Goal: Contribute content: Contribute content

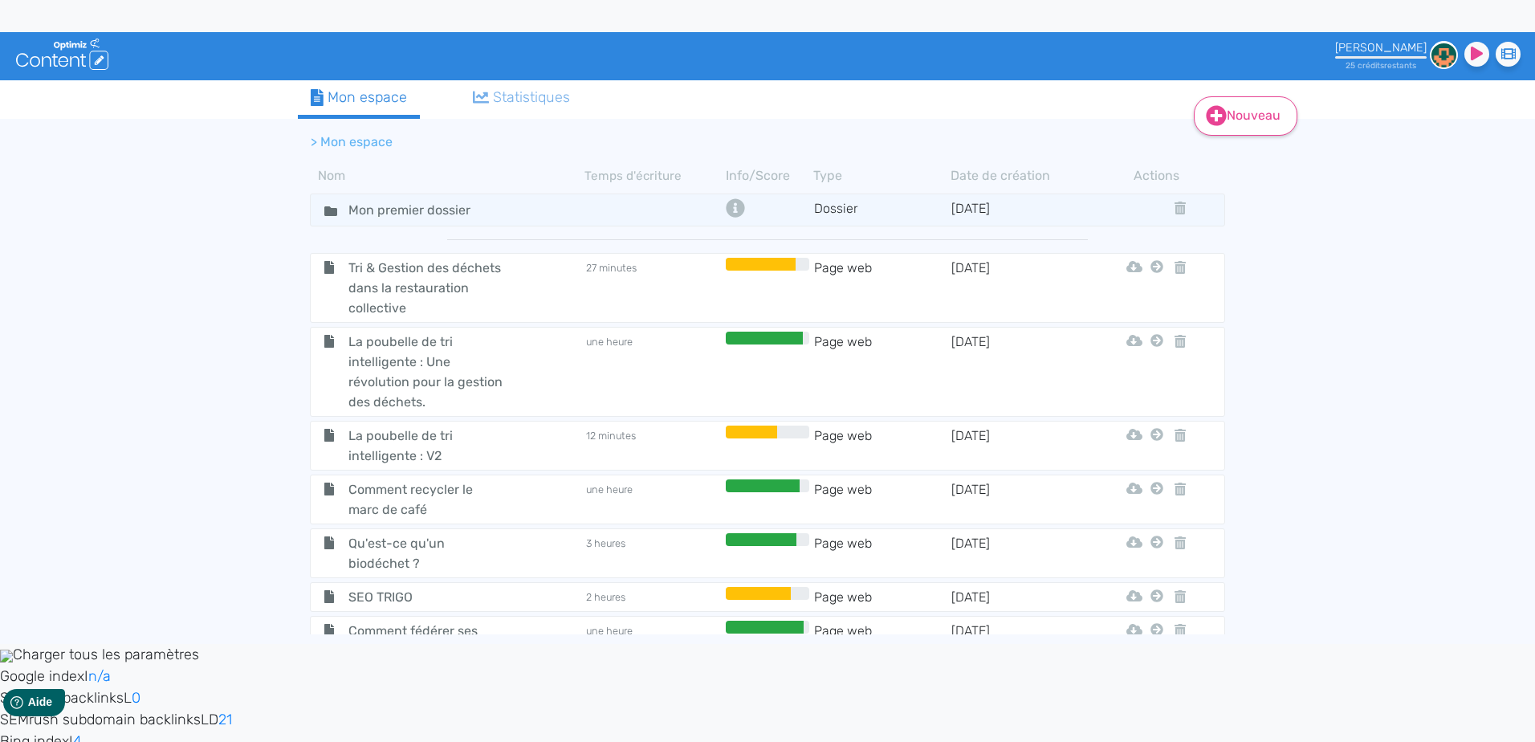
click at [1244, 112] on link "Nouveau" at bounding box center [1246, 115] width 104 height 39
click at [1271, 158] on button "Contenu" at bounding box center [1256, 157] width 128 height 26
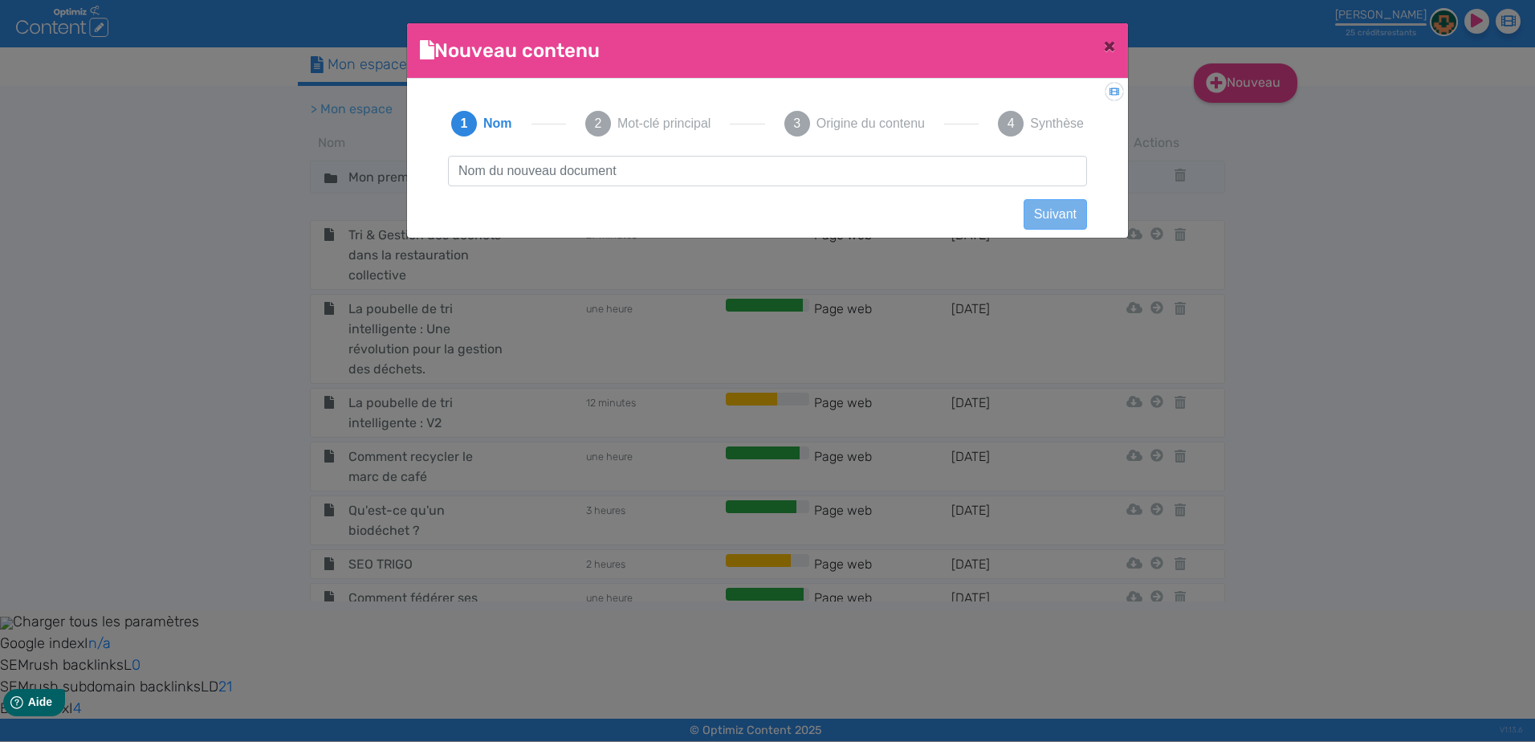
click at [697, 180] on input "text" at bounding box center [767, 171] width 639 height 31
click at [686, 164] on input "text" at bounding box center [767, 171] width 639 height 31
click at [1108, 46] on span "×" at bounding box center [1109, 46] width 11 height 22
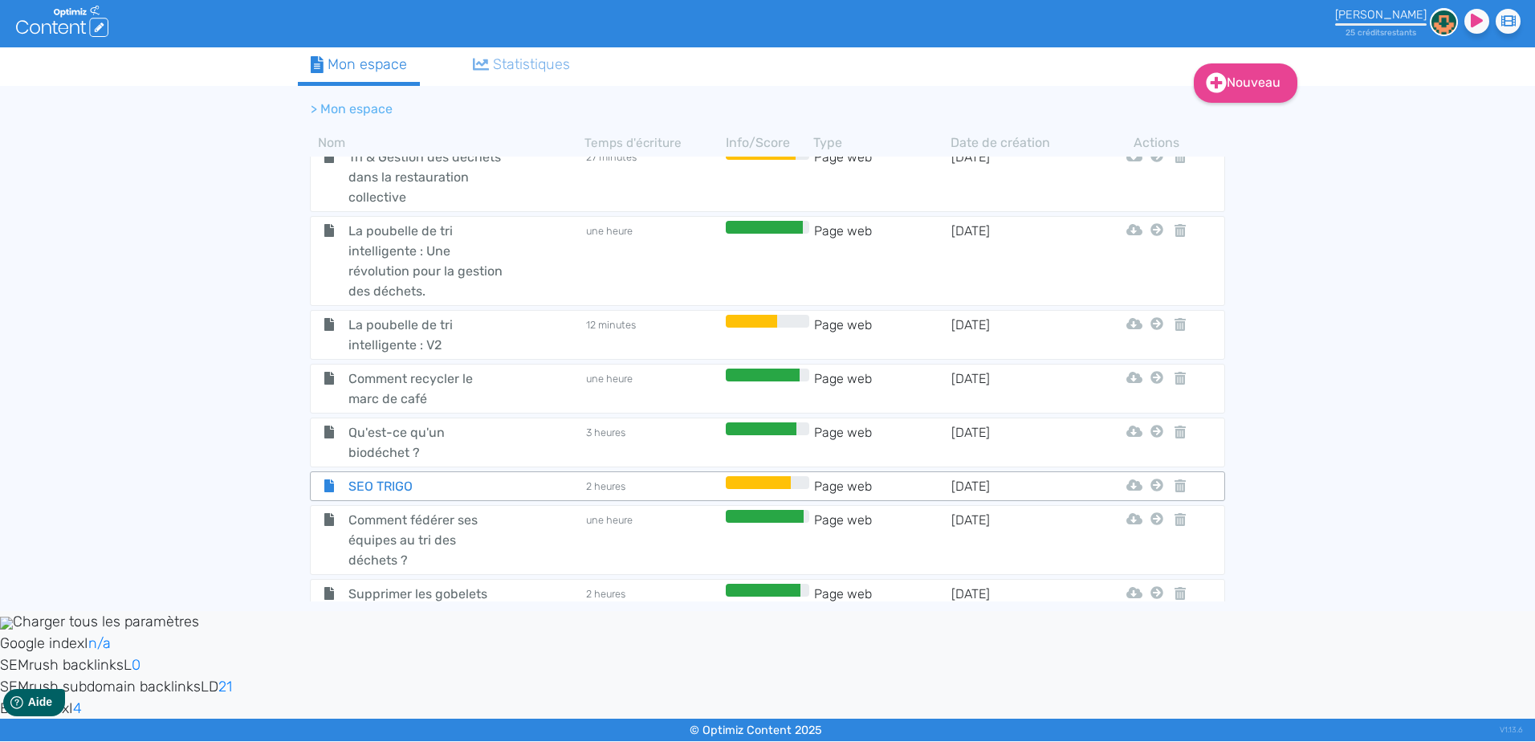
scroll to position [551, 0]
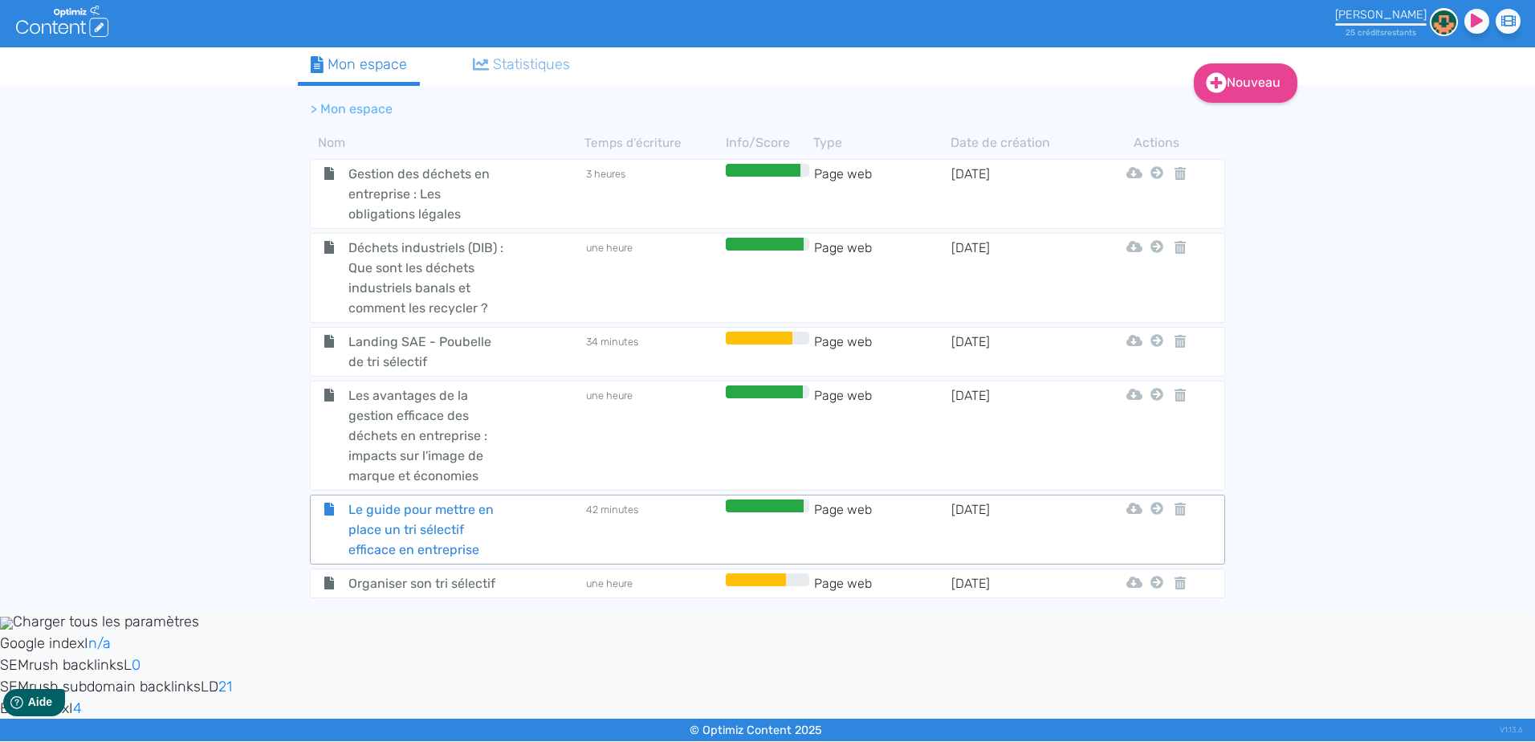
click at [542, 545] on div "Le guide pour mettre en place un tri sélectif efficace en entreprise" at bounding box center [447, 529] width 271 height 60
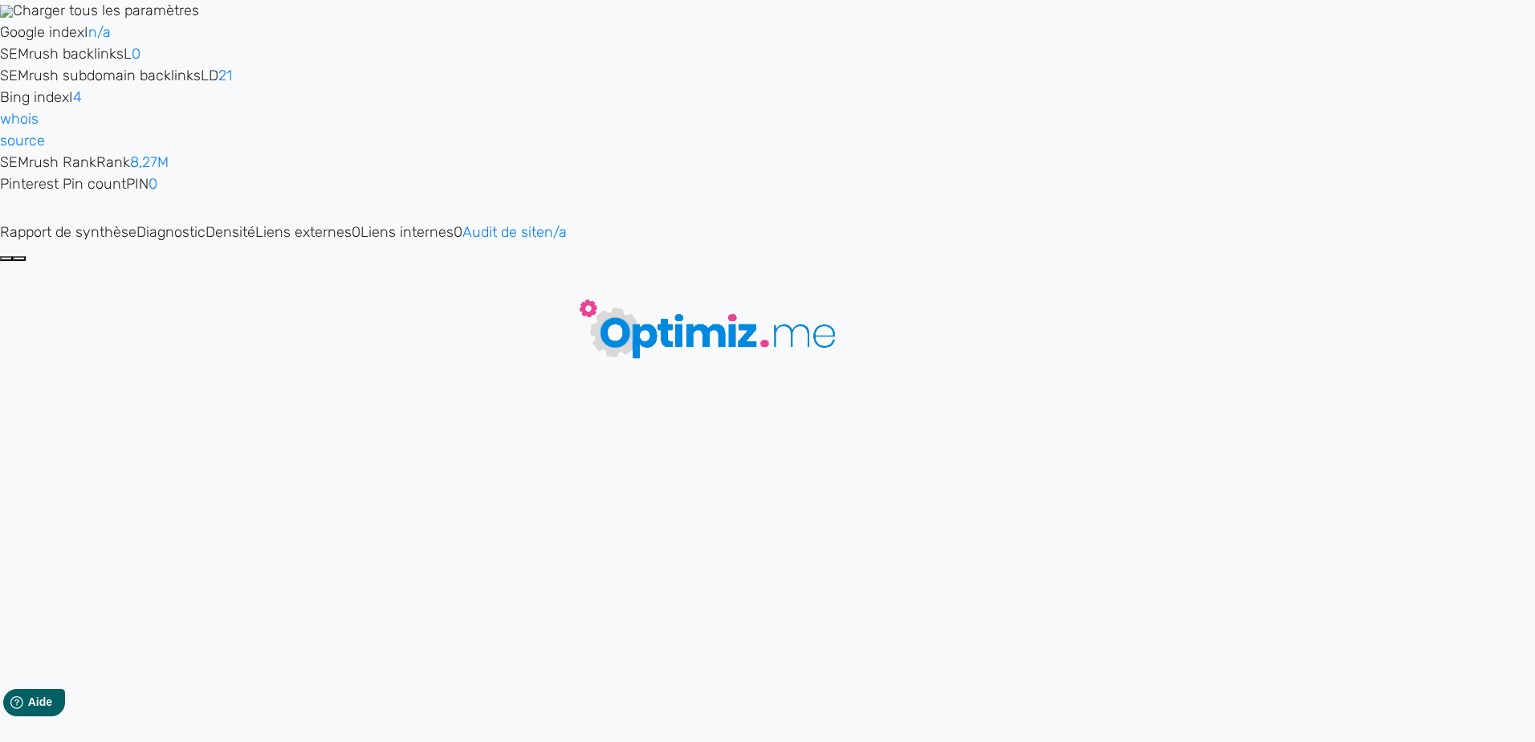
type input "Le guide pour mettre en place un tri sélectif efficace en entreprise"
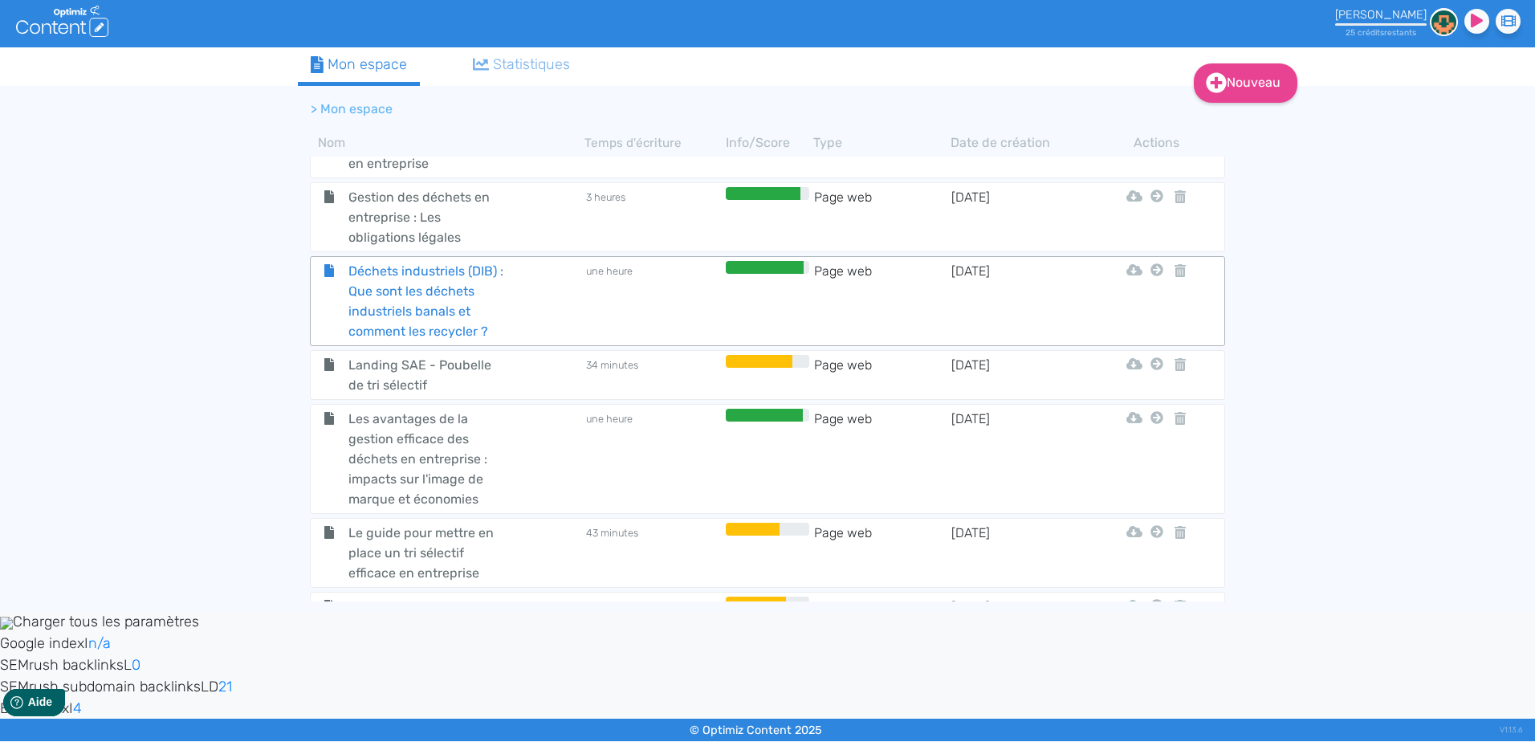
scroll to position [551, 0]
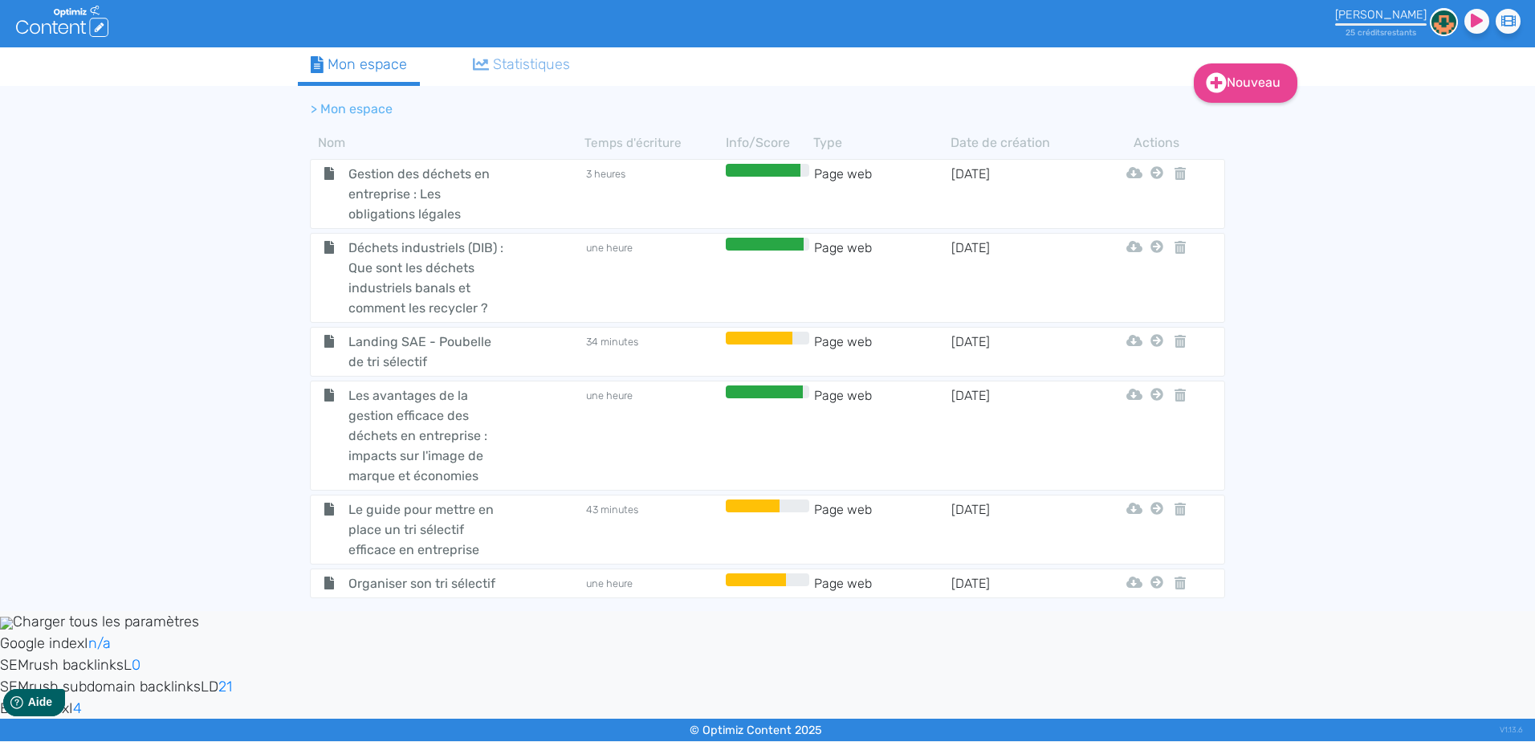
click at [511, 582] on span "Organiser son tri sélectif" at bounding box center [426, 583] width 181 height 20
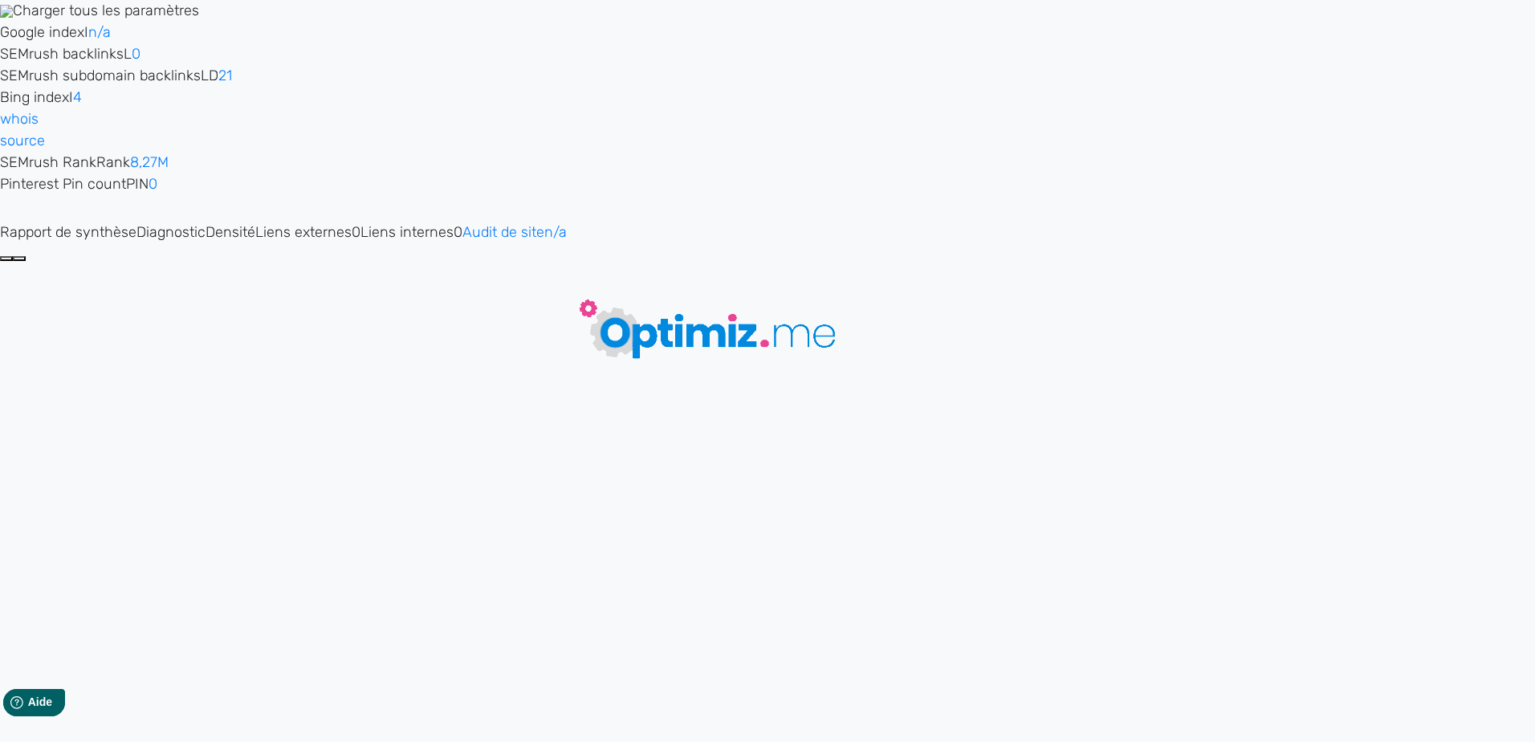
type input "Organiser son tri sélectif"
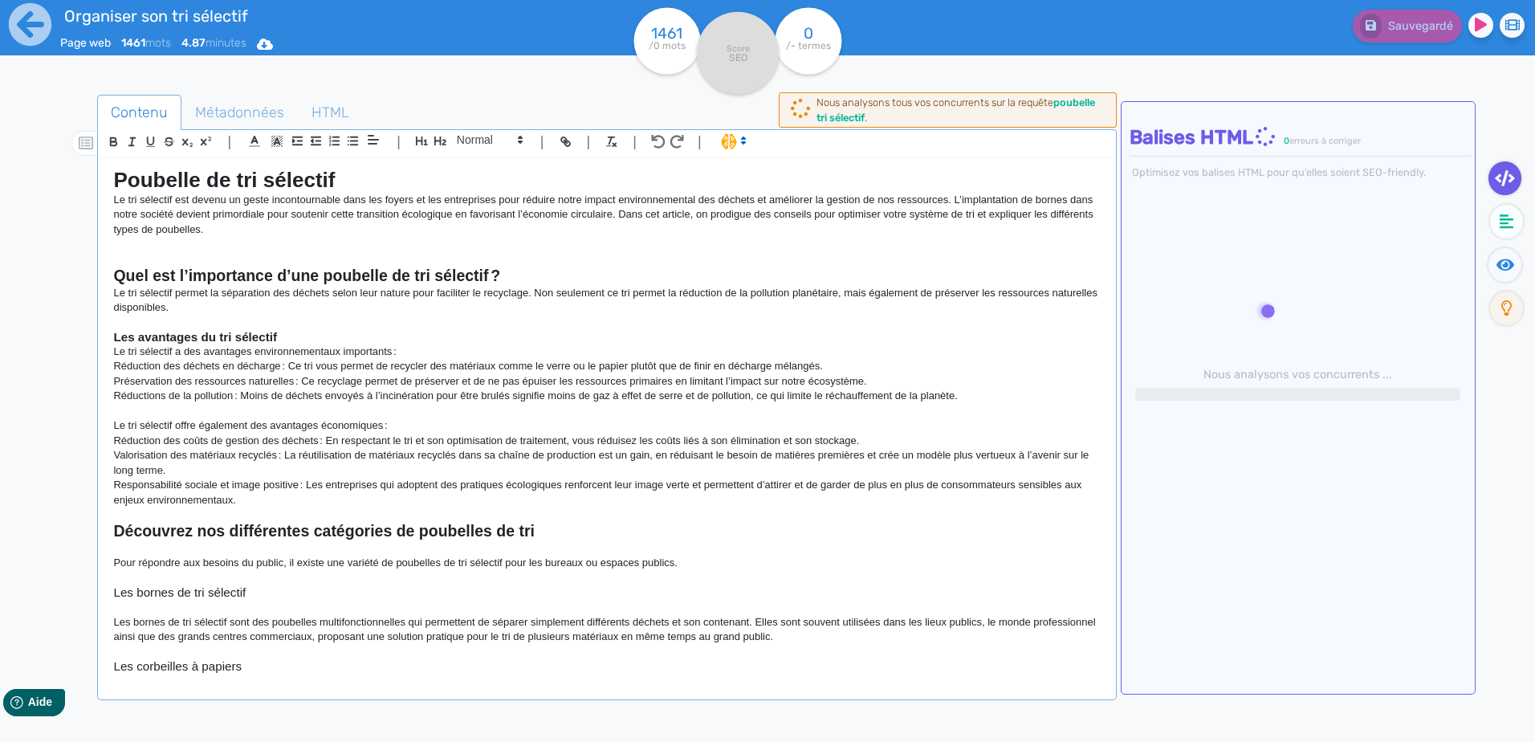
scroll to position [33, 0]
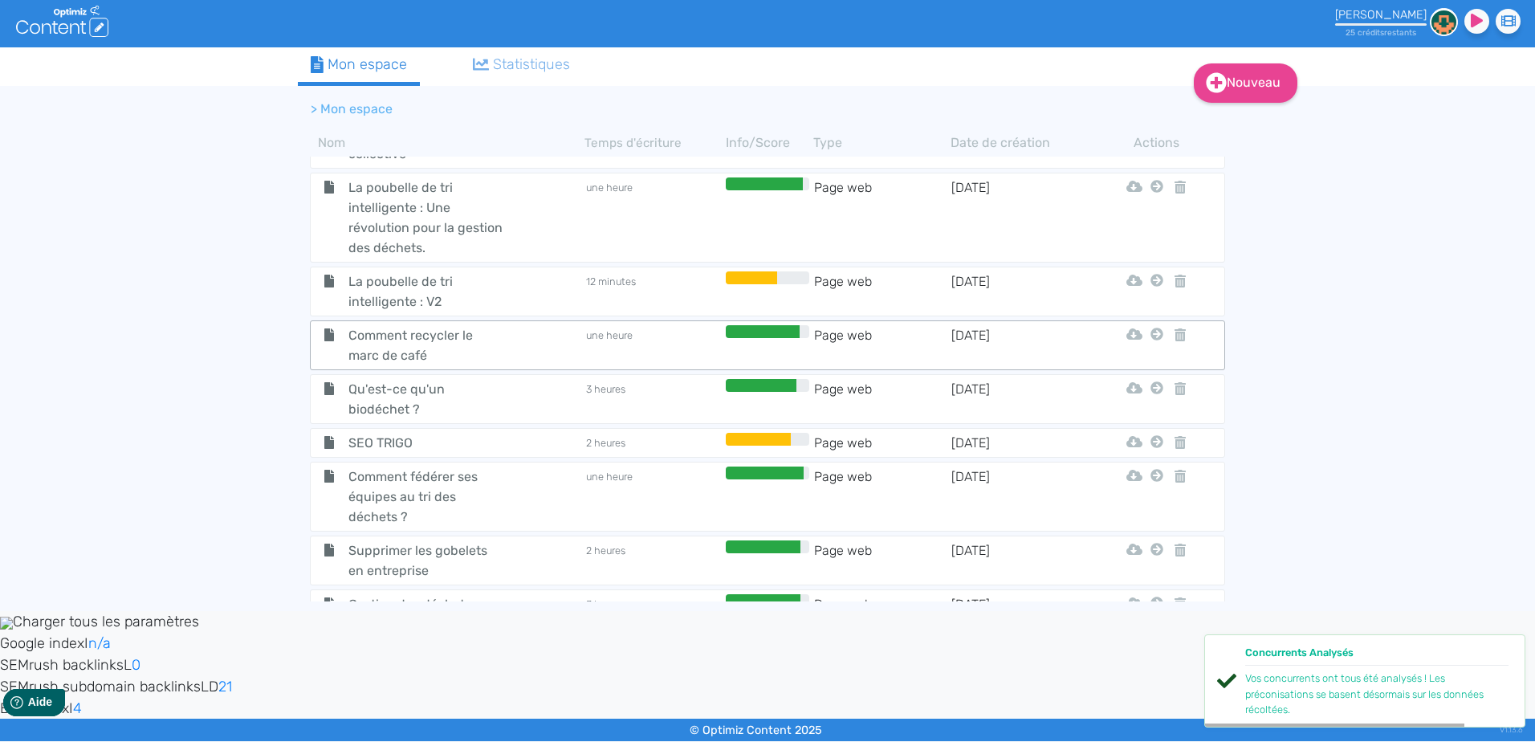
scroll to position [70, 0]
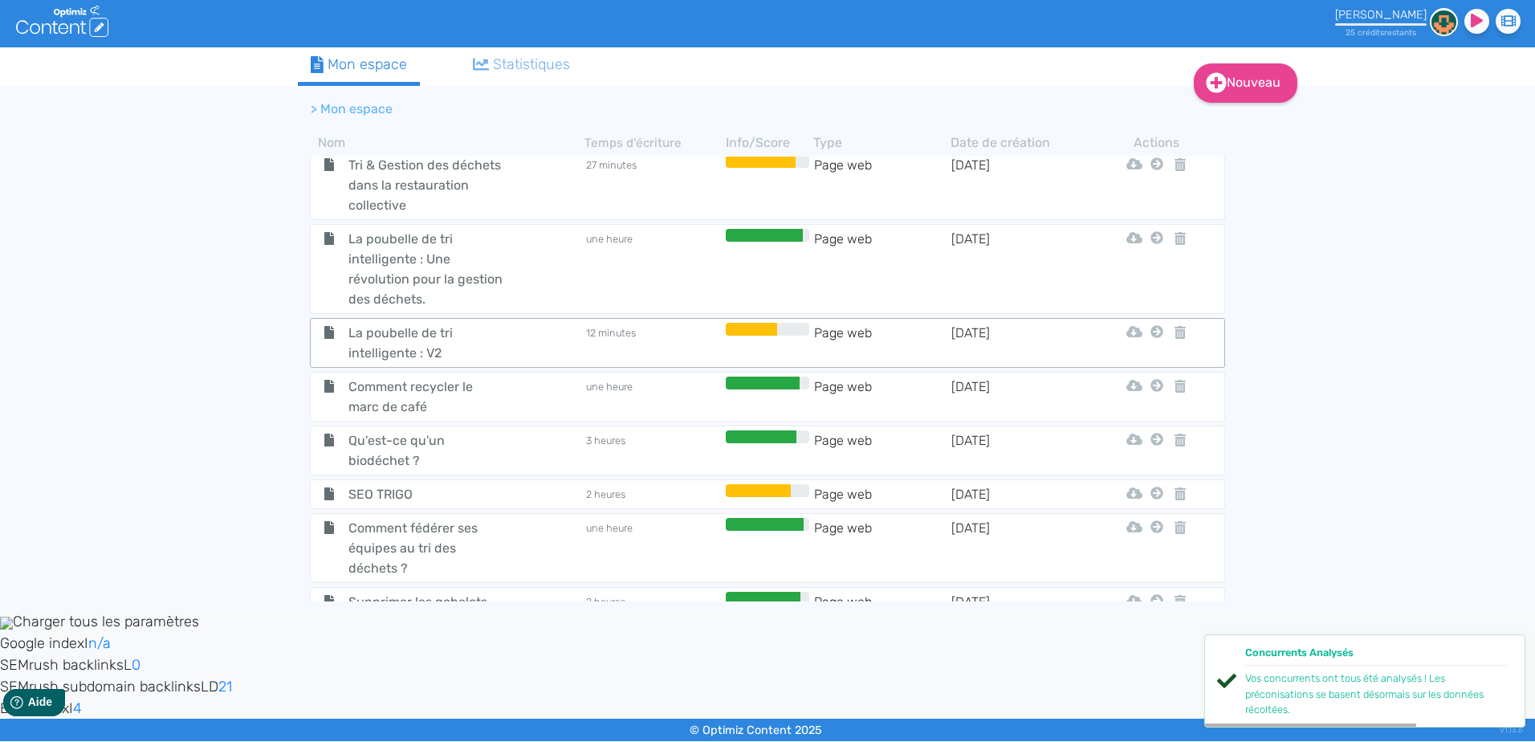
click at [615, 344] on td "12 minutes" at bounding box center [652, 343] width 137 height 40
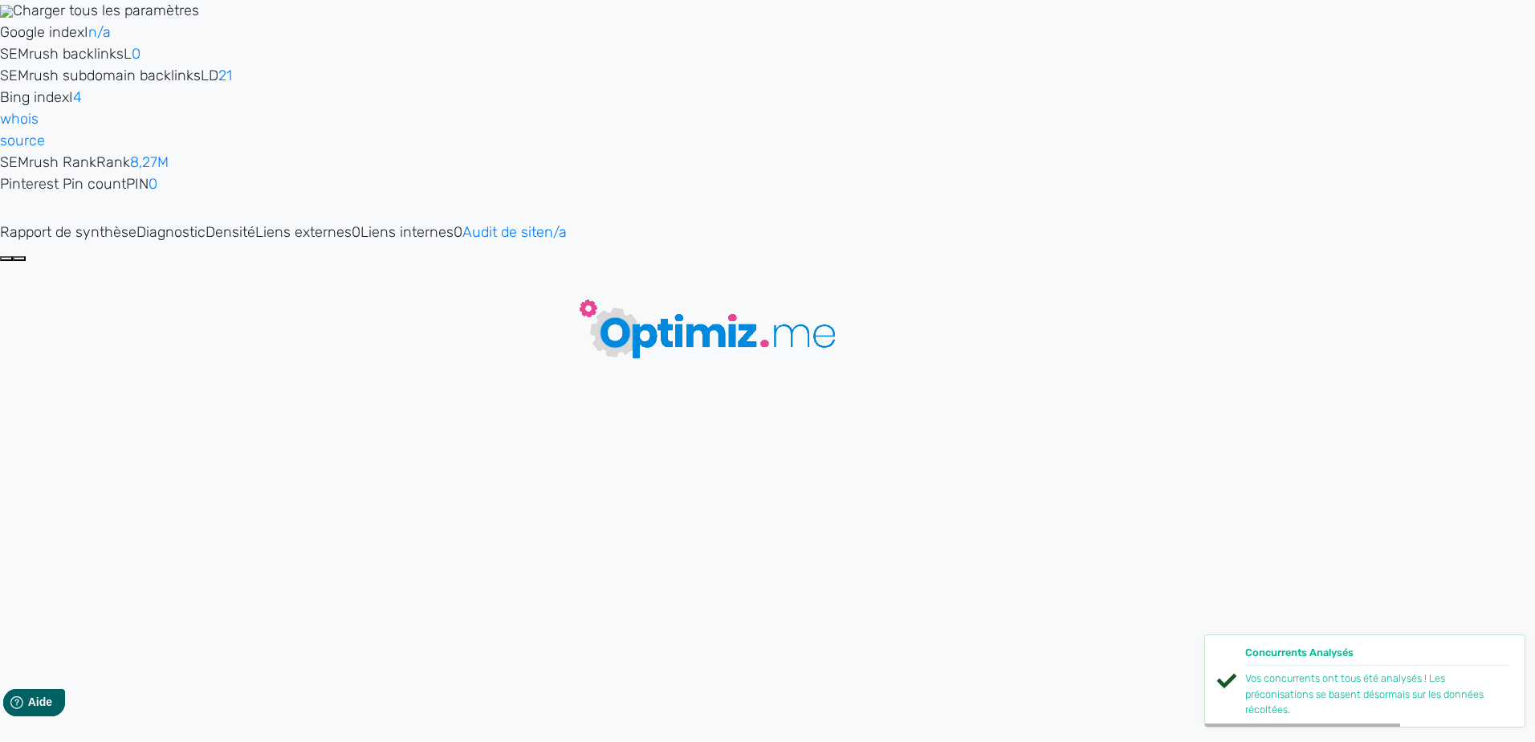
type input "La poubelle de tri intelligente : V2"
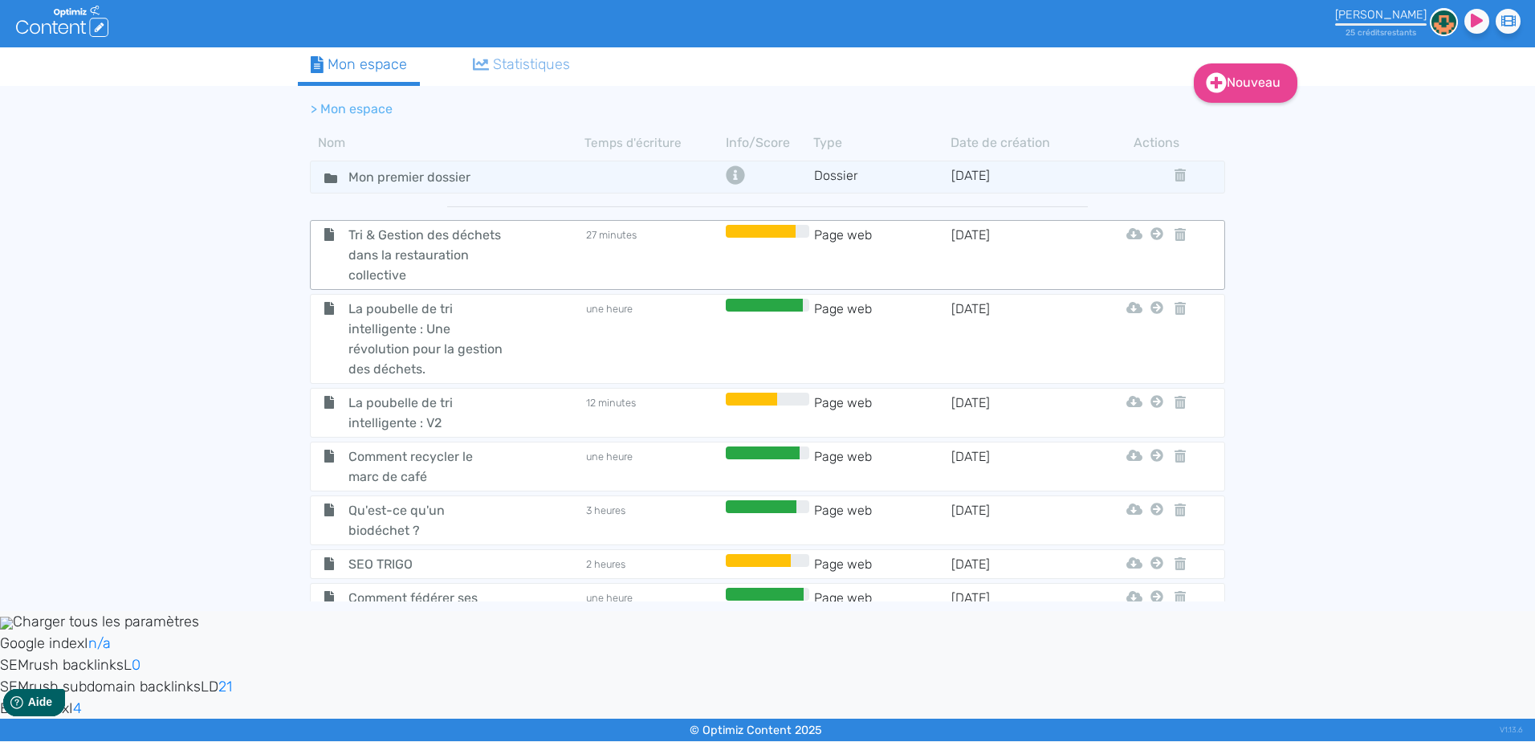
click at [598, 252] on td "27 minutes" at bounding box center [652, 255] width 137 height 60
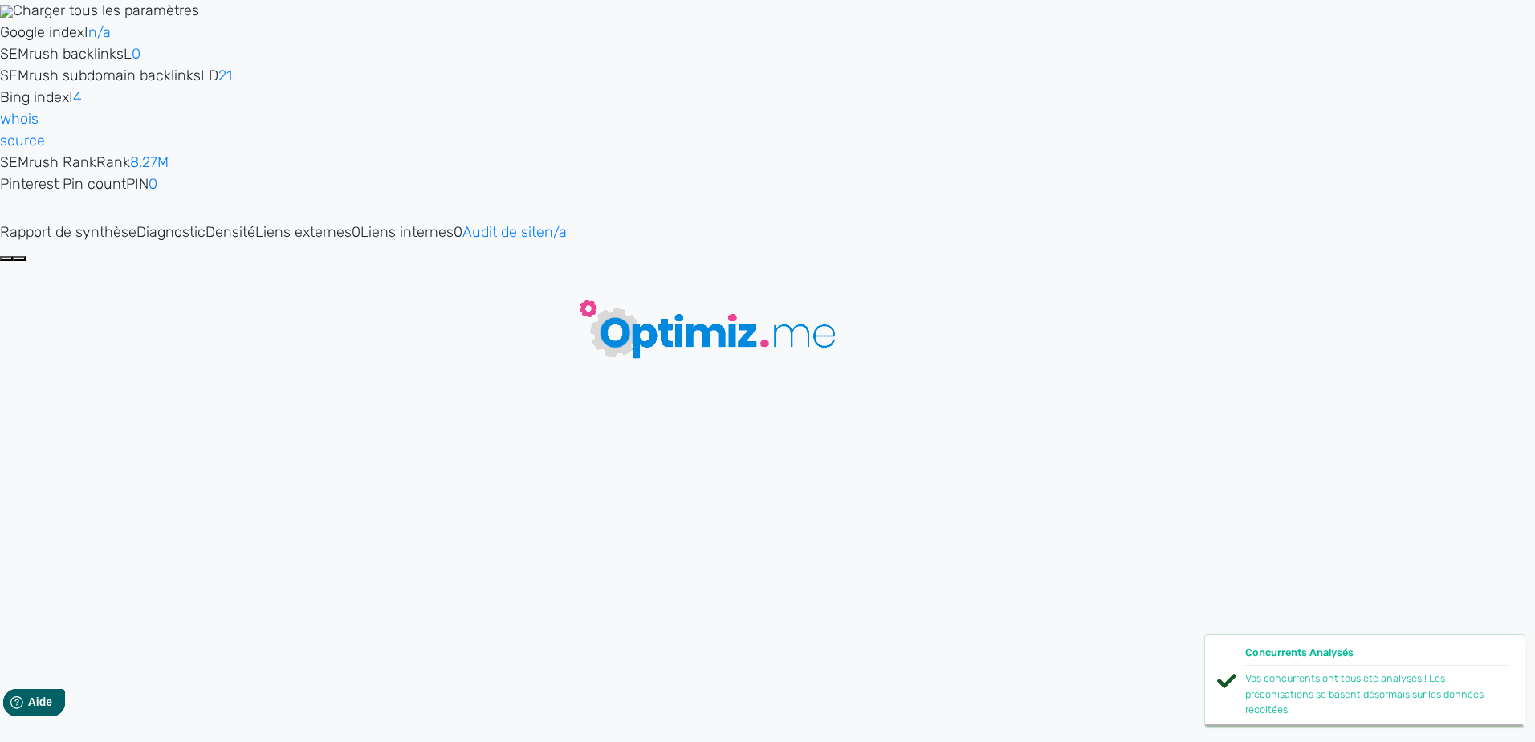
type input "Tri & Gestion des déchets dans la restauration collective"
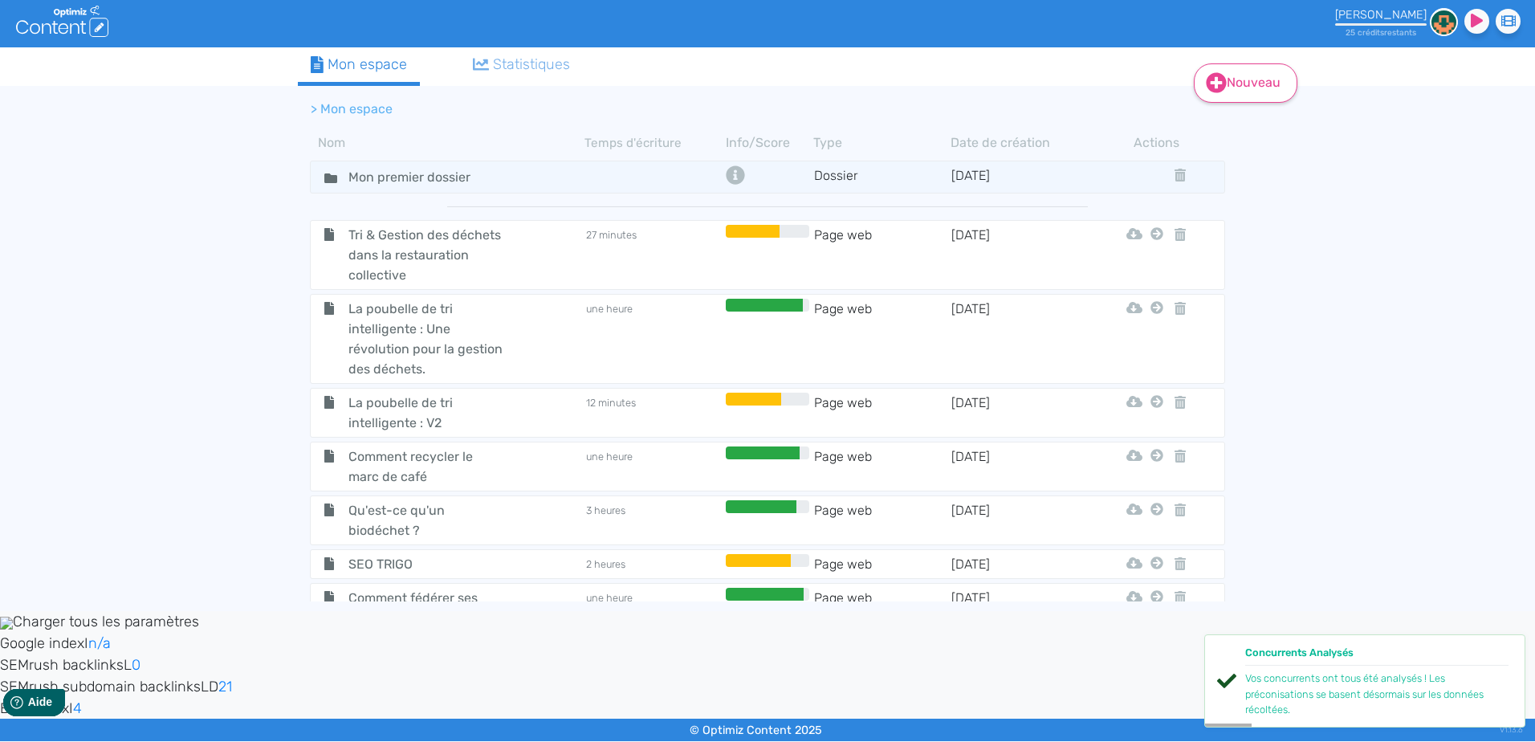
click at [1249, 83] on link "Nouveau" at bounding box center [1246, 82] width 104 height 39
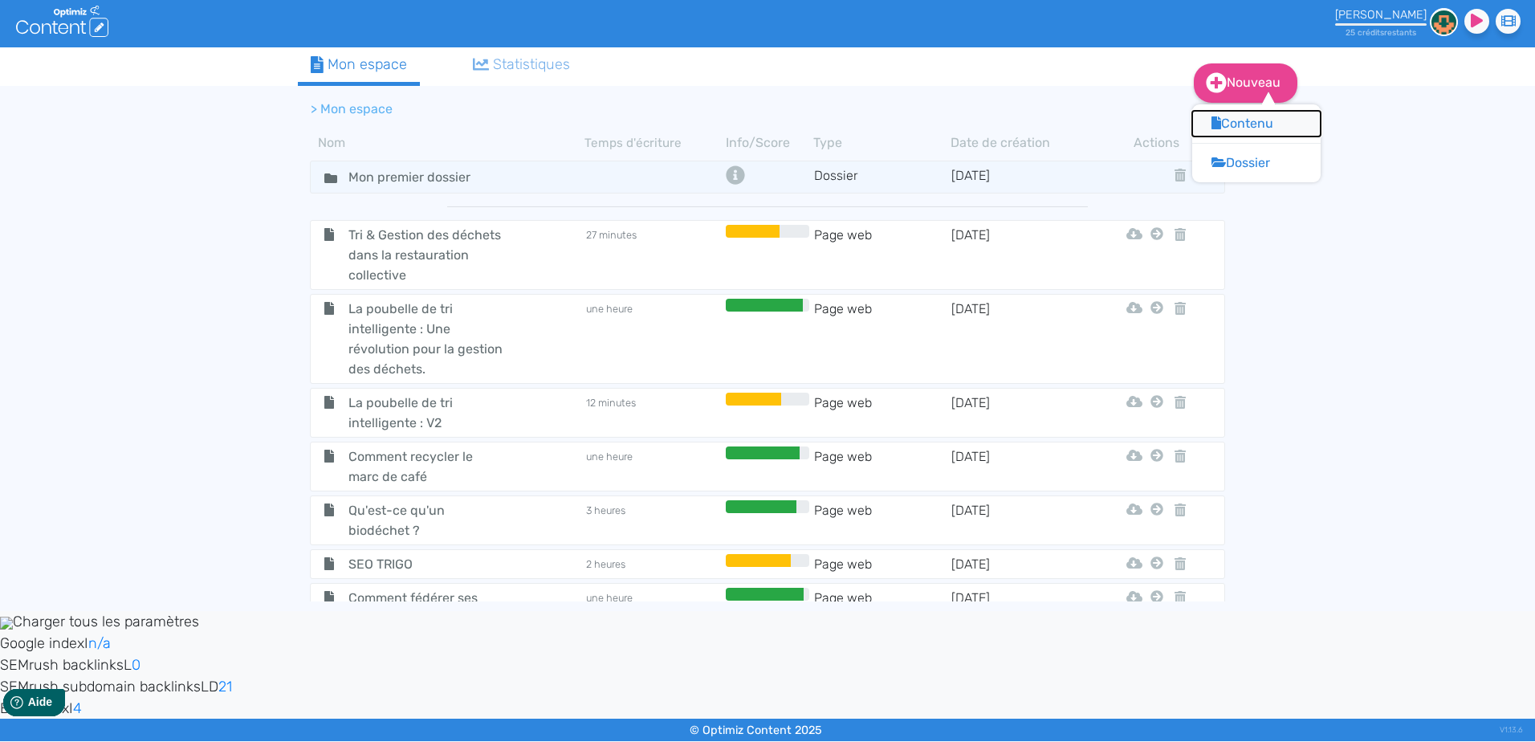
click at [1247, 120] on button "Contenu" at bounding box center [1256, 124] width 128 height 26
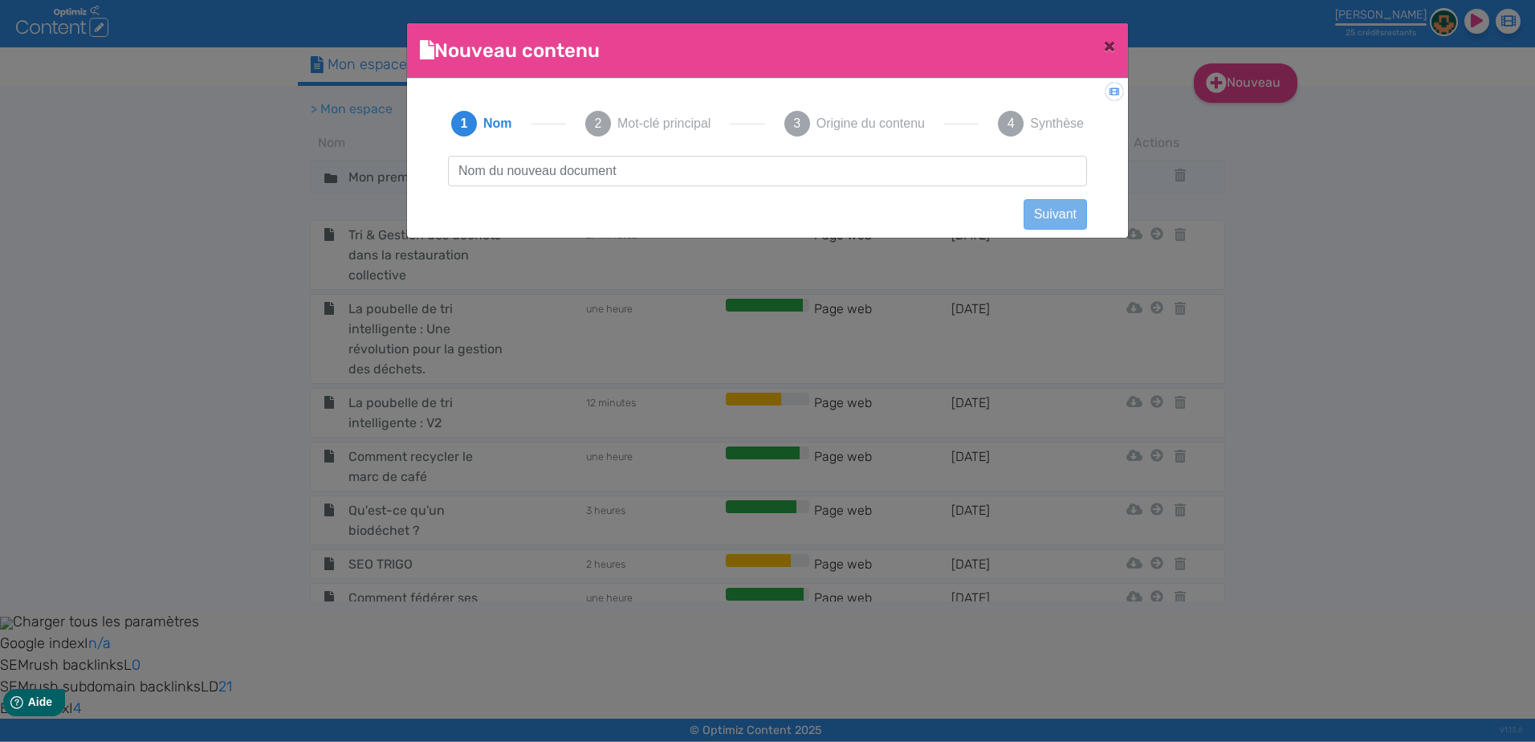
click at [621, 181] on input "text" at bounding box center [767, 171] width 639 height 31
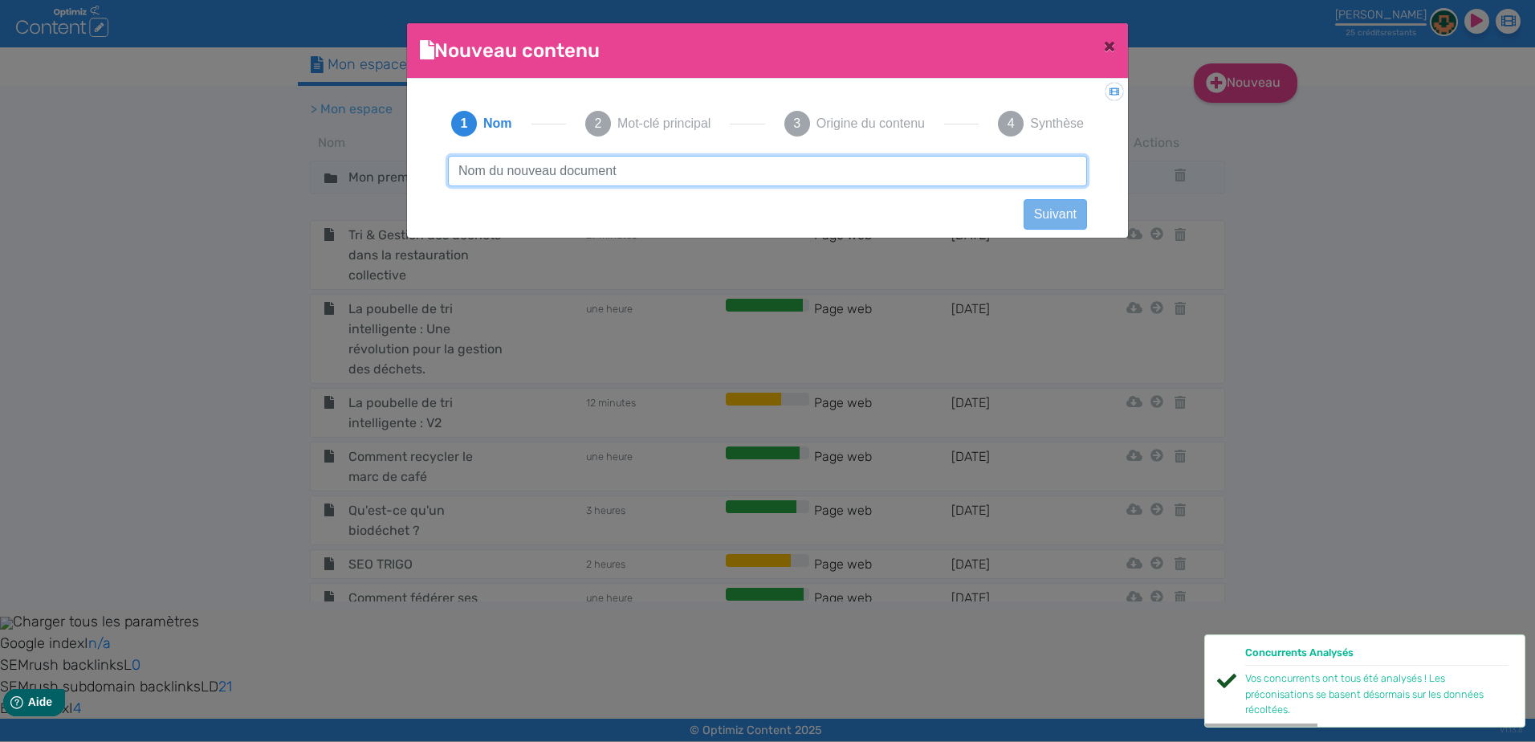
click at [671, 174] on input "text" at bounding box center [767, 171] width 639 height 31
paste input ": Biodéchets en entreprise : comment gérer les biodéchets en entreprise ?"
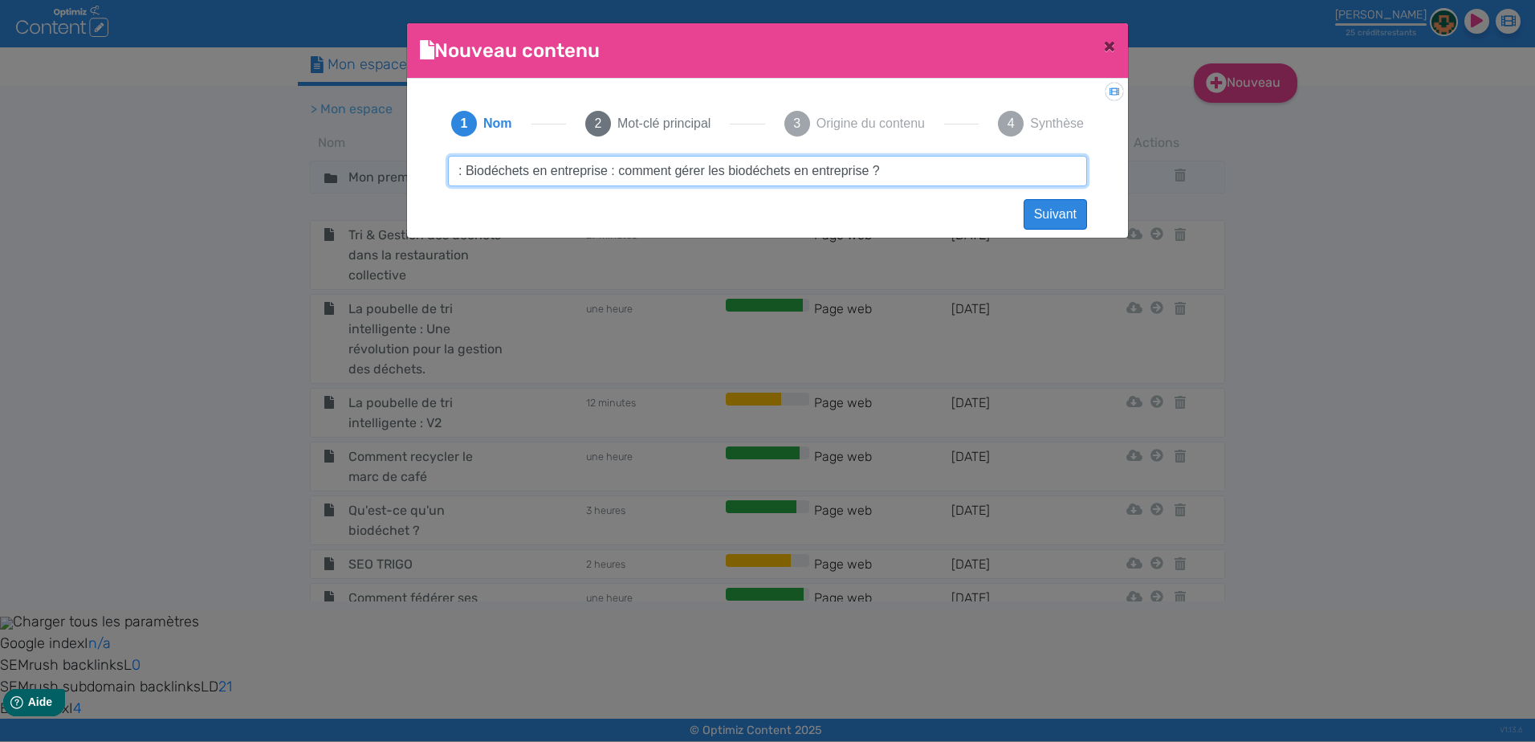
type input ": Biodéchets en entreprise : comment gérer les biodéchets en entreprise ?"
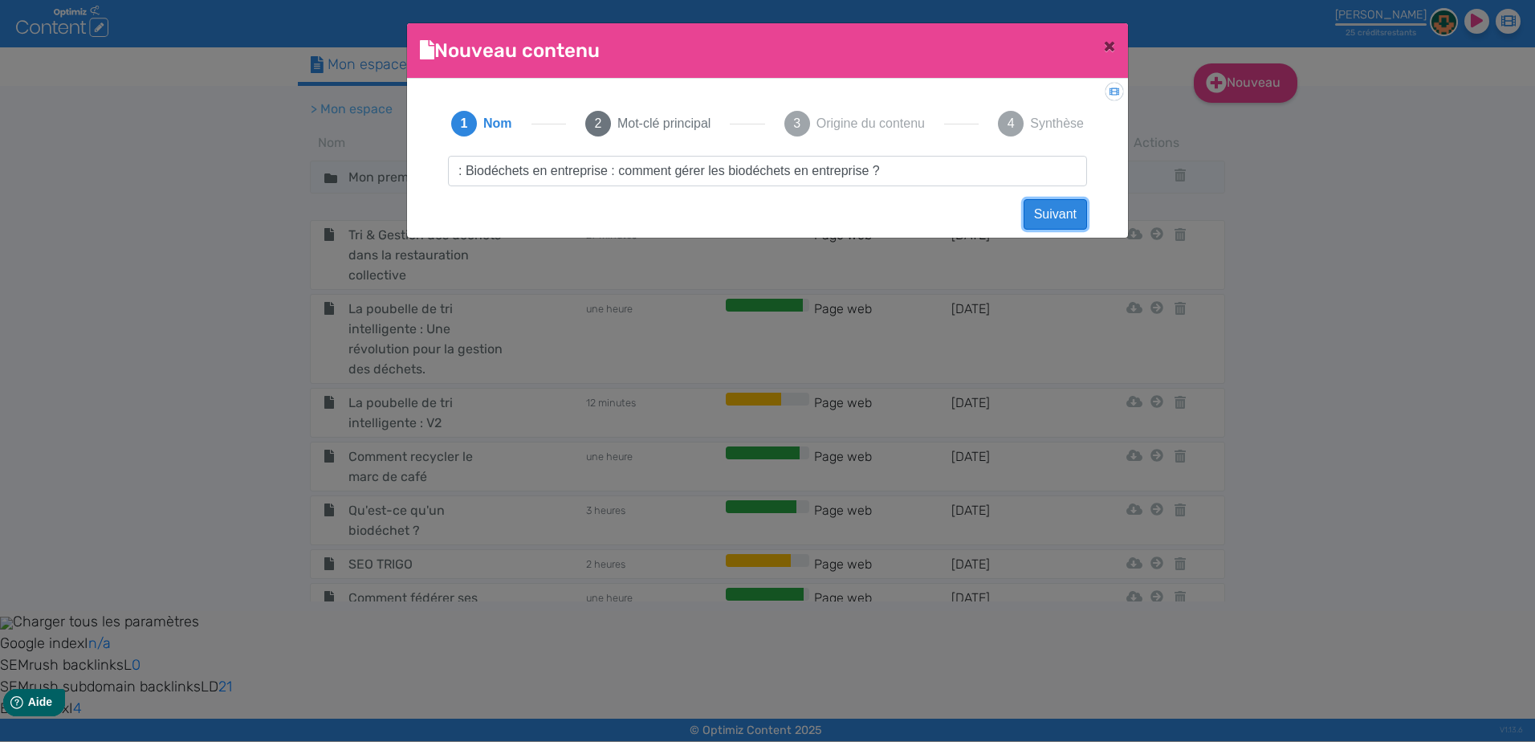
click at [1057, 214] on button "Suivant" at bounding box center [1054, 214] width 63 height 31
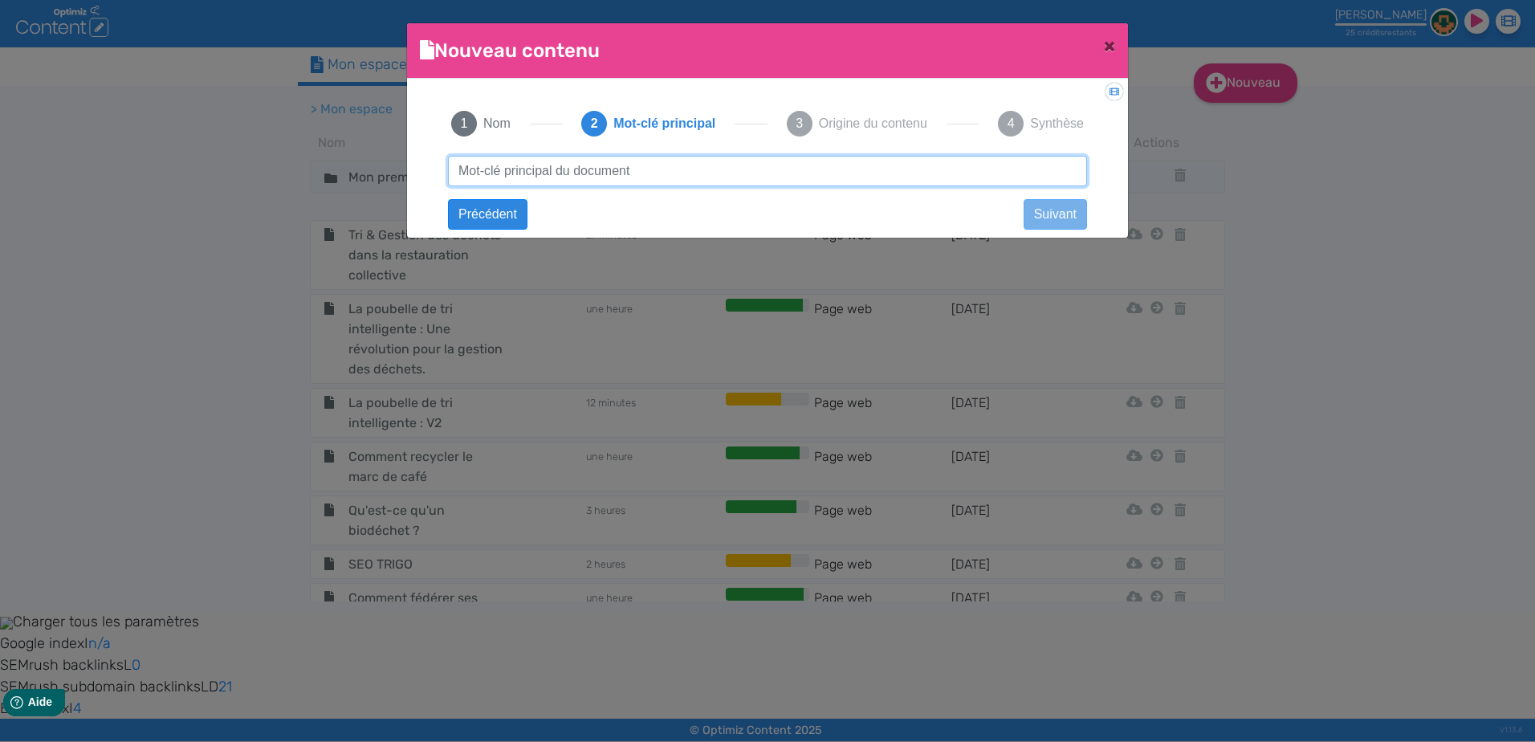
click at [624, 171] on input "text" at bounding box center [767, 171] width 639 height 31
type input "Biodéchets en entreprise"
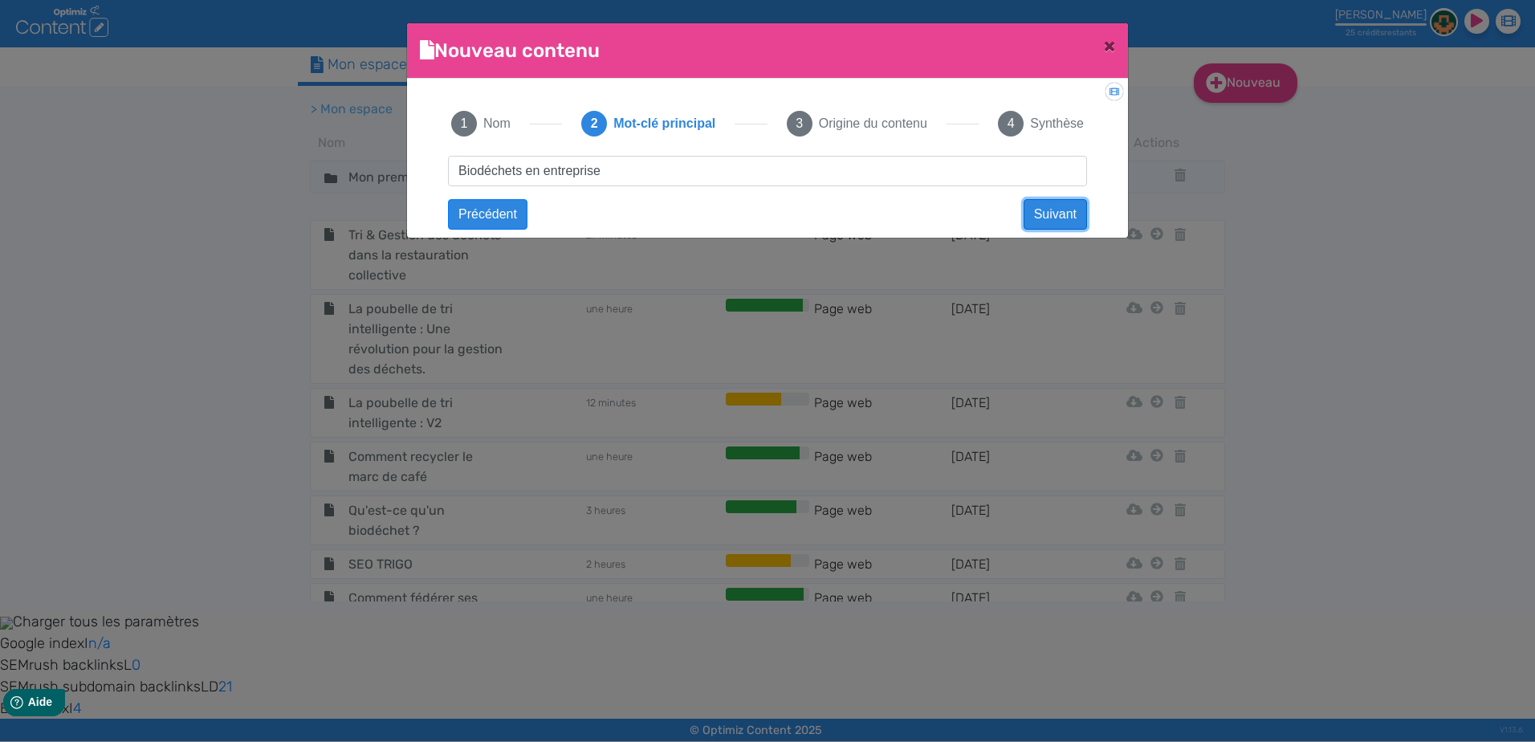
click at [1041, 211] on button "Suivant" at bounding box center [1054, 214] width 63 height 31
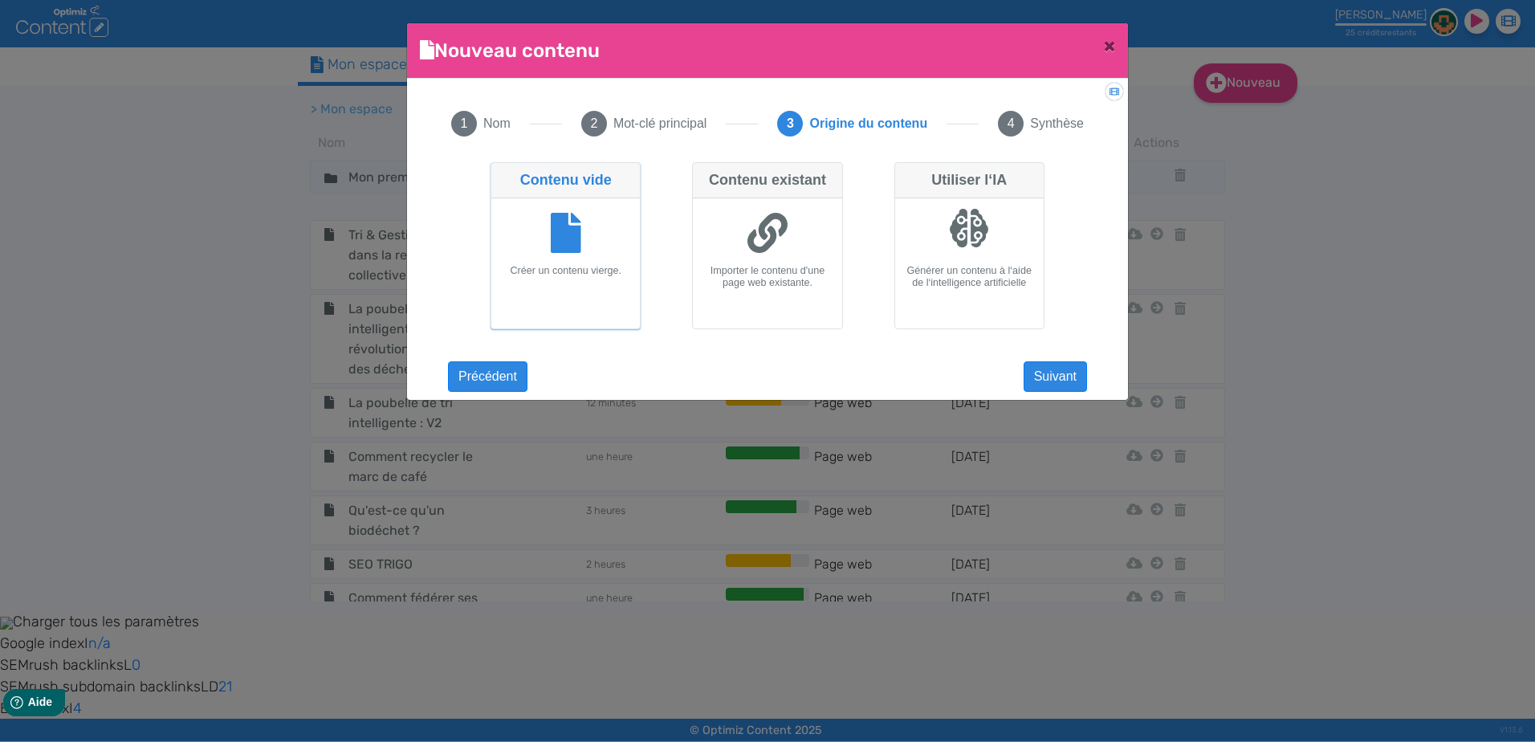
click at [561, 228] on icon at bounding box center [566, 233] width 31 height 40
click at [501, 173] on input "Contenu vide Créer un contenu vierge." at bounding box center [495, 167] width 10 height 10
click at [1063, 381] on button "Suivant" at bounding box center [1054, 376] width 63 height 31
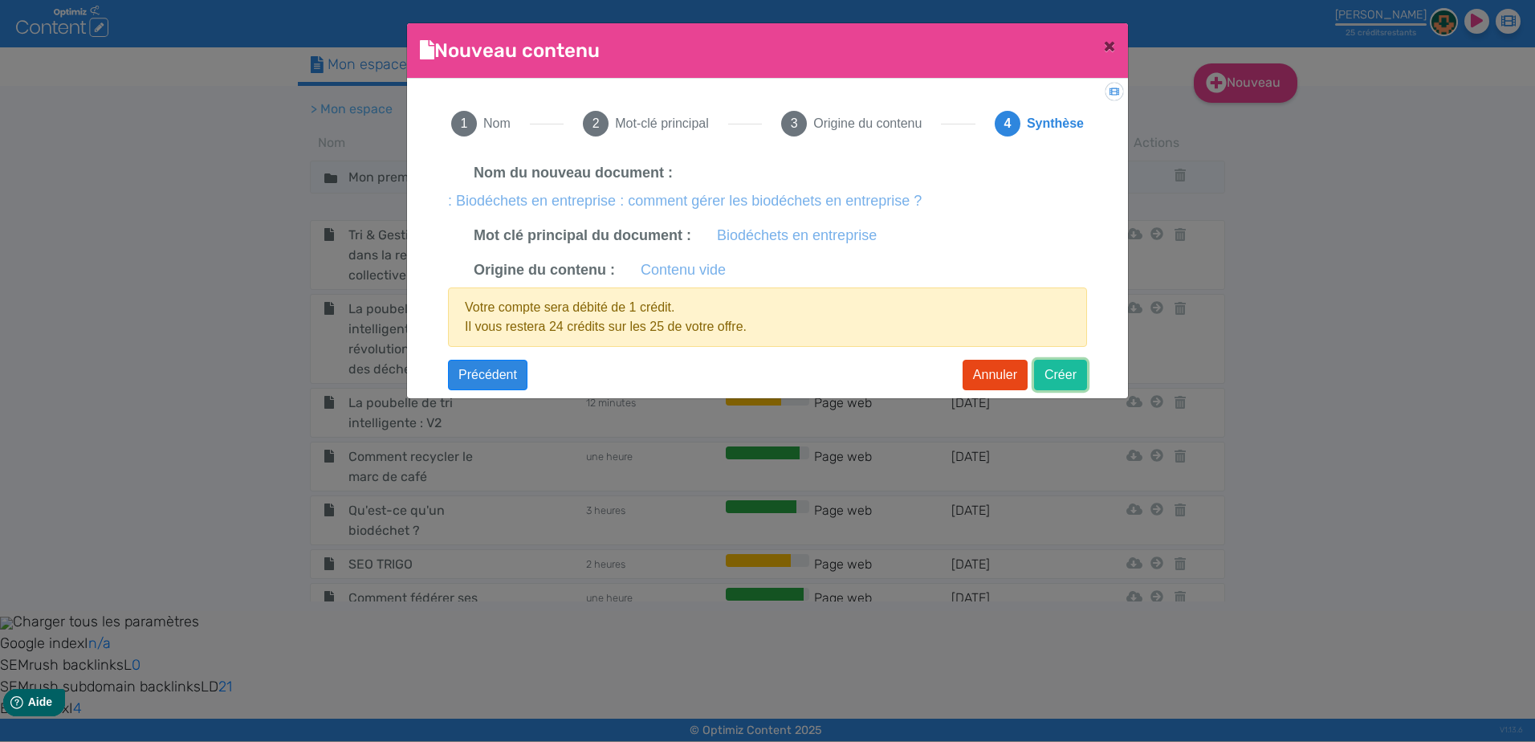
click at [1072, 371] on button "Créer" at bounding box center [1060, 375] width 53 height 31
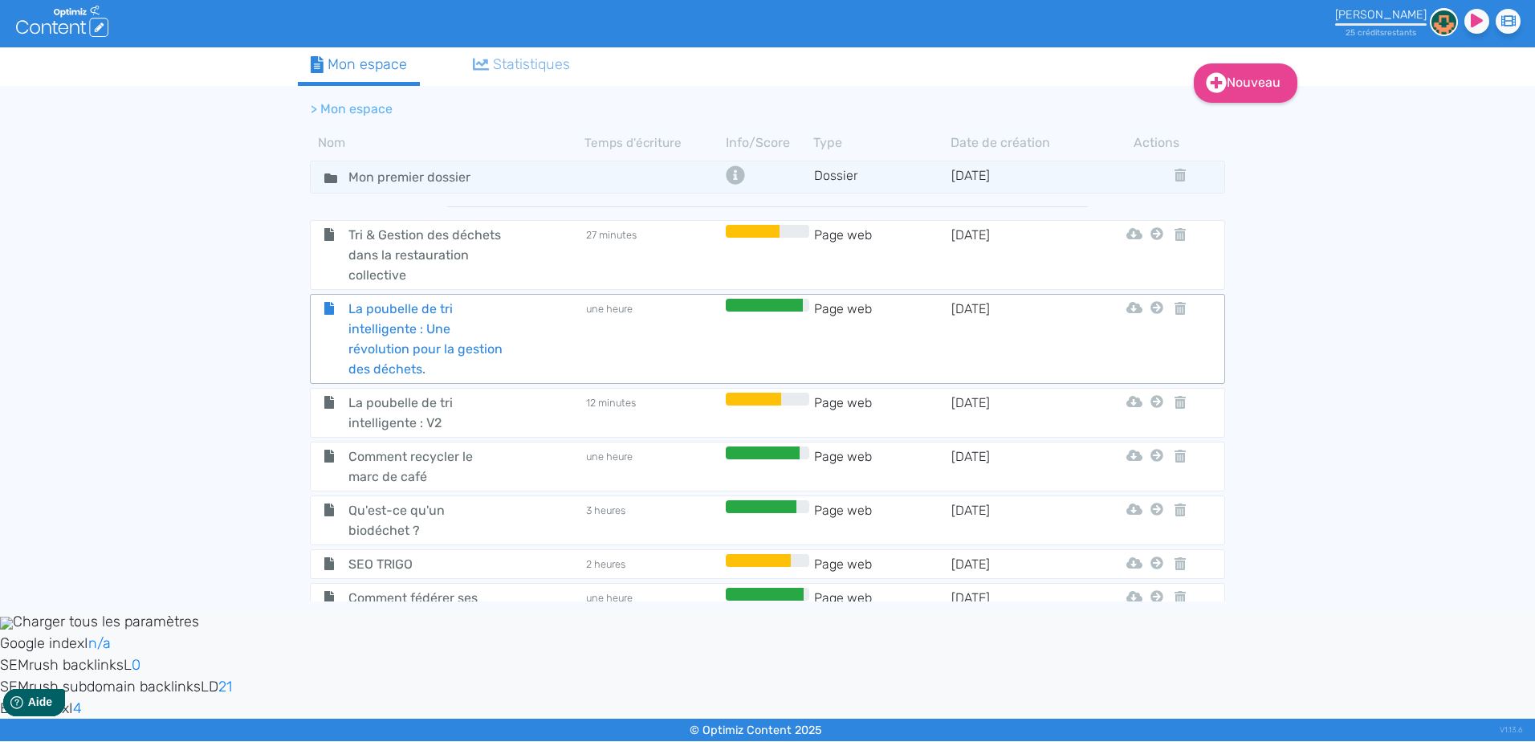
scroll to position [551, 0]
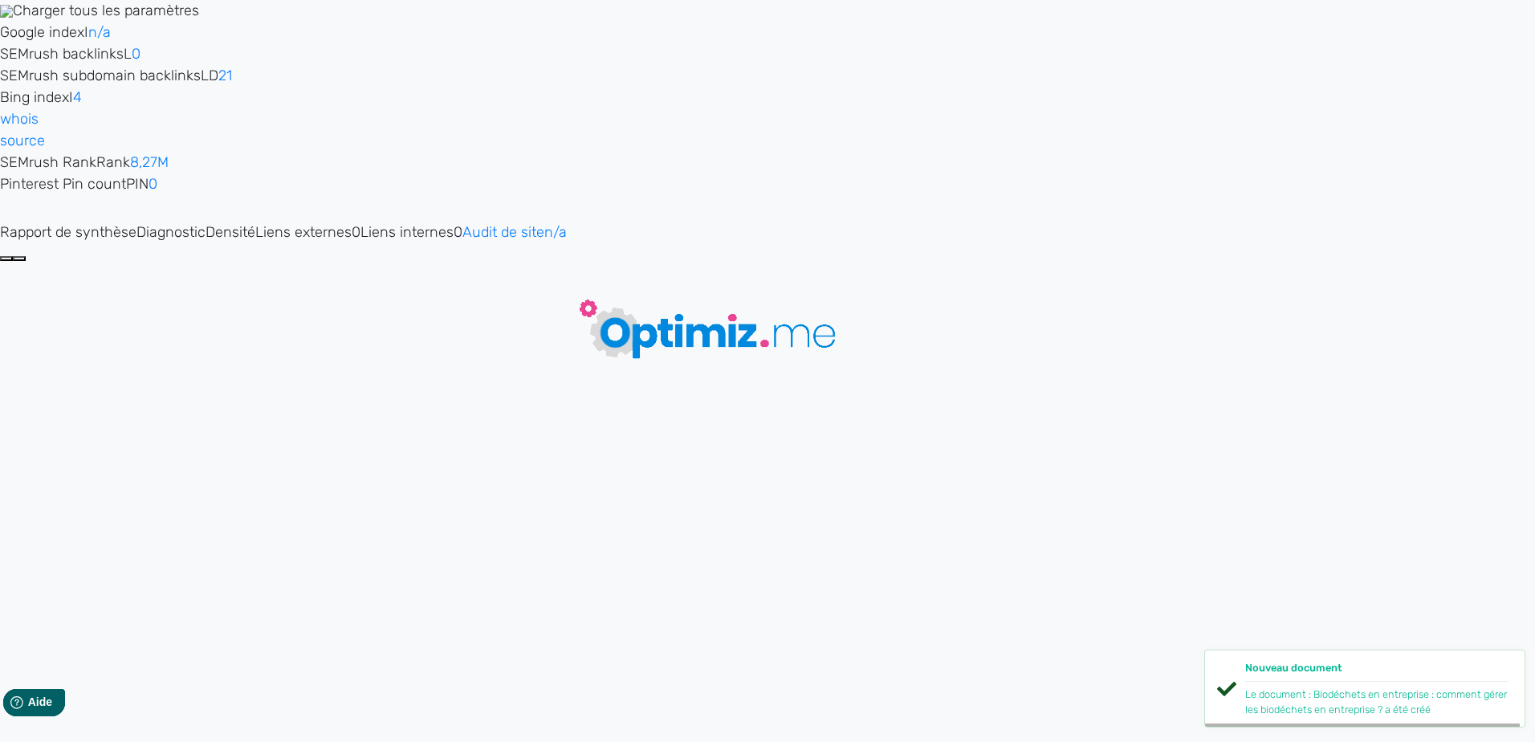
type input ": Biodéchets en entreprise : comment gérer les biodéchets en entreprise ?"
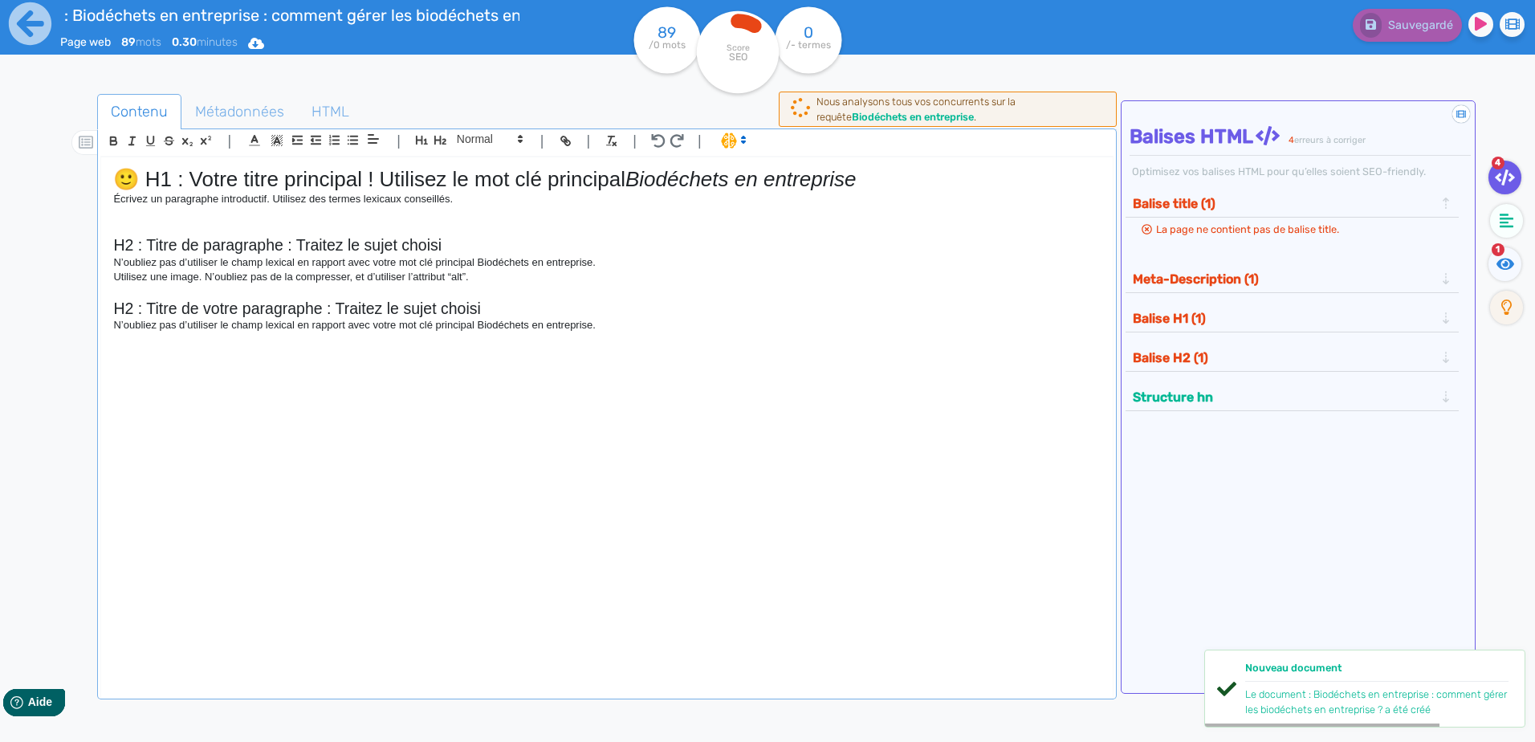
click at [633, 303] on h2 "H2 : Titre de votre paragraphe : Traitez le sujet choisi" at bounding box center [606, 308] width 986 height 18
click at [655, 340] on div "🙂 H1 : Votre titre principal ! Utilisez le mot clé principal Biodéchets en entr…" at bounding box center [606, 416] width 1011 height 519
click at [953, 190] on h1 "🙂 H1 : Votre titre principal ! Utilisez le mot clé principal Biodéchets en entr…" at bounding box center [606, 179] width 986 height 25
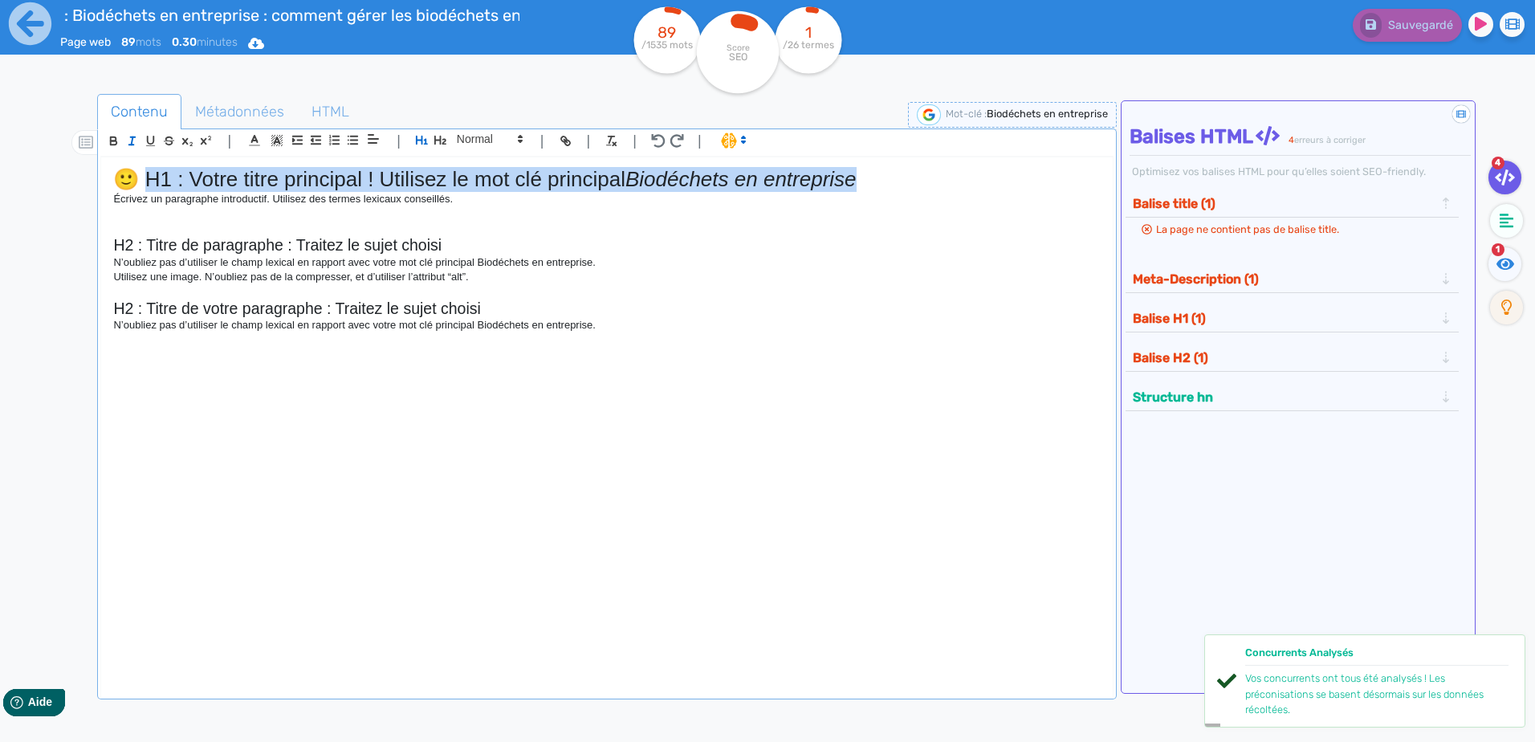
drag, startPoint x: 887, startPoint y: 173, endPoint x: 146, endPoint y: 176, distance: 740.9
click at [146, 176] on h1 "🙂 H1 : Votre titre principal ! Utilisez le mot clé principal Biodéchets en entr…" at bounding box center [606, 179] width 986 height 25
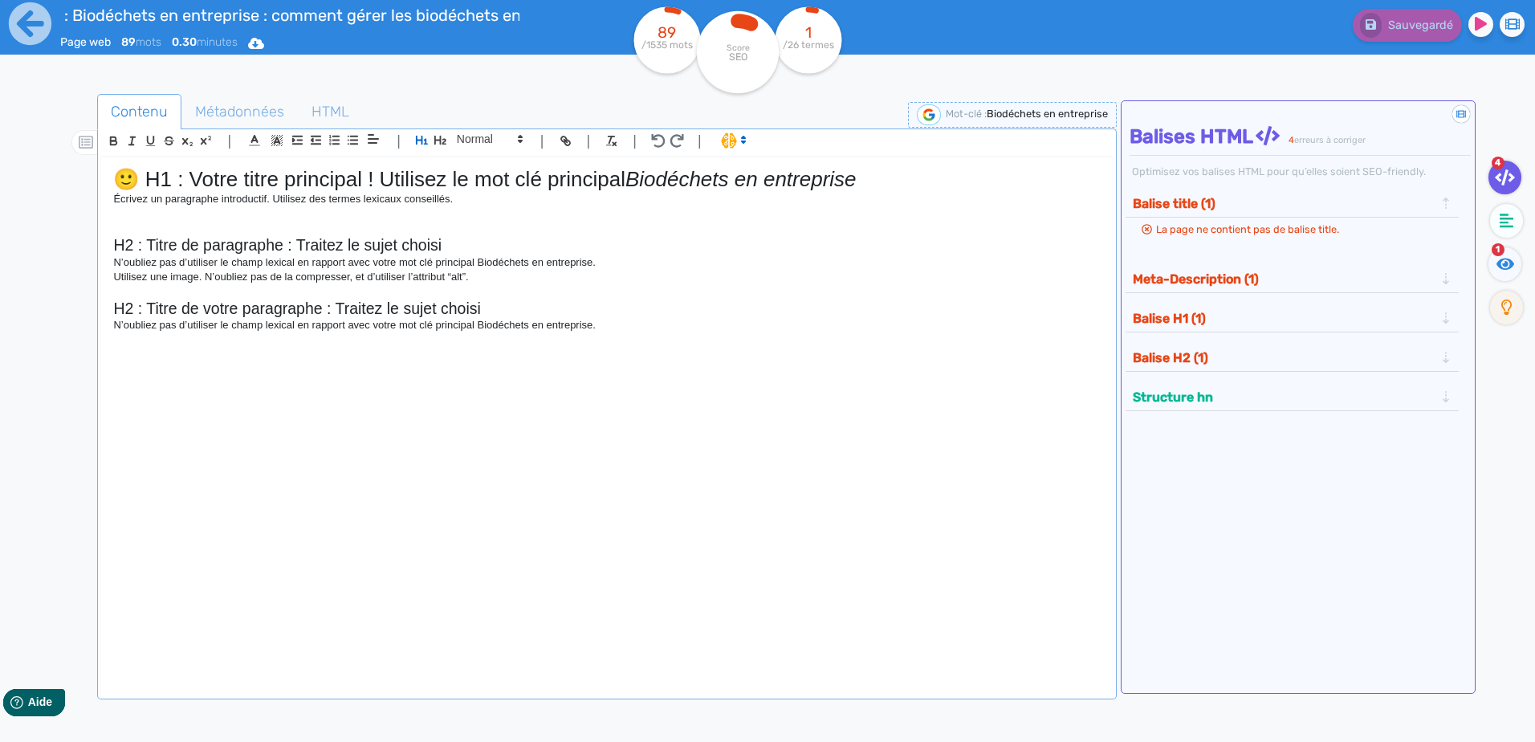
scroll to position [0, 0]
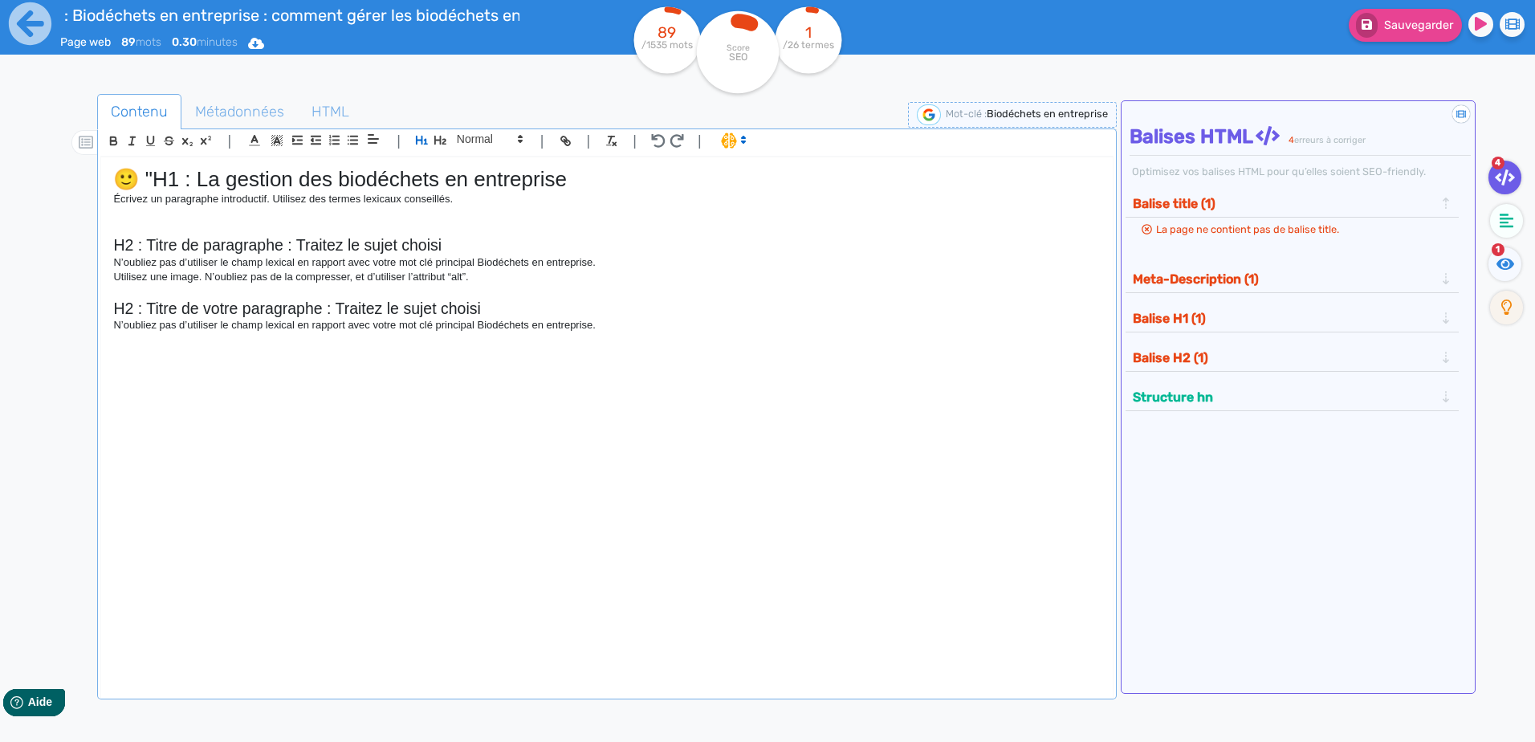
click at [146, 172] on h1 "🙂 "H1 : La gestion des biodéchets en entreprise" at bounding box center [606, 179] width 986 height 25
click at [150, 175] on h1 "🙂 "H1 : La gestion des biodéchets en entreprise" at bounding box center [606, 179] width 986 height 25
click at [152, 175] on h1 "🙂 "H1 : La gestion des biodéchets en entreprise" at bounding box center [606, 179] width 986 height 25
click at [152, 170] on h1 "🙂 "H1 : La gestion des biodéchets en entreprise" at bounding box center [606, 179] width 986 height 25
click at [501, 196] on p "Écrivez un paragraphe introductif. Utilisez des termes lexicaux conseillés." at bounding box center [606, 199] width 986 height 14
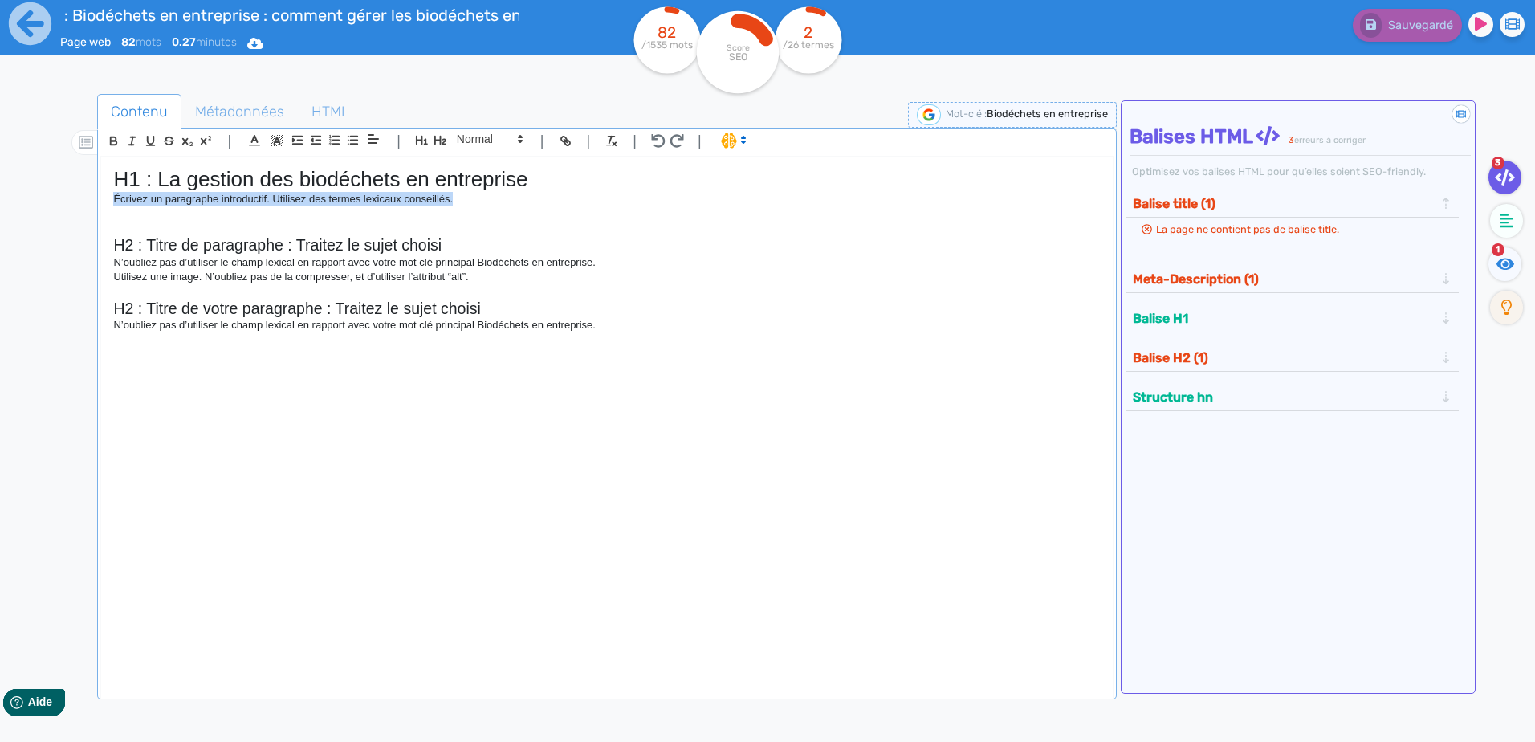
drag, startPoint x: 474, startPoint y: 196, endPoint x: 83, endPoint y: 195, distance: 390.9
click at [83, 195] on div "Contenu Métadonnées HTML | | H3 H4 H5 H6 Normal | | | | H1 : La gestion des bio…" at bounding box center [791, 466] width 1488 height 752
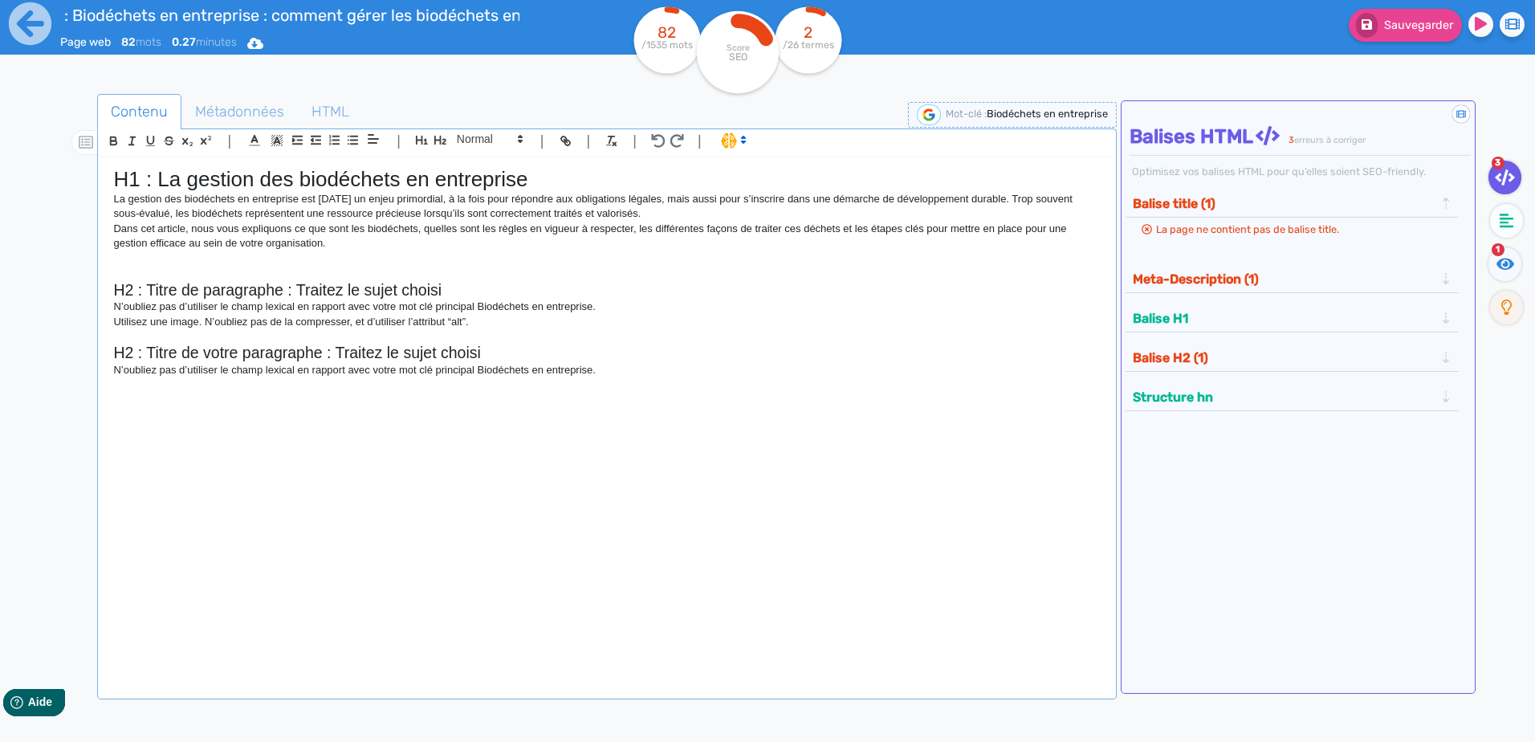
click at [576, 177] on h1 "H1 : La gestion des biodéchets en entreprise" at bounding box center [606, 179] width 986 height 25
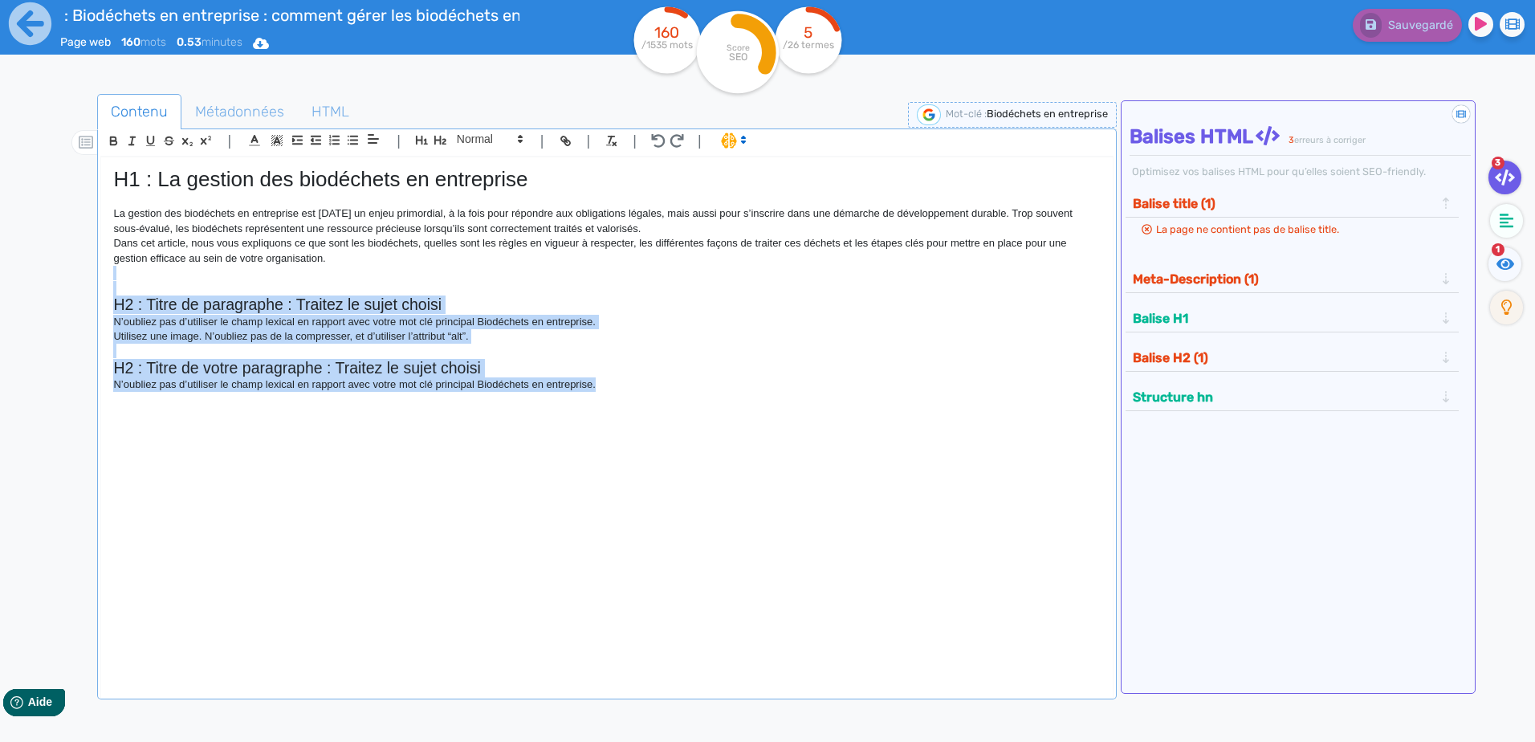
drag, startPoint x: 621, startPoint y: 387, endPoint x: 46, endPoint y: 279, distance: 585.6
click at [46, 279] on div "Contenu Métadonnées HTML | | H3 H4 H5 H6 Normal | | | | H1 : La gestion des bio…" at bounding box center [787, 460] width 1496 height 764
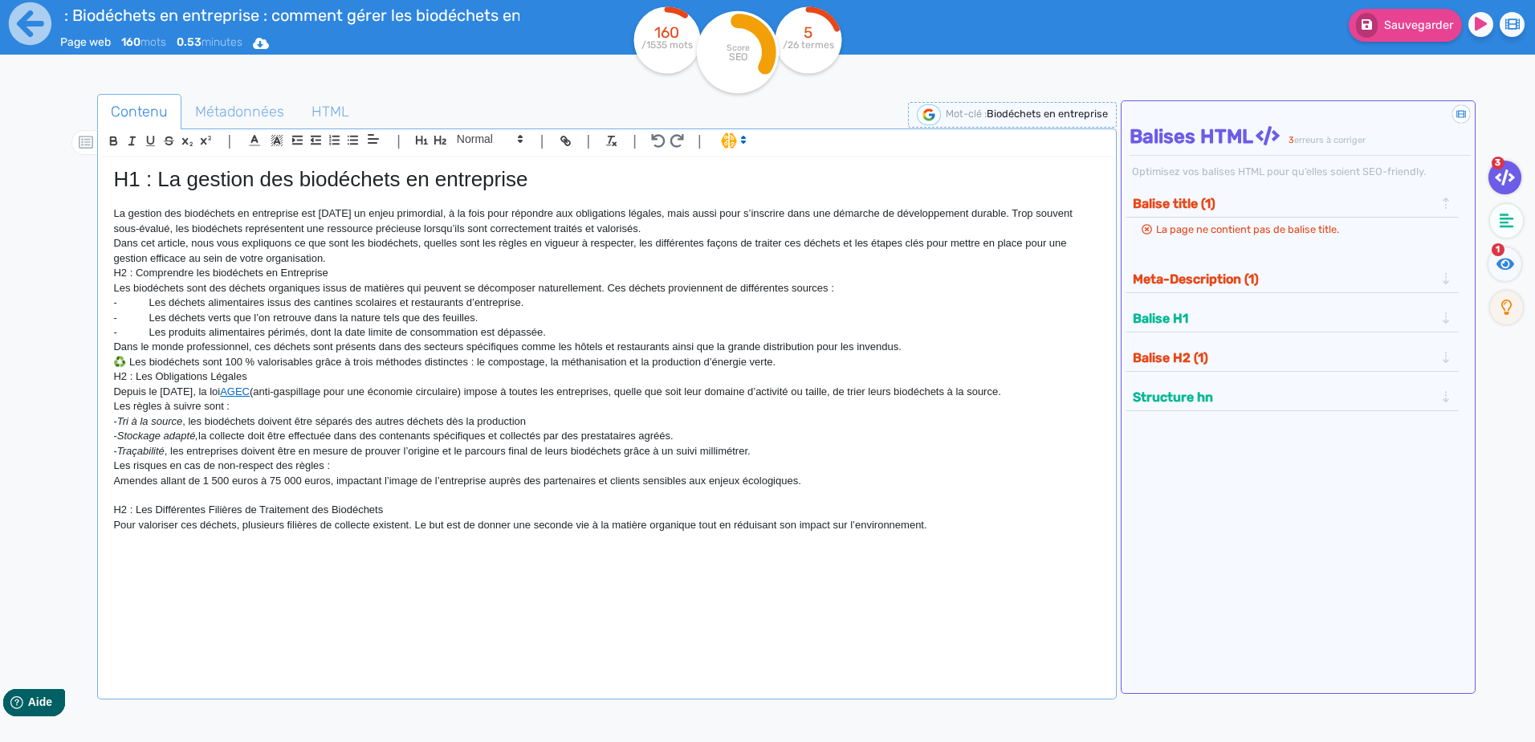
click at [345, 257] on p "Dans cet article, nous vous expliquons ce que sont les biodéchets, quelles sont…" at bounding box center [606, 251] width 986 height 30
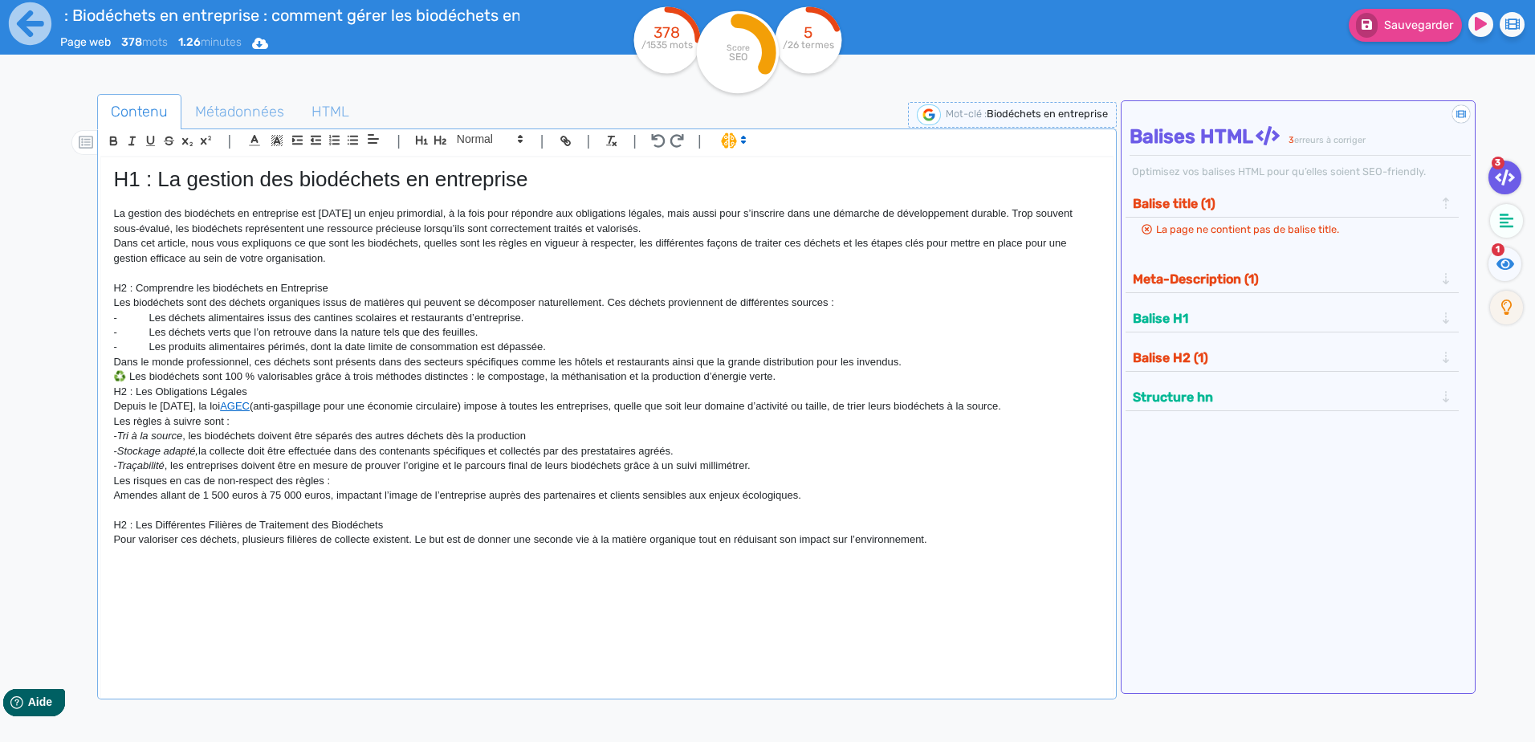
click at [120, 287] on p "H2 : Comprendre les biodéchets en Entreprise" at bounding box center [606, 288] width 986 height 14
click at [105, 286] on div "H1 : La gestion des biodéchets en entreprise La gestion des biodéchets en entre…" at bounding box center [606, 416] width 1011 height 519
click at [279, 245] on p "Dans cet article, nous vous expliquons ce que sont les biodéchets, quelles sont…" at bounding box center [606, 251] width 986 height 30
click at [343, 174] on h1 "H1 : La gestion des biodéchets en entreprise" at bounding box center [606, 179] width 986 height 25
drag, startPoint x: 110, startPoint y: 283, endPoint x: 342, endPoint y: 287, distance: 232.0
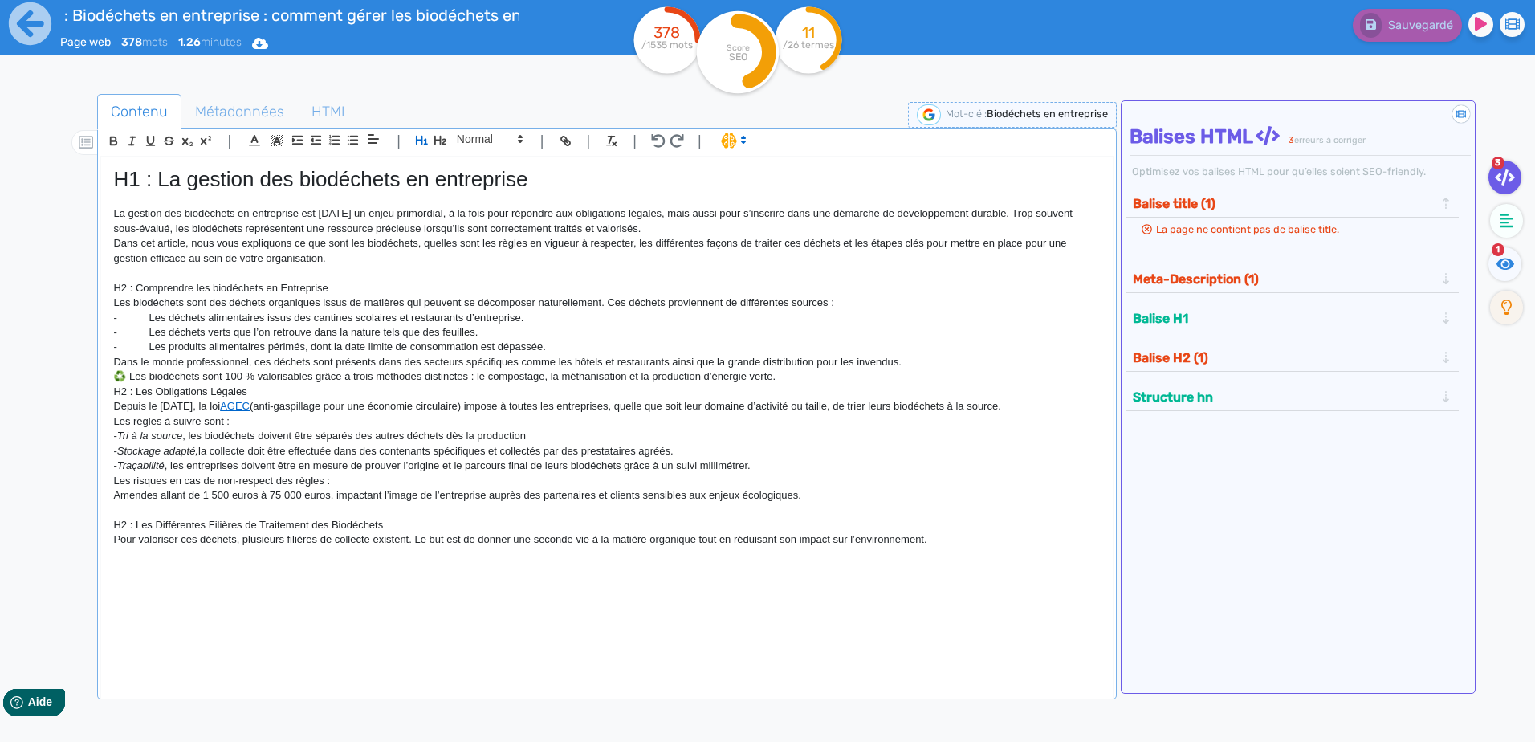
click at [342, 287] on div "H1 : La gestion des biodéchets en entreprise La gestion des biodéchets en entre…" at bounding box center [606, 416] width 1011 height 519
click at [439, 140] on icon "button" at bounding box center [440, 140] width 12 height 9
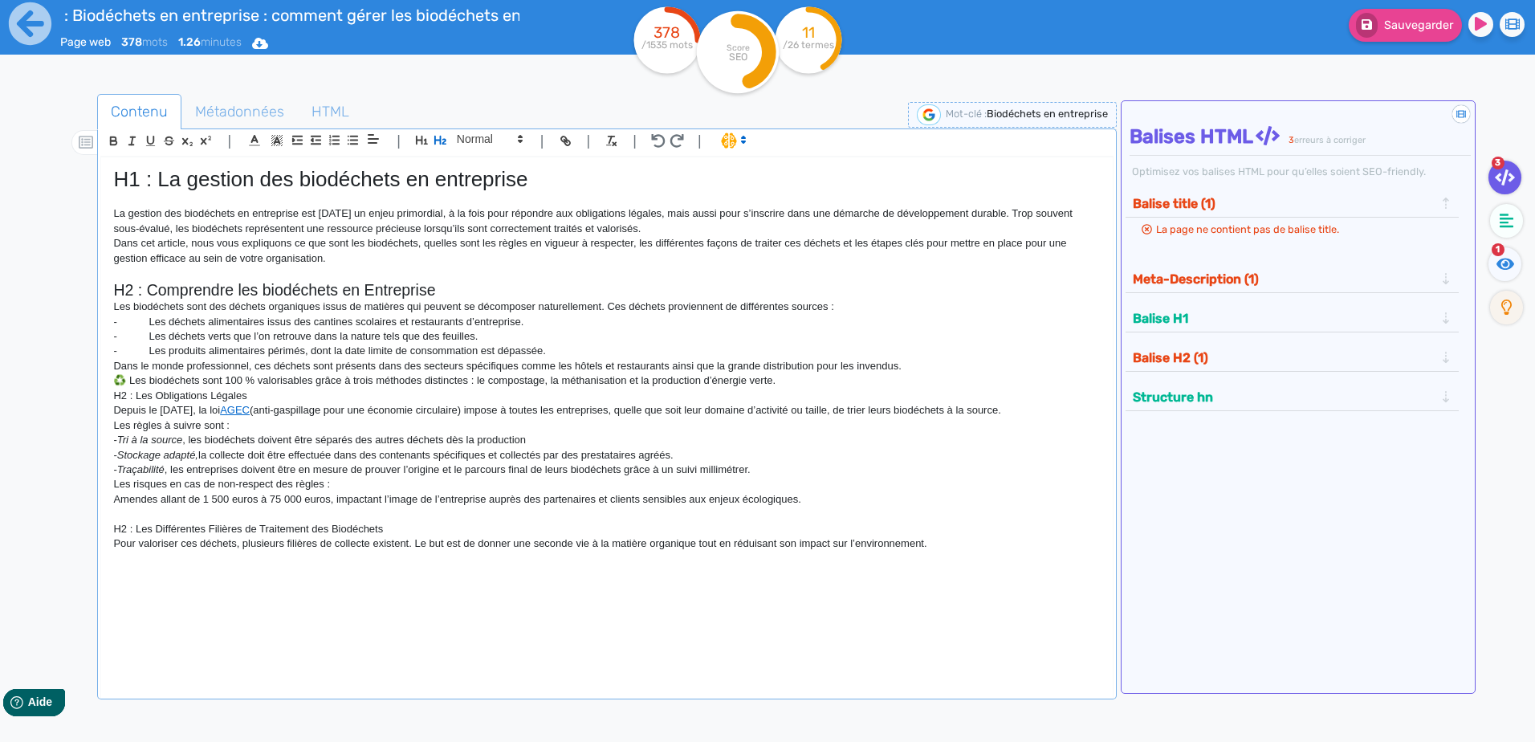
click at [824, 376] on p "♻️ Les biodéchets sont 100 % valorisables grâce à trois méthodes distinctes : l…" at bounding box center [606, 380] width 986 height 14
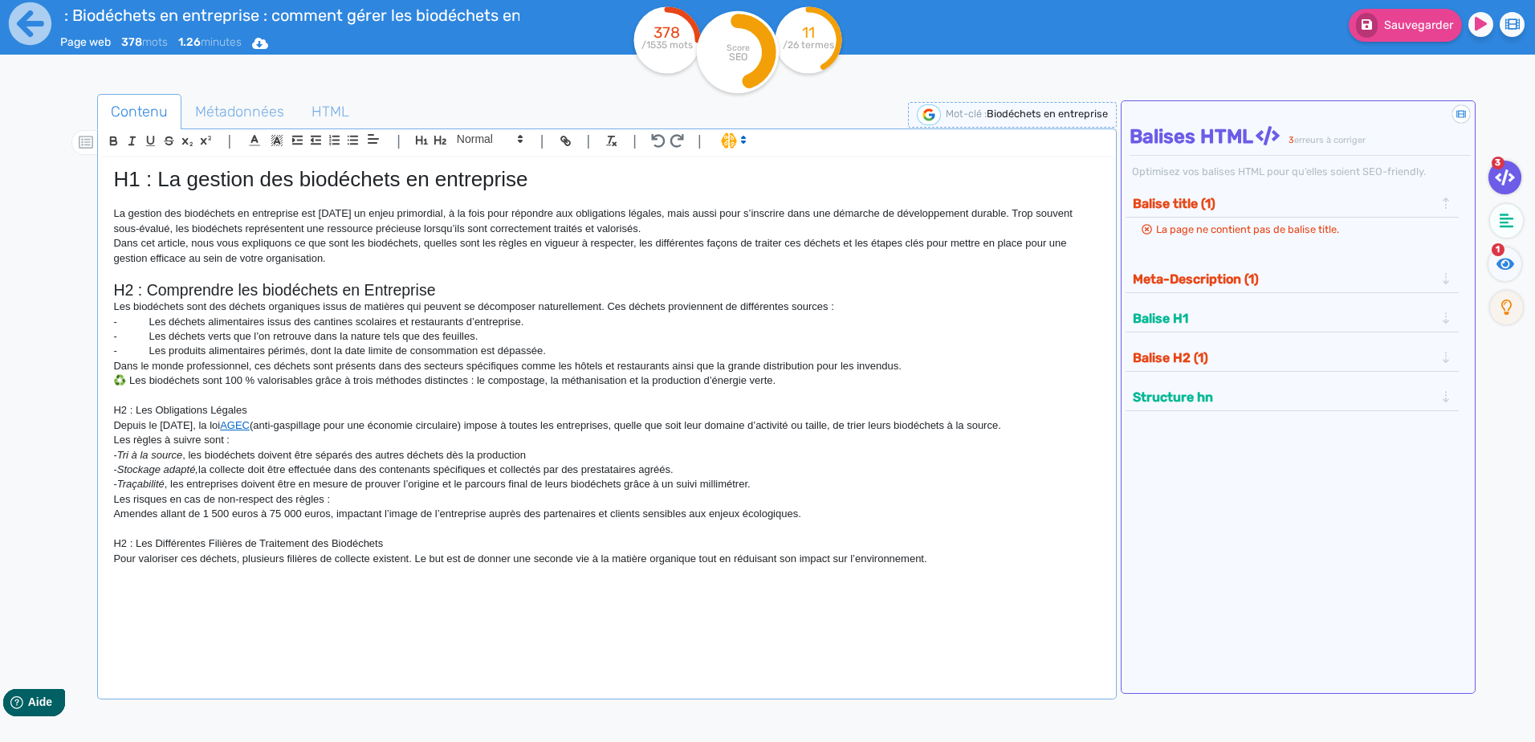
drag, startPoint x: 111, startPoint y: 406, endPoint x: 256, endPoint y: 407, distance: 145.3
click at [256, 407] on div "H1 : La gestion des biodéchets en entreprise La gestion des biodéchets en entre…" at bounding box center [606, 416] width 1011 height 519
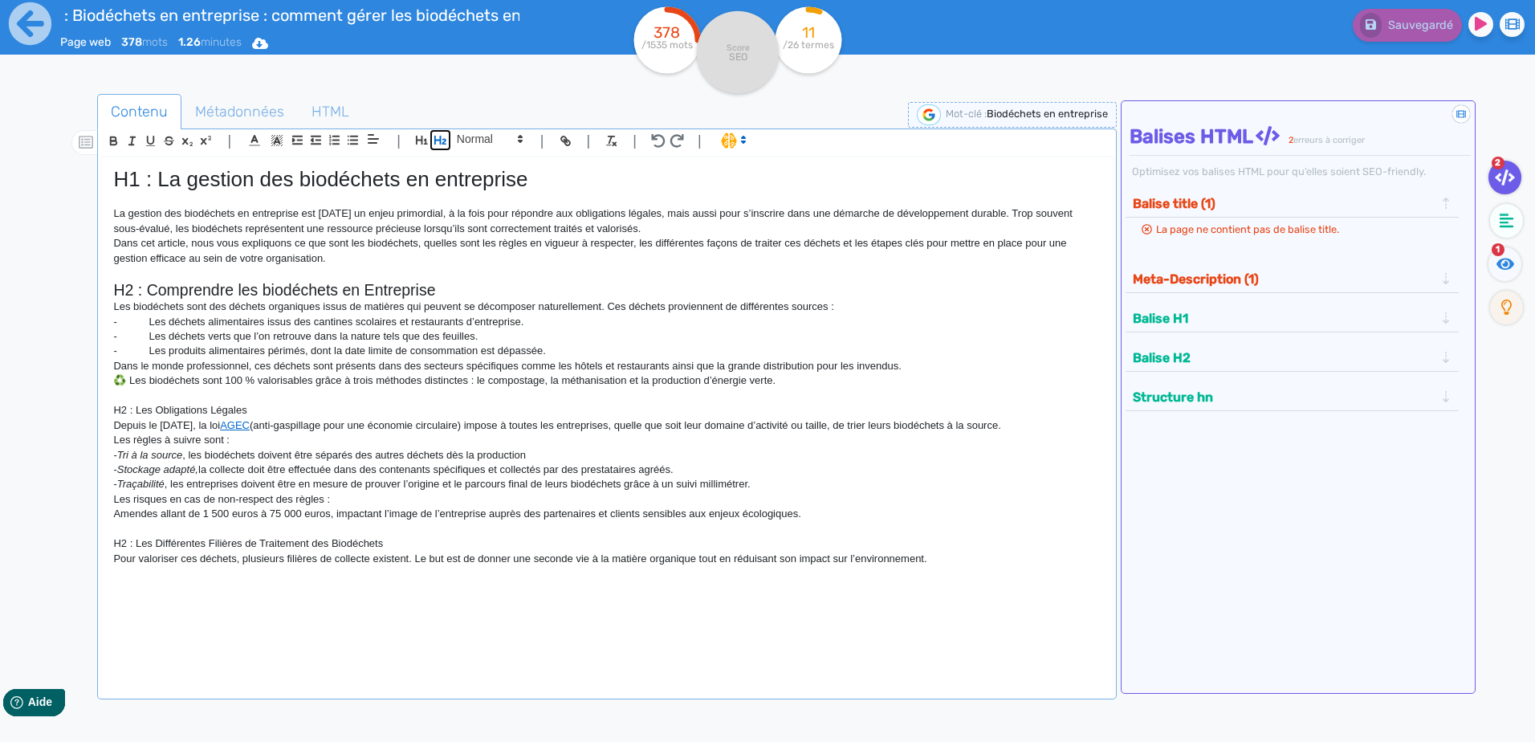
click at [441, 137] on icon "button" at bounding box center [440, 140] width 12 height 9
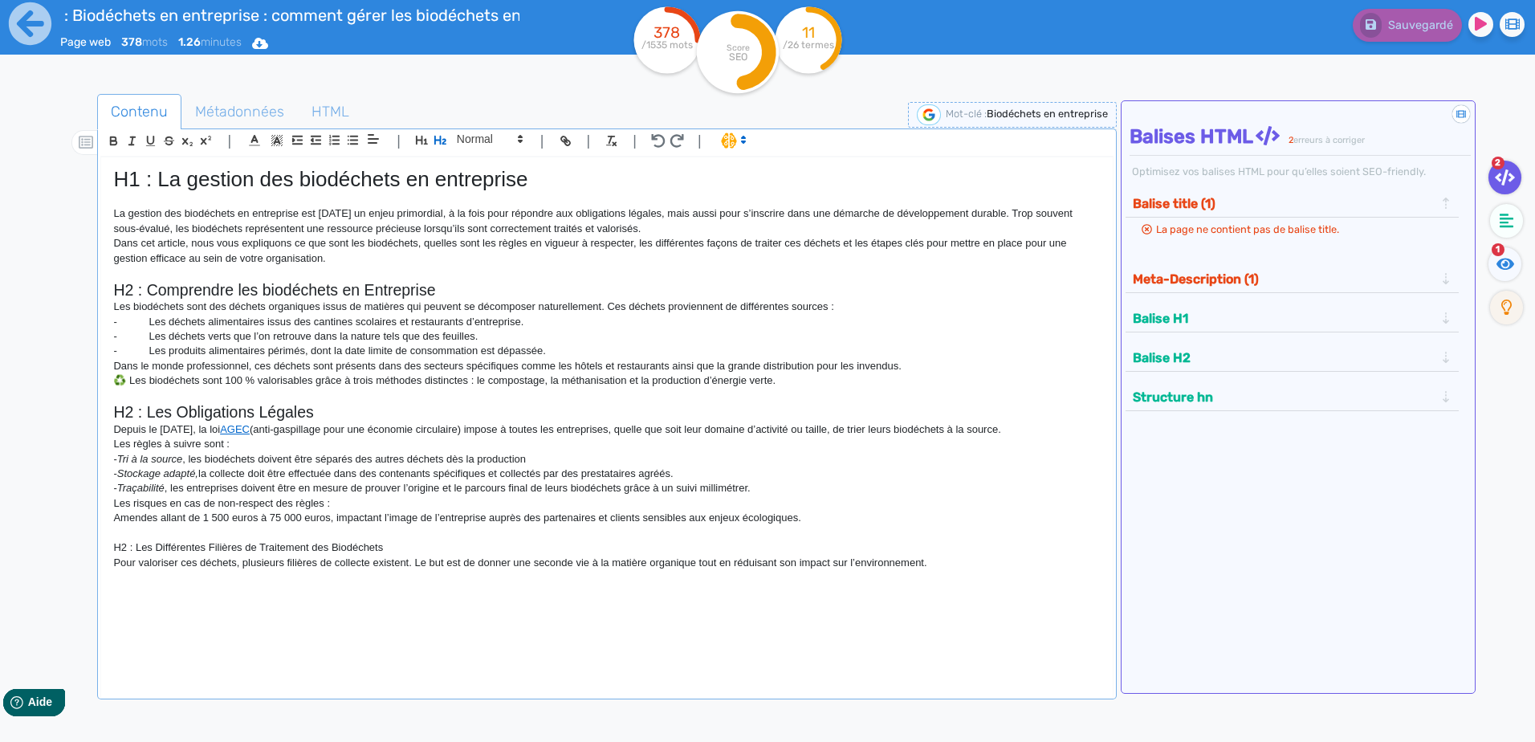
click at [738, 412] on h2 "H2 : Les Obligations Légales" at bounding box center [606, 412] width 986 height 18
click at [954, 572] on div "H1 : La gestion des biodéchets en entreprise La gestion des biodéchets en entre…" at bounding box center [606, 416] width 1011 height 519
drag, startPoint x: 417, startPoint y: 539, endPoint x: 248, endPoint y: 540, distance: 169.4
click at [248, 540] on div "H1 : La gestion des biodéchets en entreprise La gestion des biodéchets en entre…" at bounding box center [606, 416] width 1011 height 519
click at [392, 540] on p "H2 : Les Différentes Filières de Traitement des Biodéchets" at bounding box center [606, 547] width 986 height 14
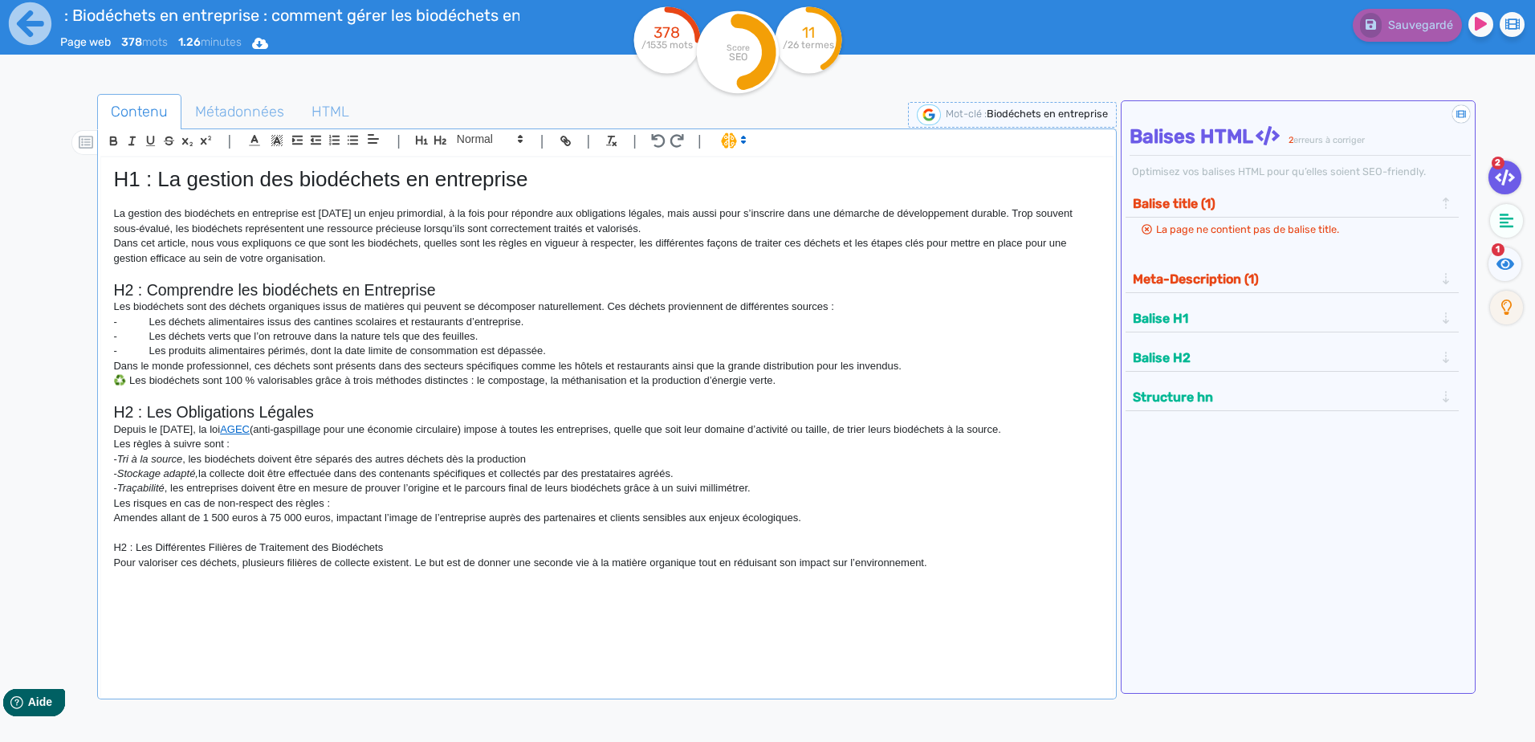
drag, startPoint x: 386, startPoint y: 547, endPoint x: 97, endPoint y: 548, distance: 289.0
click at [97, 548] on div "| | H3 H4 H5 H6 Normal | | | | H1 : La gestion des biodéchets en entreprise La …" at bounding box center [606, 413] width 1019 height 571
click at [444, 138] on icon "button" at bounding box center [440, 140] width 14 height 14
click at [1002, 572] on p "Pour valoriser ces déchets, plusieurs filières de collecte existent. Le but est…" at bounding box center [606, 566] width 986 height 14
click at [464, 632] on div "H1 : La gestion des biodéchets en entreprise La gestion des biodéchets en entre…" at bounding box center [606, 416] width 1011 height 519
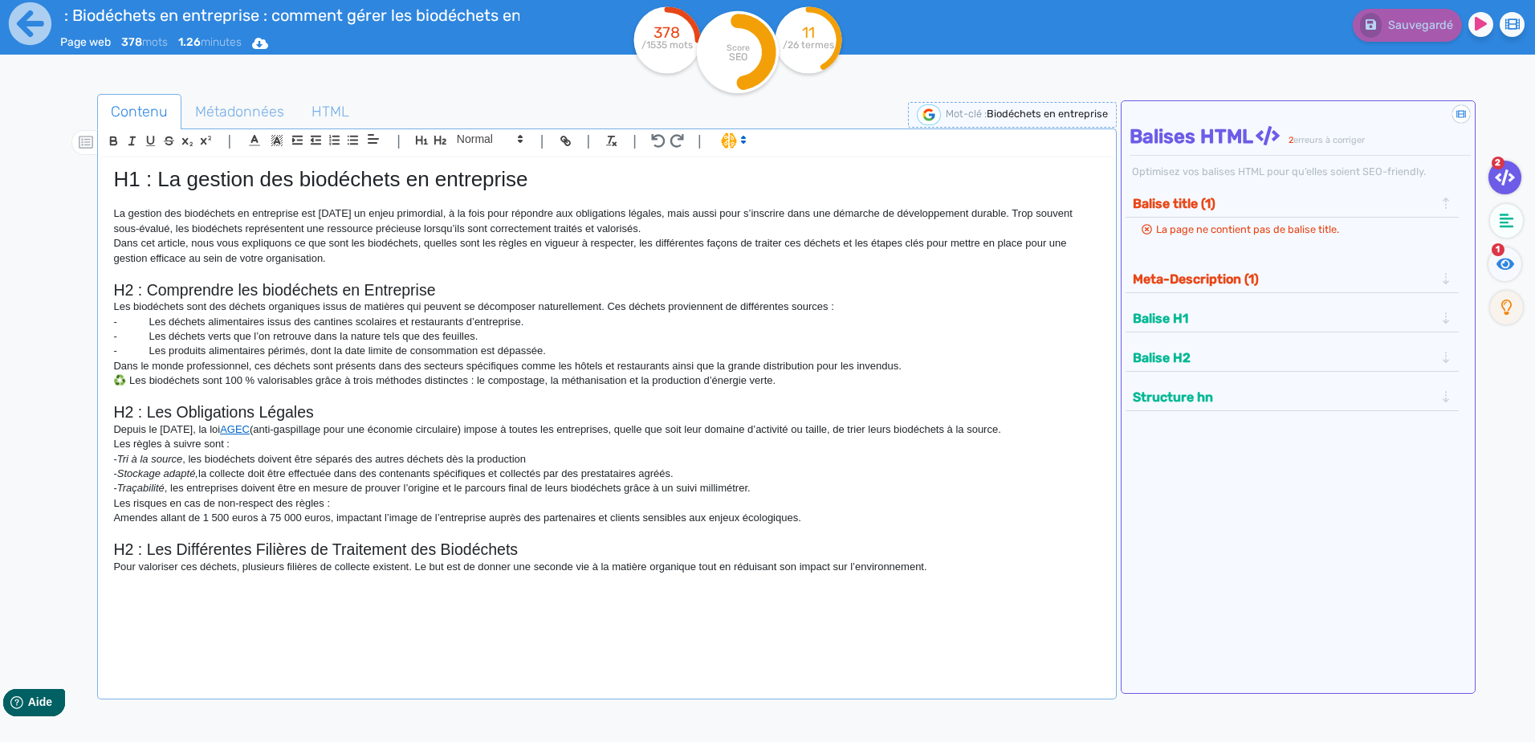
scroll to position [103, 0]
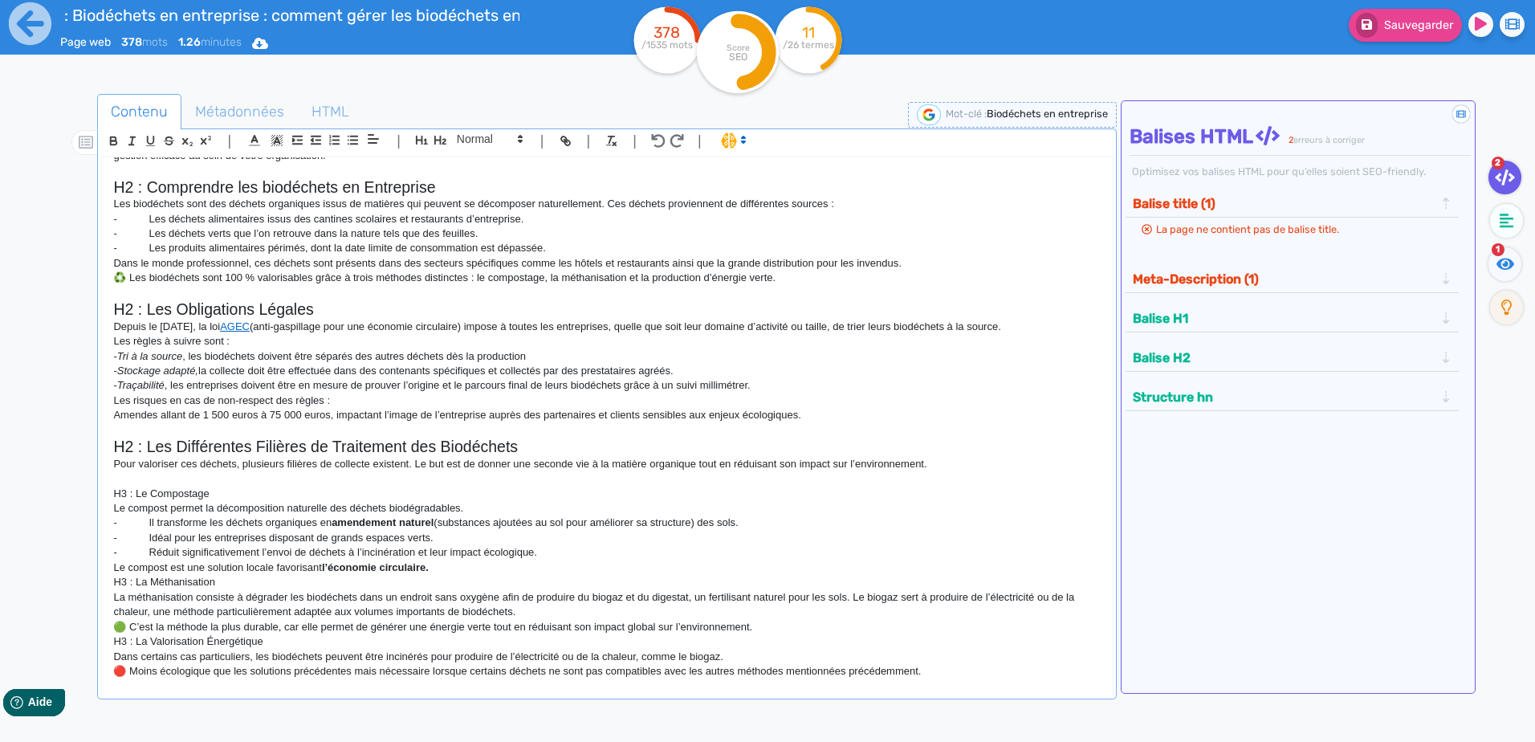
click at [223, 491] on p "H3 : Le Compostage" at bounding box center [606, 493] width 986 height 14
click at [429, 567] on strong "l’économie circulaire." at bounding box center [375, 567] width 107 height 12
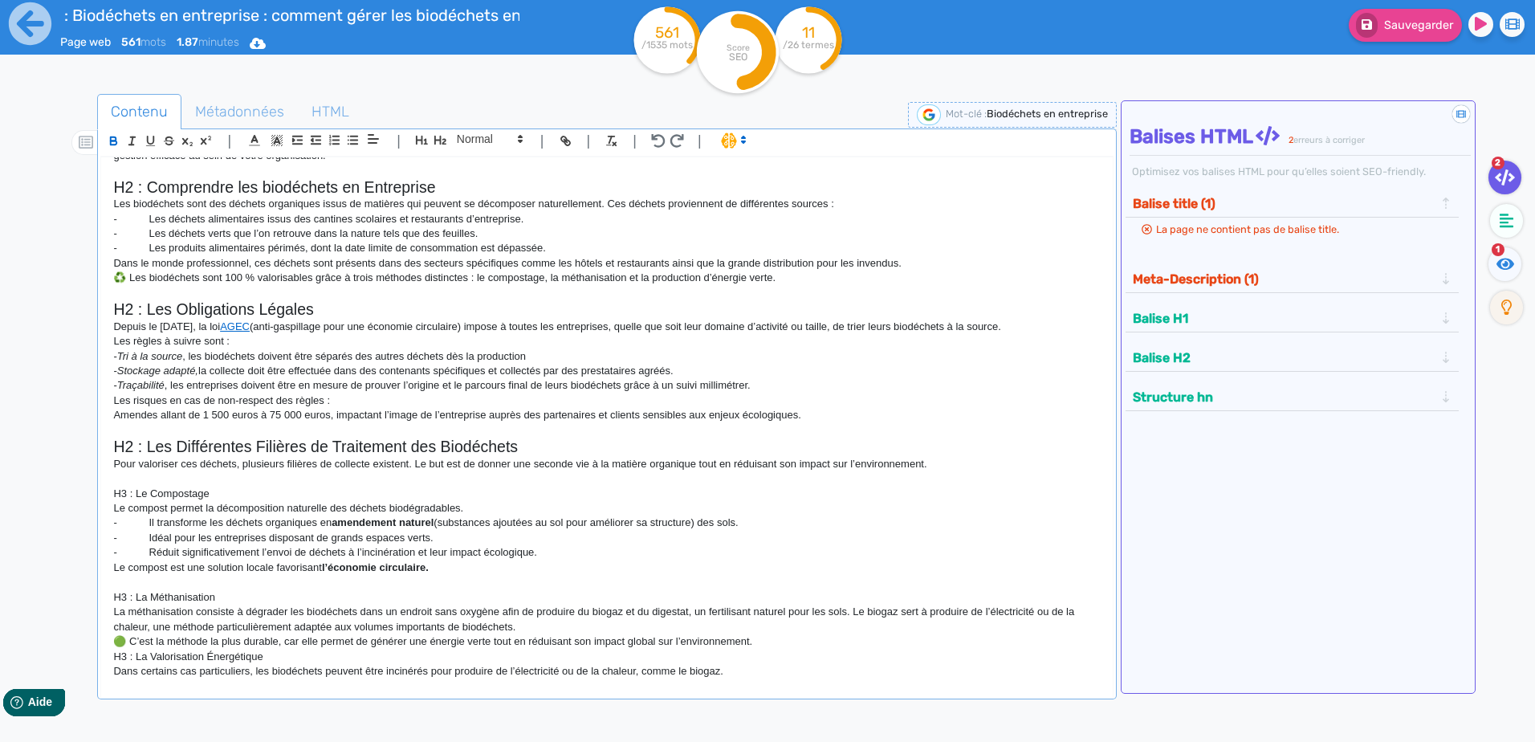
scroll to position [129, 0]
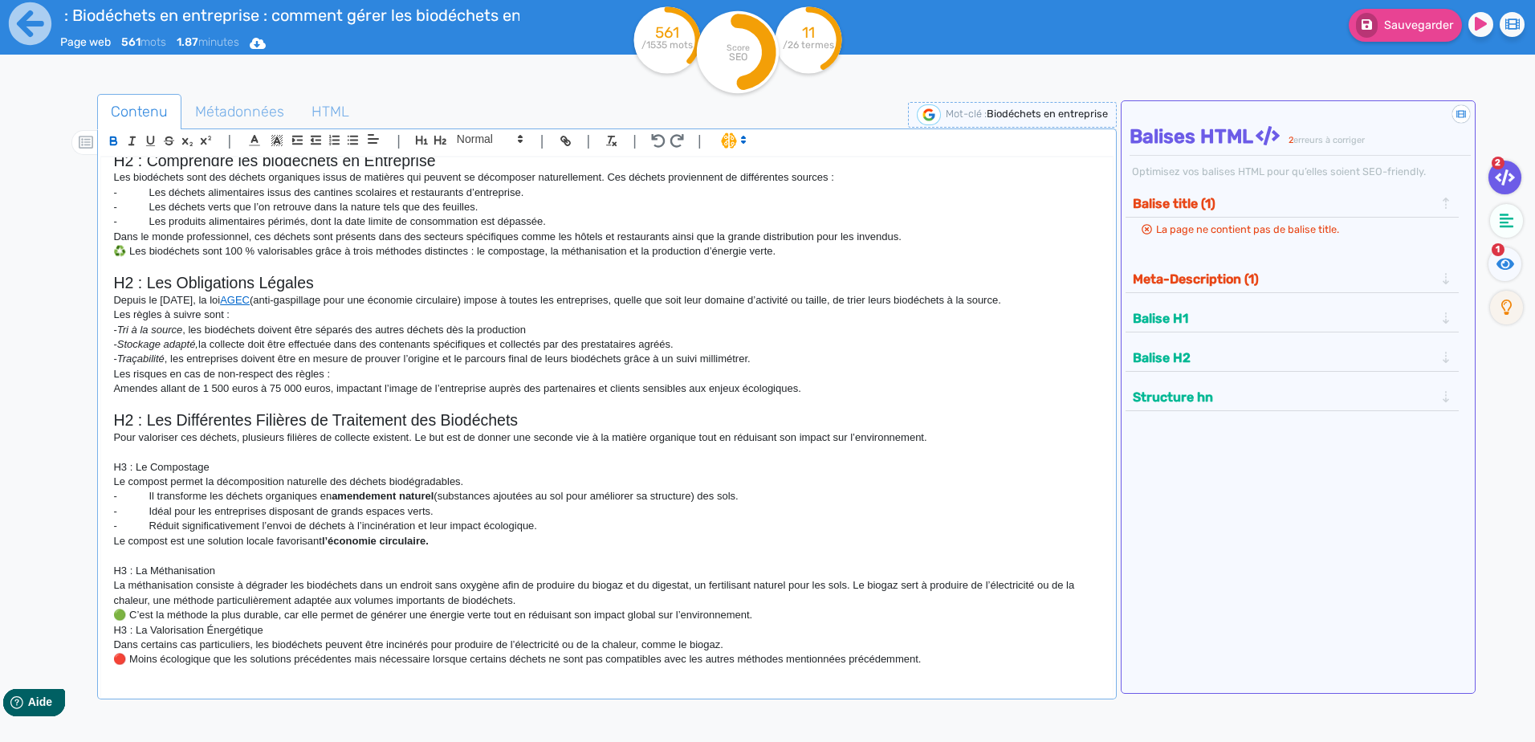
click at [317, 631] on p "H3 : La Valorisation Énergétique" at bounding box center [606, 630] width 986 height 14
click at [782, 612] on p "🟢 C’est la méthode la plus durable, car elle permet de générer une énergie vert…" at bounding box center [606, 615] width 986 height 14
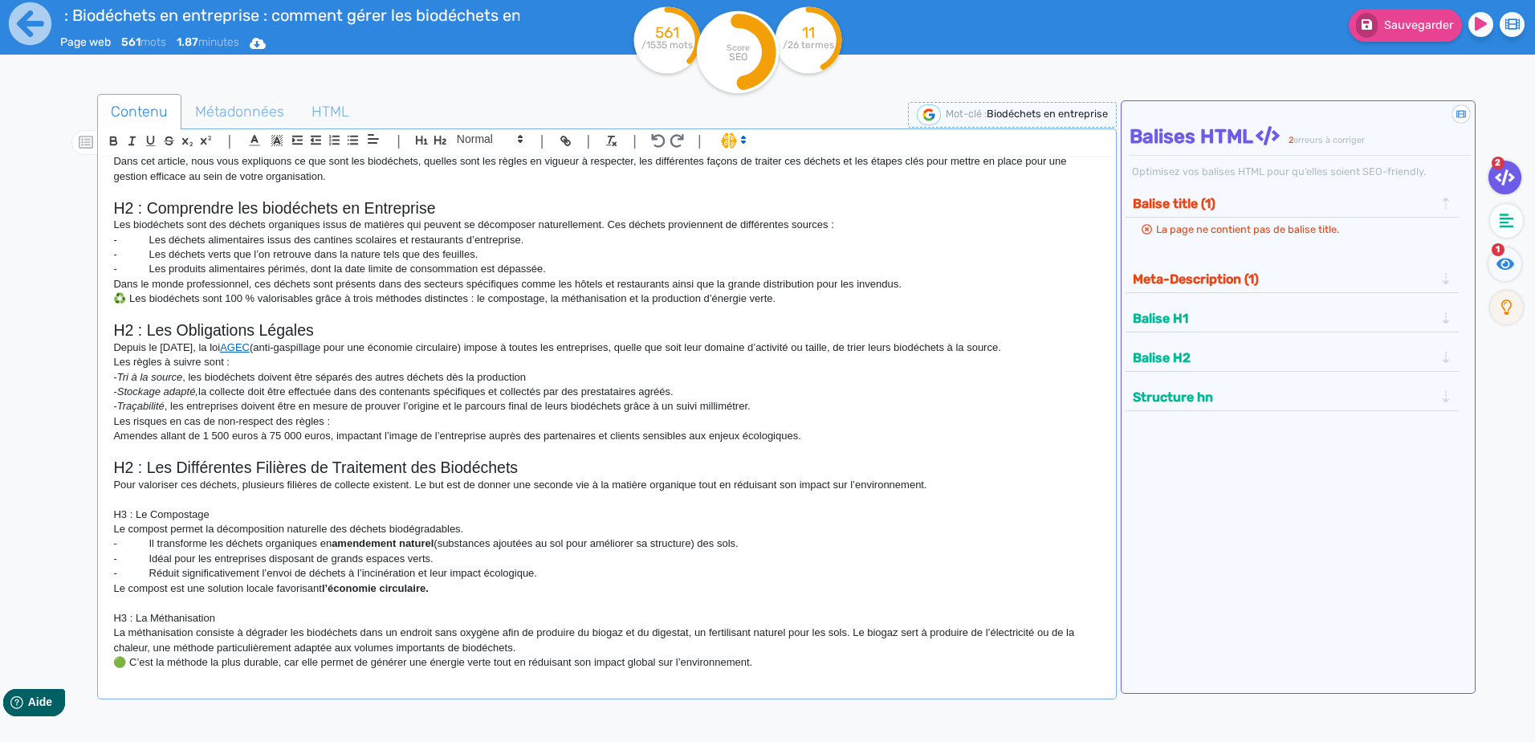
scroll to position [0, 0]
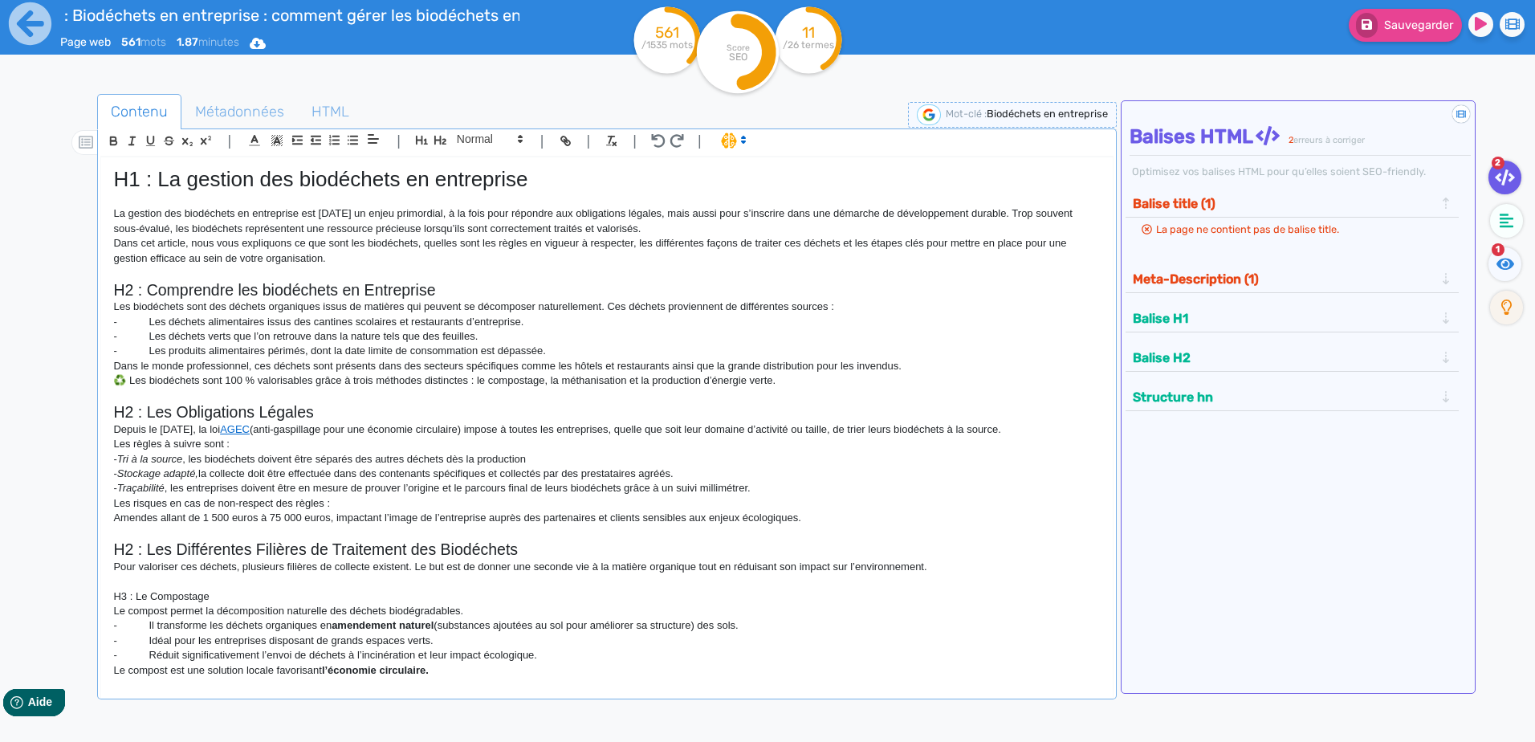
click at [207, 598] on p "H3 : Le Compostage" at bounding box center [606, 596] width 986 height 14
drag, startPoint x: 213, startPoint y: 595, endPoint x: 47, endPoint y: 593, distance: 166.2
click at [43, 593] on div "Contenu Métadonnées HTML | | H3 H4 H5 H6 Normal | | | | H1 : La gestion des bio…" at bounding box center [787, 460] width 1496 height 764
drag, startPoint x: 159, startPoint y: 601, endPoint x: 125, endPoint y: 597, distance: 34.0
click at [125, 597] on p "H3 : Le Compostage" at bounding box center [606, 596] width 986 height 14
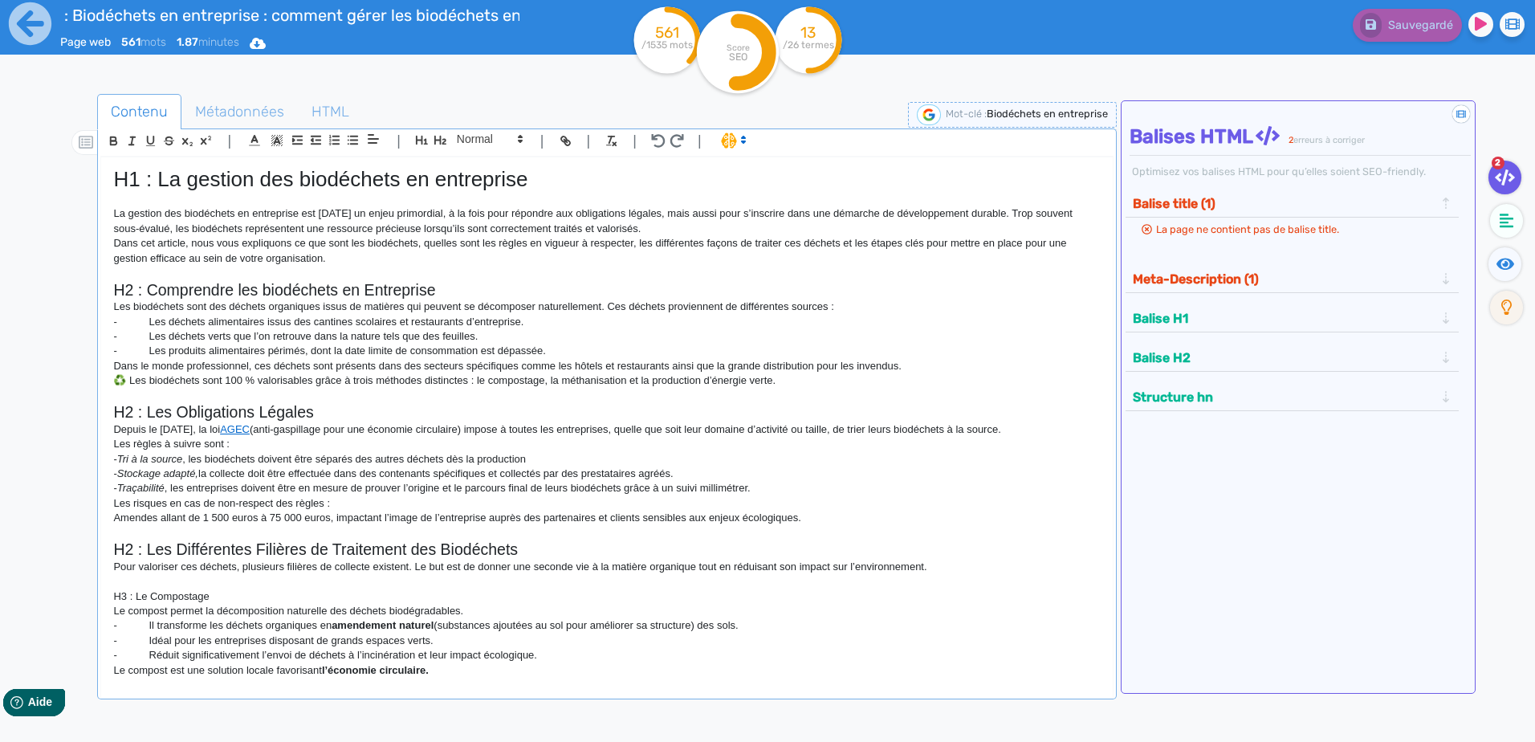
drag, startPoint x: 227, startPoint y: 597, endPoint x: 57, endPoint y: 595, distance: 170.2
click at [57, 595] on div "Contenu Métadonnées HTML | | H3 H4 H5 H6 Normal | | | | H1 : La gestion des bio…" at bounding box center [791, 466] width 1488 height 752
click at [519, 139] on icon at bounding box center [520, 139] width 14 height 14
click at [490, 161] on span at bounding box center [489, 167] width 64 height 28
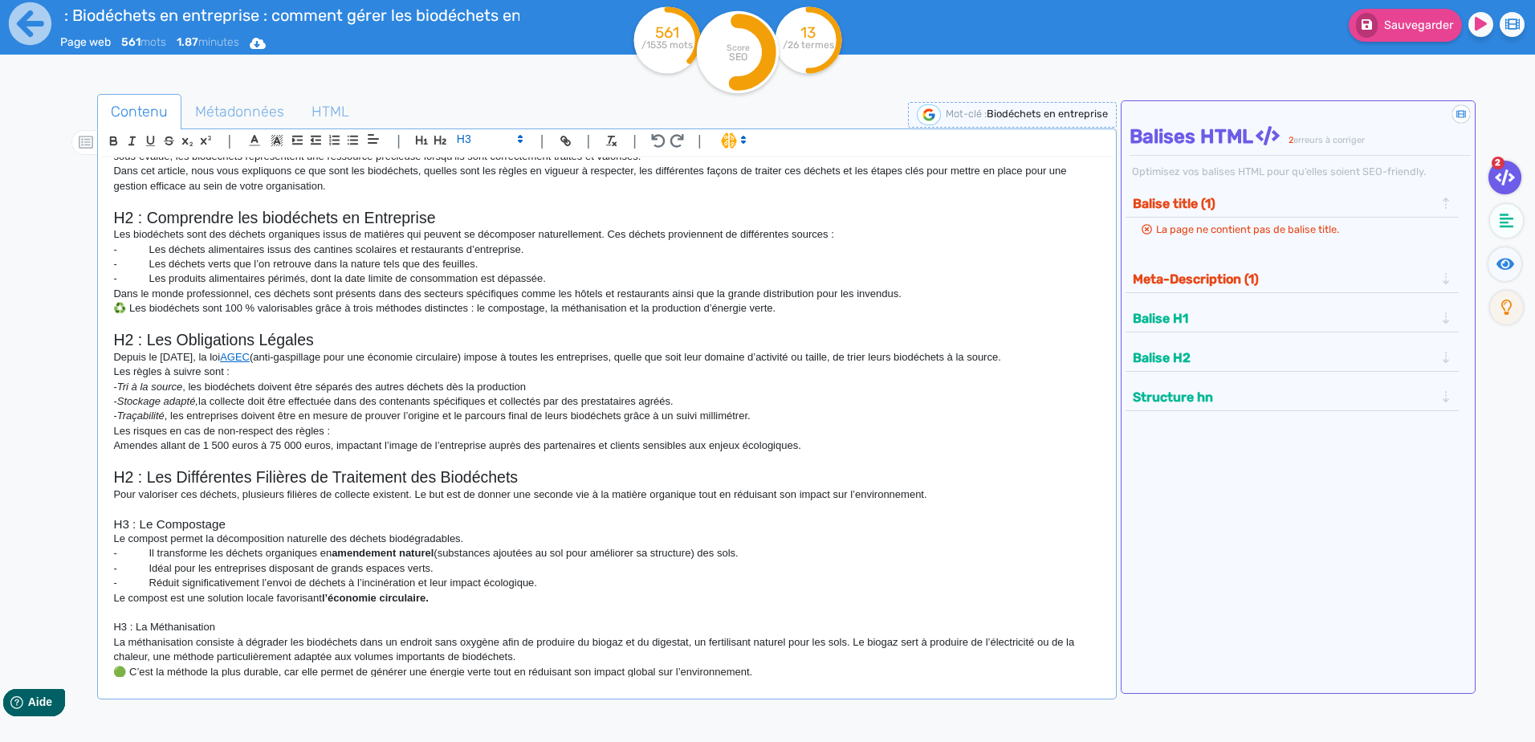
scroll to position [144, 0]
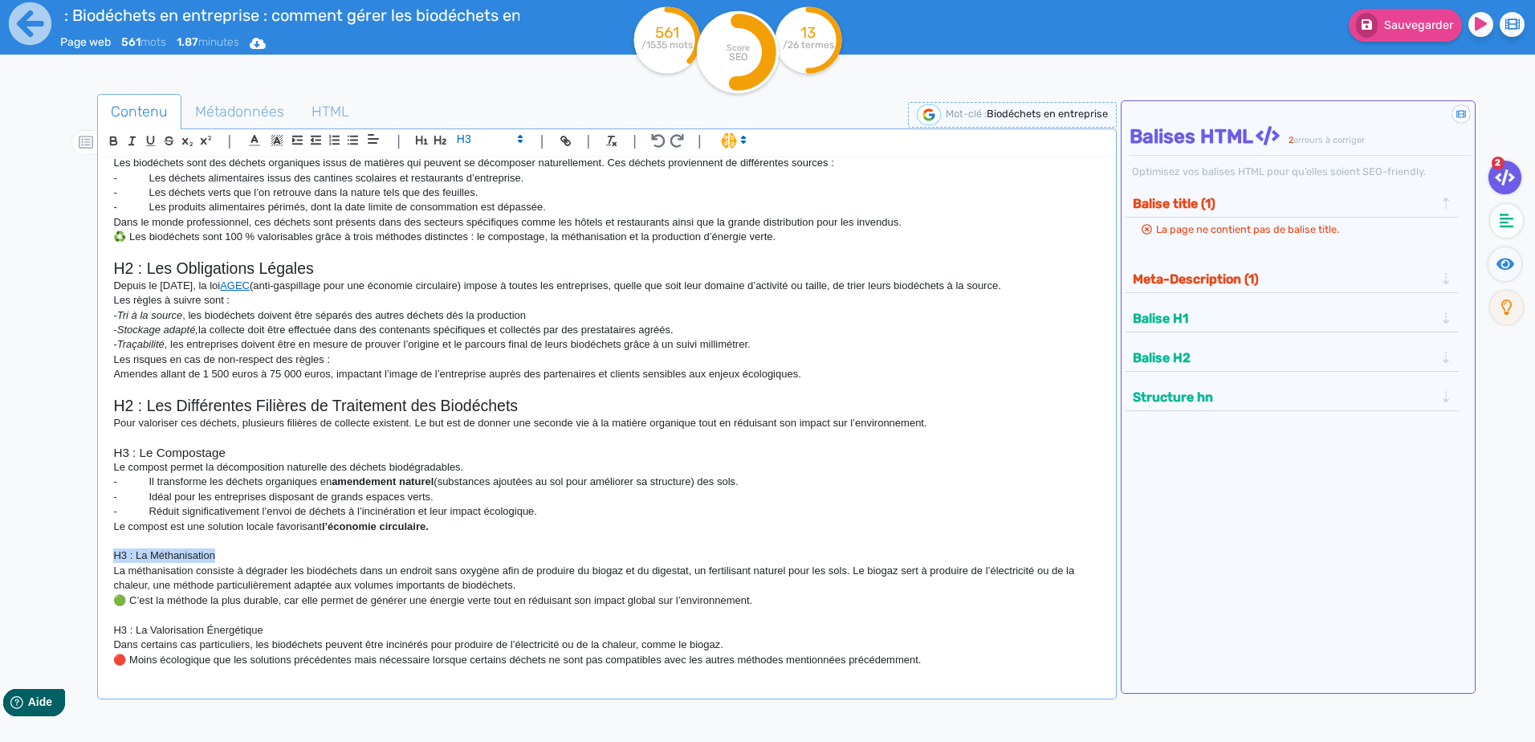
drag, startPoint x: 215, startPoint y: 553, endPoint x: 71, endPoint y: 555, distance: 144.5
click at [71, 555] on div "Contenu Métadonnées HTML | | H3 H4 H5 H6 Normal | | | | H1 : La gestion des bio…" at bounding box center [791, 466] width 1488 height 752
click at [523, 140] on icon at bounding box center [520, 139] width 14 height 14
click at [482, 170] on span at bounding box center [489, 167] width 64 height 28
drag, startPoint x: 275, startPoint y: 628, endPoint x: 83, endPoint y: 623, distance: 192.7
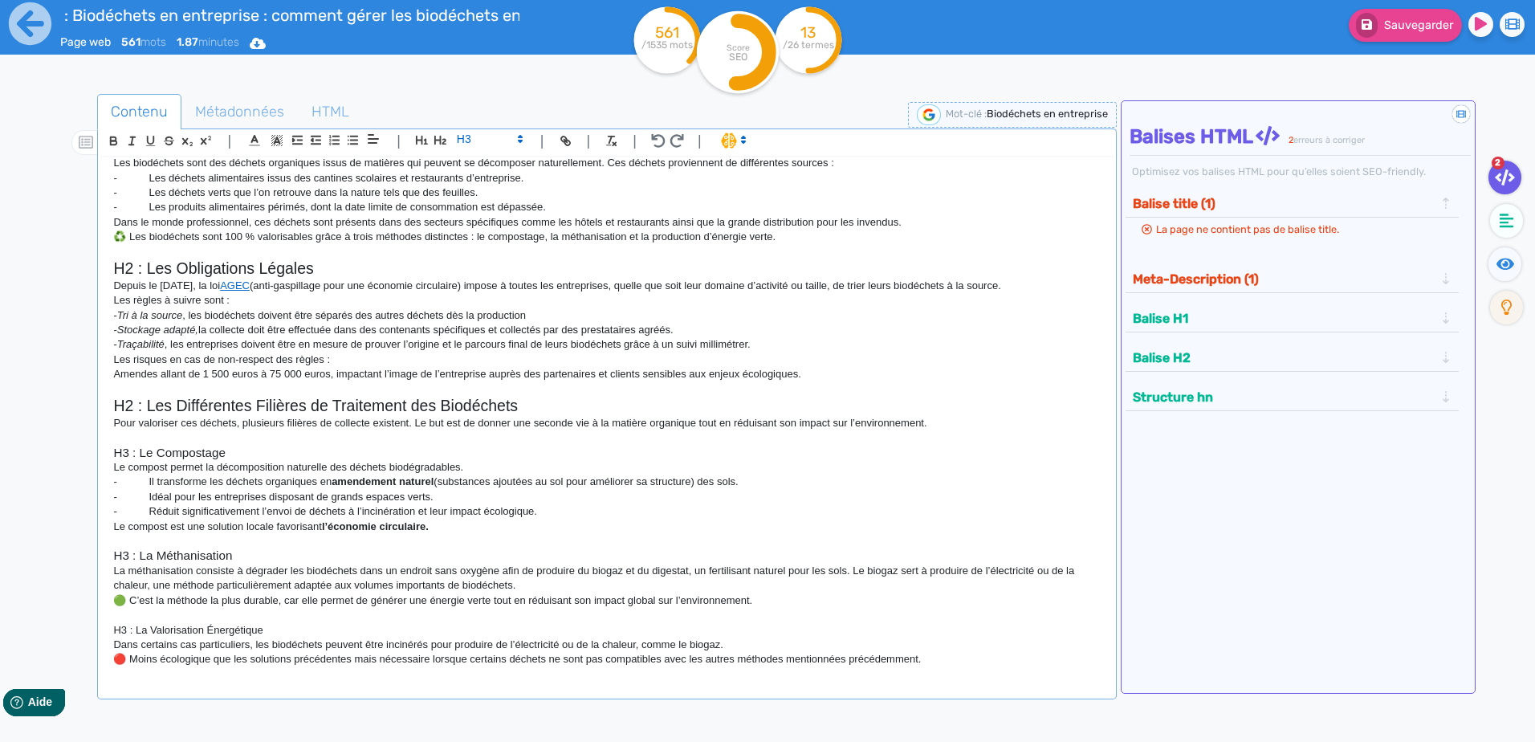
click at [83, 623] on div "Contenu Métadonnées HTML | | H3 H4 H5 H6 Normal | | | | H1 : La gestion des bio…" at bounding box center [791, 466] width 1488 height 752
click at [513, 143] on icon at bounding box center [520, 139] width 14 height 14
click at [497, 169] on span at bounding box center [489, 167] width 64 height 28
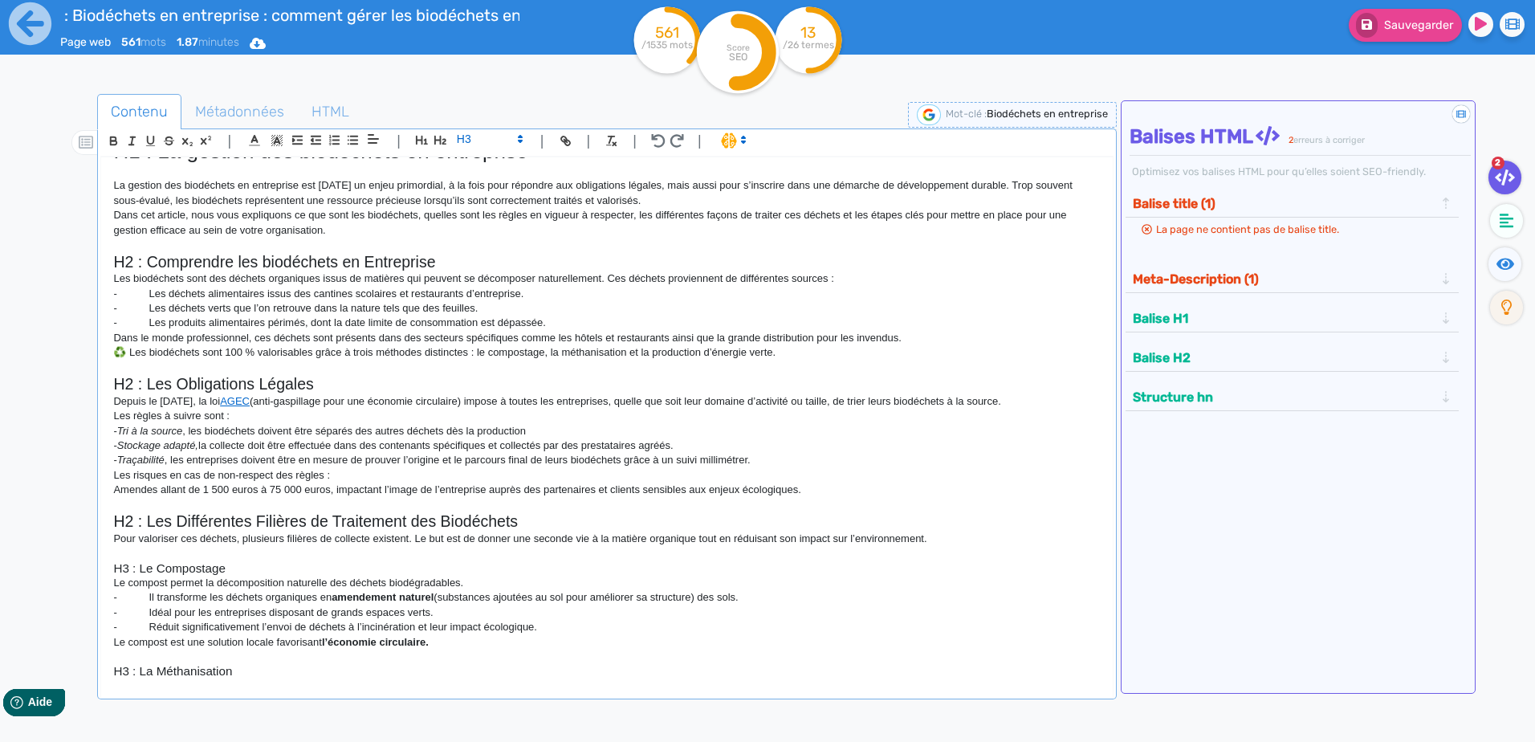
scroll to position [0, 0]
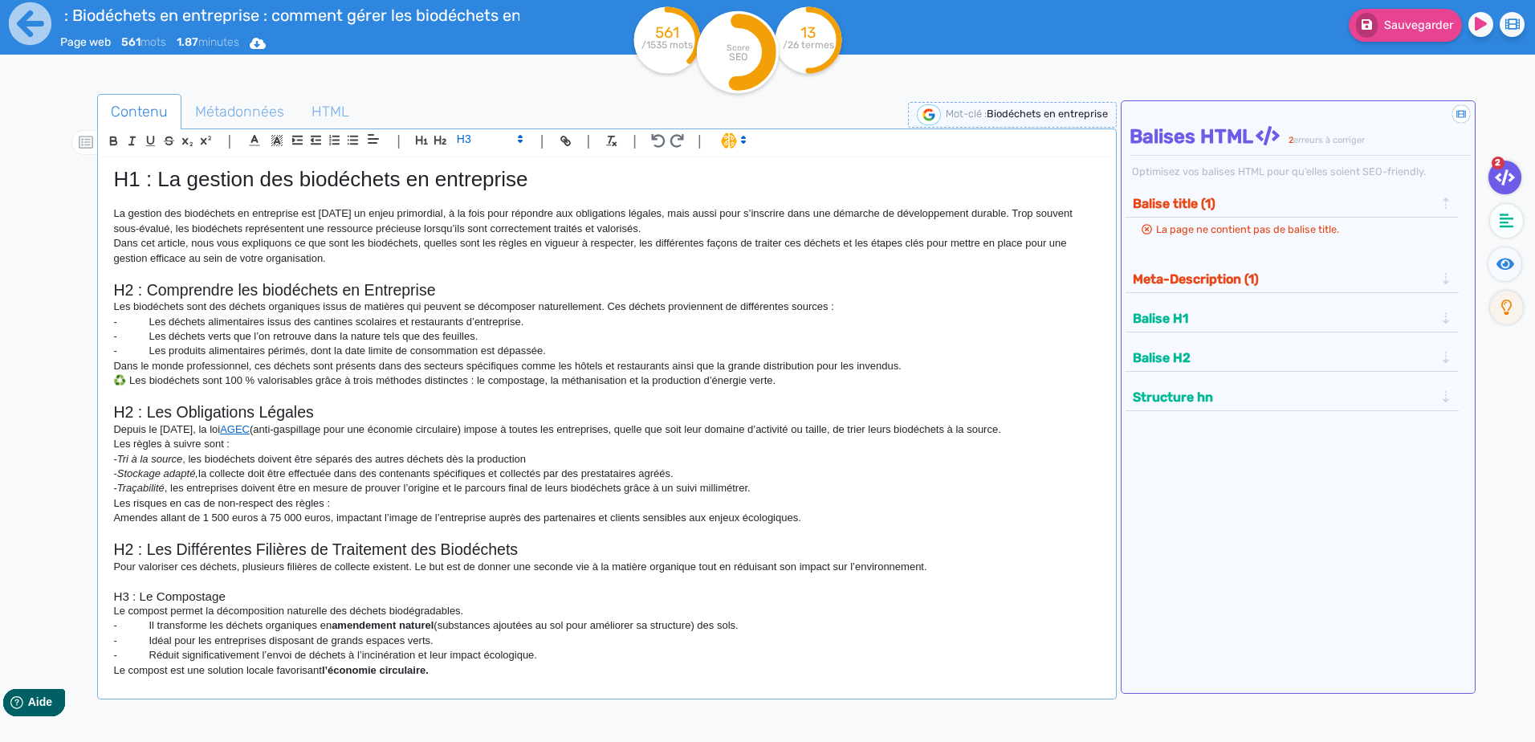
click at [159, 173] on h1 "H1 : La gestion des biodéchets en entreprise" at bounding box center [606, 179] width 986 height 25
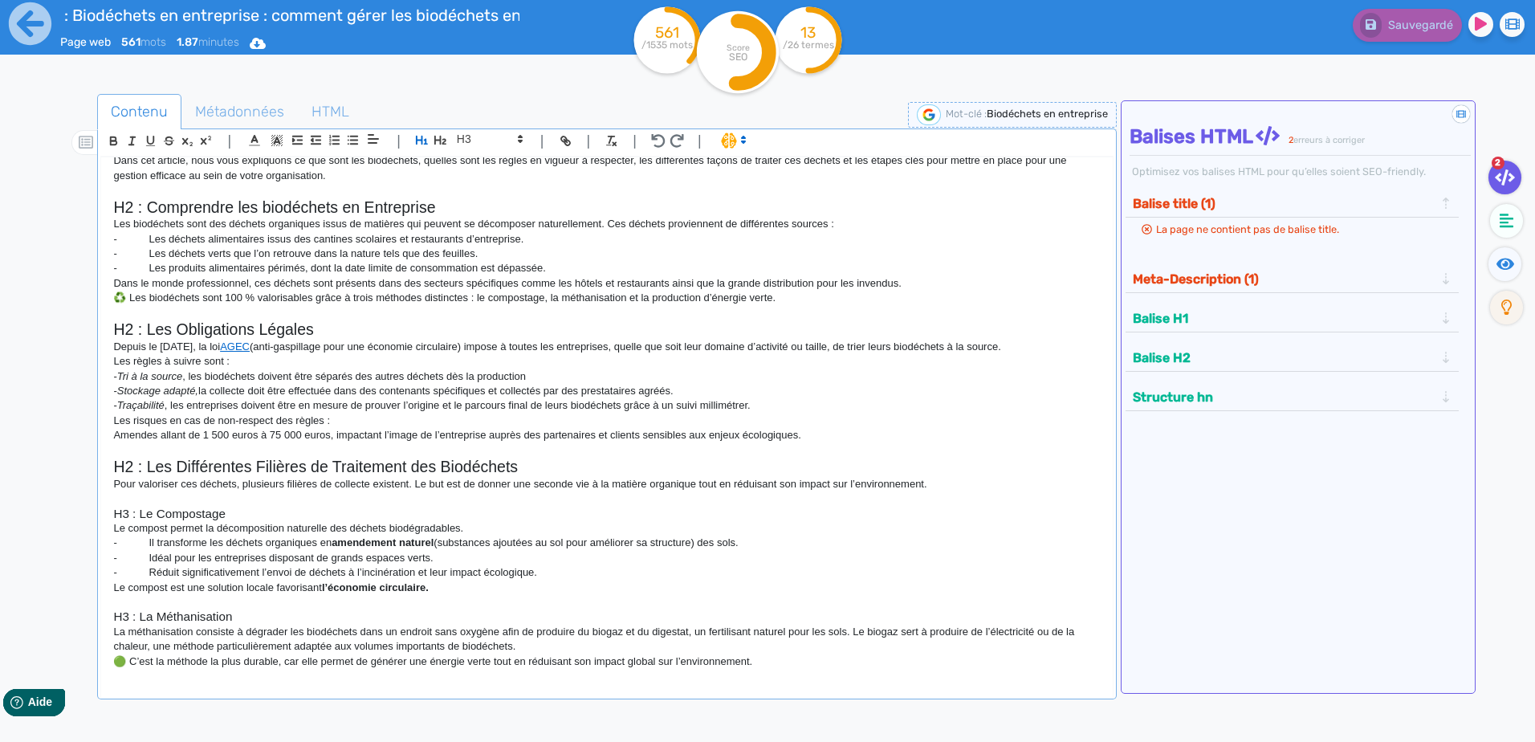
scroll to position [144, 0]
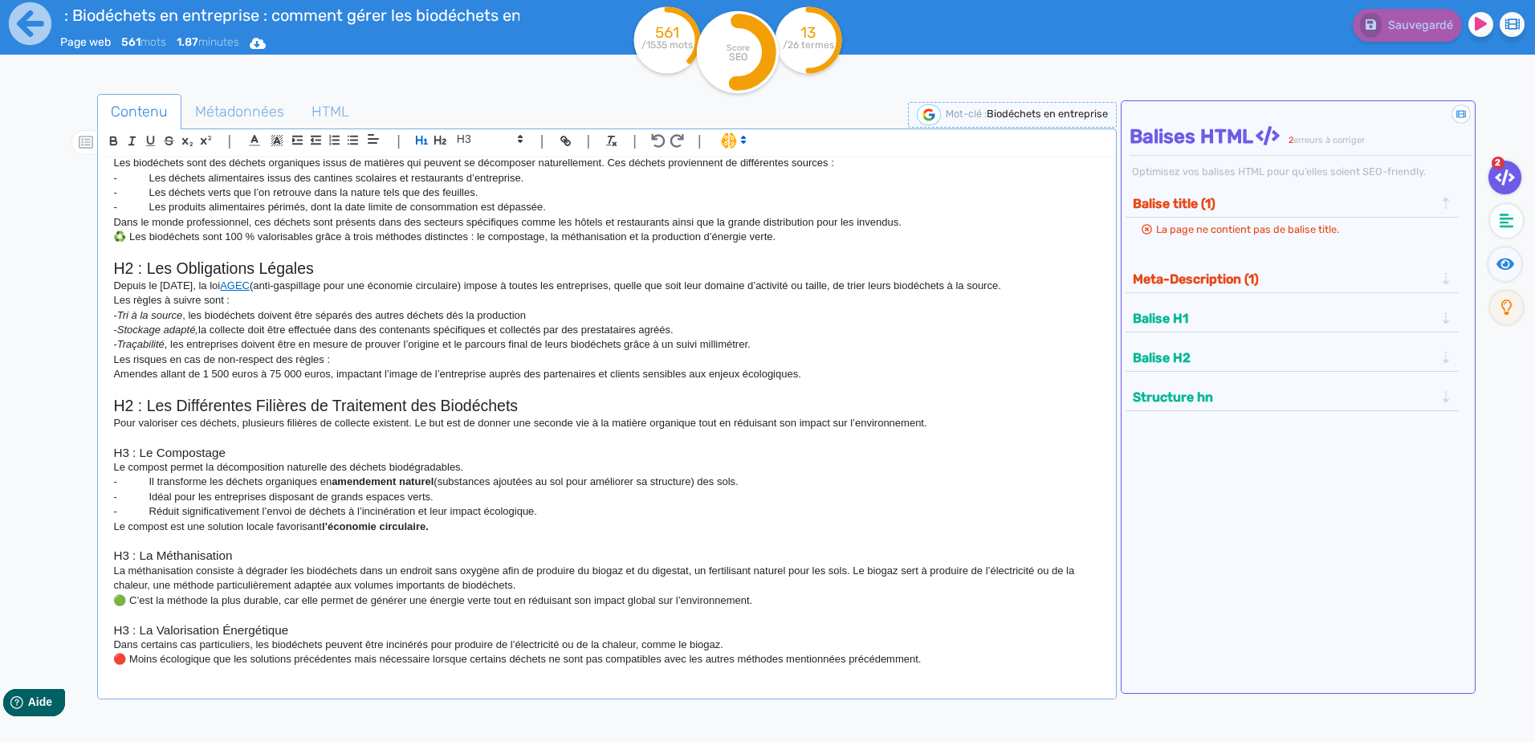
click at [982, 654] on p "🔴 Moins écologique que les solutions précédentes mais nécessaire lorsque certai…" at bounding box center [606, 659] width 986 height 14
click at [527, 674] on div "H1 : La gestion des biodéchets en entreprise La gestion des biodéchets en entre…" at bounding box center [606, 416] width 1011 height 519
click at [968, 657] on p "🔴 Moins écologique que les solutions précédentes mais nécessaire lorsque certai…" at bounding box center [606, 659] width 986 height 14
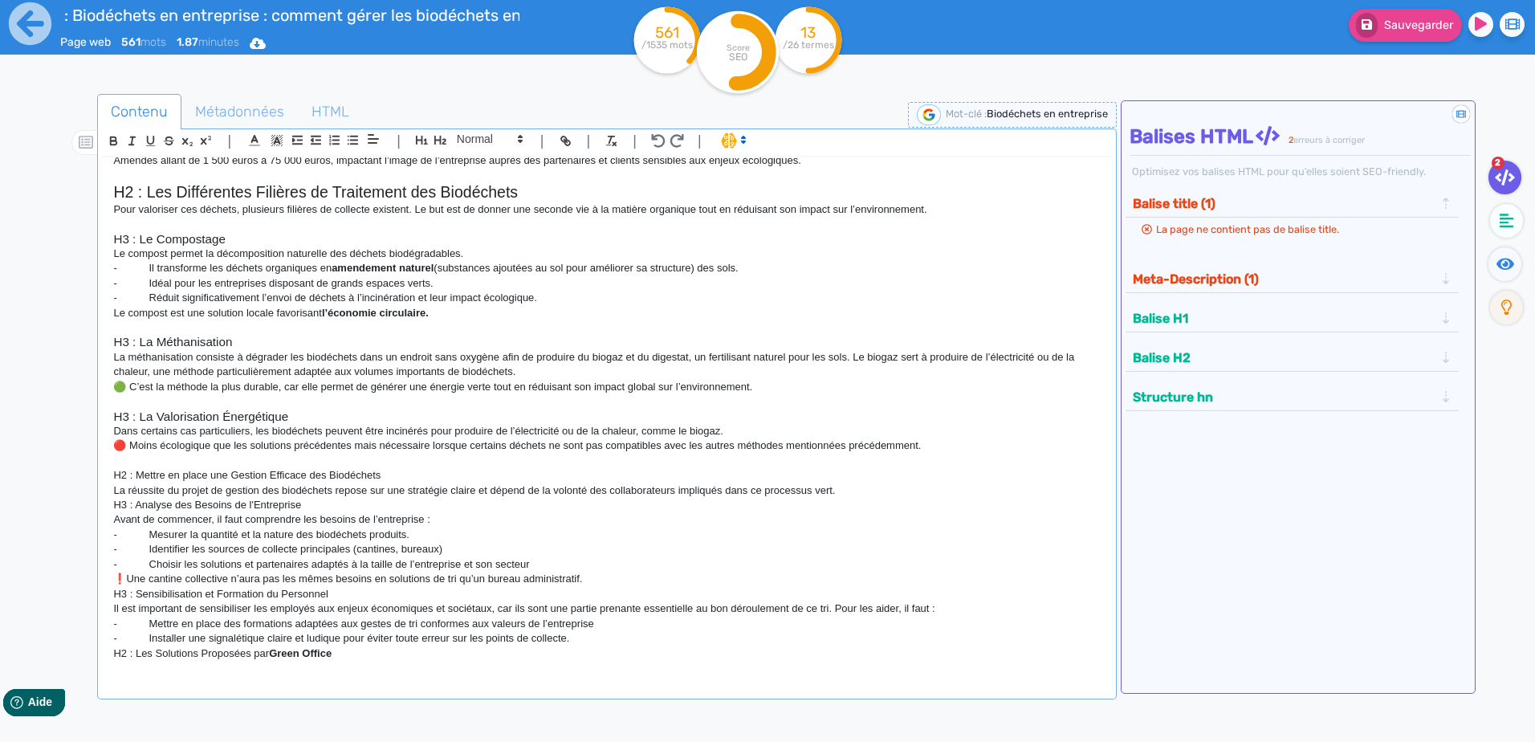
scroll to position [359, 0]
drag, startPoint x: 108, startPoint y: 469, endPoint x: 404, endPoint y: 478, distance: 296.3
click at [404, 478] on div "H1 : La gestion des biodéchets en entreprise La gestion des biodéchets en entre…" at bounding box center [606, 416] width 1011 height 519
click at [442, 140] on icon "button" at bounding box center [440, 140] width 12 height 9
click at [873, 494] on p "La réussite du projet de gestion des biodéchets repose sur une stratégie claire…" at bounding box center [606, 493] width 986 height 14
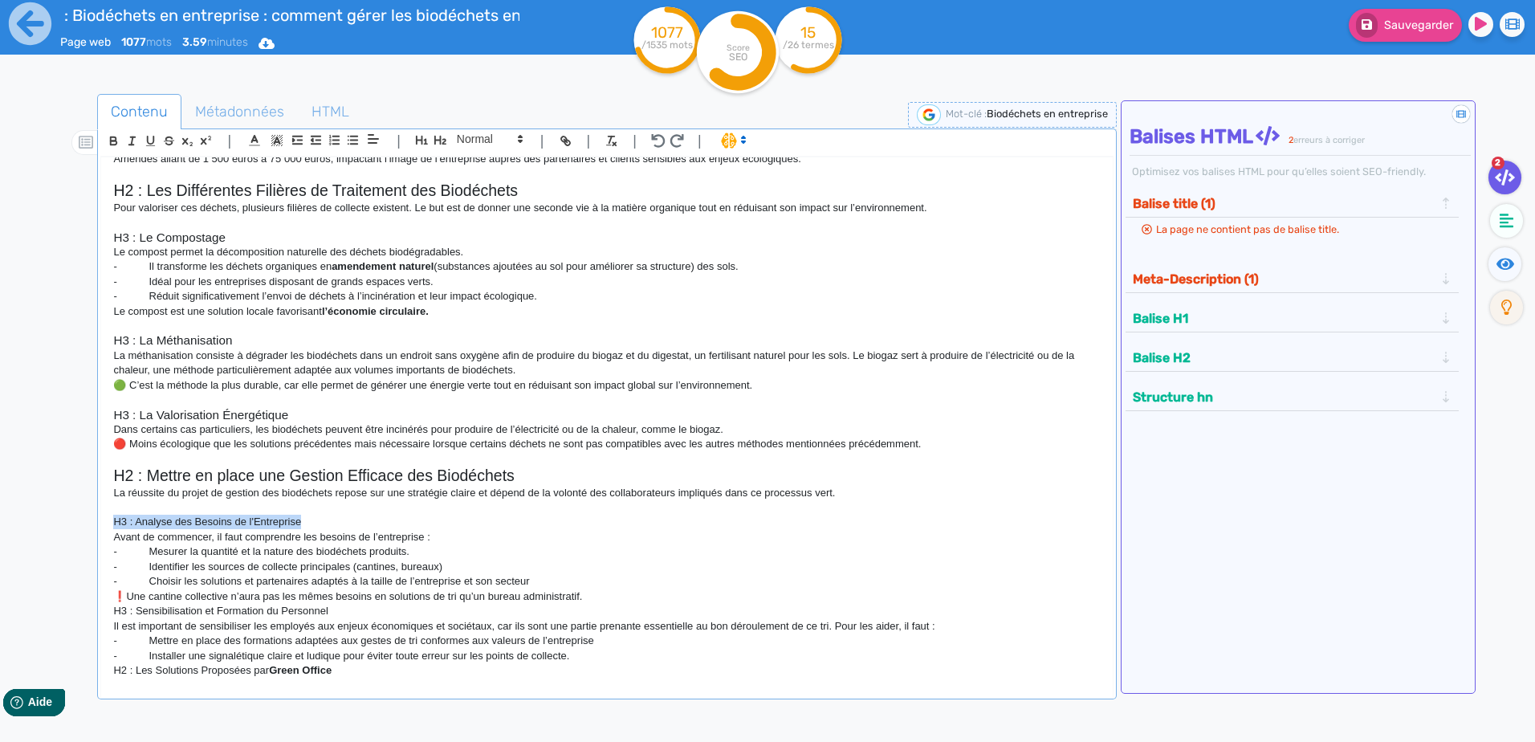
drag, startPoint x: 302, startPoint y: 519, endPoint x: 96, endPoint y: 522, distance: 206.3
click at [96, 522] on div "Contenu Métadonnées HTML | | H3 H4 H5 H6 Normal | | | | H1 : La gestion des bio…" at bounding box center [791, 466] width 1488 height 752
click at [517, 137] on icon at bounding box center [520, 139] width 14 height 14
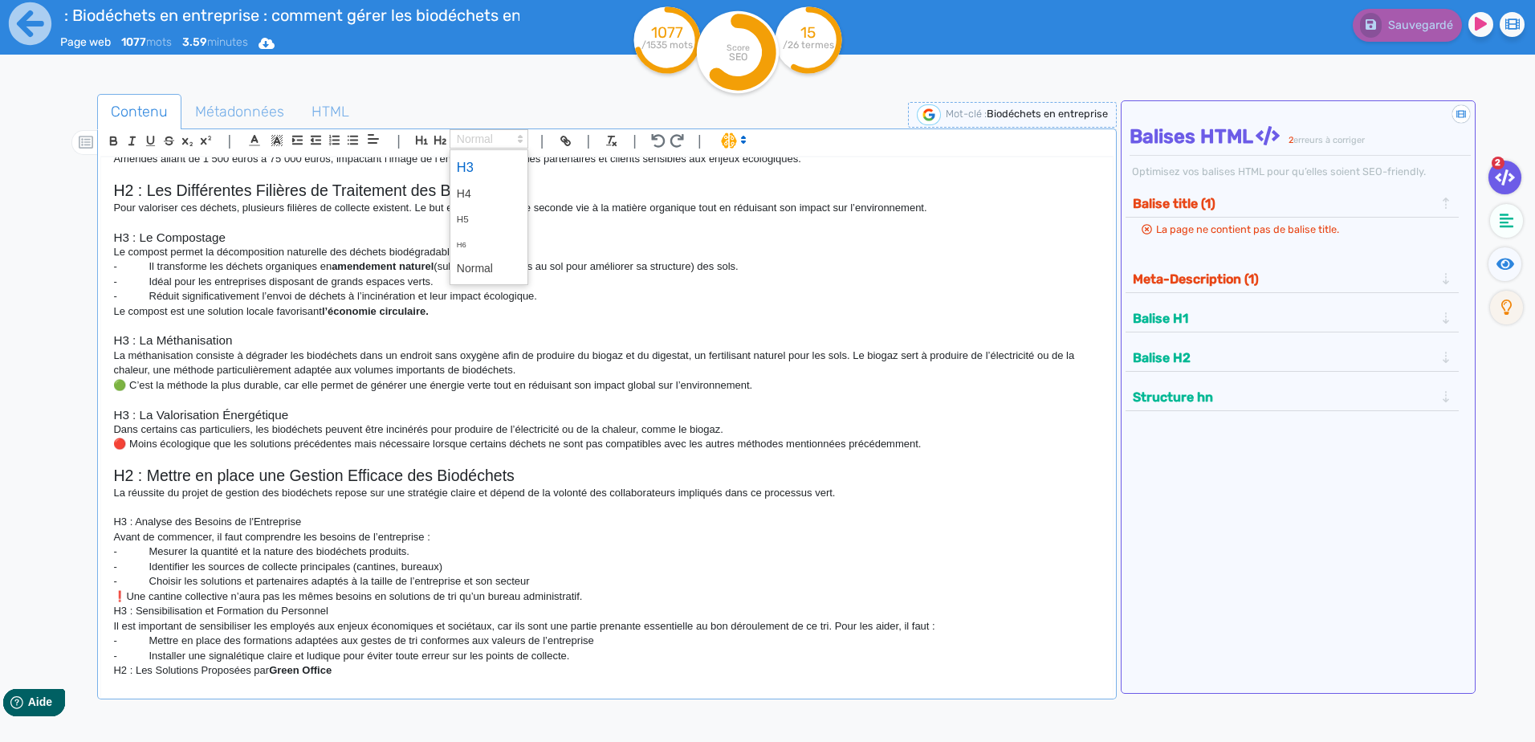
click at [488, 170] on span at bounding box center [489, 167] width 64 height 28
click at [403, 517] on h3 "H3 : Analyse des Besoins de l'Entreprise" at bounding box center [606, 522] width 986 height 14
click at [596, 598] on p "❗Une cantine collective n’aura pas les mêmes besoins en solutions de tri qu’un …" at bounding box center [606, 595] width 986 height 14
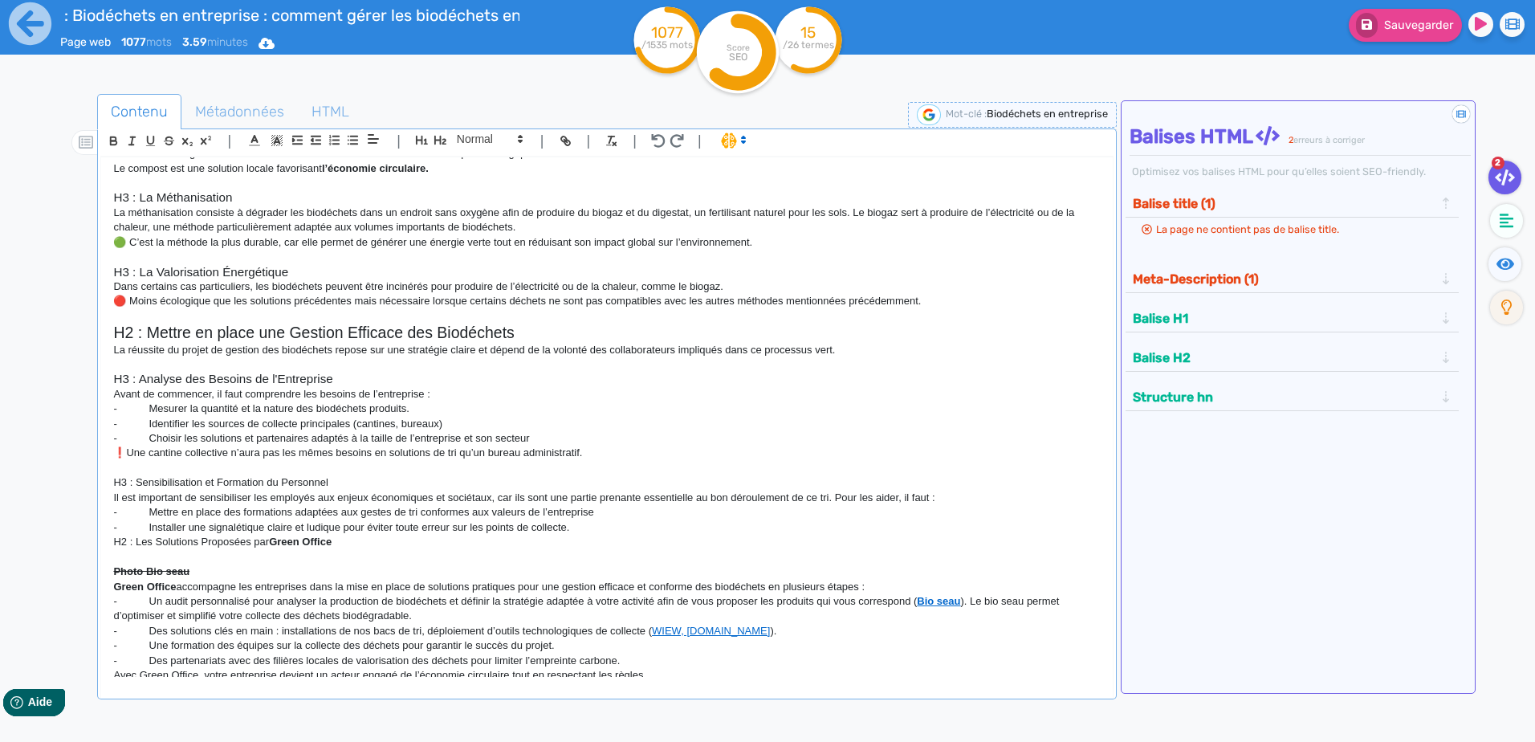
scroll to position [439, 0]
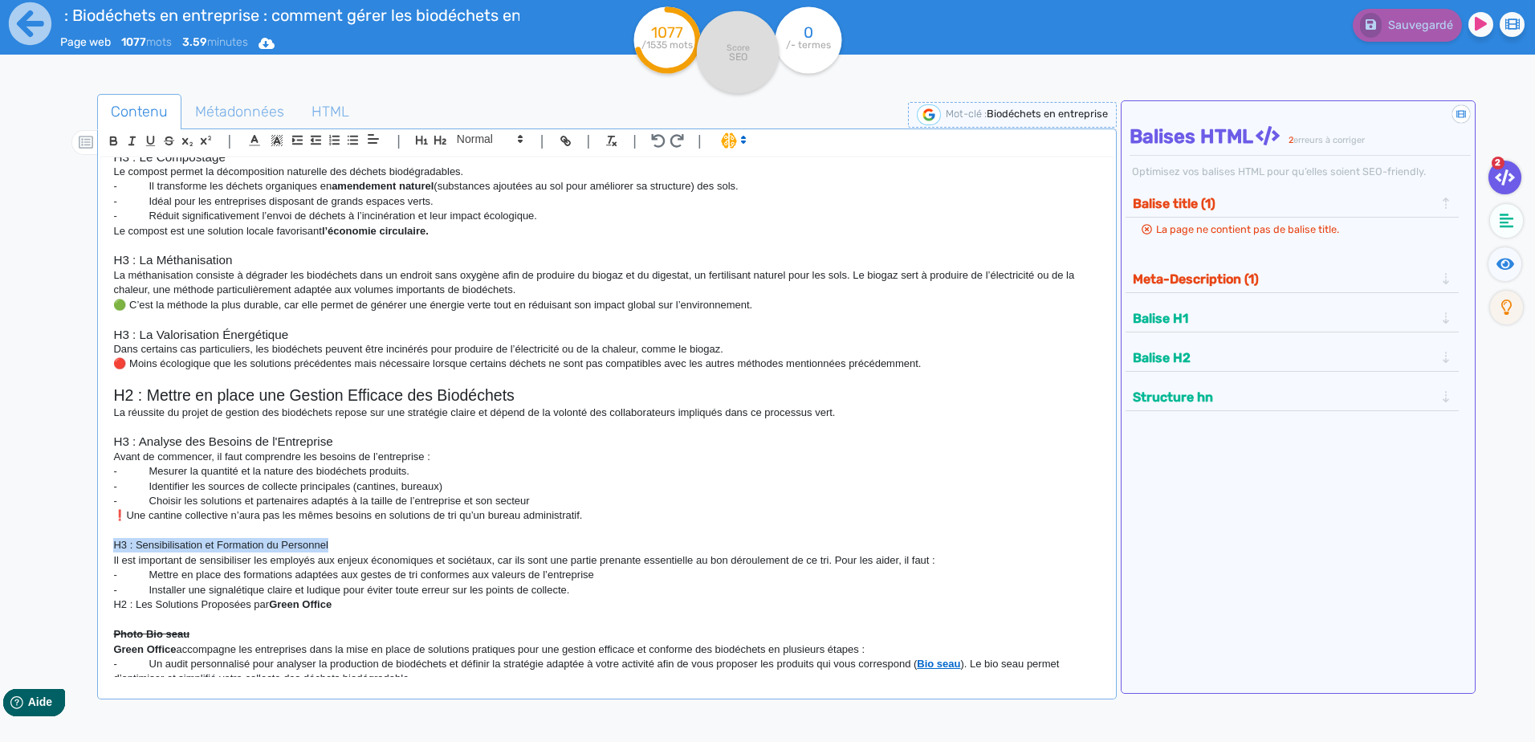
drag, startPoint x: 331, startPoint y: 547, endPoint x: 174, endPoint y: 493, distance: 165.5
click at [102, 547] on div "H1 : La gestion des biodéchets en entreprise La gestion des biodéchets en entre…" at bounding box center [606, 416] width 1011 height 519
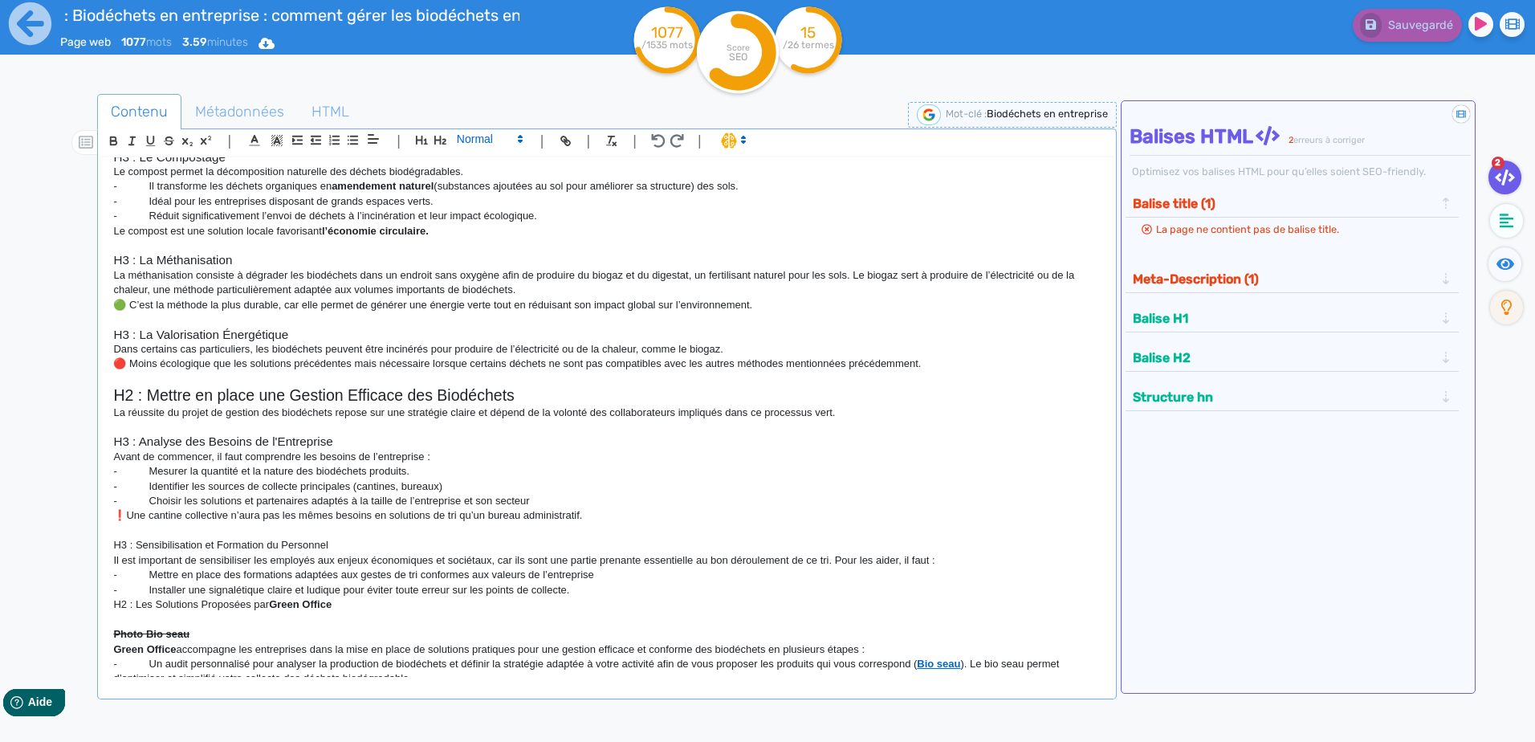
click at [529, 139] on div "| | H3 H4 H5 H6 Normal | | | |" at bounding box center [606, 142] width 1012 height 27
click at [506, 140] on span at bounding box center [488, 138] width 79 height 19
click at [495, 172] on span at bounding box center [489, 167] width 64 height 28
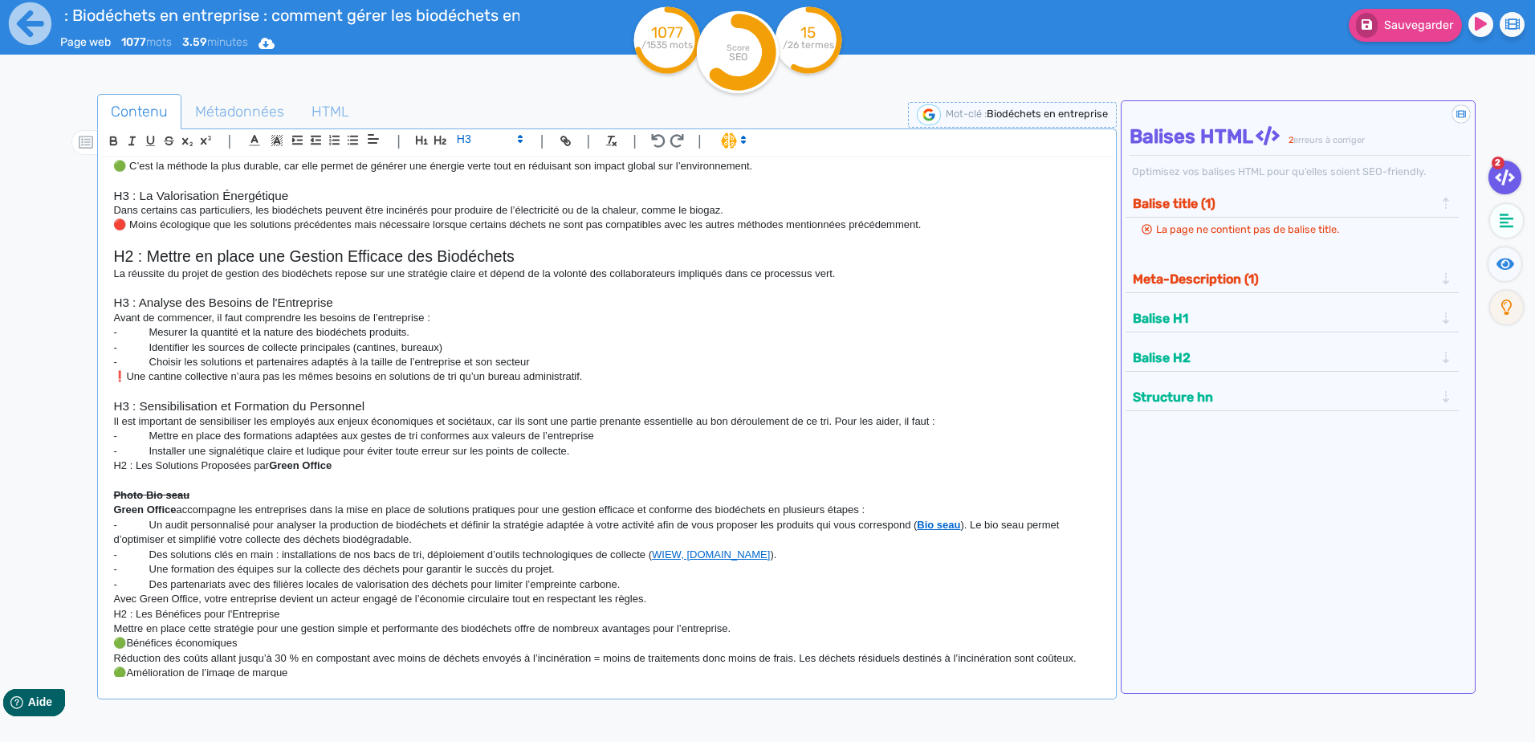
scroll to position [600, 0]
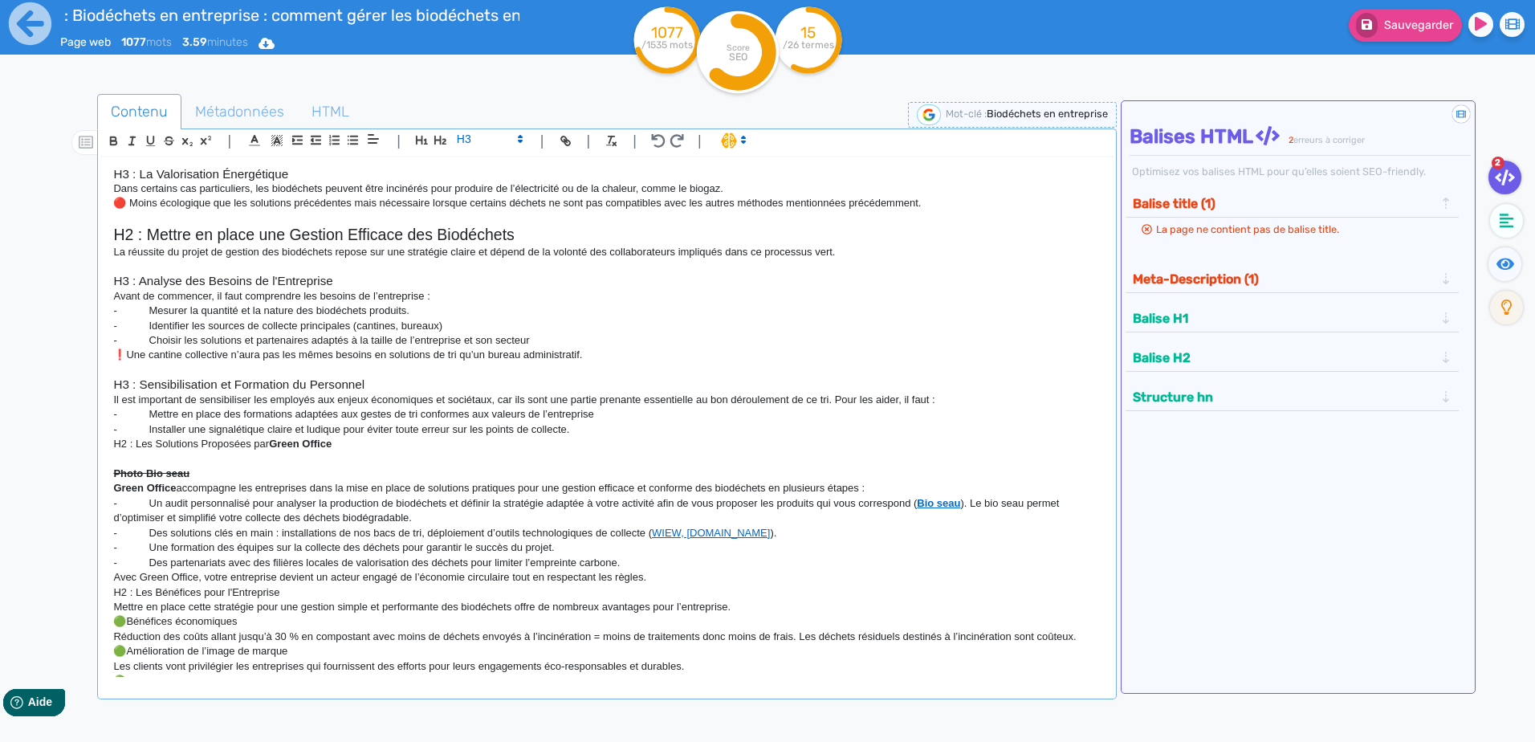
click at [358, 453] on p at bounding box center [606, 458] width 986 height 14
click at [358, 437] on p "H2 : Les Solutions Proposées par Green Office" at bounding box center [606, 444] width 986 height 14
click at [608, 425] on p "- Installer une signalétique claire et ludique pour éviter toute erreur sur les…" at bounding box center [606, 429] width 986 height 14
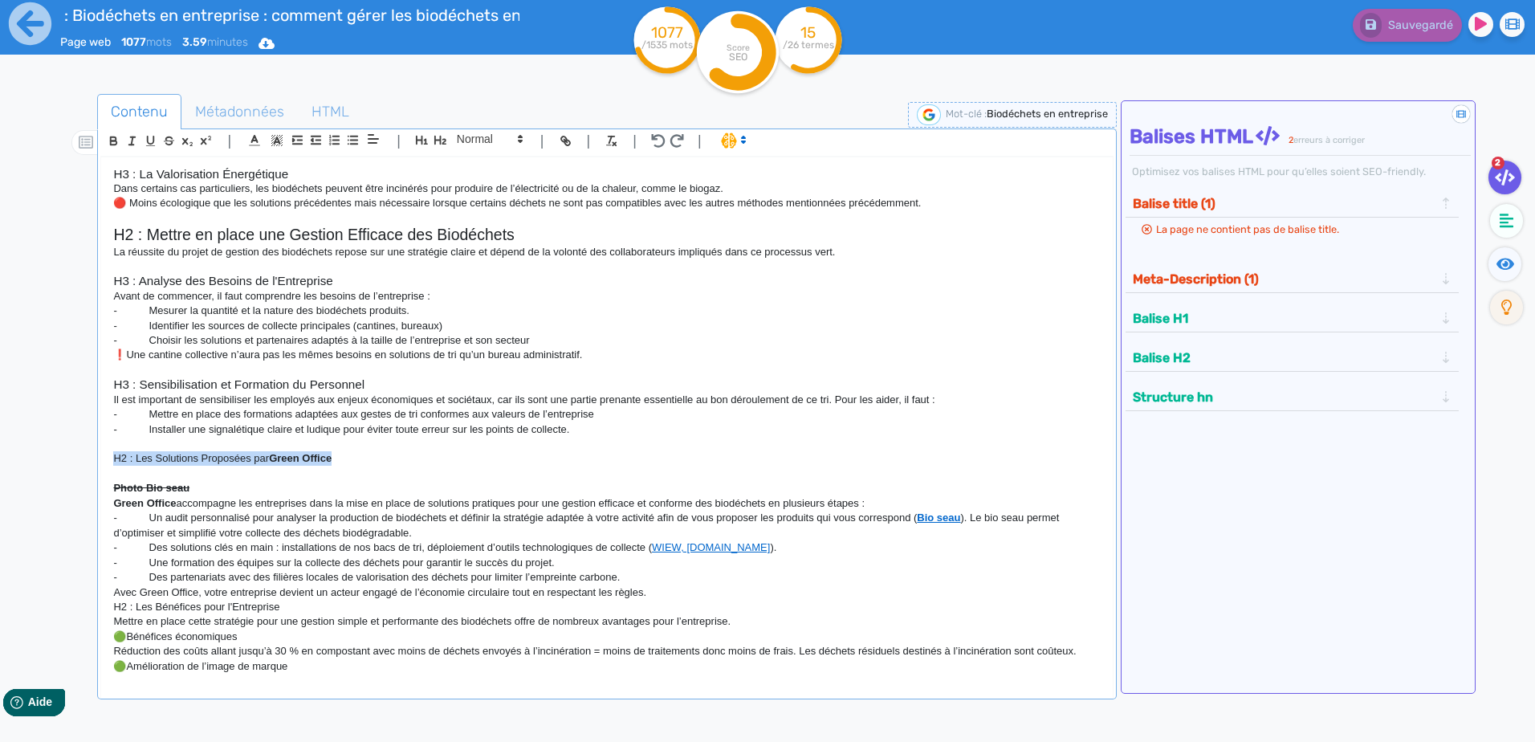
drag, startPoint x: 340, startPoint y: 458, endPoint x: 42, endPoint y: 451, distance: 297.9
click at [44, 453] on div "Contenu Métadonnées HTML | | H3 H4 H5 H6 Normal | | | | H1 : La gestion des bio…" at bounding box center [787, 460] width 1496 height 764
click at [438, 136] on icon "button" at bounding box center [440, 140] width 14 height 14
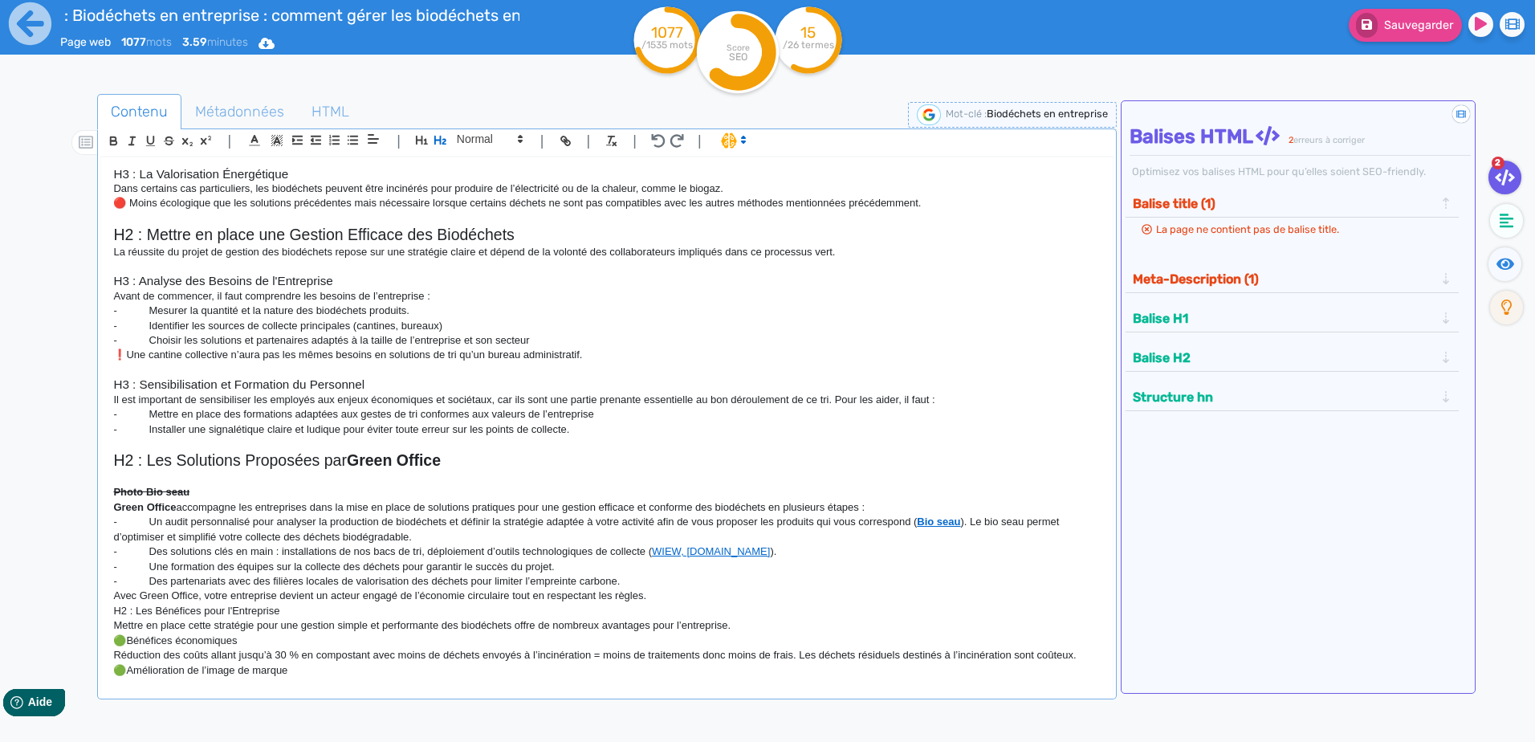
click at [225, 502] on p "Green Office accompagne les entreprises dans la mise en place de solutions prat…" at bounding box center [606, 507] width 986 height 14
click at [230, 492] on p "Photo Bio seau" at bounding box center [606, 492] width 986 height 14
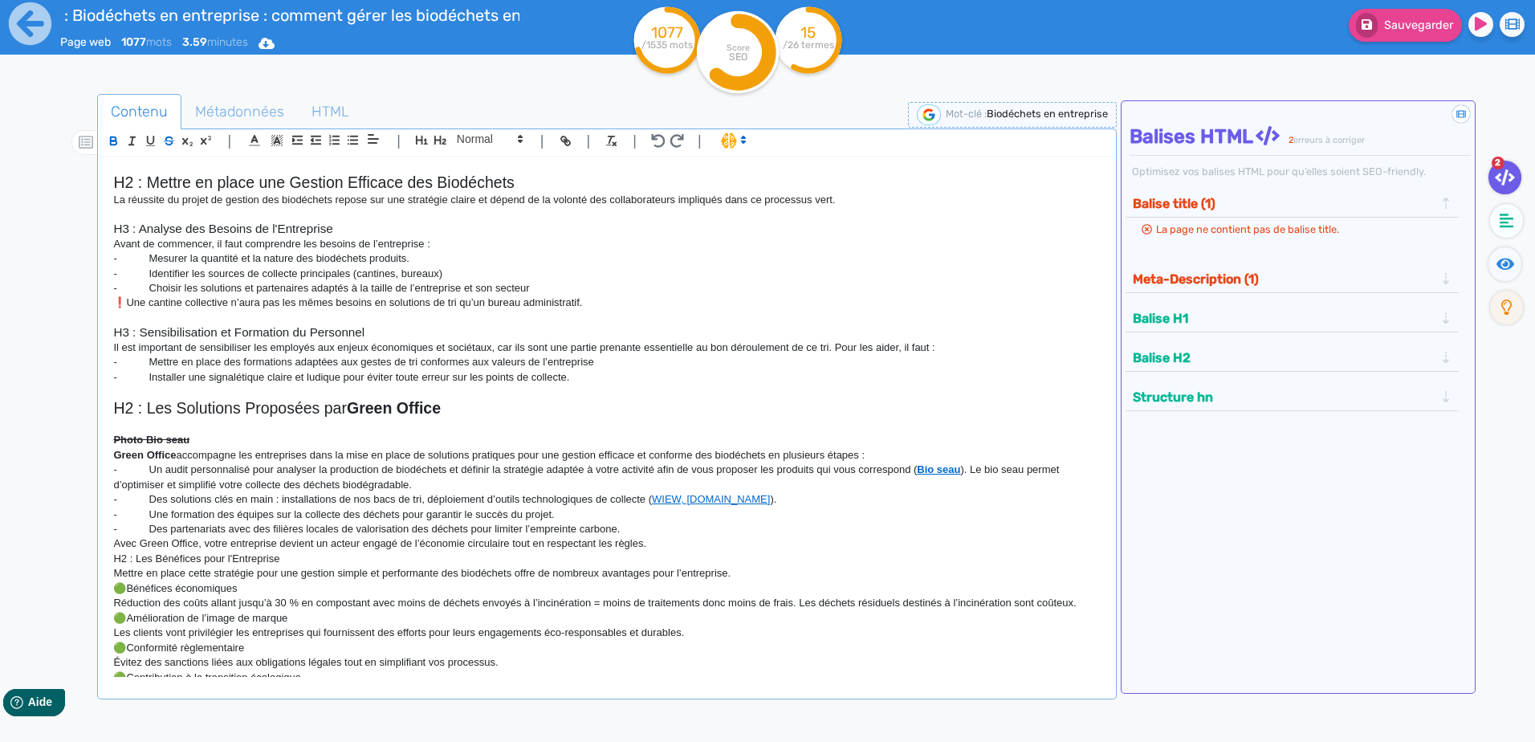
scroll to position [680, 0]
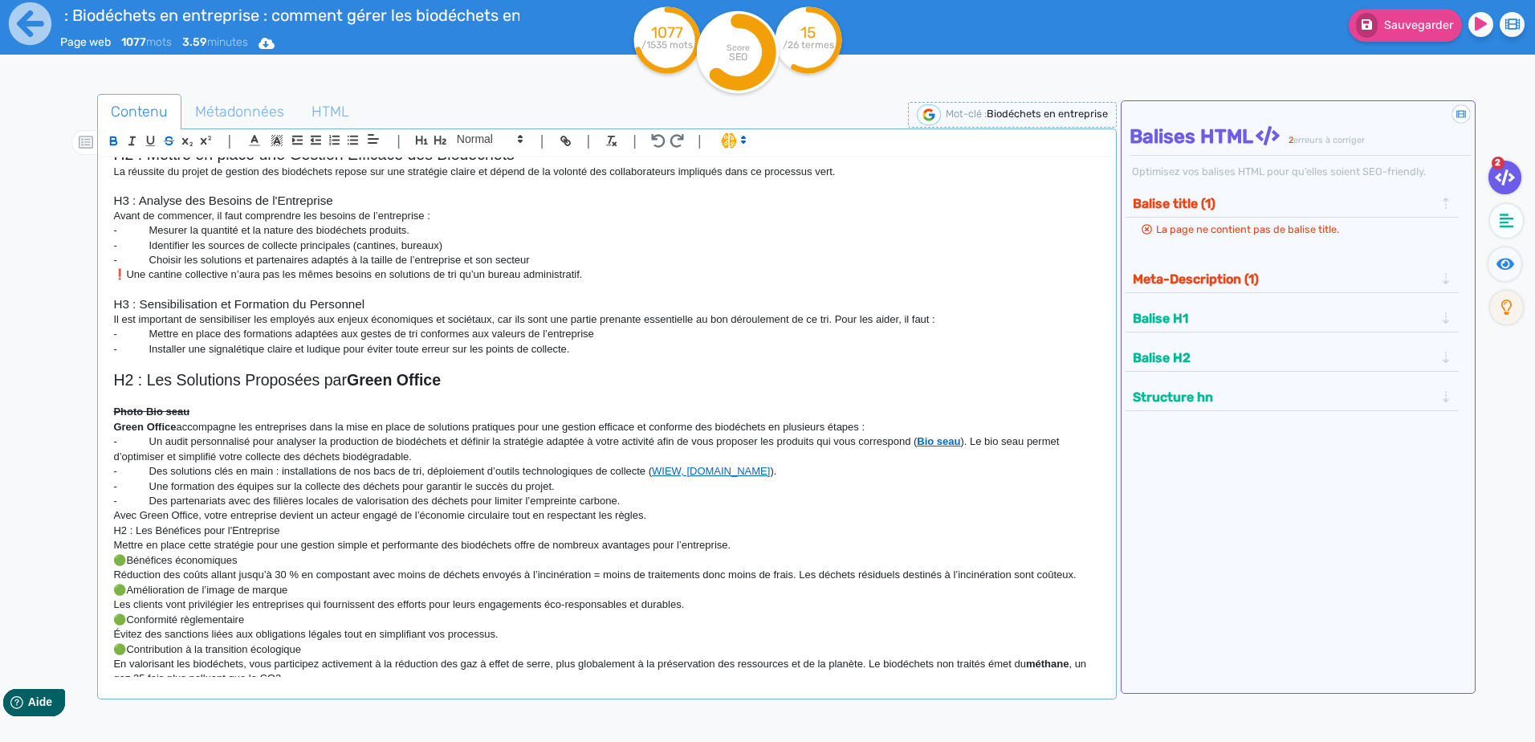
click at [664, 513] on p "Avec Green Office, votre entreprise devient un acteur engagé de l’économie circ…" at bounding box center [606, 515] width 986 height 14
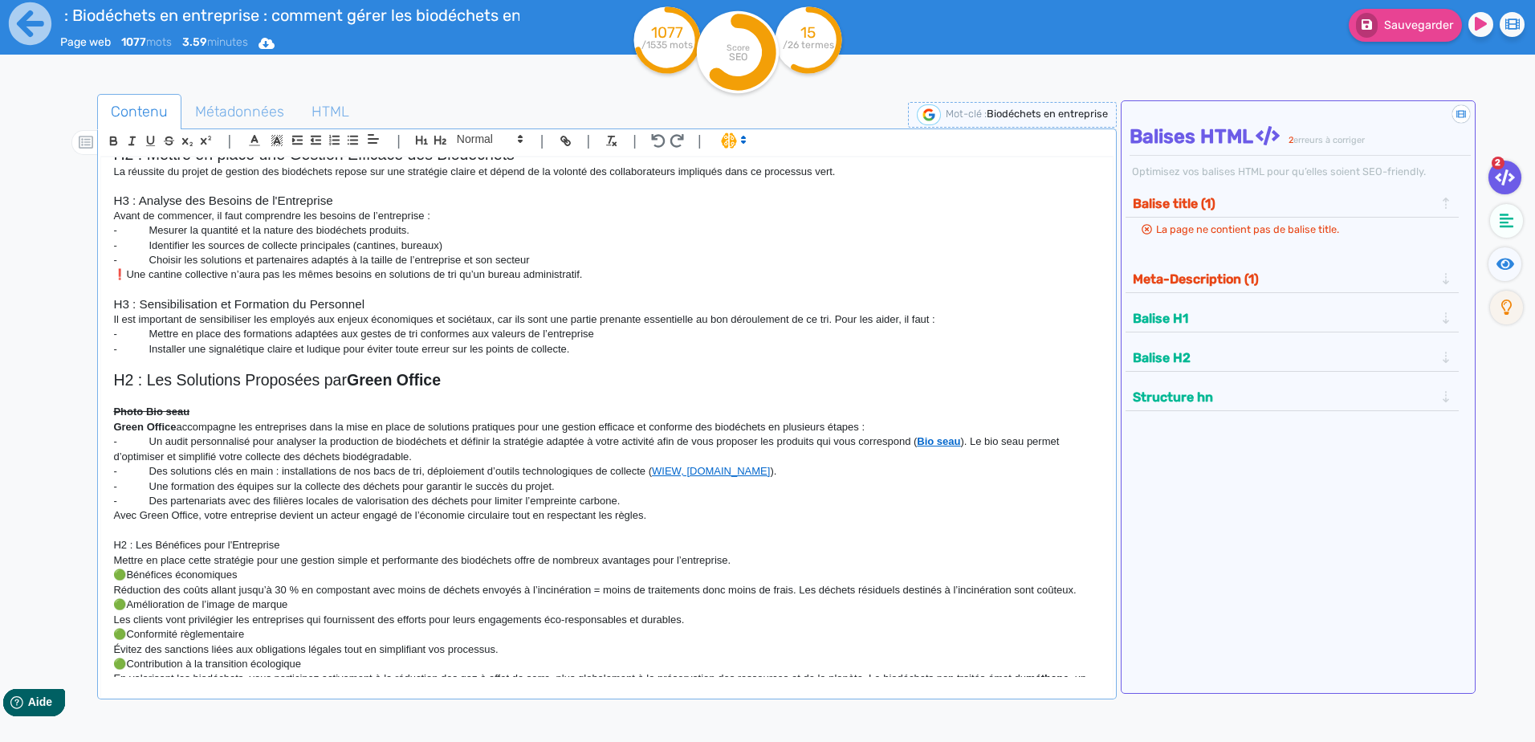
drag, startPoint x: 283, startPoint y: 544, endPoint x: 63, endPoint y: 548, distance: 220.8
click at [63, 549] on div "Contenu Métadonnées HTML | | H3 H4 H5 H6 Normal | | | | H1 : La gestion des bio…" at bounding box center [791, 466] width 1488 height 752
click at [435, 140] on icon "button" at bounding box center [440, 140] width 12 height 9
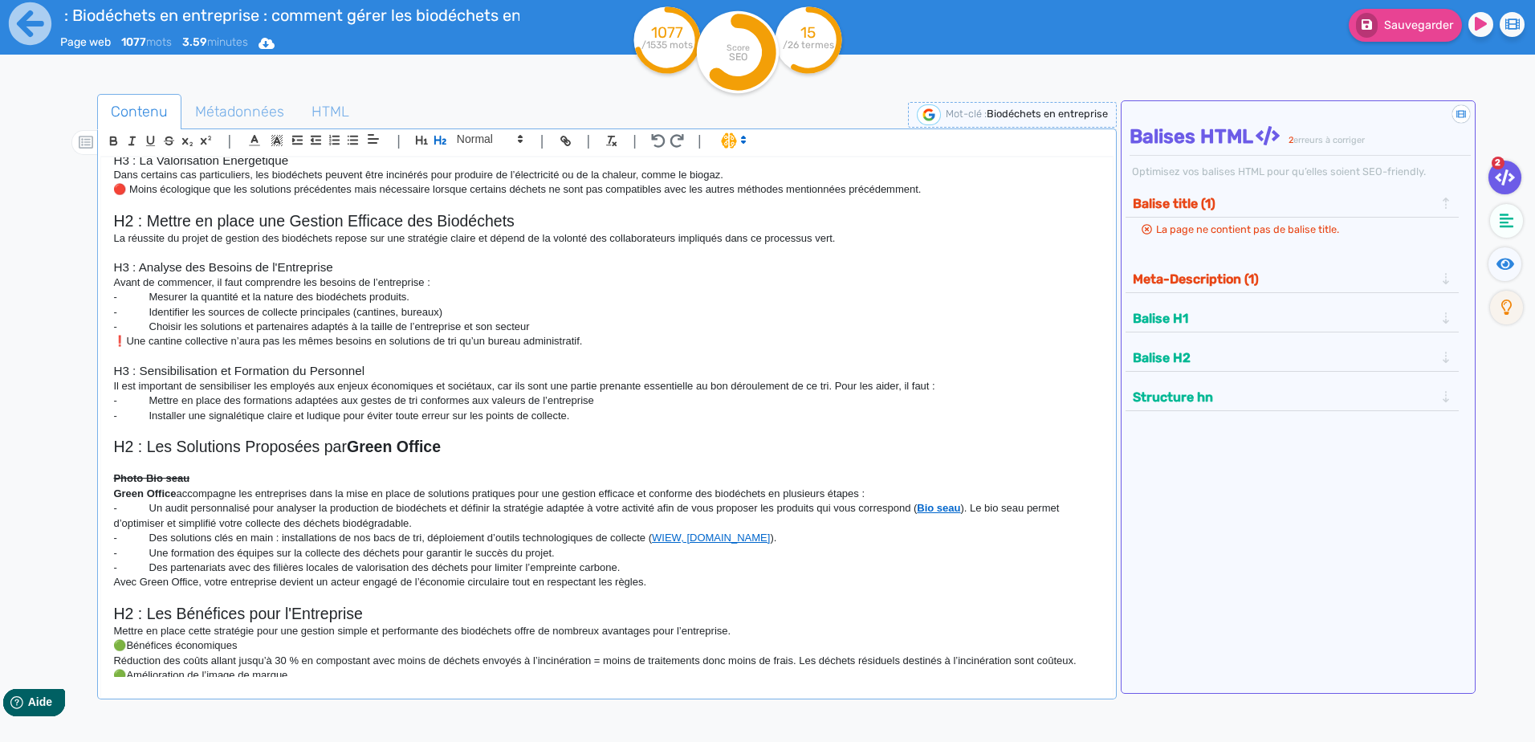
scroll to position [642, 0]
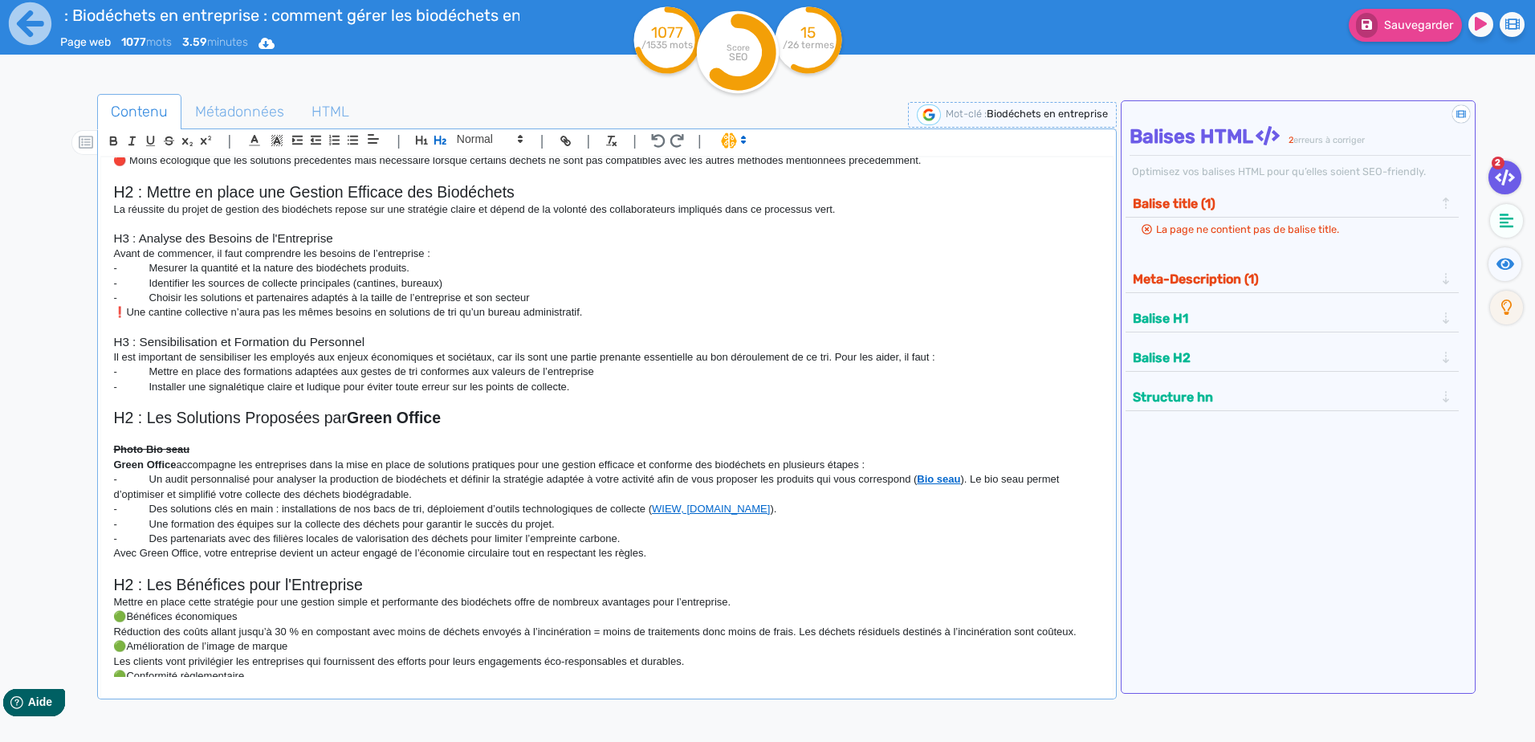
click at [409, 589] on h2 "H2 : Les Bénéfices pour l'Entreprise" at bounding box center [606, 585] width 986 height 18
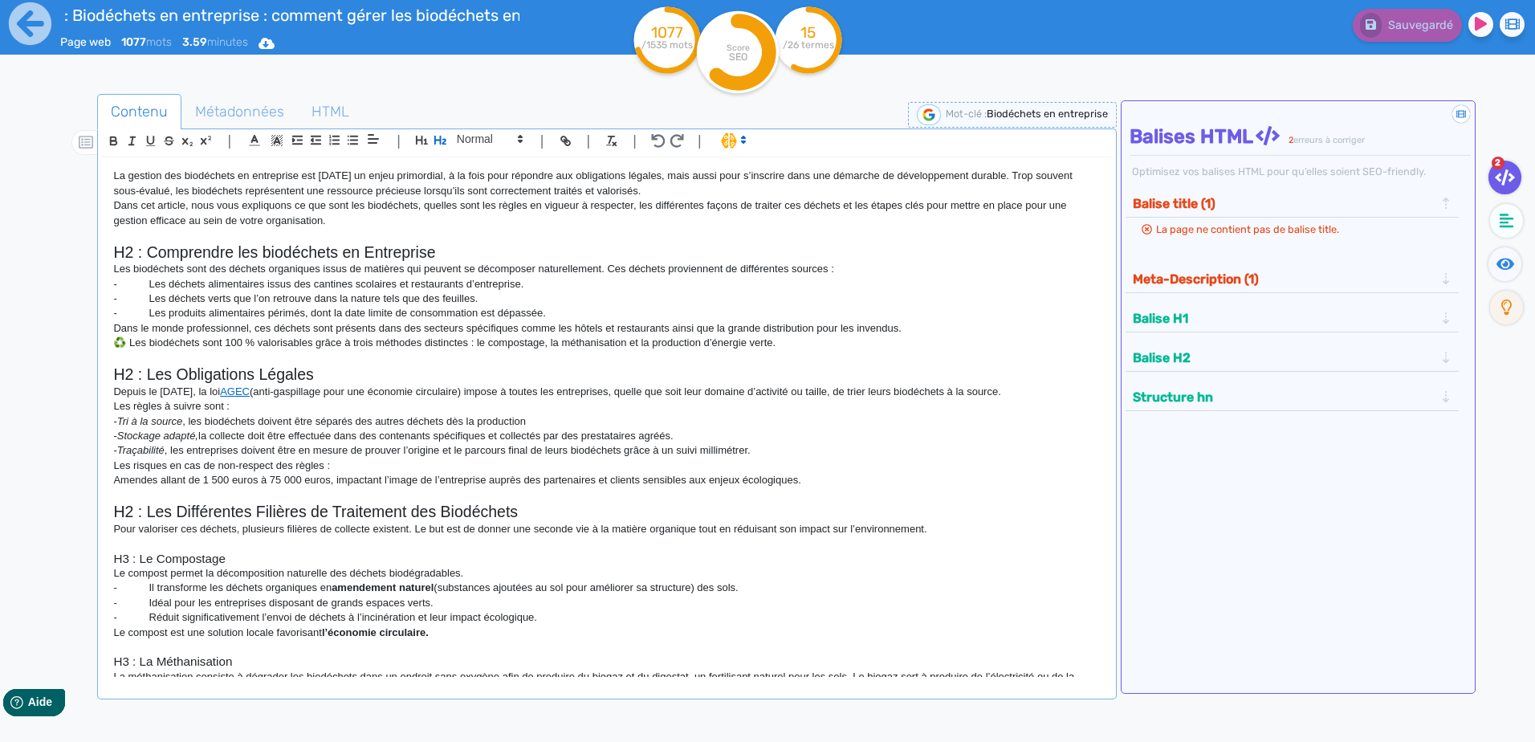
scroll to position [0, 0]
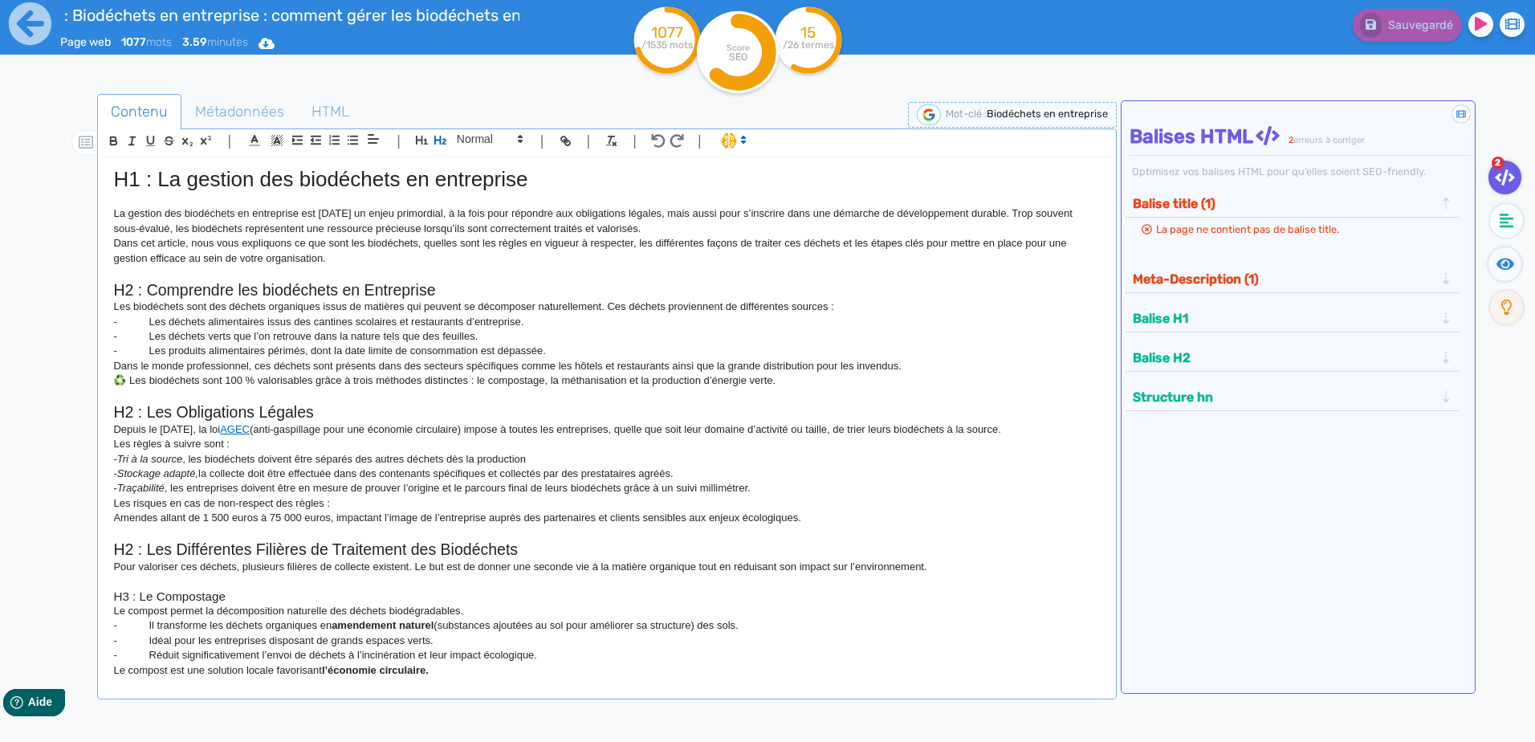
click at [798, 43] on tspan "/26 termes" at bounding box center [808, 44] width 51 height 11
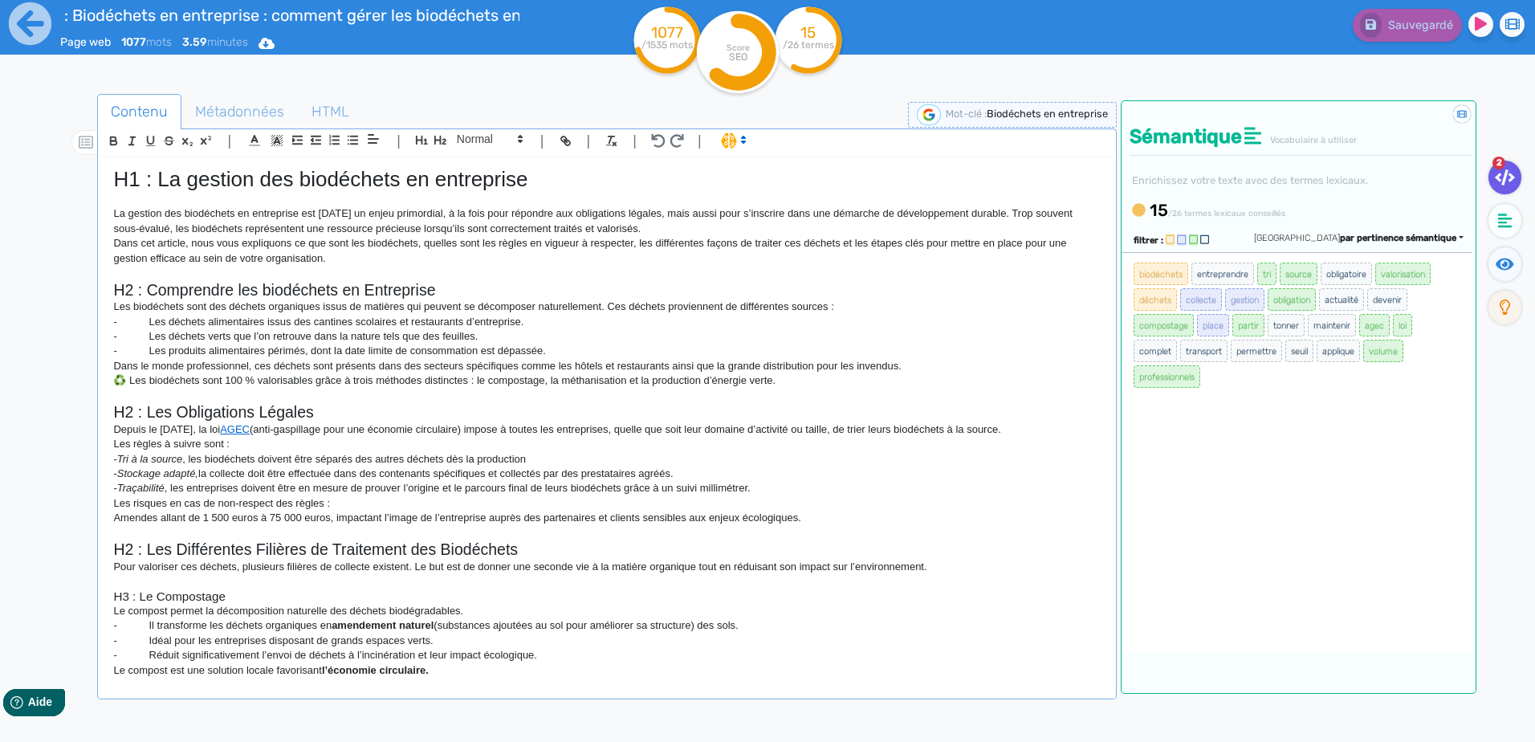
click at [1236, 228] on div "filtrer : [GEOGRAPHIC_DATA] par pertinence sémantique par pertinence sémantique…" at bounding box center [1298, 240] width 354 height 24
click at [1193, 240] on icon at bounding box center [1193, 239] width 9 height 10
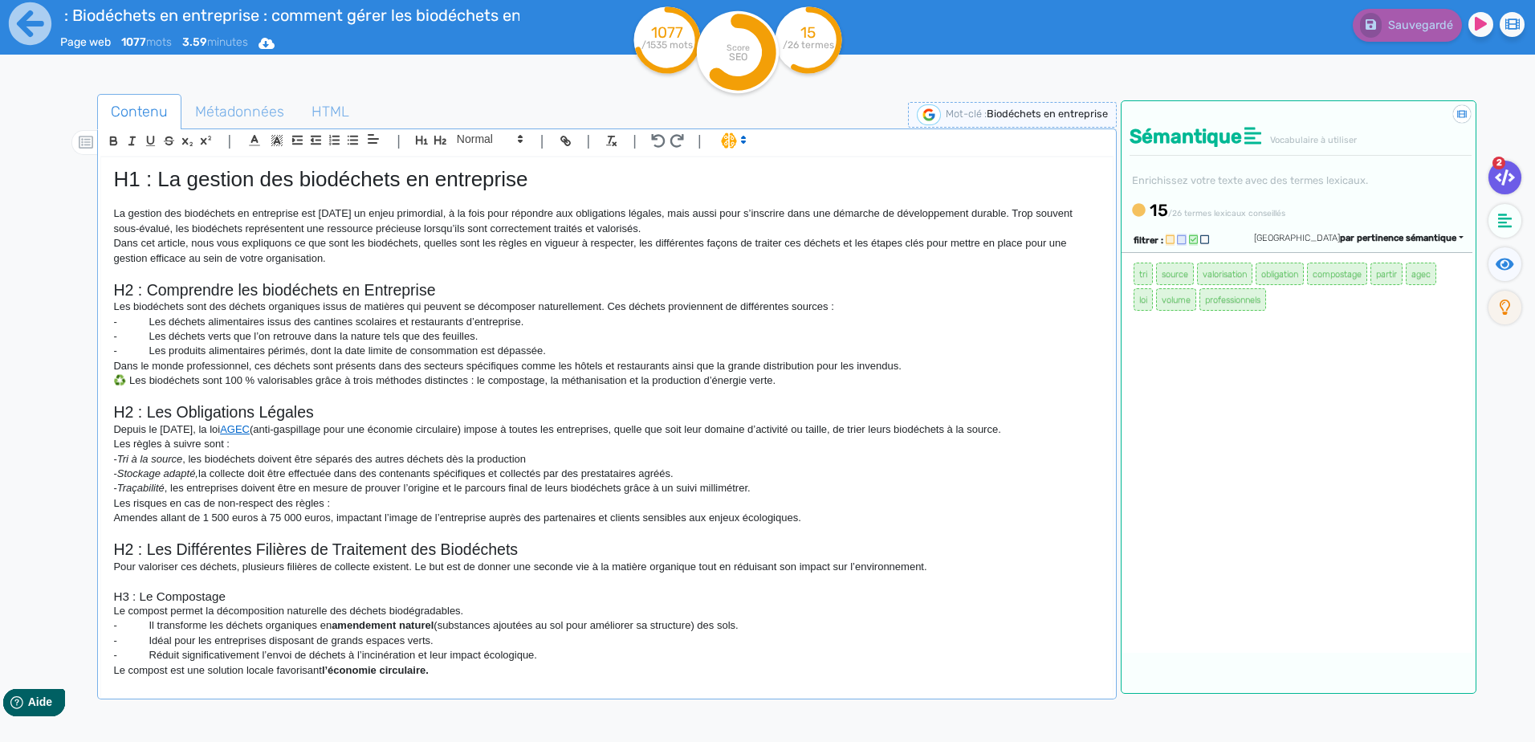
click at [1193, 240] on icon at bounding box center [1193, 239] width 9 height 10
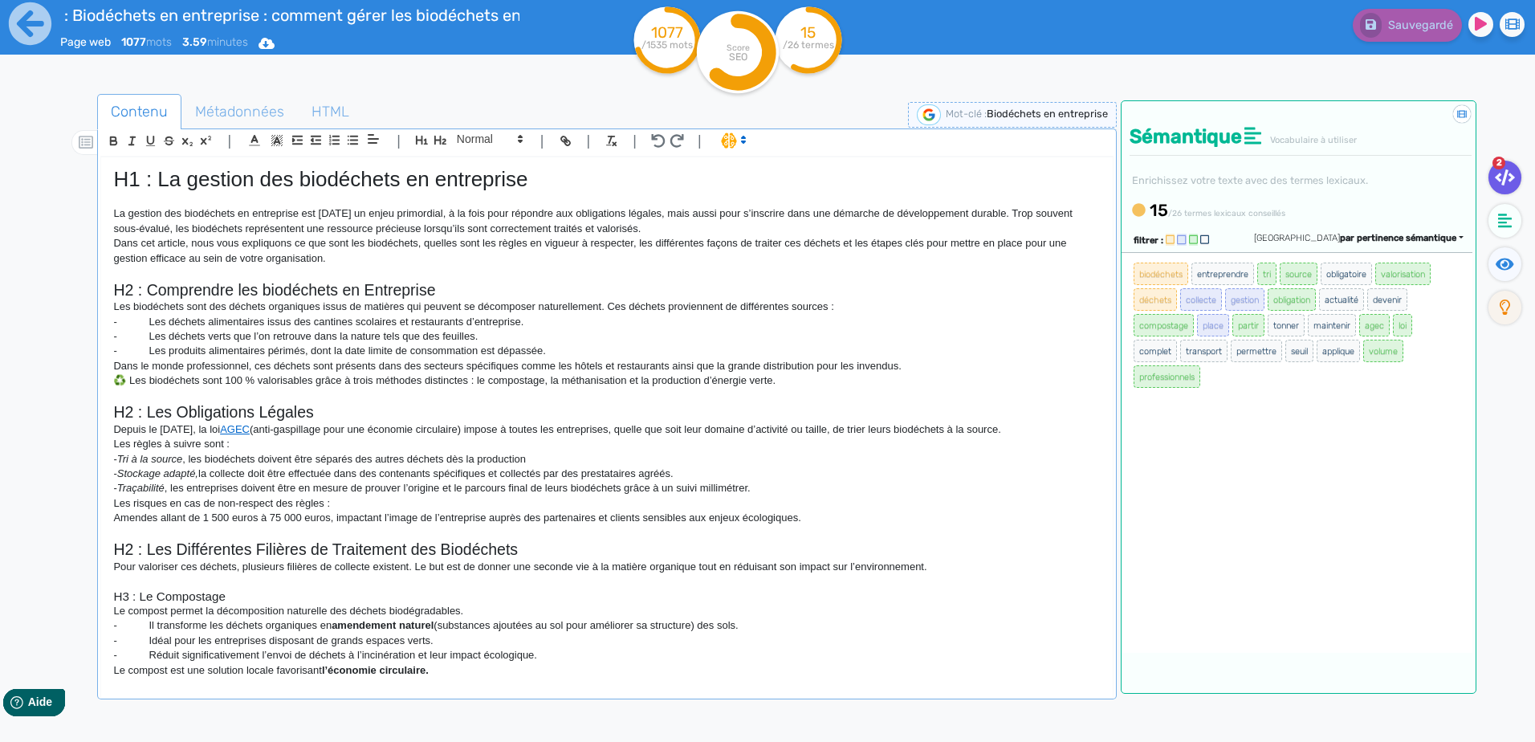
click at [1183, 238] on icon at bounding box center [1181, 239] width 9 height 10
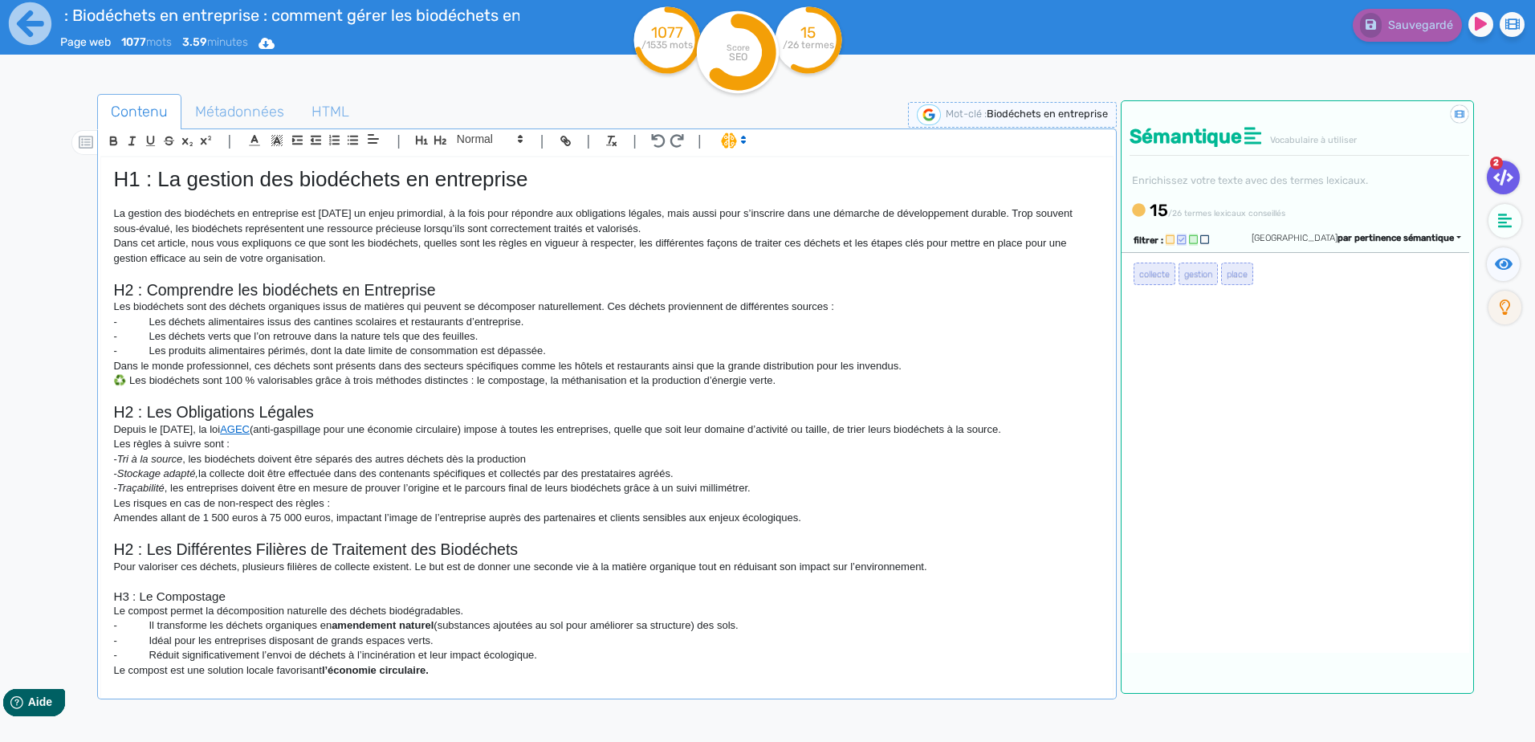
click at [1181, 237] on icon at bounding box center [1181, 239] width 9 height 10
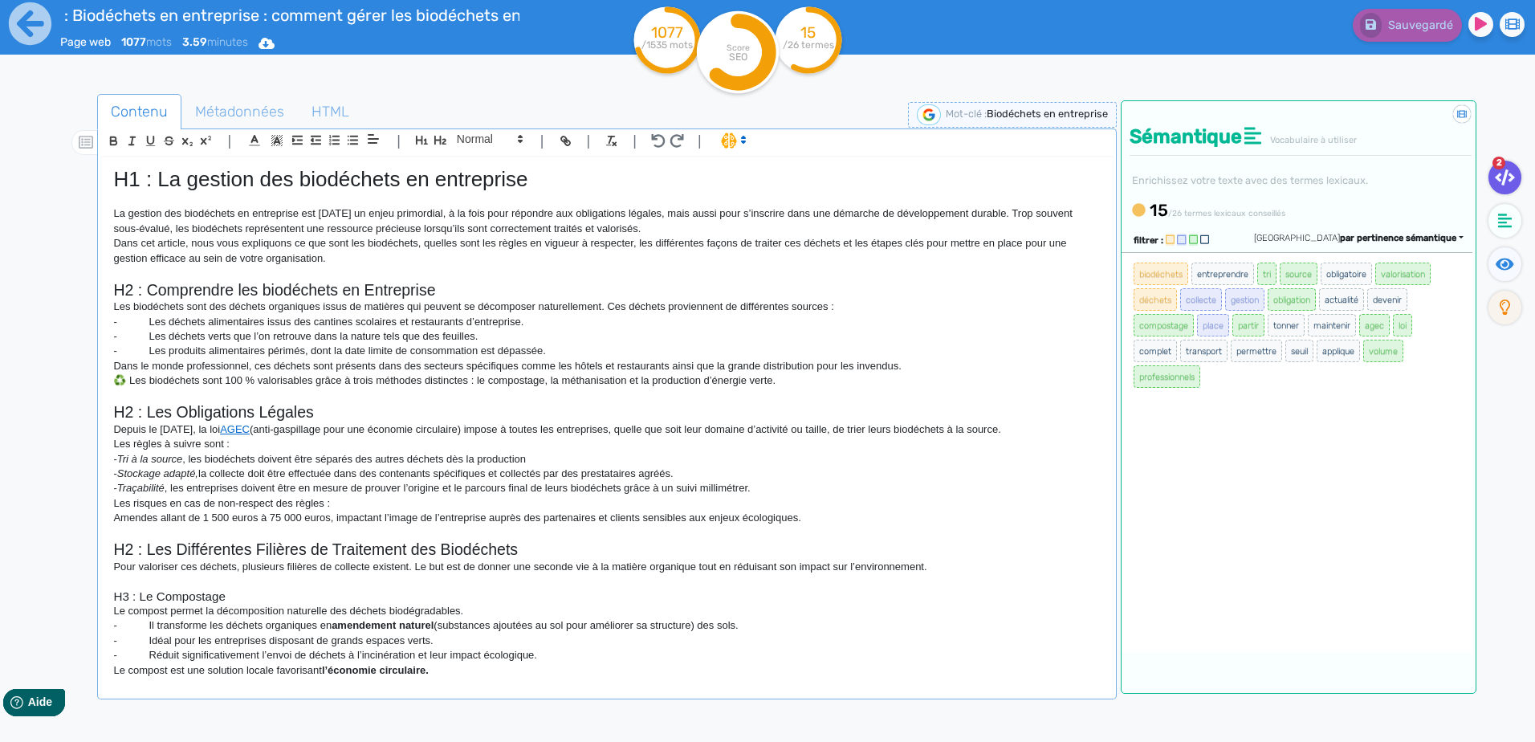
click at [1170, 237] on icon at bounding box center [1169, 239] width 9 height 10
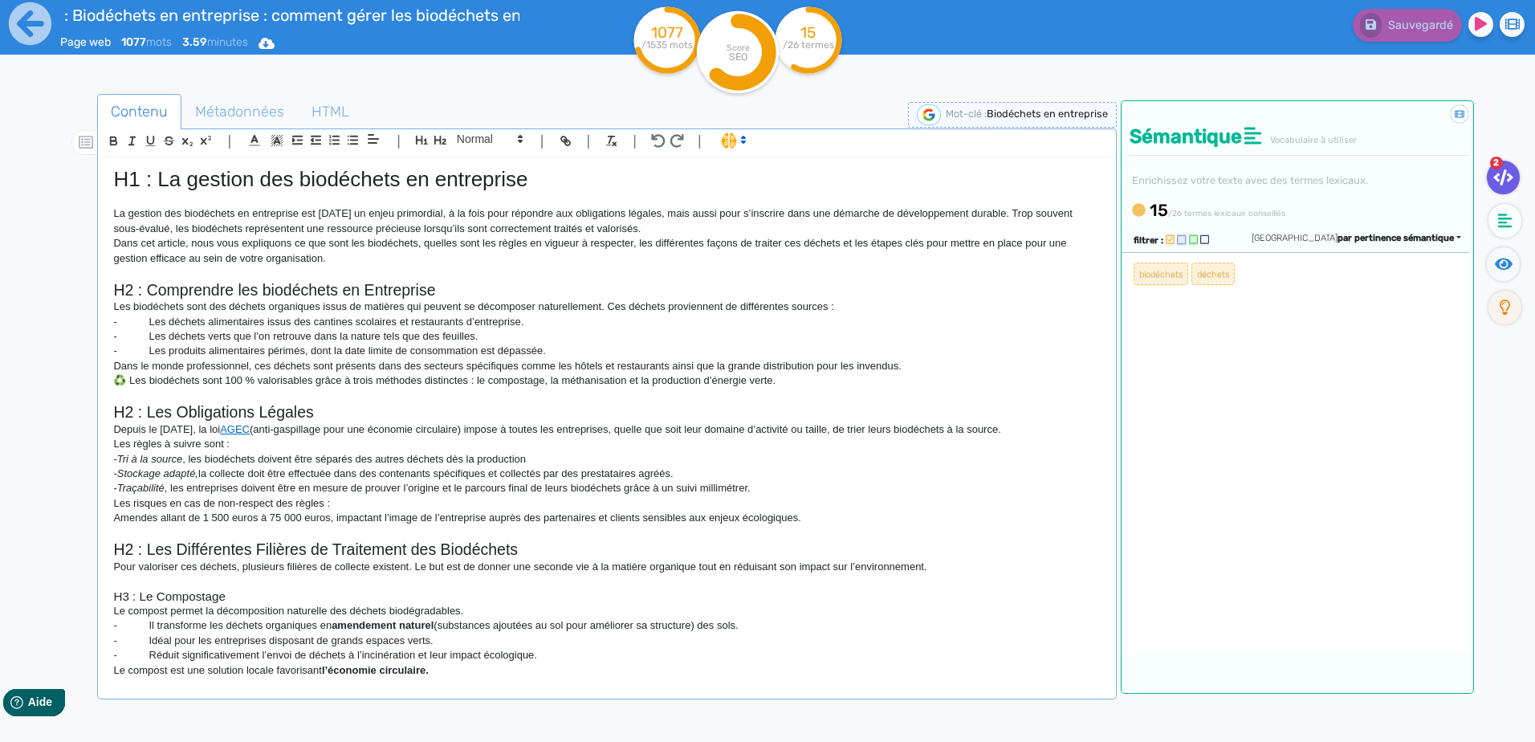
click at [1170, 237] on icon at bounding box center [1169, 239] width 9 height 10
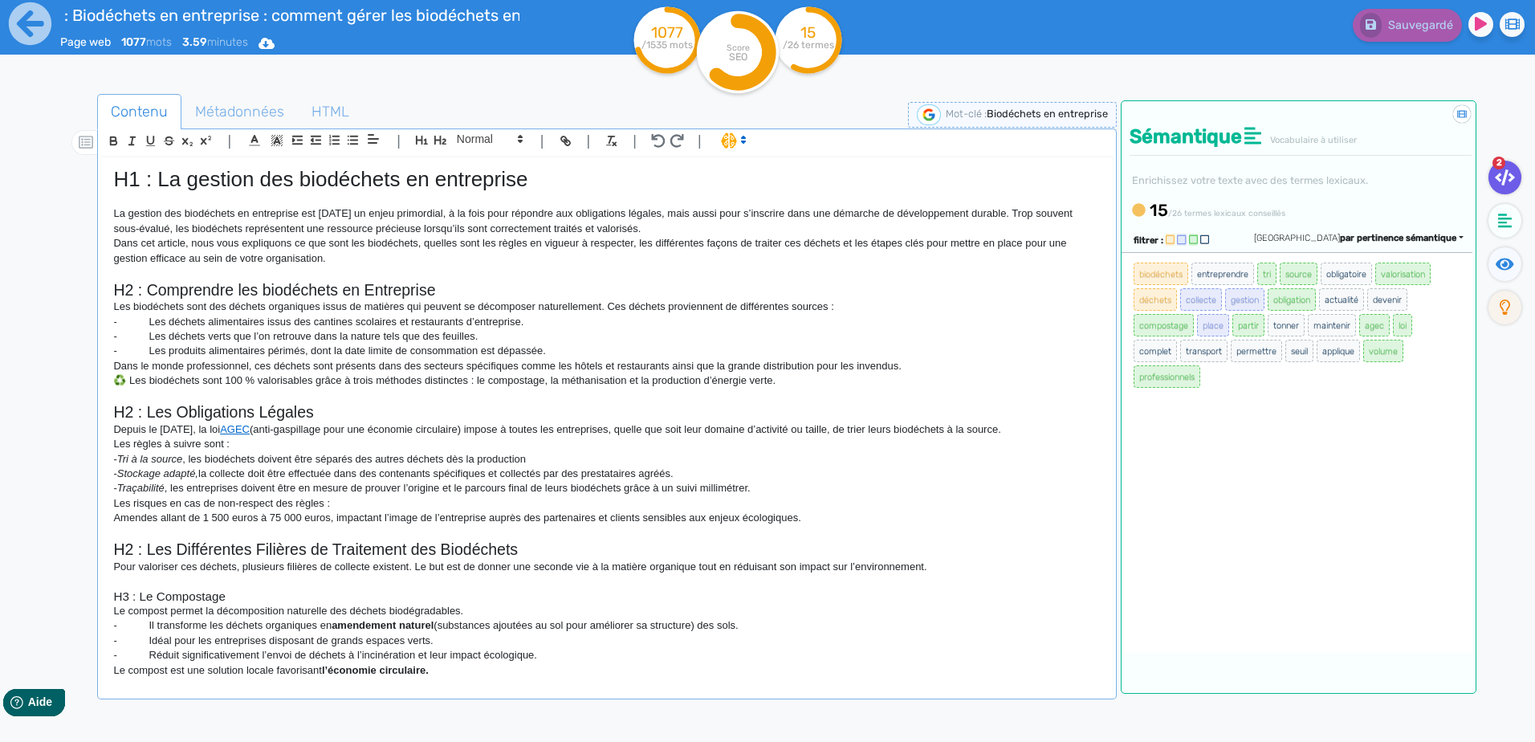
click at [1202, 238] on icon at bounding box center [1204, 239] width 9 height 10
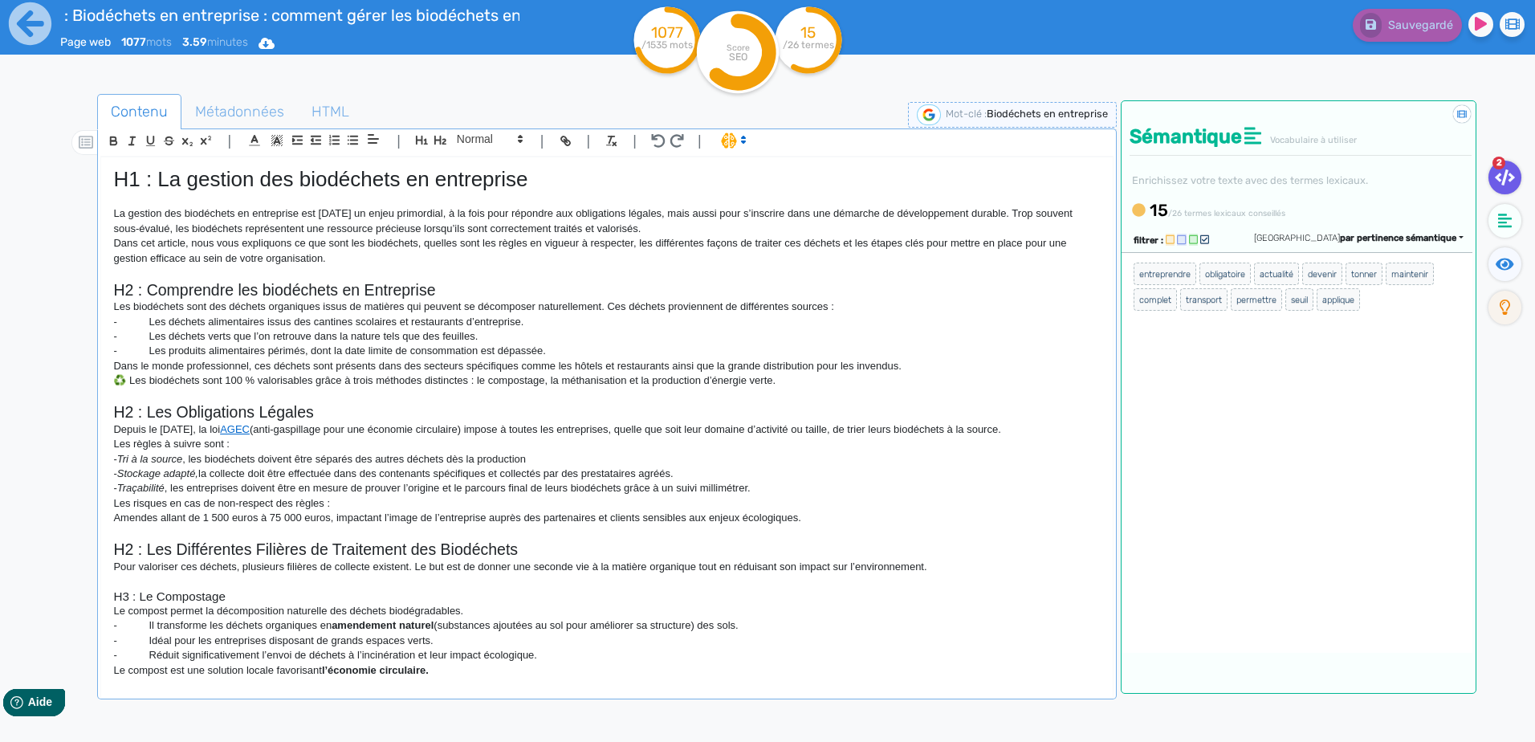
click at [1204, 242] on icon at bounding box center [1204, 239] width 9 height 10
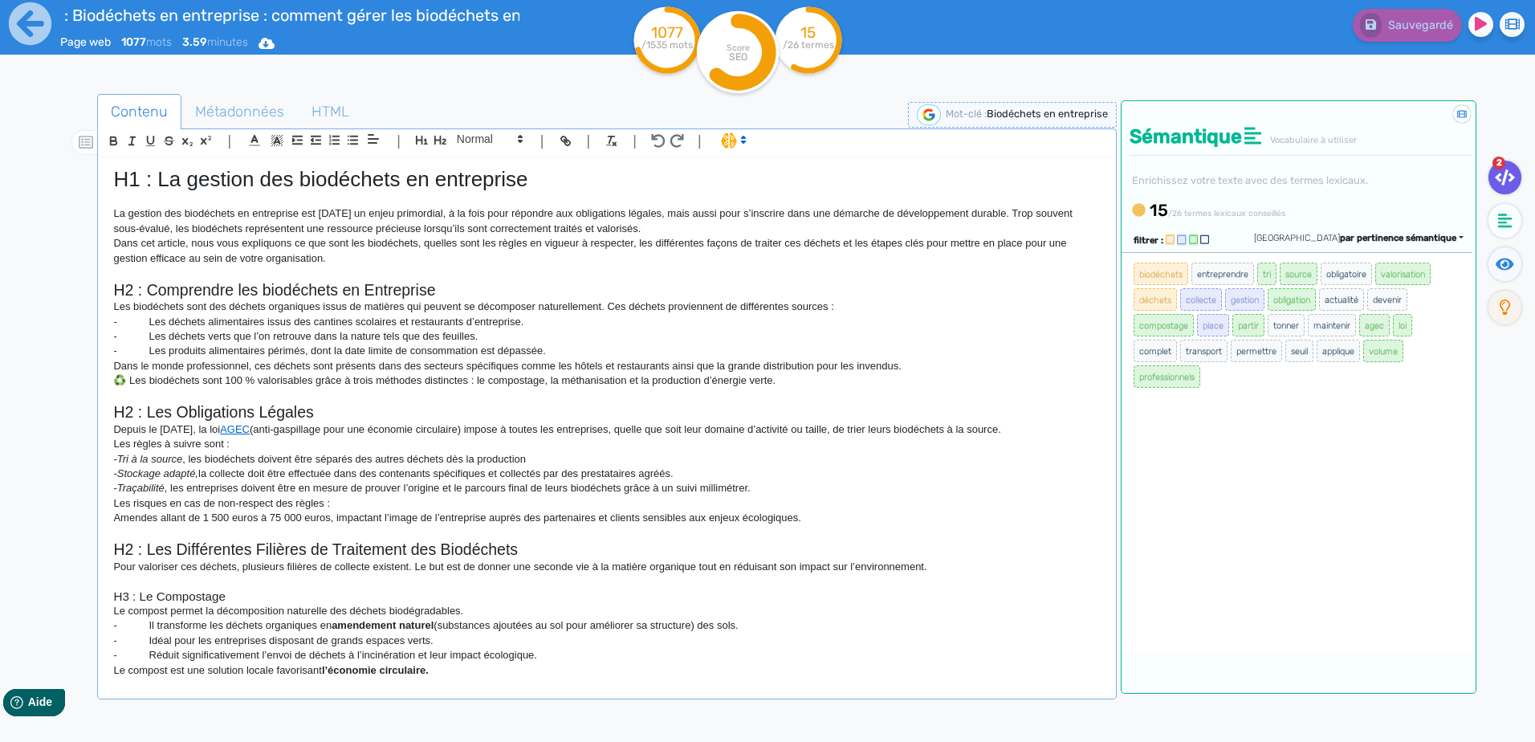
click at [991, 48] on div "Sauvegardé" at bounding box center [1228, 38] width 614 height 79
click at [33, 35] on icon at bounding box center [30, 24] width 44 height 44
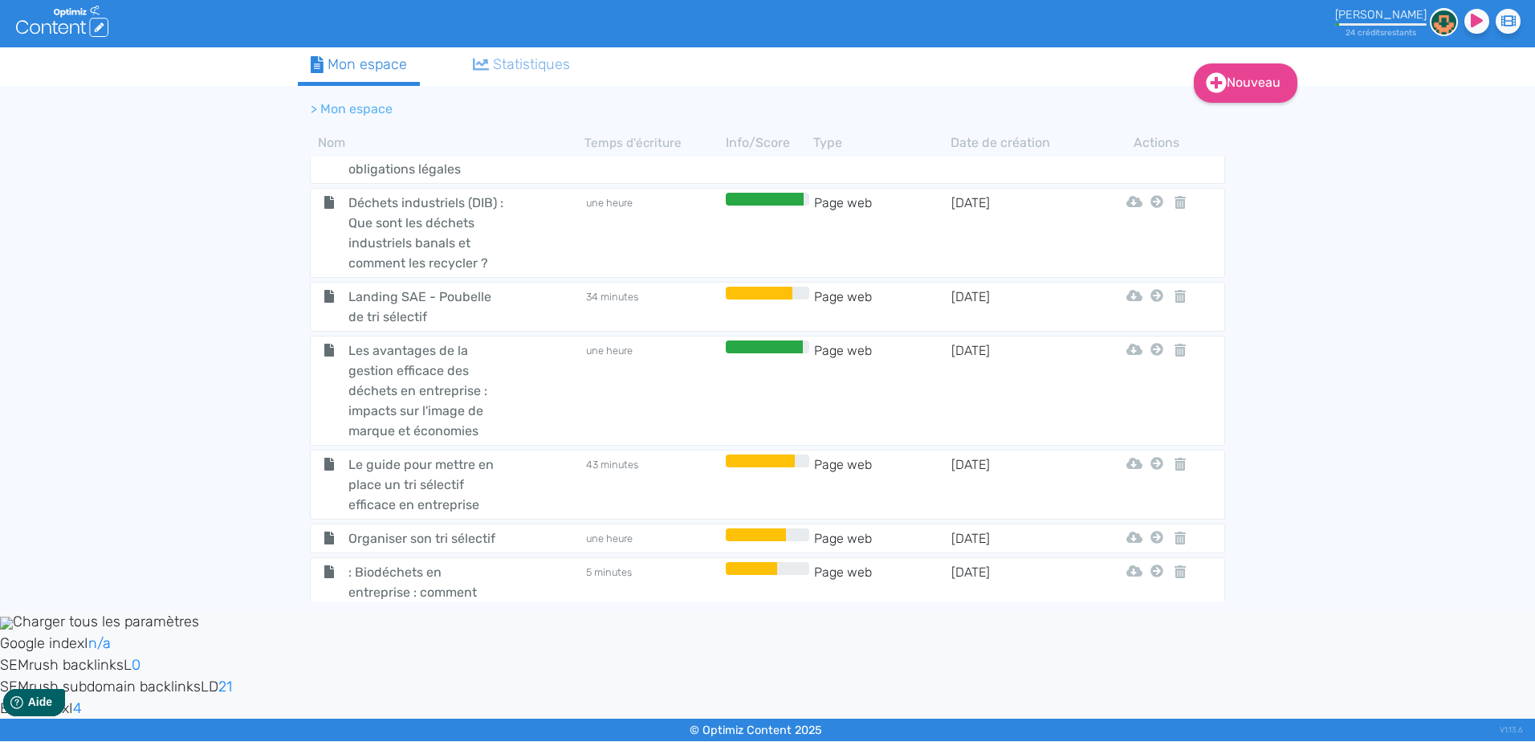
scroll to position [642, 0]
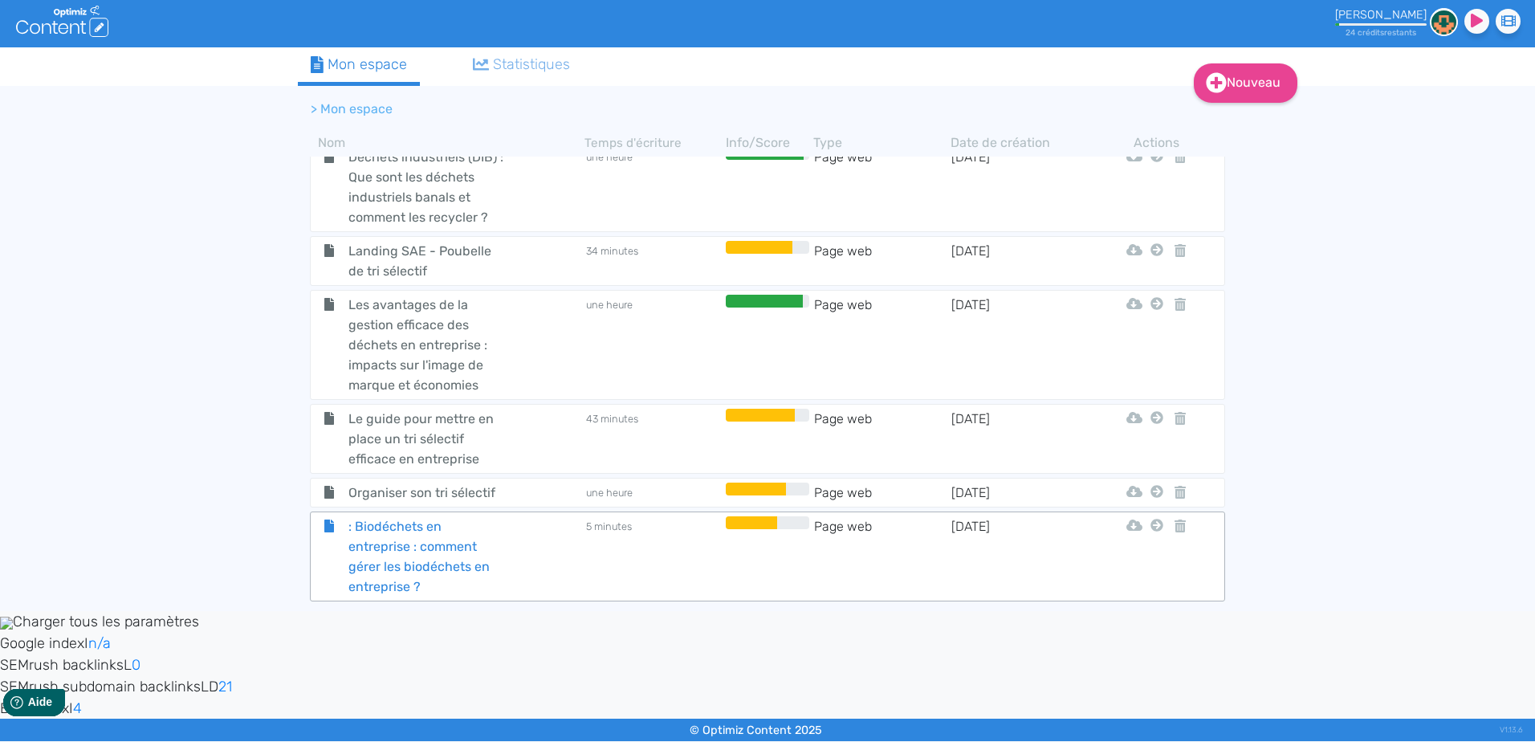
click at [515, 521] on span ": Biodéchets en entreprise : comment gérer les biodéchets en entreprise ?" at bounding box center [426, 556] width 181 height 80
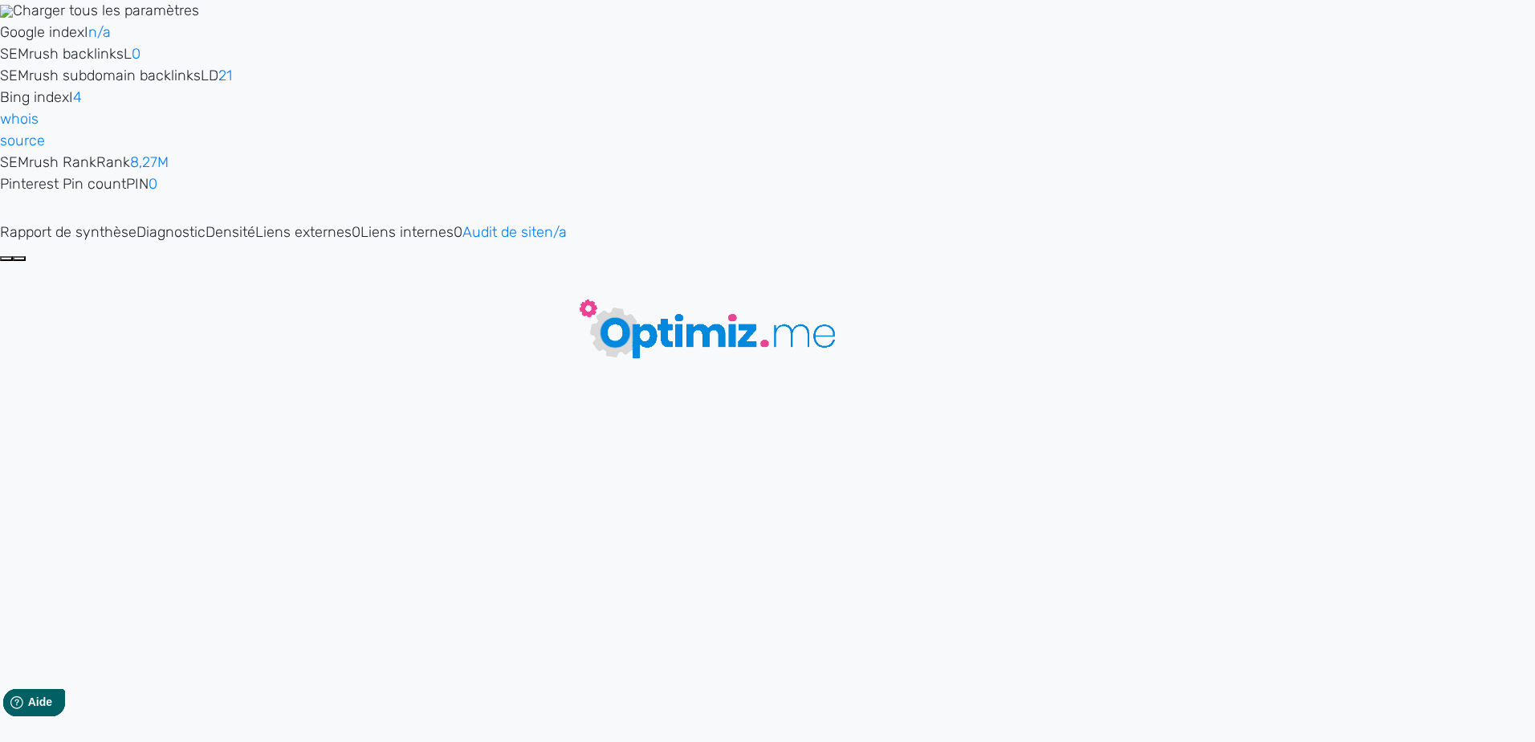
type input ": Biodéchets en entreprise : comment gérer les biodéchets en entreprise ?"
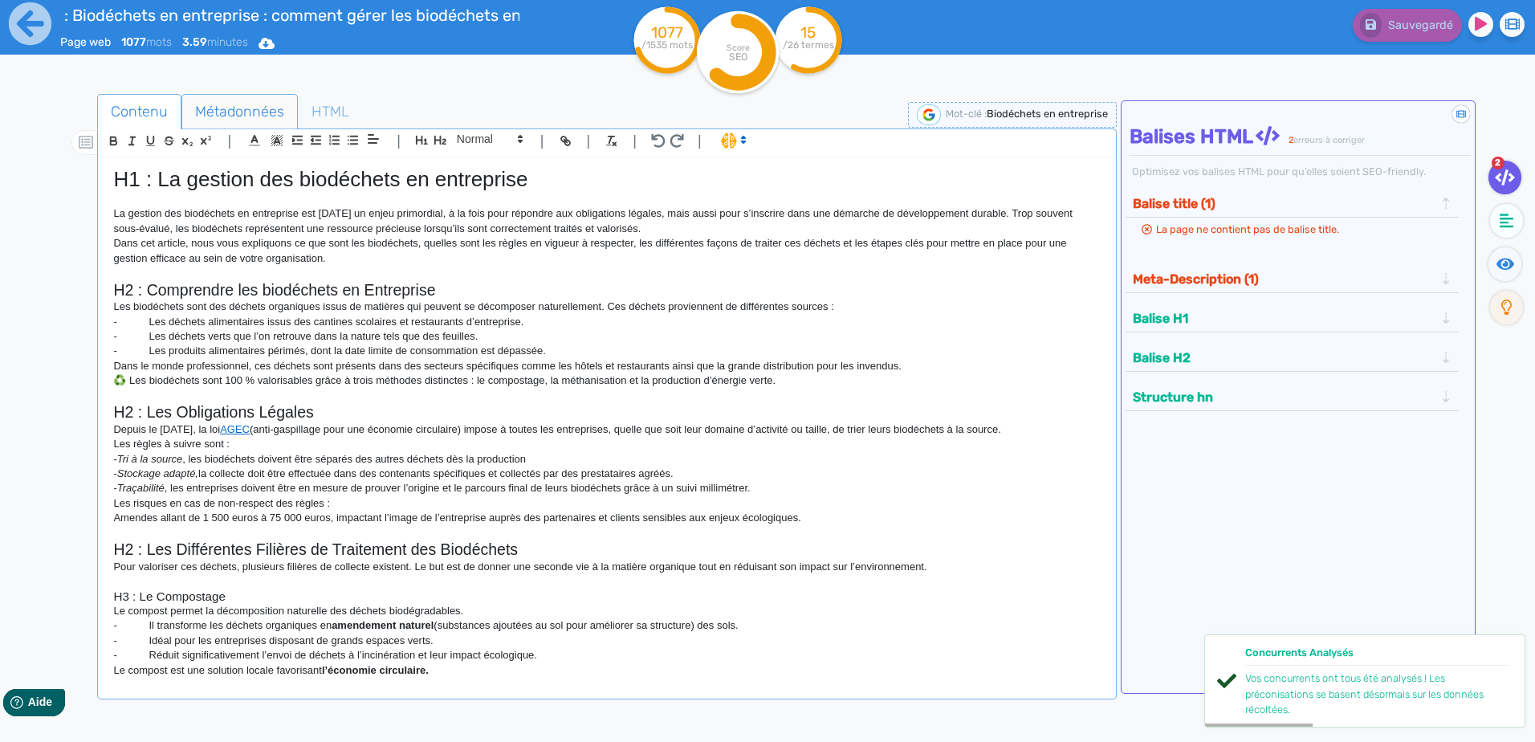
click at [246, 108] on span "Métadonnées" at bounding box center [239, 111] width 115 height 43
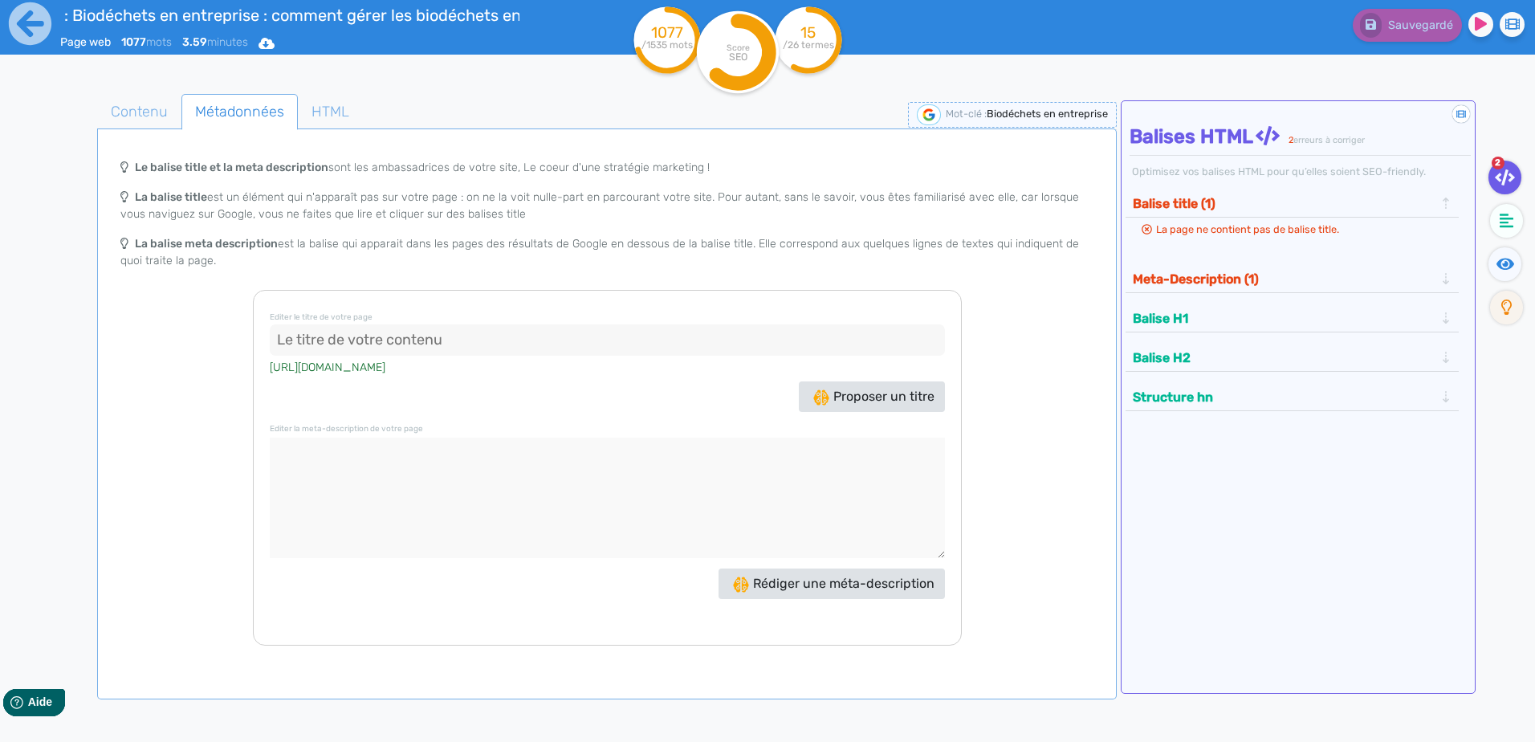
drag, startPoint x: 493, startPoint y: 348, endPoint x: 191, endPoint y: 342, distance: 301.9
click at [191, 342] on div "Le balise title et la meta description sont les ambassadrices de votre site, Le…" at bounding box center [606, 398] width 1012 height 494
click at [880, 400] on span "Proposer un titre" at bounding box center [873, 395] width 121 height 15
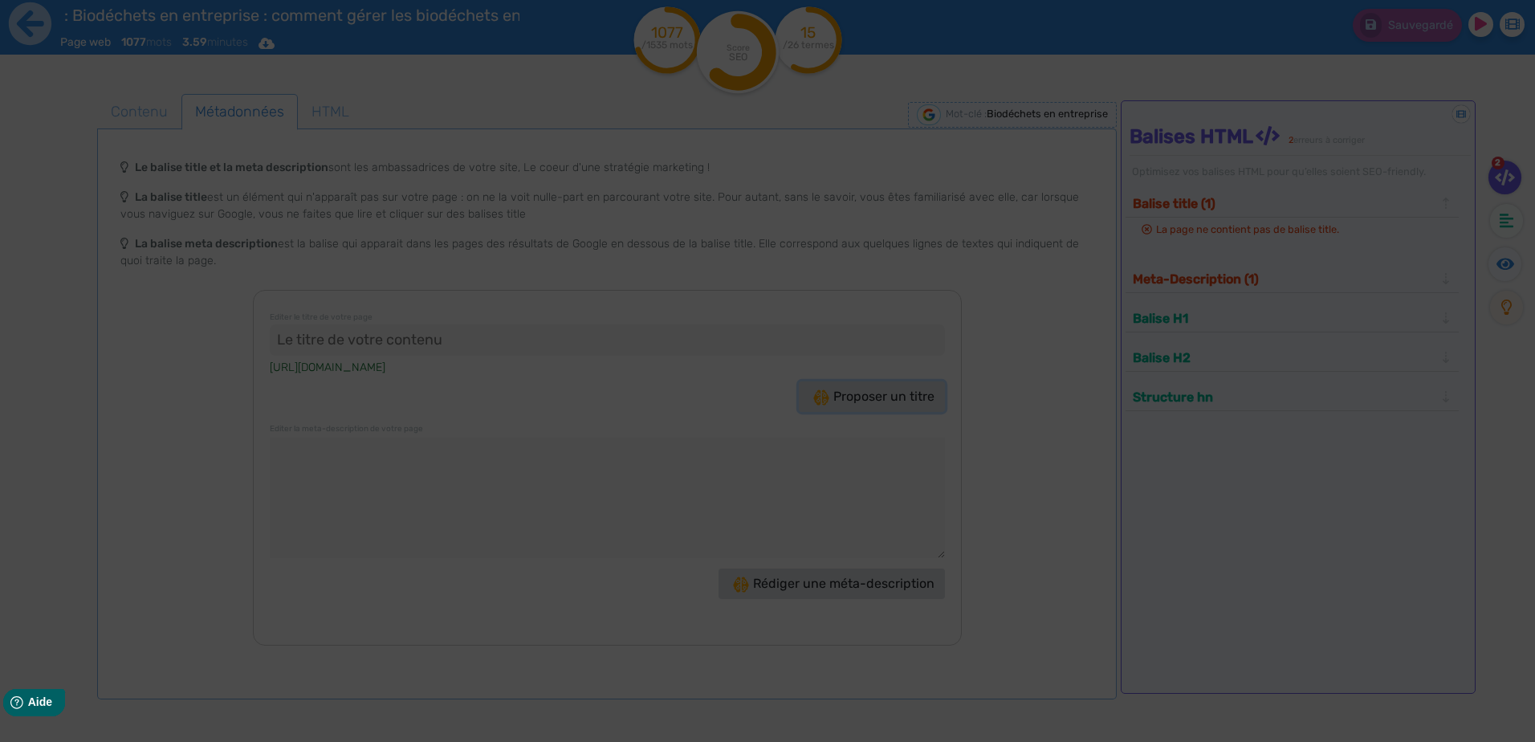
type input ""Biodéchets en entreprise : Optimisez votre gestion !""
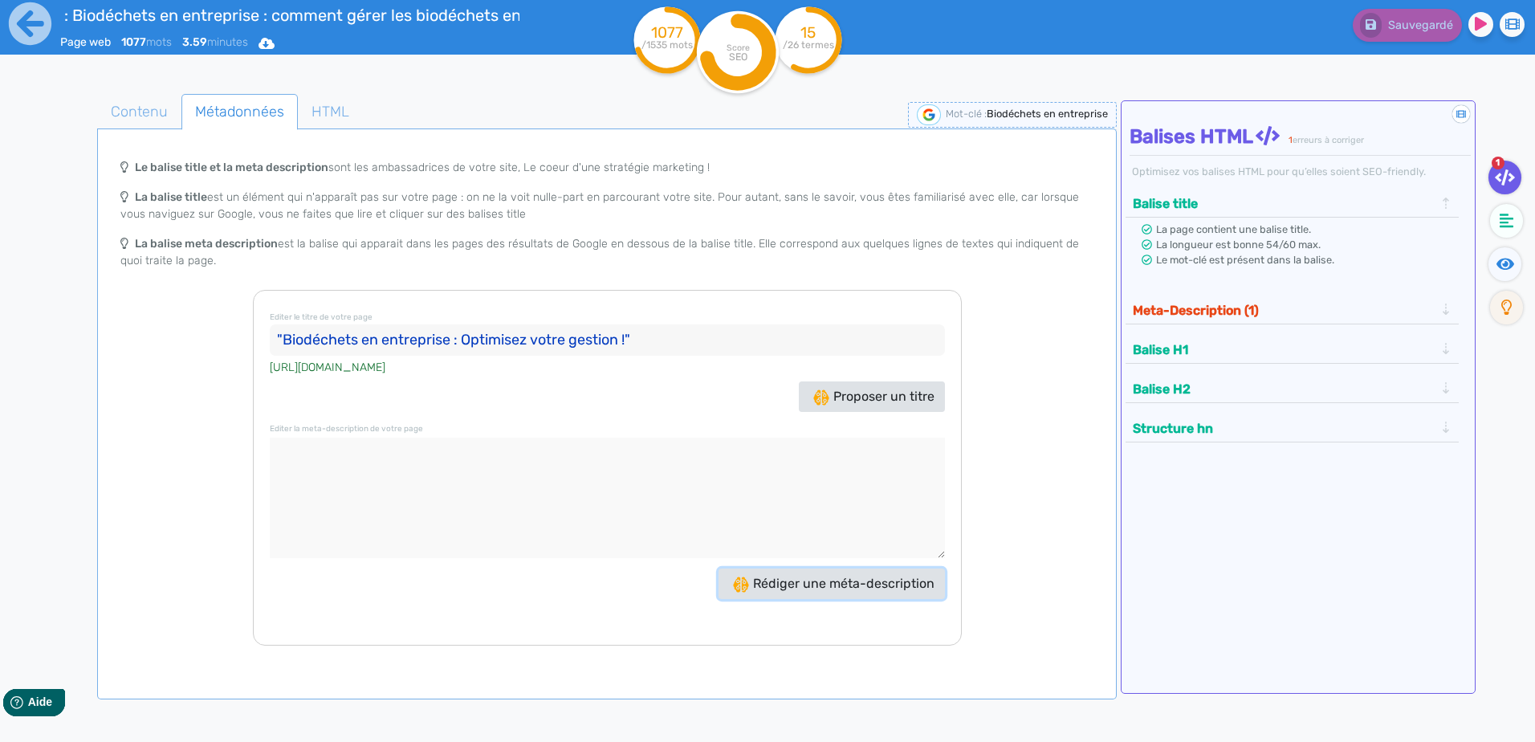
click at [851, 588] on span "Rédiger une méta-description" at bounding box center [833, 583] width 201 height 15
drag, startPoint x: 942, startPoint y: 447, endPoint x: 136, endPoint y: 466, distance: 806.1
click at [136, 466] on div "Le balise title et la meta description sont les ambassadrices de votre site, Le…" at bounding box center [606, 398] width 1012 height 494
paste textarea "Biodéchets en entreprise : découvrez comment gérer efficacement vos biodéchets …"
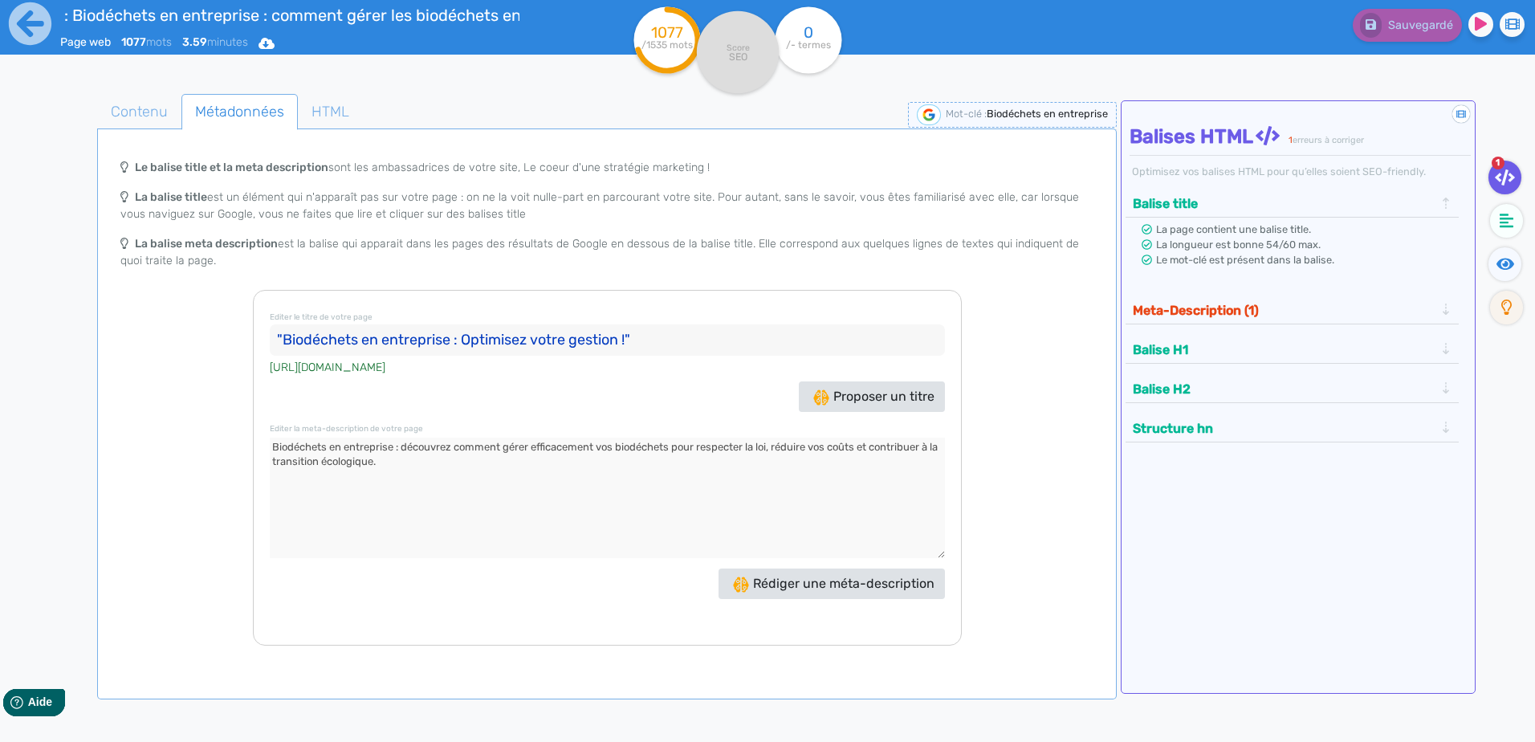
click at [586, 496] on textarea at bounding box center [607, 497] width 675 height 120
click at [1014, 471] on div "Le balise title et la meta description sont les ambassadrices de votre site, Le…" at bounding box center [606, 398] width 1012 height 494
click at [1305, 306] on button "Meta-Description (1)" at bounding box center [1283, 310] width 311 height 26
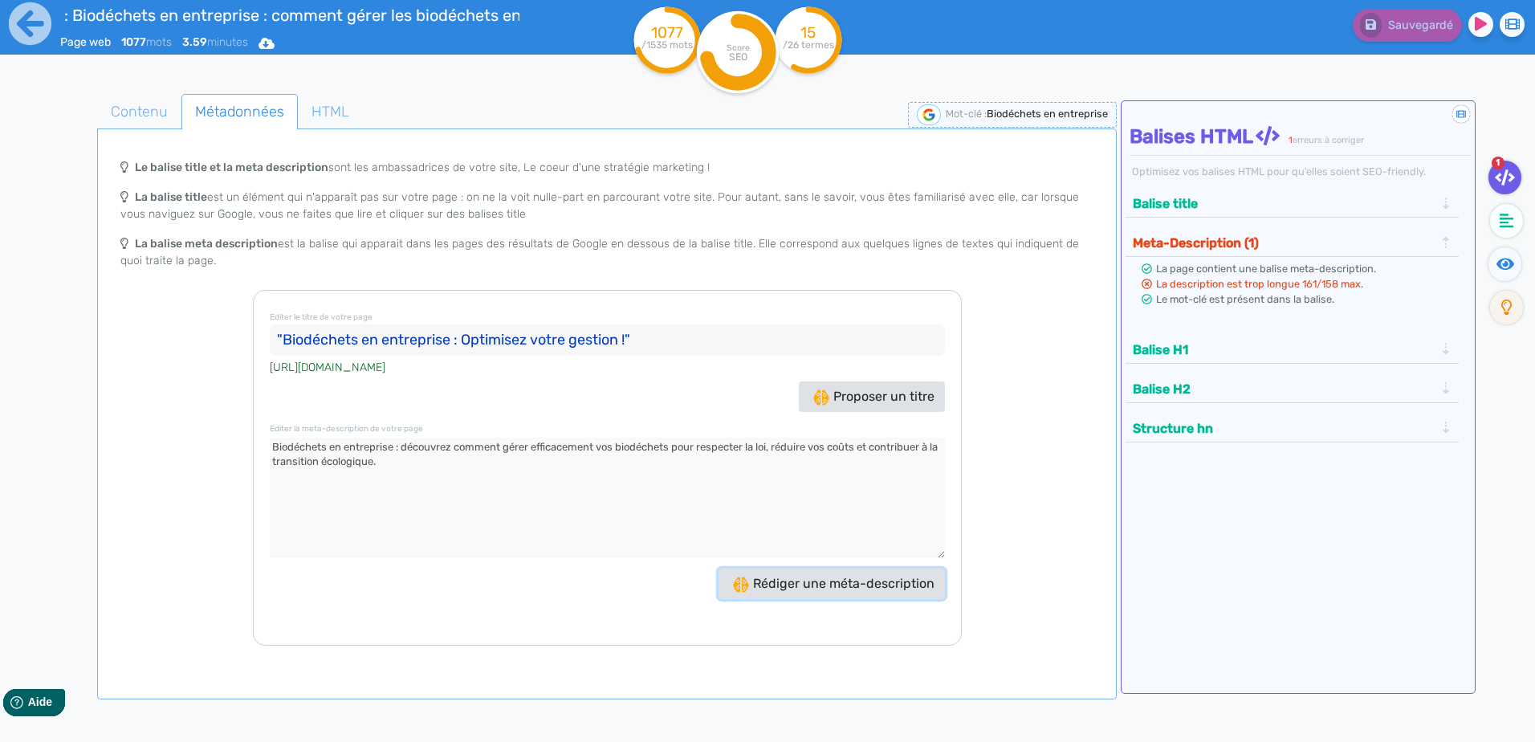
click at [839, 587] on span "Rédiger une méta-description" at bounding box center [833, 583] width 201 height 15
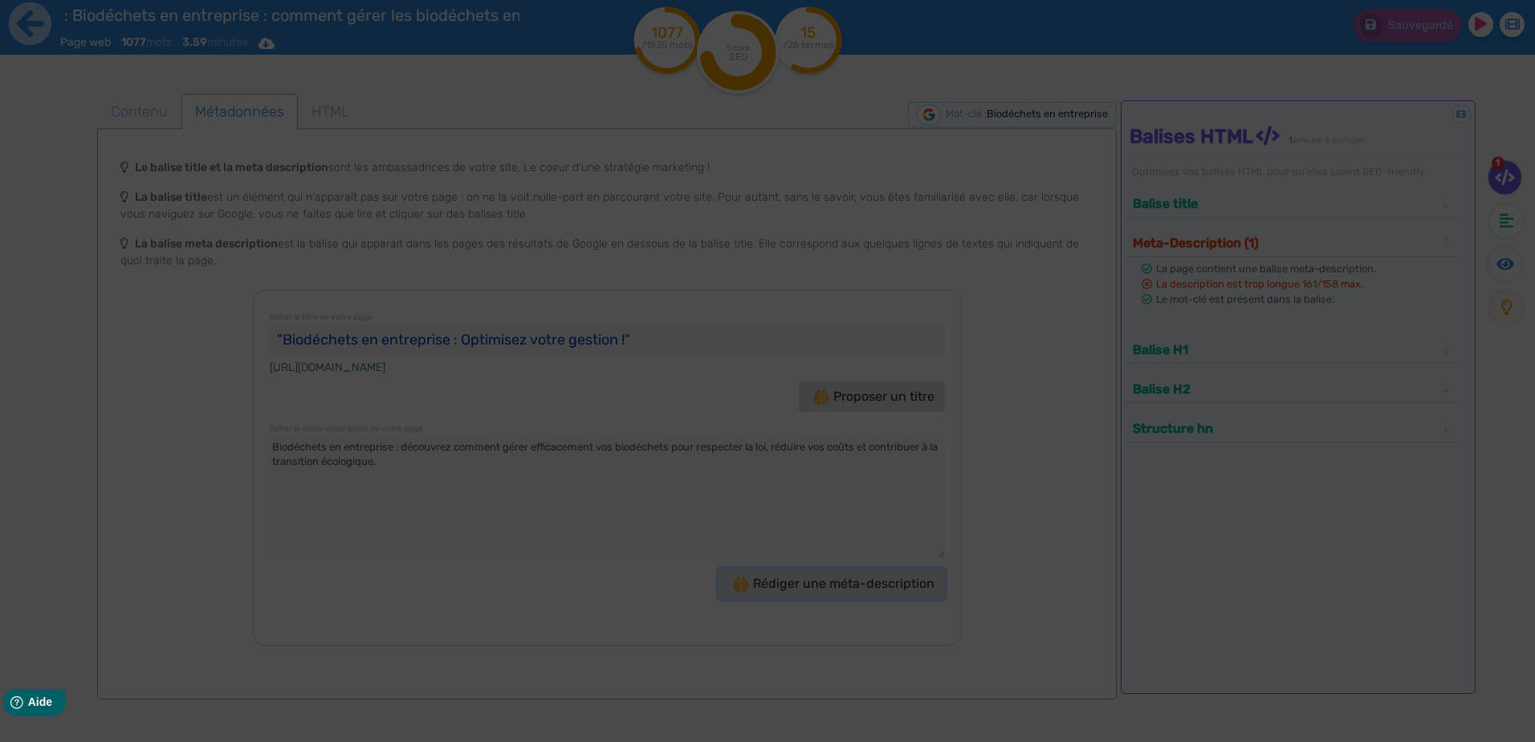
type textarea "Découvrez comment optimiser la gestion des biodéchets en entreprise avec Green …"
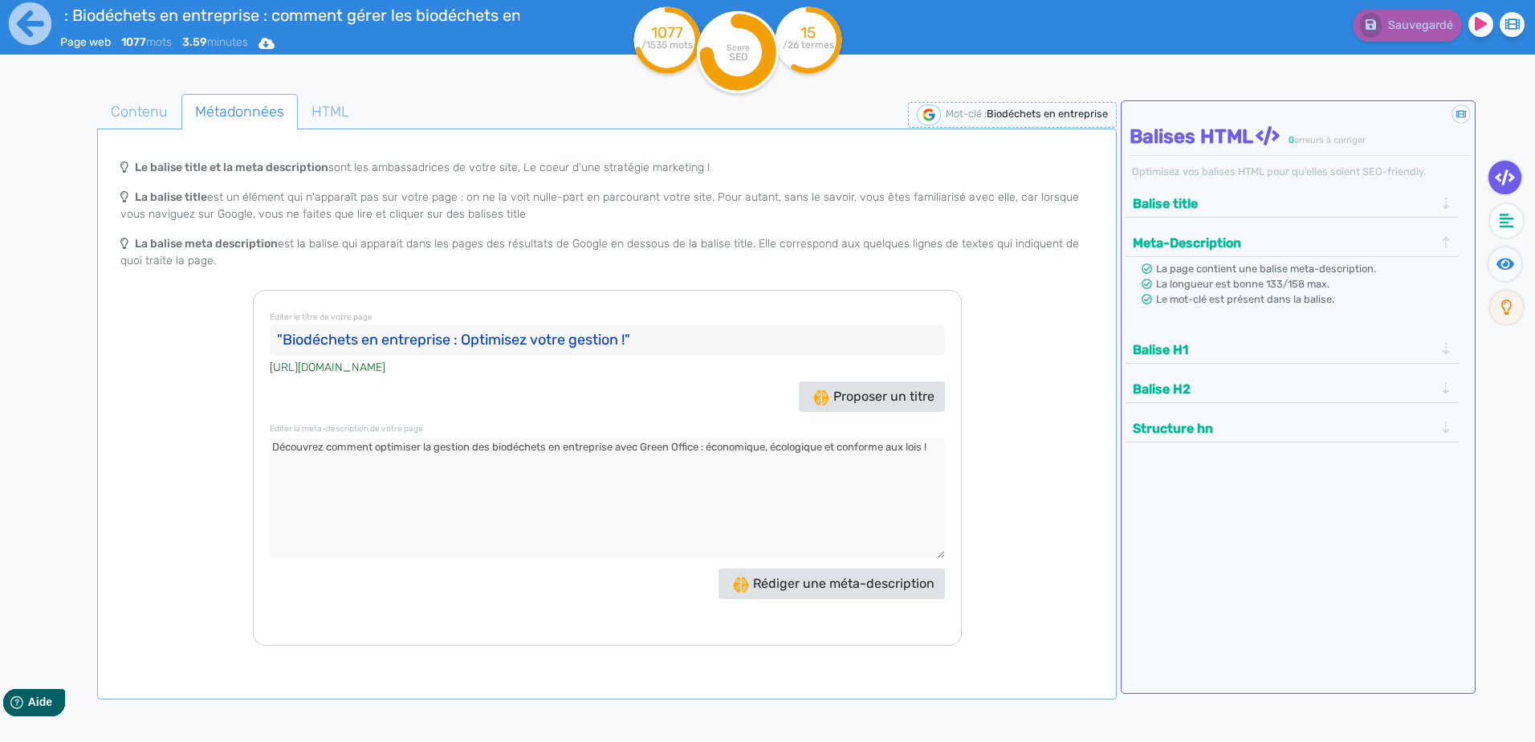
click at [740, 51] on tspan "SEO" at bounding box center [738, 57] width 18 height 12
click at [733, 55] on tspan "SEO" at bounding box center [738, 57] width 18 height 12
click at [321, 114] on span "HTML" at bounding box center [330, 111] width 63 height 43
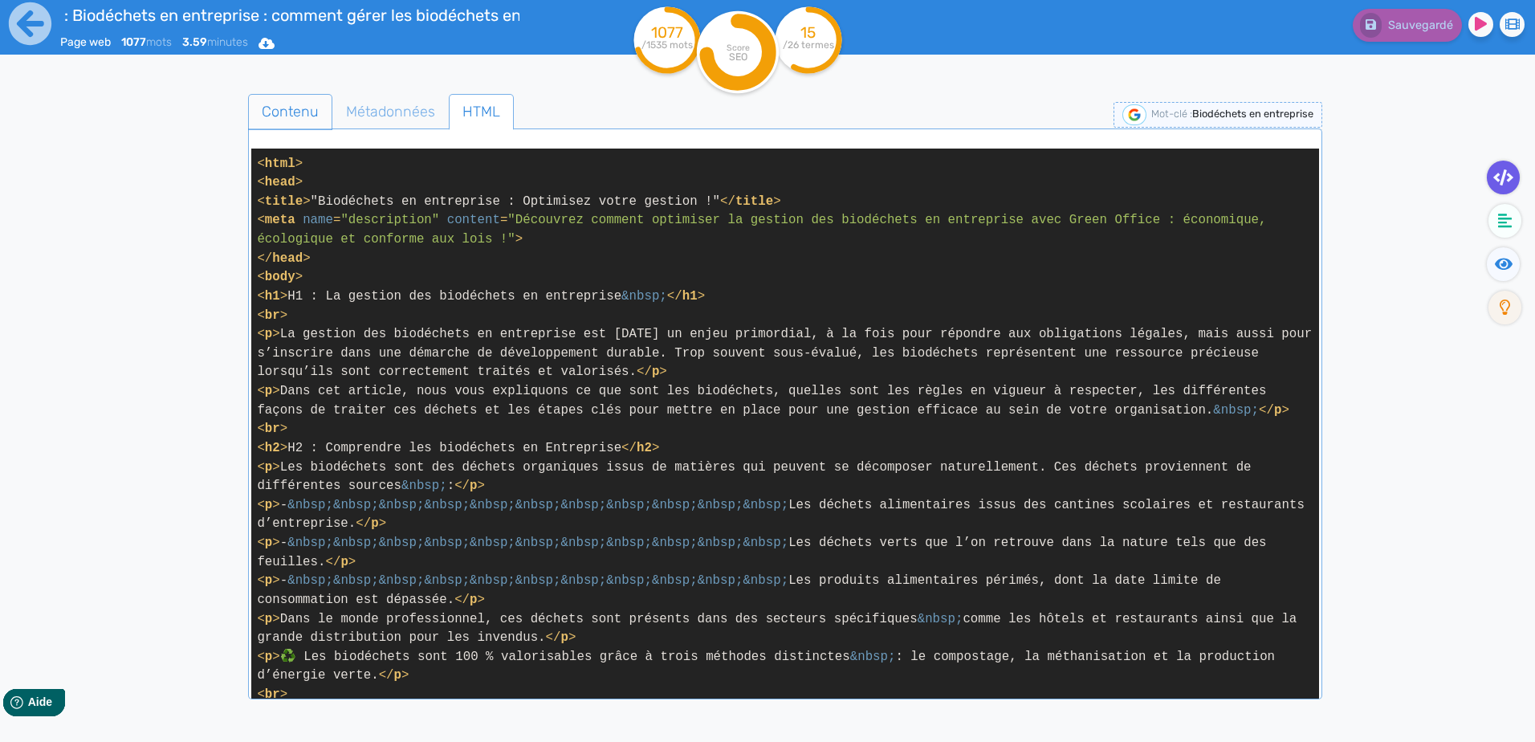
click at [283, 111] on span "Contenu" at bounding box center [290, 111] width 83 height 43
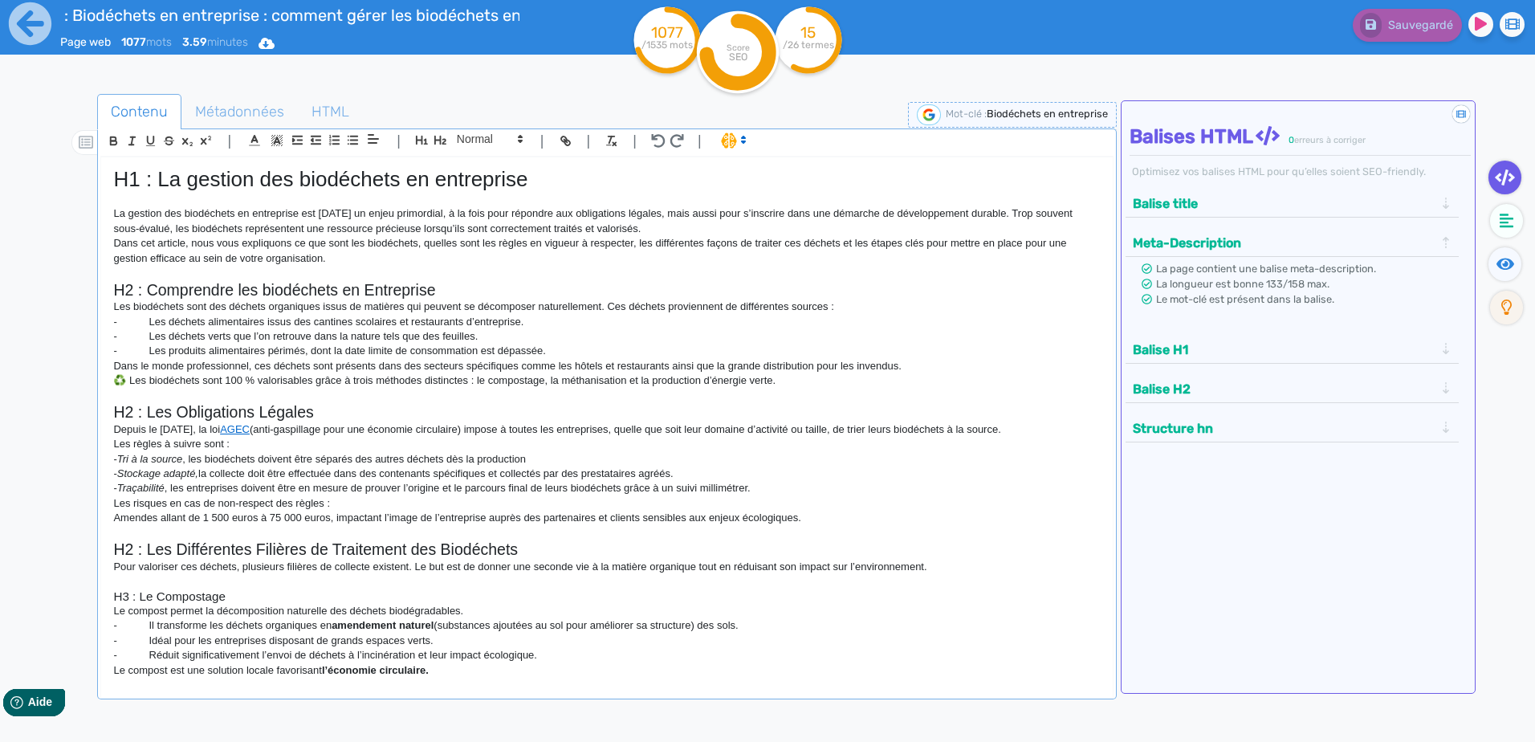
click at [903, 326] on p "- Les déchets alimentaires issus des cantines scolaires et restaurants d’entrep…" at bounding box center [606, 322] width 986 height 14
click at [1436, 201] on button "Balise title" at bounding box center [1283, 203] width 311 height 26
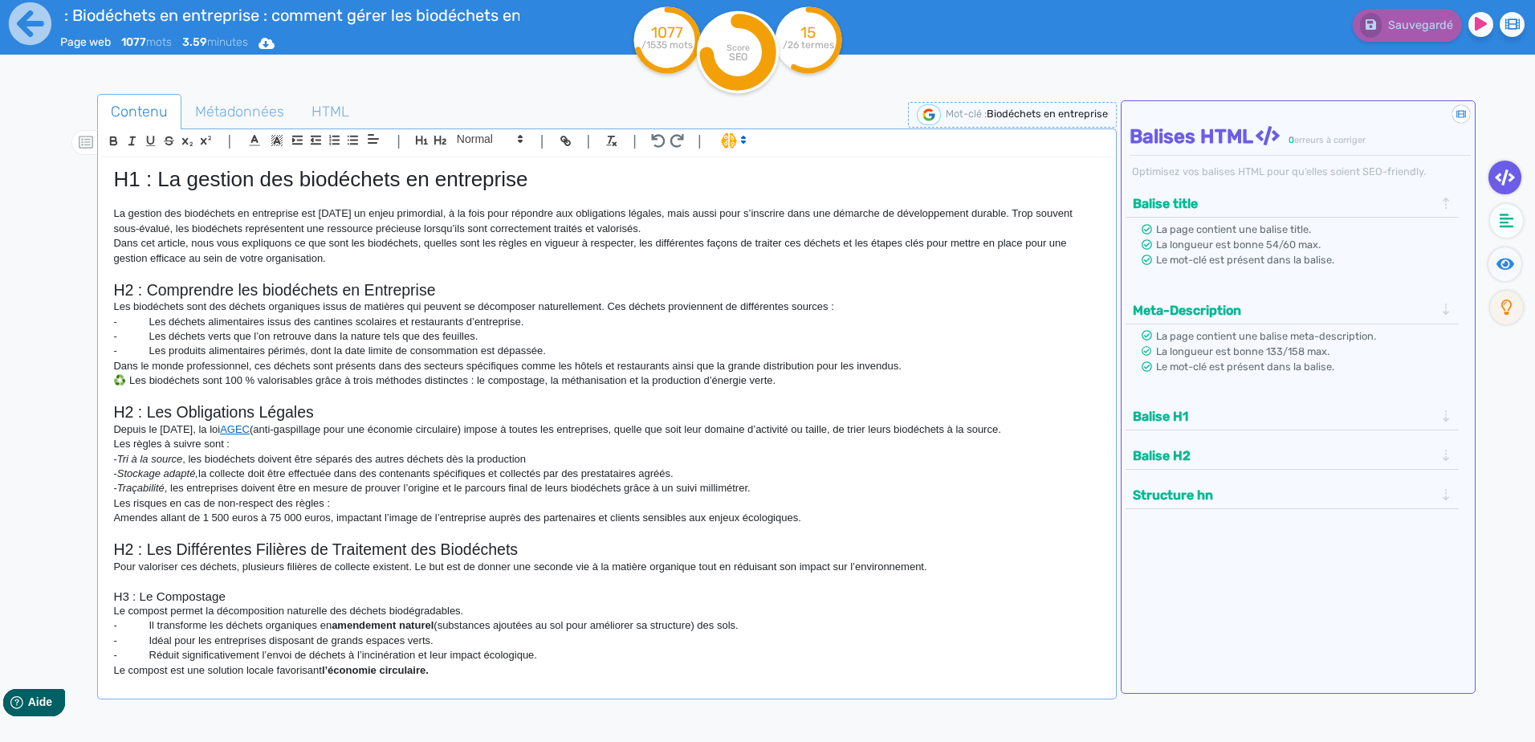
click at [1436, 201] on button "Balise title" at bounding box center [1283, 203] width 311 height 26
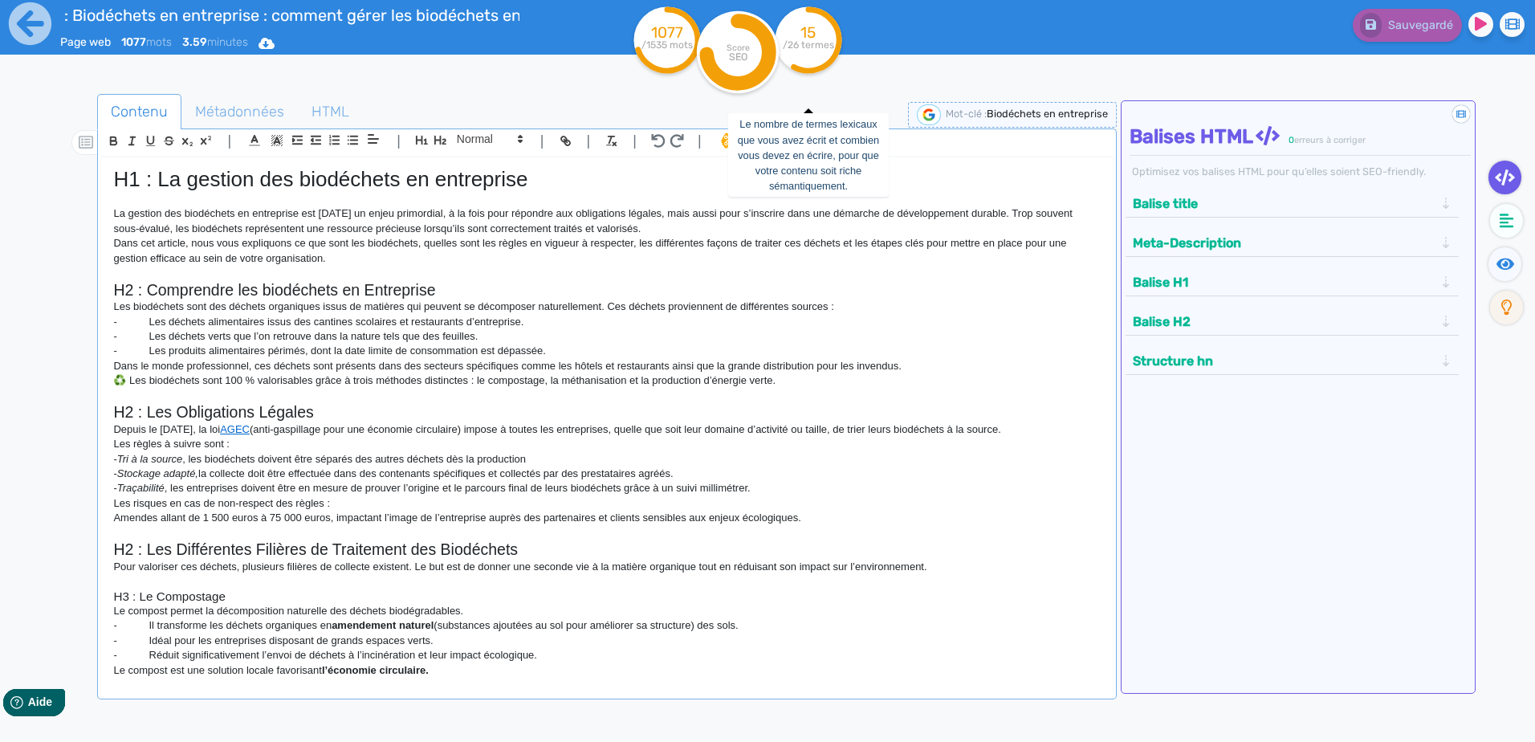
click at [796, 44] on tspan "/26 termes" at bounding box center [808, 44] width 51 height 11
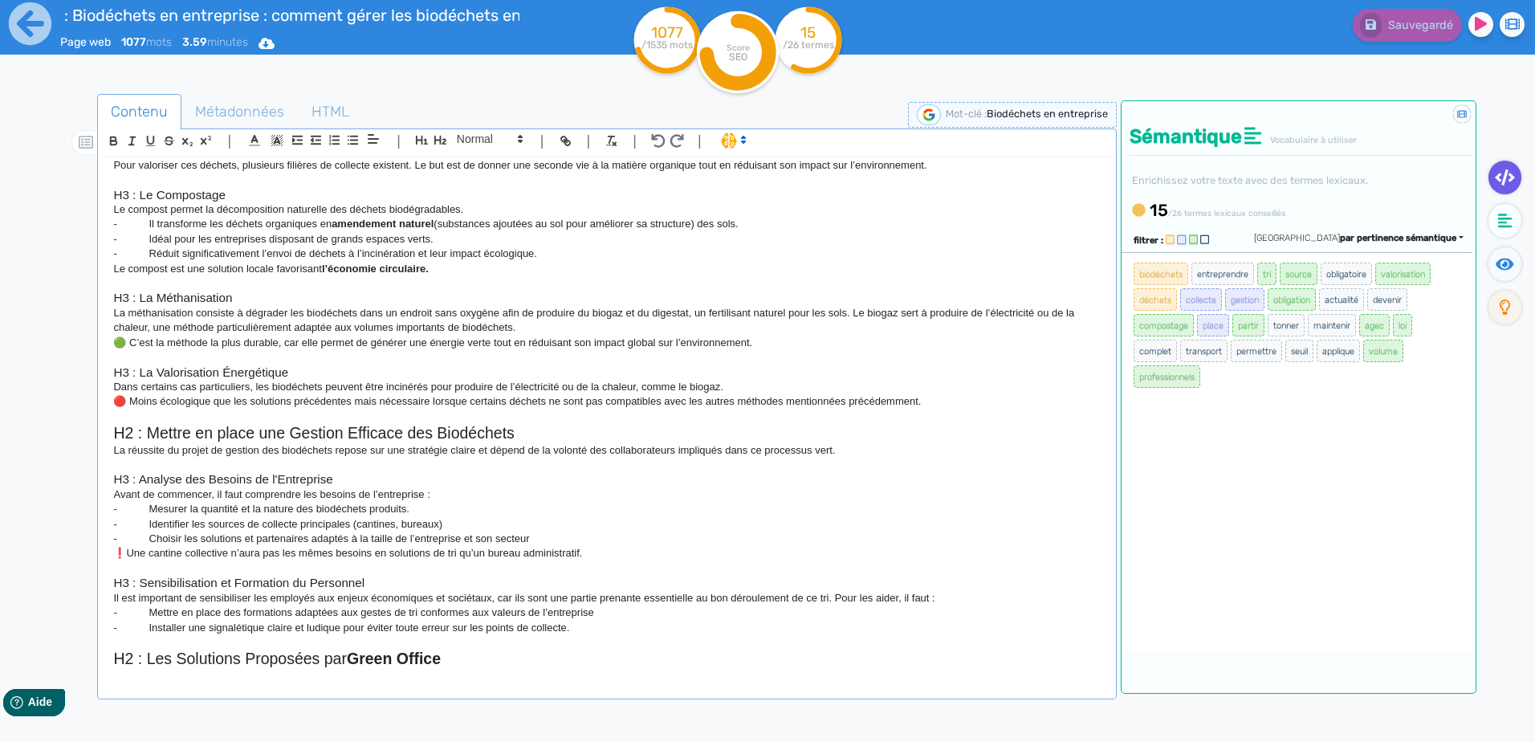
scroll to position [0, 0]
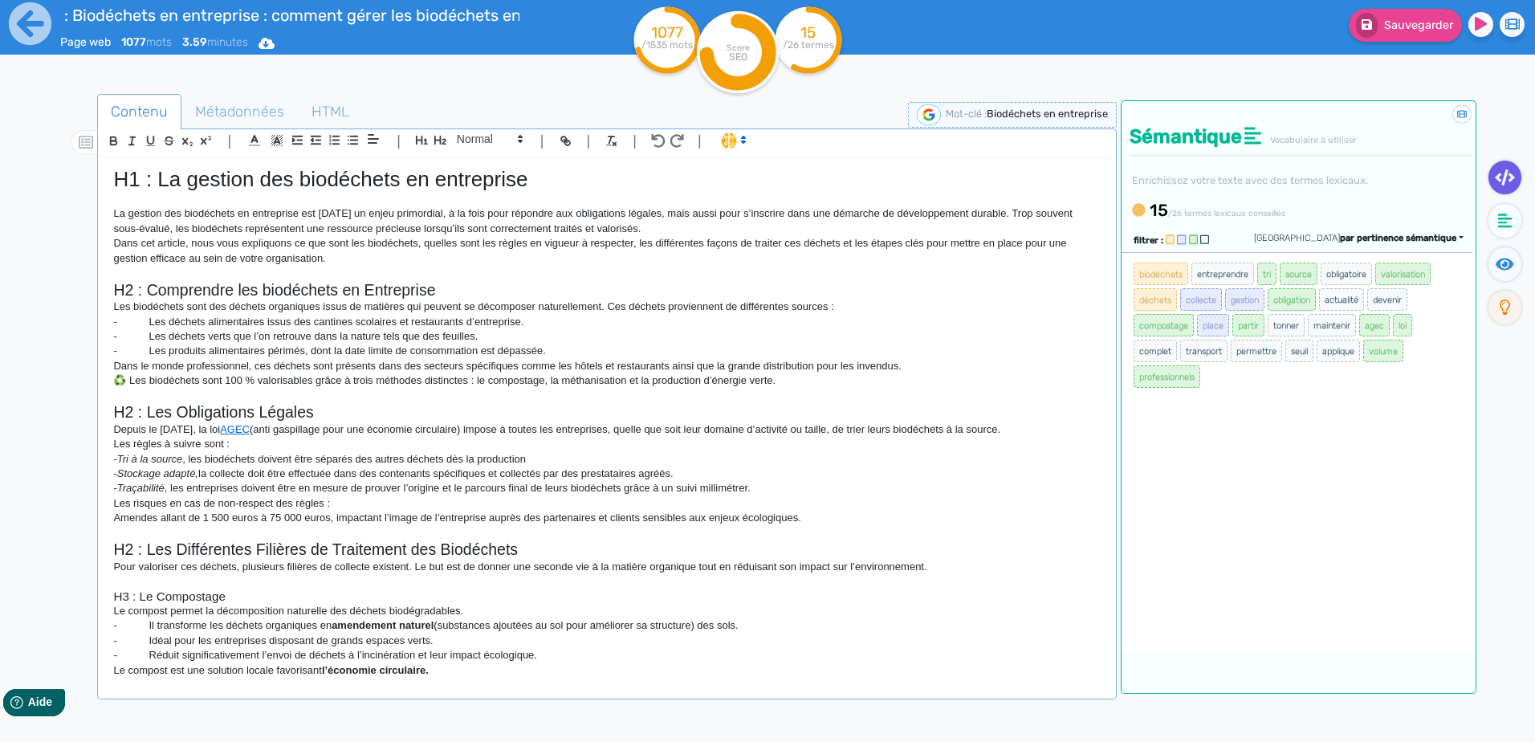
click at [433, 498] on p "Les risques en cas de non-respect des règles :" at bounding box center [606, 503] width 986 height 14
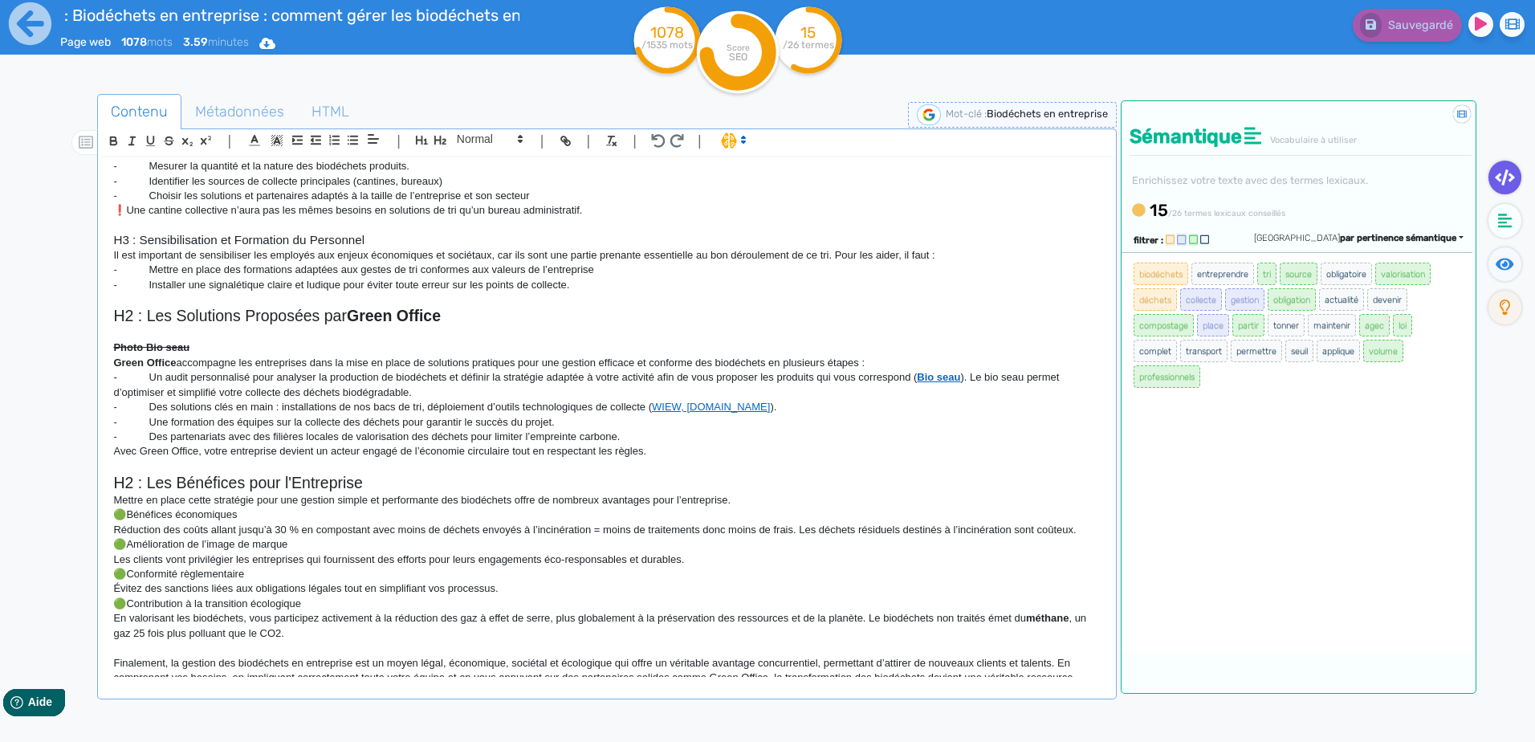
scroll to position [763, 0]
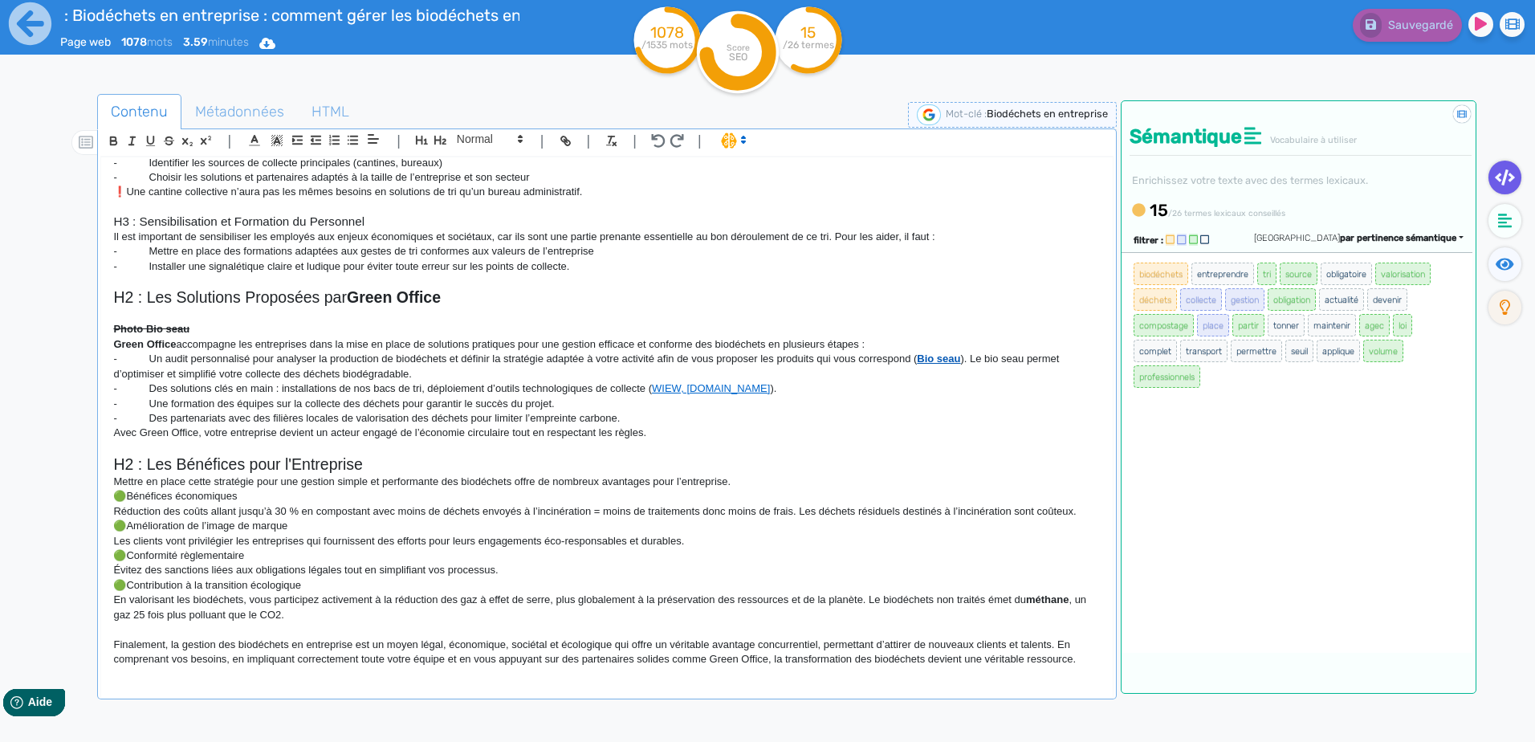
click at [938, 356] on strong "Bio seau" at bounding box center [938, 358] width 43 height 12
click at [715, 384] on link "WIEW, [DOMAIN_NAME]" at bounding box center [711, 388] width 118 height 12
click at [652, 387] on link "WIEW, [DOMAIN_NAME]" at bounding box center [711, 388] width 118 height 12
click at [660, 387] on link "WIEW, [DOMAIN_NAME]" at bounding box center [711, 388] width 118 height 12
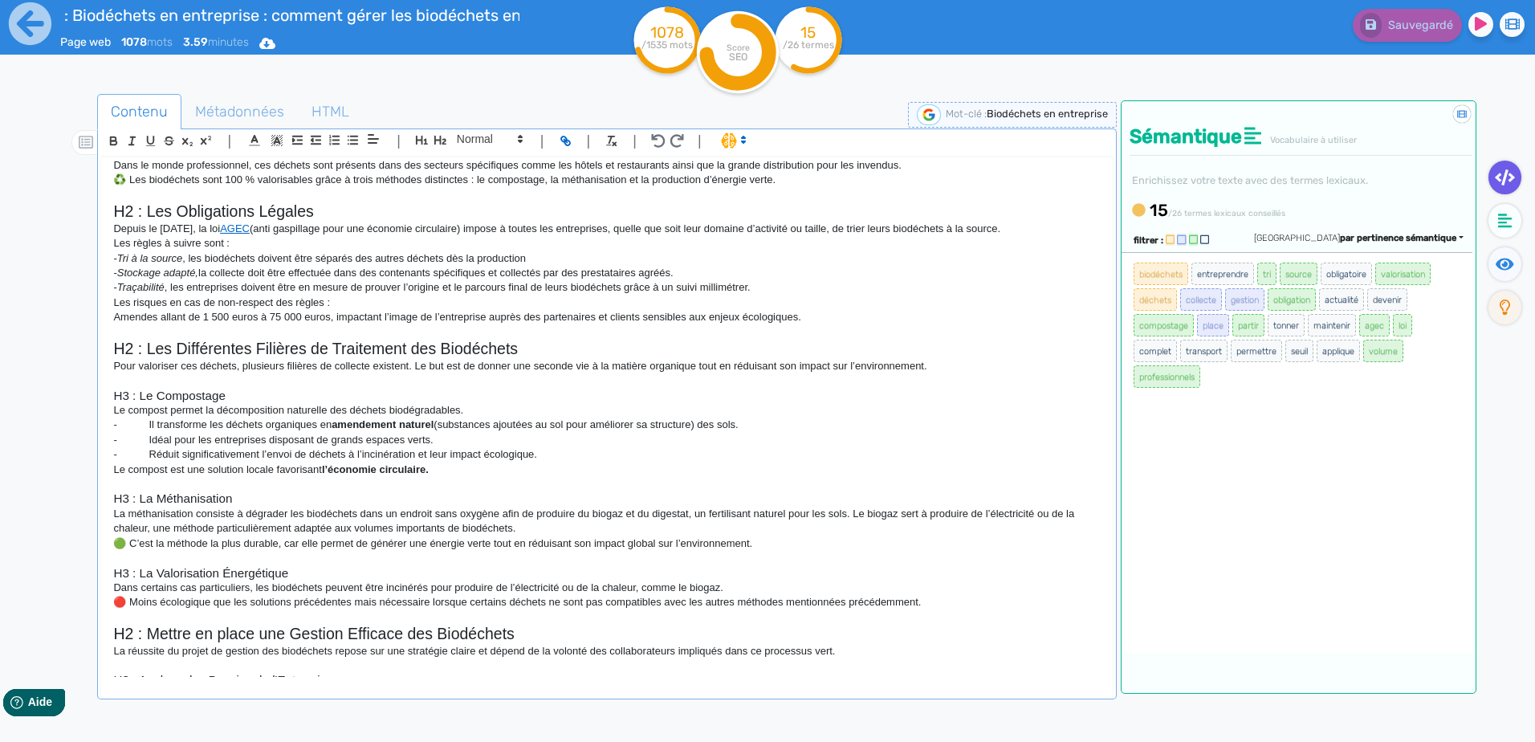
scroll to position [0, 0]
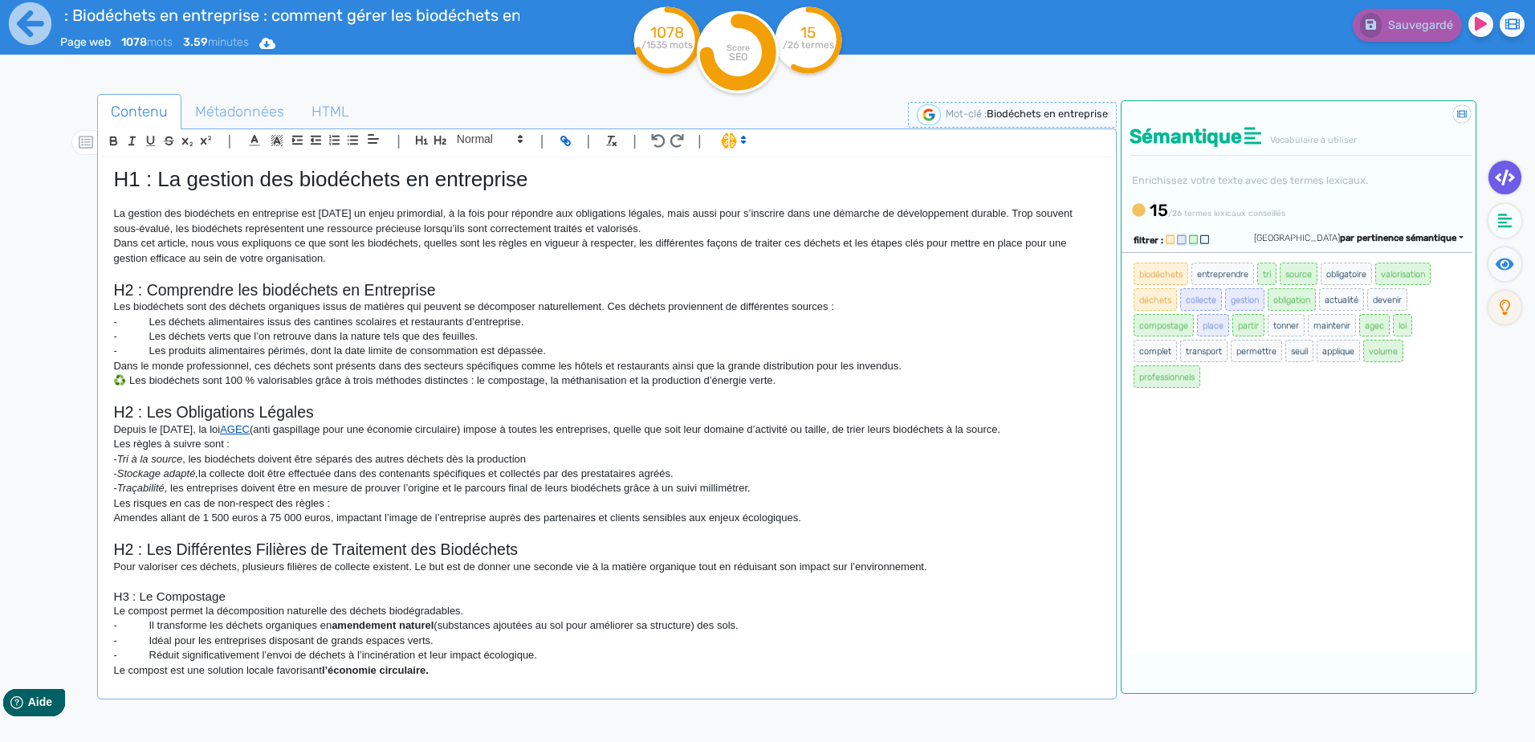
click at [250, 424] on link "AGEC" at bounding box center [235, 429] width 30 height 12
click at [434, 405] on h2 "H2 : Les Obligations Légales" at bounding box center [606, 412] width 986 height 18
click at [594, 351] on p "- Les produits alimentaires périmés, dont la date limite de consommation est dé…" at bounding box center [606, 351] width 986 height 14
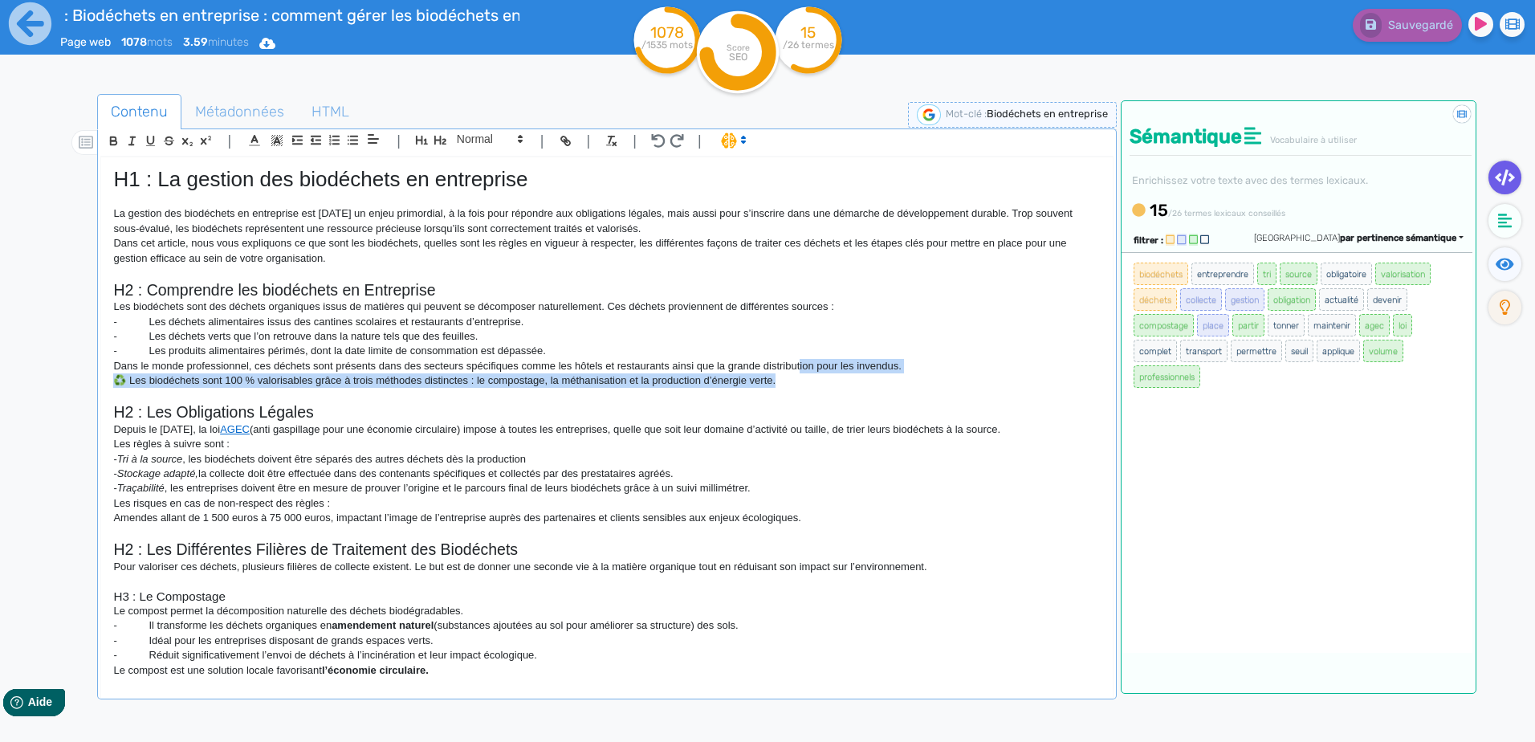
click at [801, 376] on div "H1 : La gestion des biodéchets en entreprise La gestion des biodéchets en entre…" at bounding box center [606, 416] width 1011 height 519
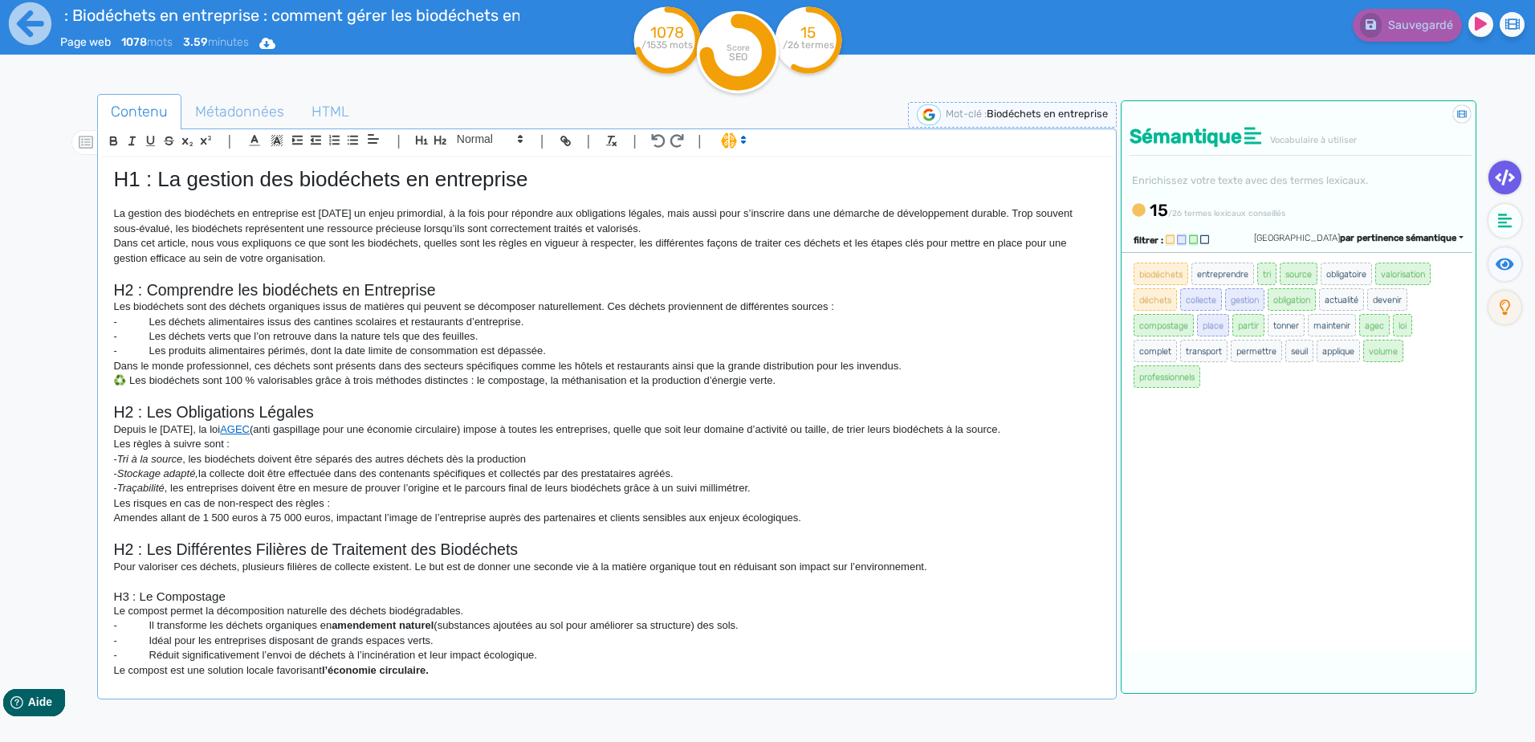
click at [619, 492] on p "- Traçabilité , les entreprises doivent être en mesure de prouver l’origine et …" at bounding box center [606, 488] width 986 height 14
click at [812, 409] on h2 "H2 : Les Obligations Légales" at bounding box center [606, 412] width 986 height 18
click at [499, 234] on p "La gestion des biodéchets en entreprise est [DATE] un enjeu primordial, à la fo…" at bounding box center [606, 221] width 986 height 30
click at [39, 33] on icon at bounding box center [30, 23] width 43 height 43
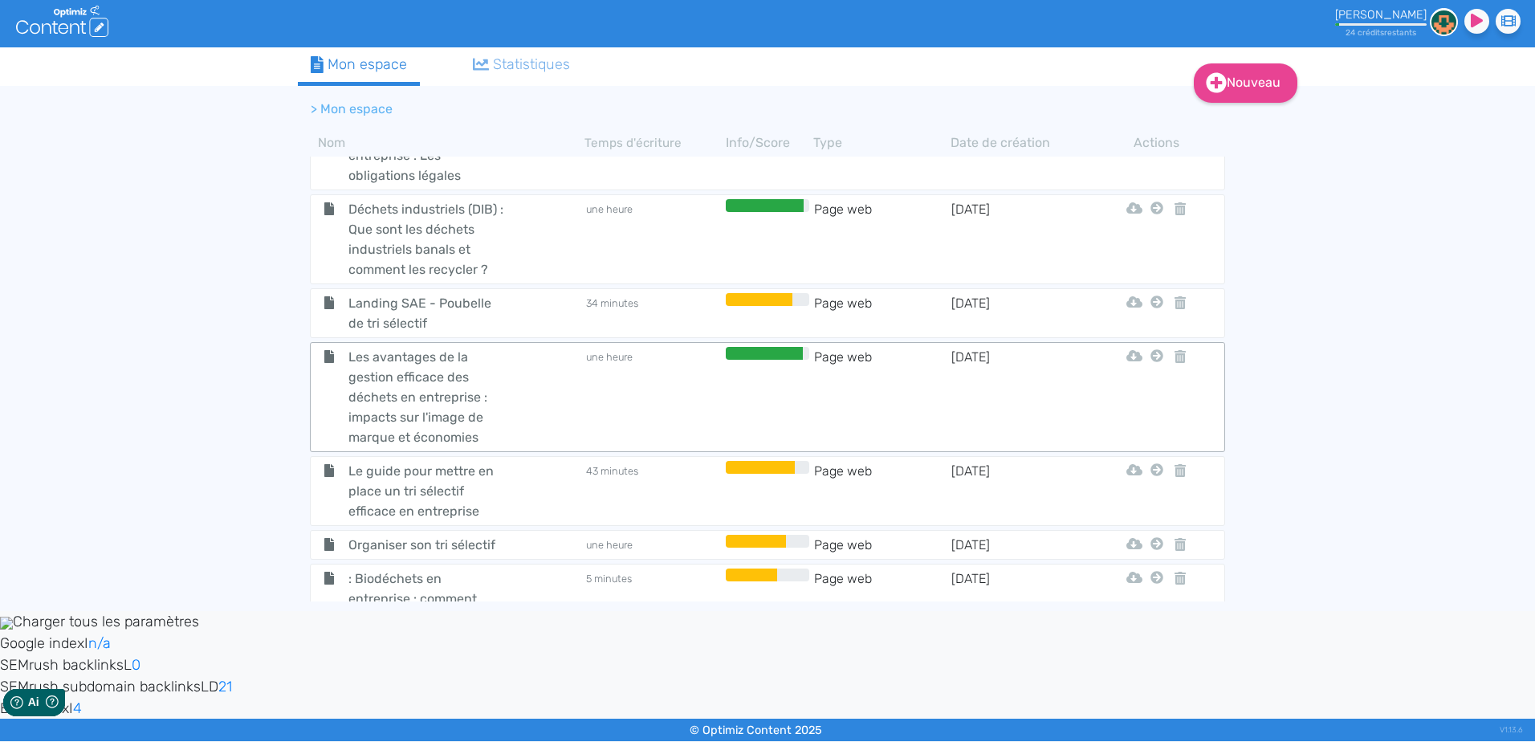
scroll to position [642, 0]
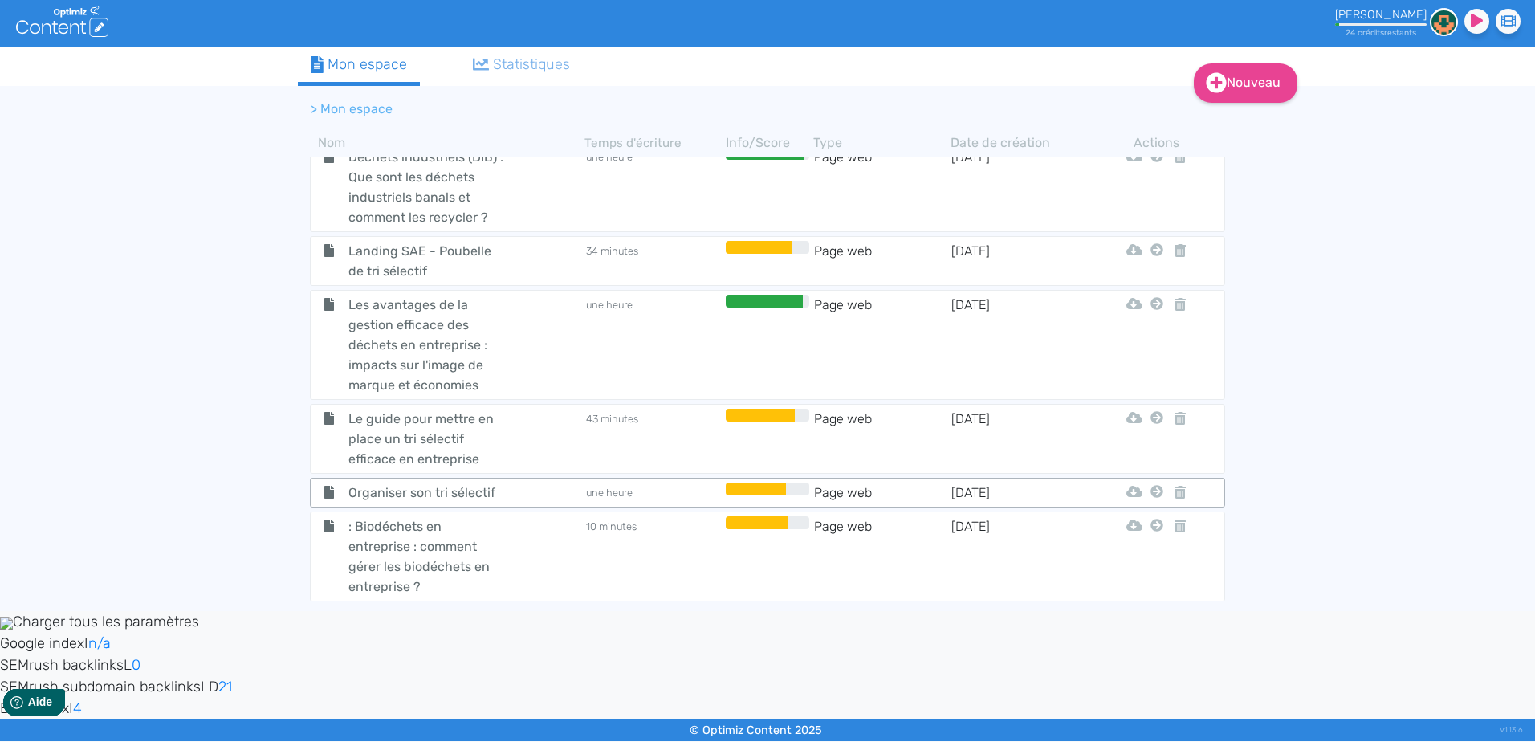
click at [618, 486] on td "une heure" at bounding box center [652, 492] width 137 height 20
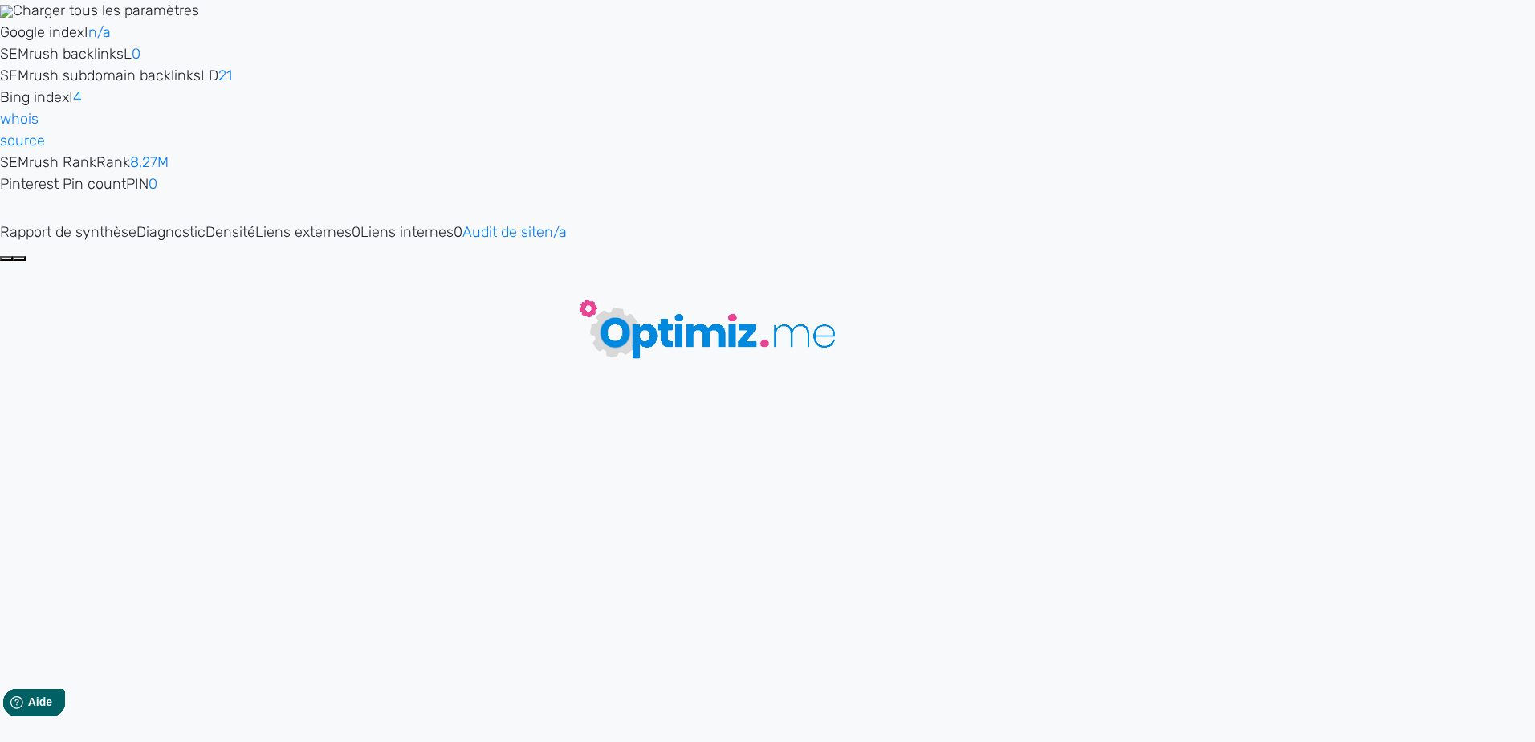
type input "Organiser son tri sélectif"
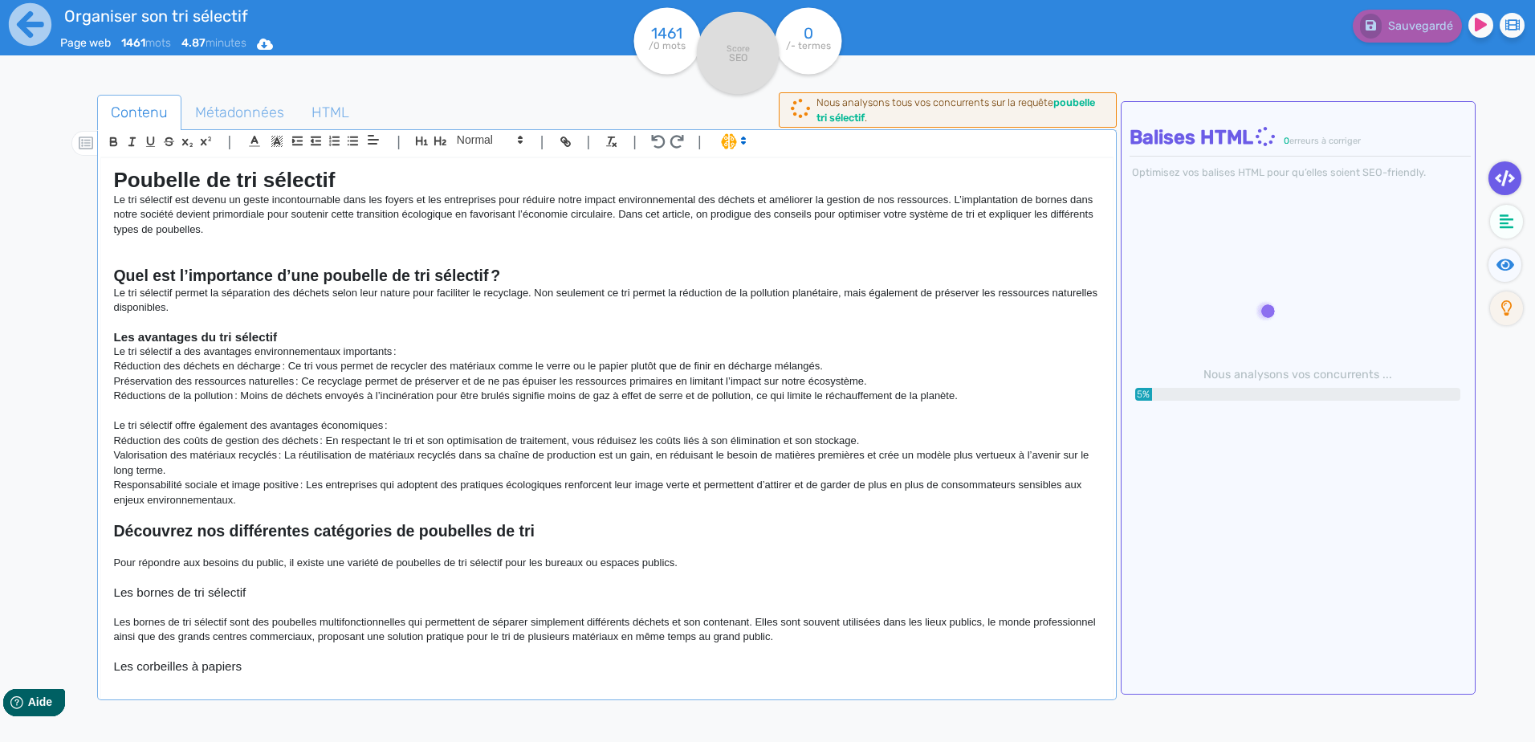
scroll to position [33, 0]
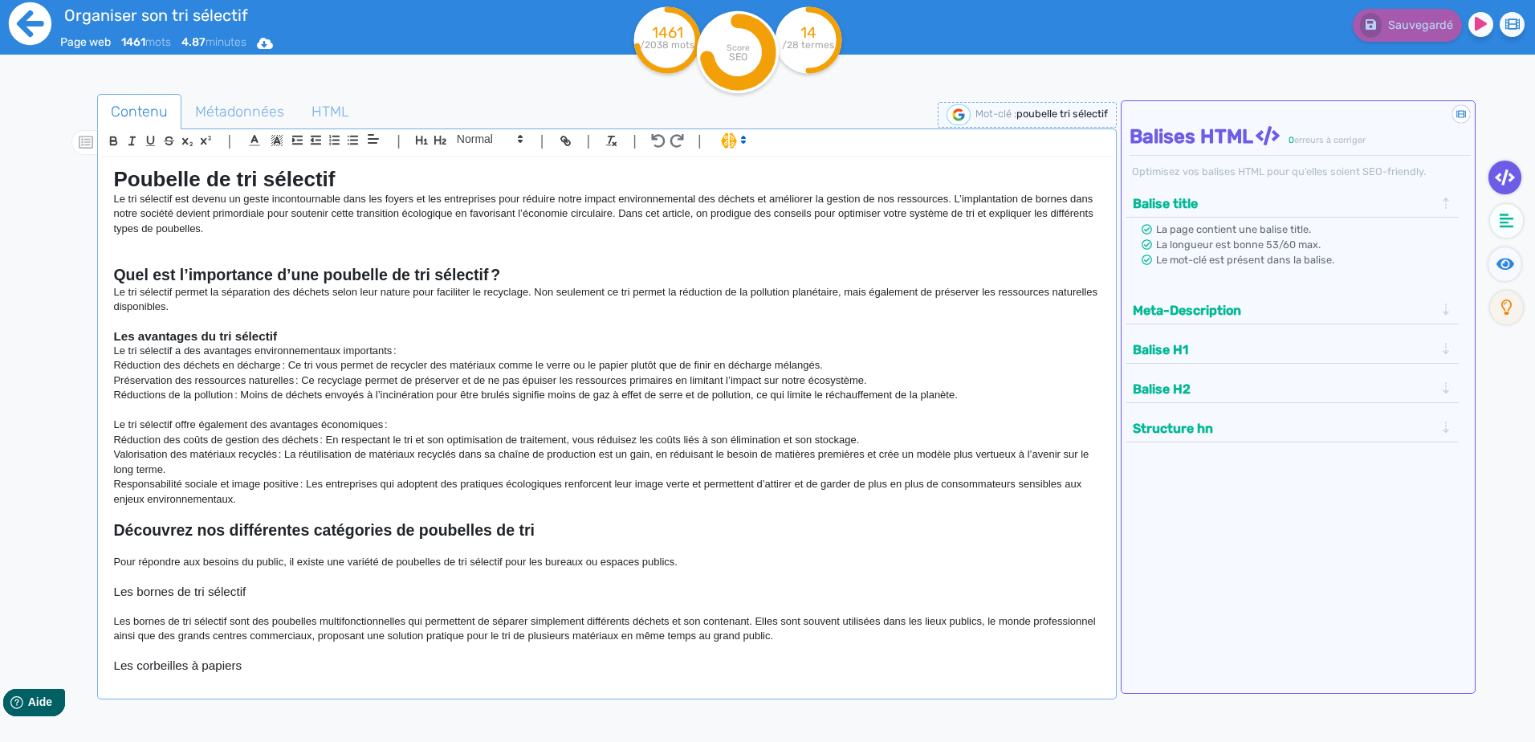
click at [40, 36] on icon at bounding box center [30, 23] width 43 height 43
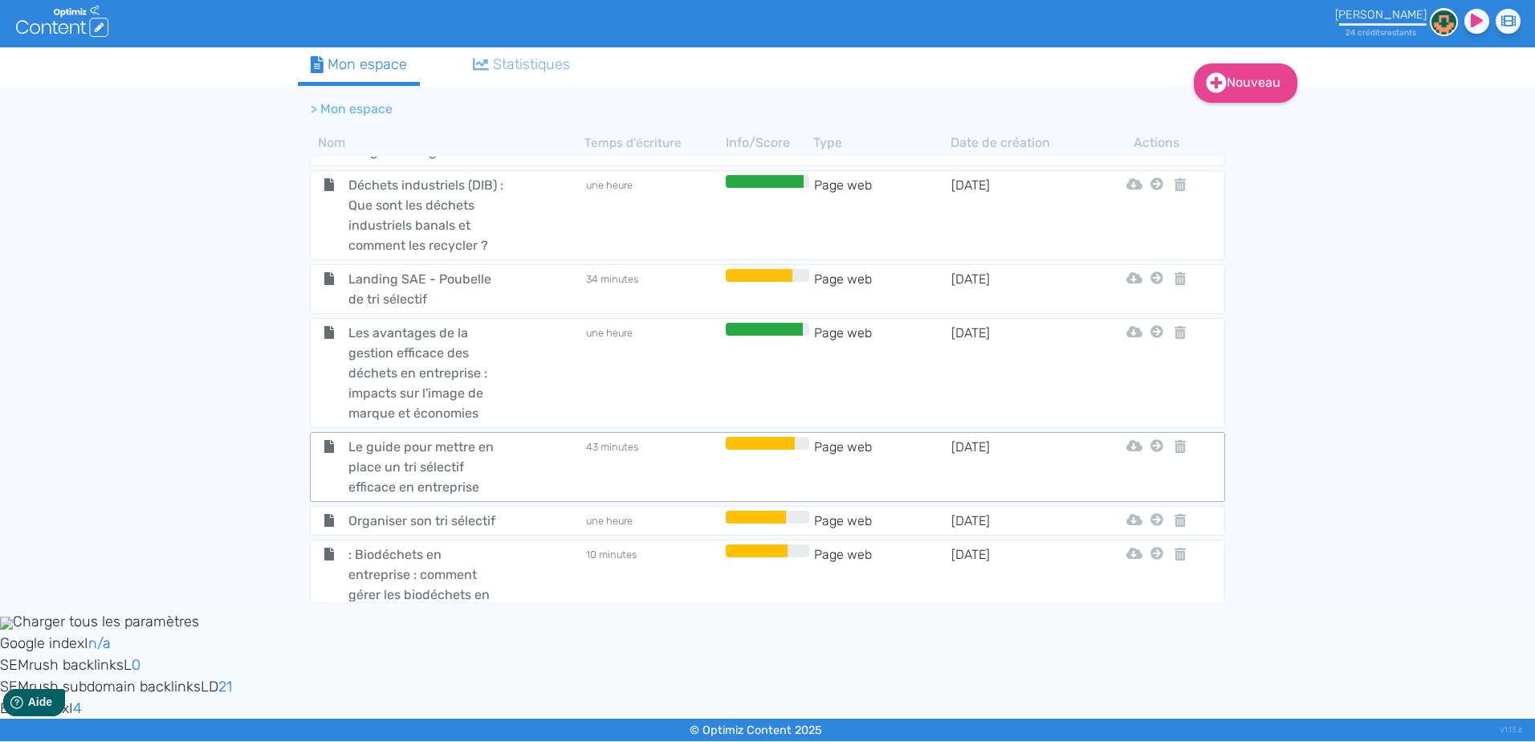
scroll to position [642, 0]
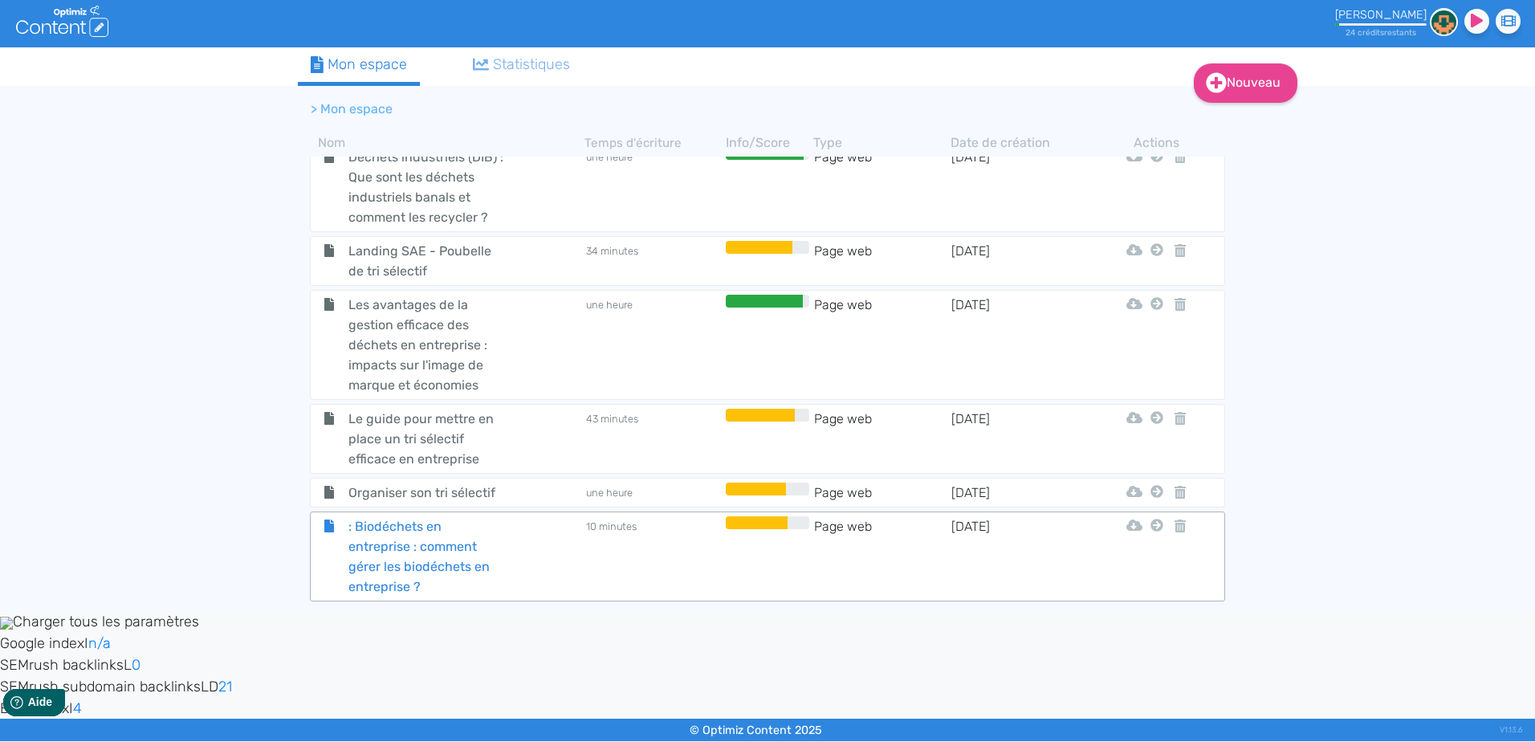
click at [539, 552] on div ": Biodéchets en entreprise : comment gérer les biodéchets en entreprise ?" at bounding box center [447, 556] width 271 height 80
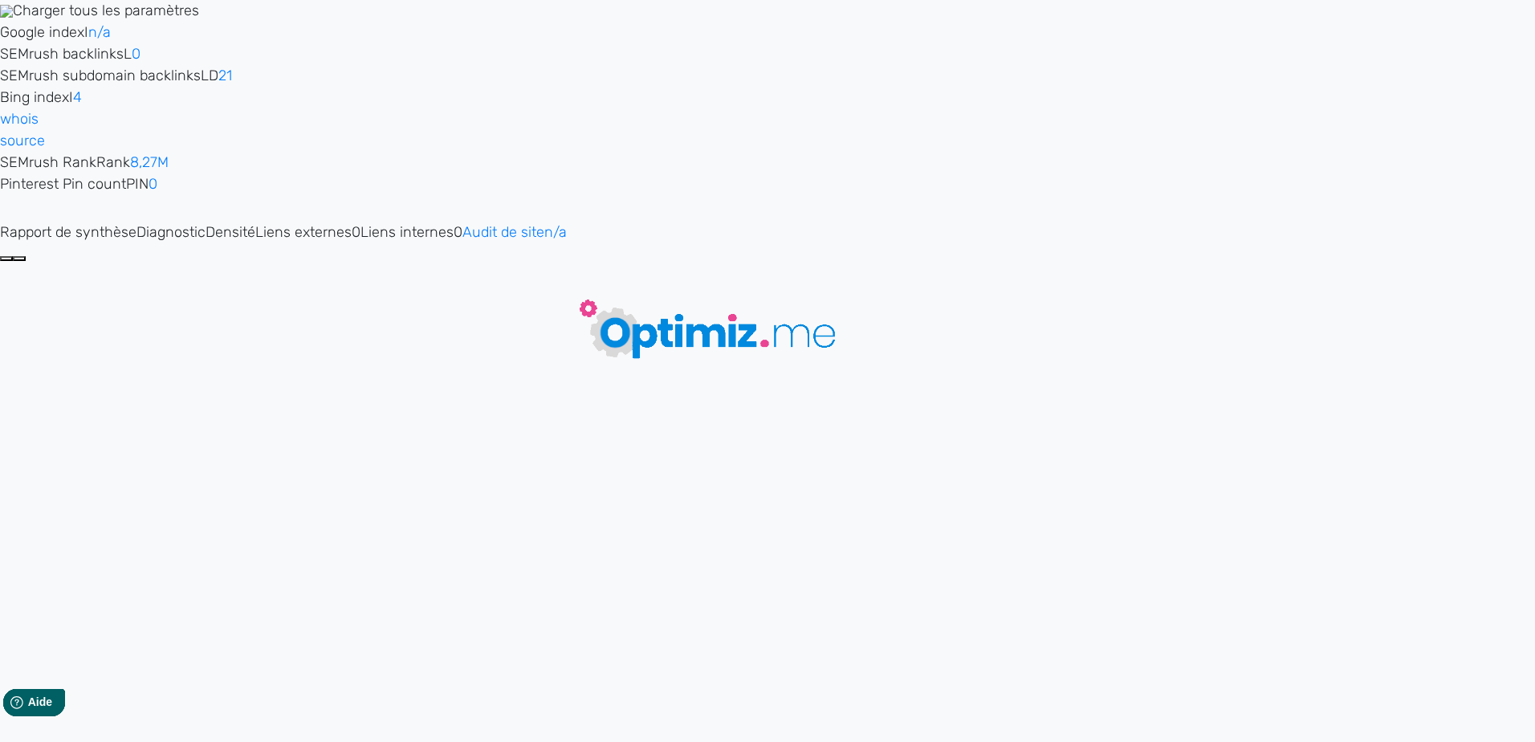
type input ": Biodéchets en entreprise : comment gérer les biodéchets en entreprise ?"
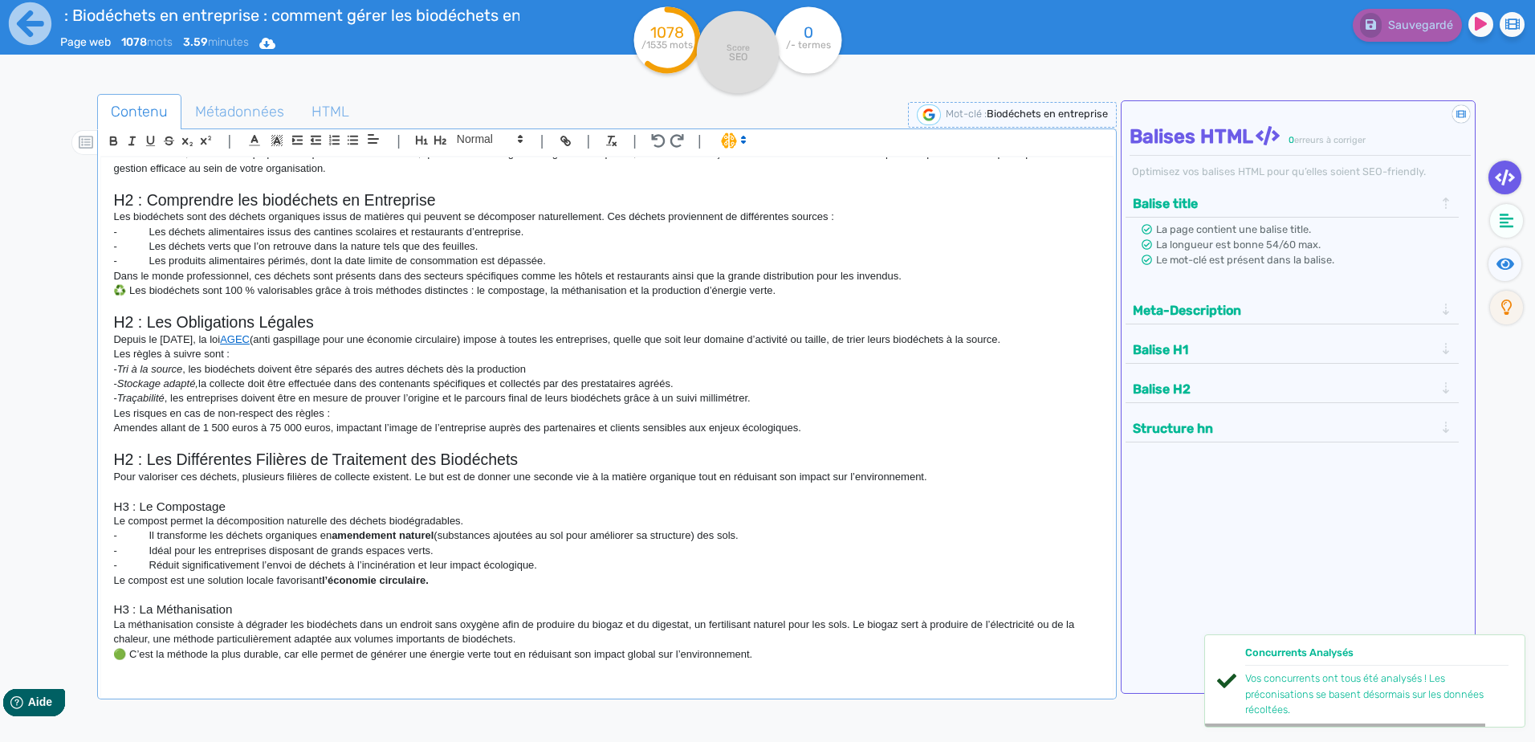
scroll to position [401, 0]
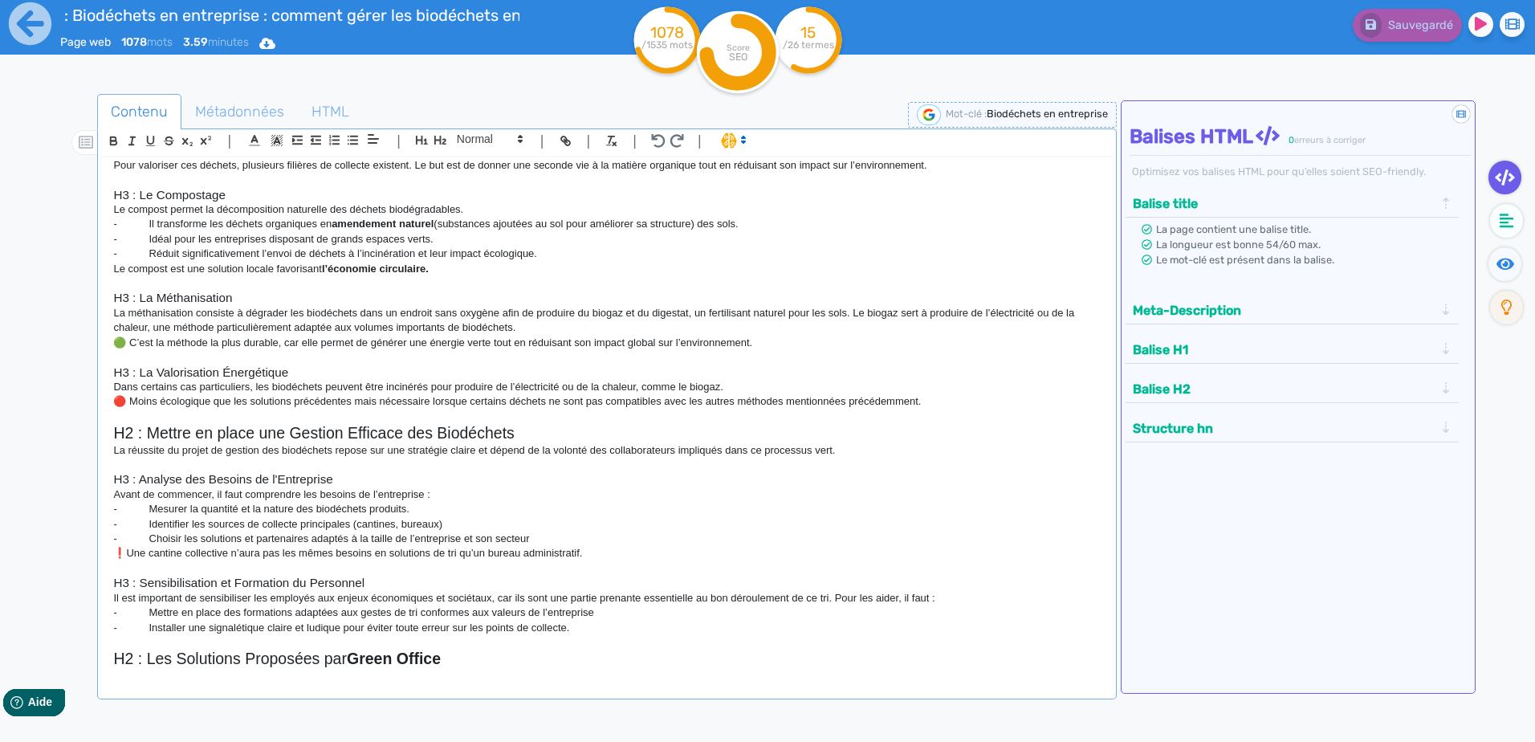
click at [310, 535] on p "- Choisir les solutions et partenaires adaptés à la taille de l’entreprise et s…" at bounding box center [606, 538] width 986 height 14
click at [360, 536] on p "- Choisir les solutions et partenaires ( ADEME ) adaptés à la taille de l’entre…" at bounding box center [606, 538] width 986 height 14
click at [612, 553] on p "❗Une cantine collective n’aura pas les mêmes besoins en solutions de tri qu’un …" at bounding box center [606, 553] width 986 height 14
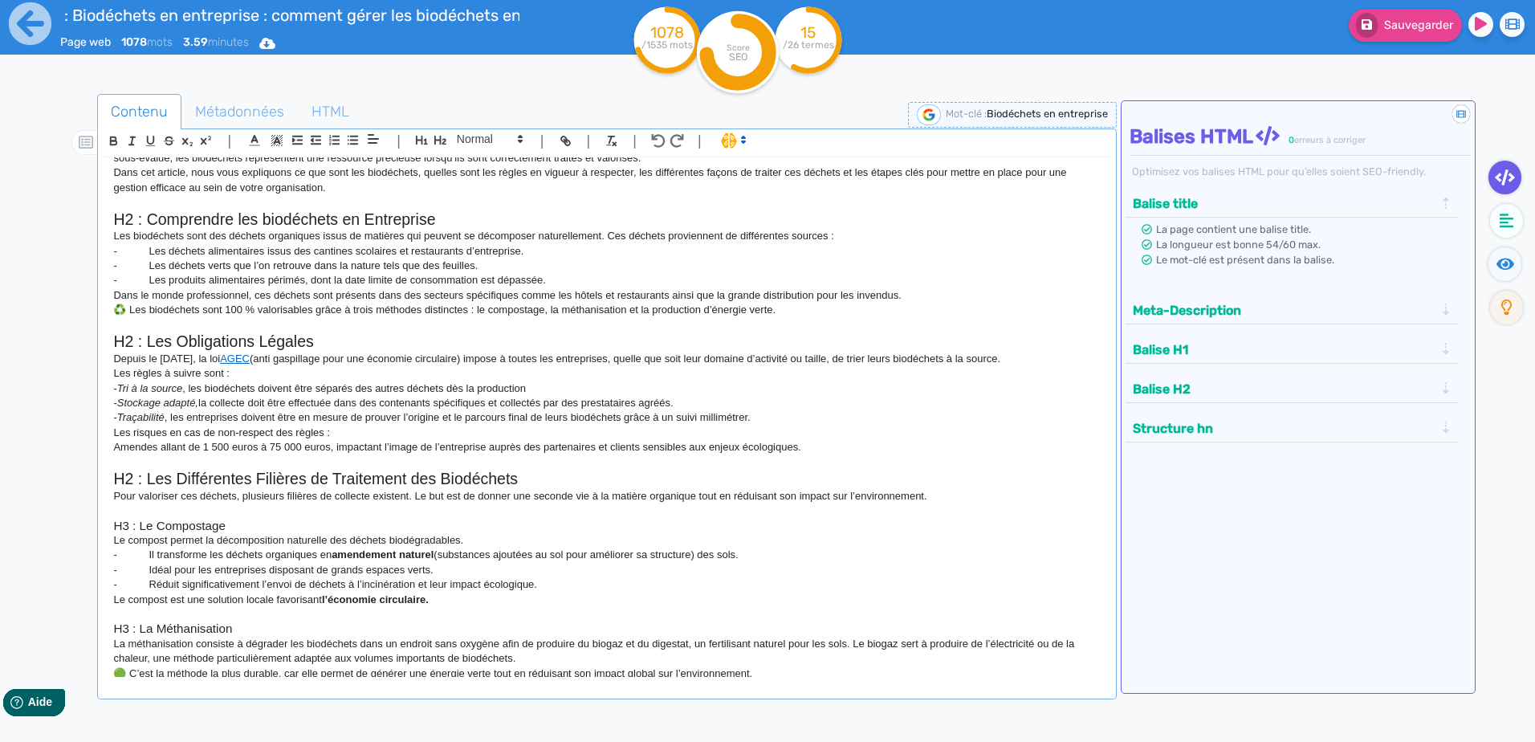
scroll to position [0, 0]
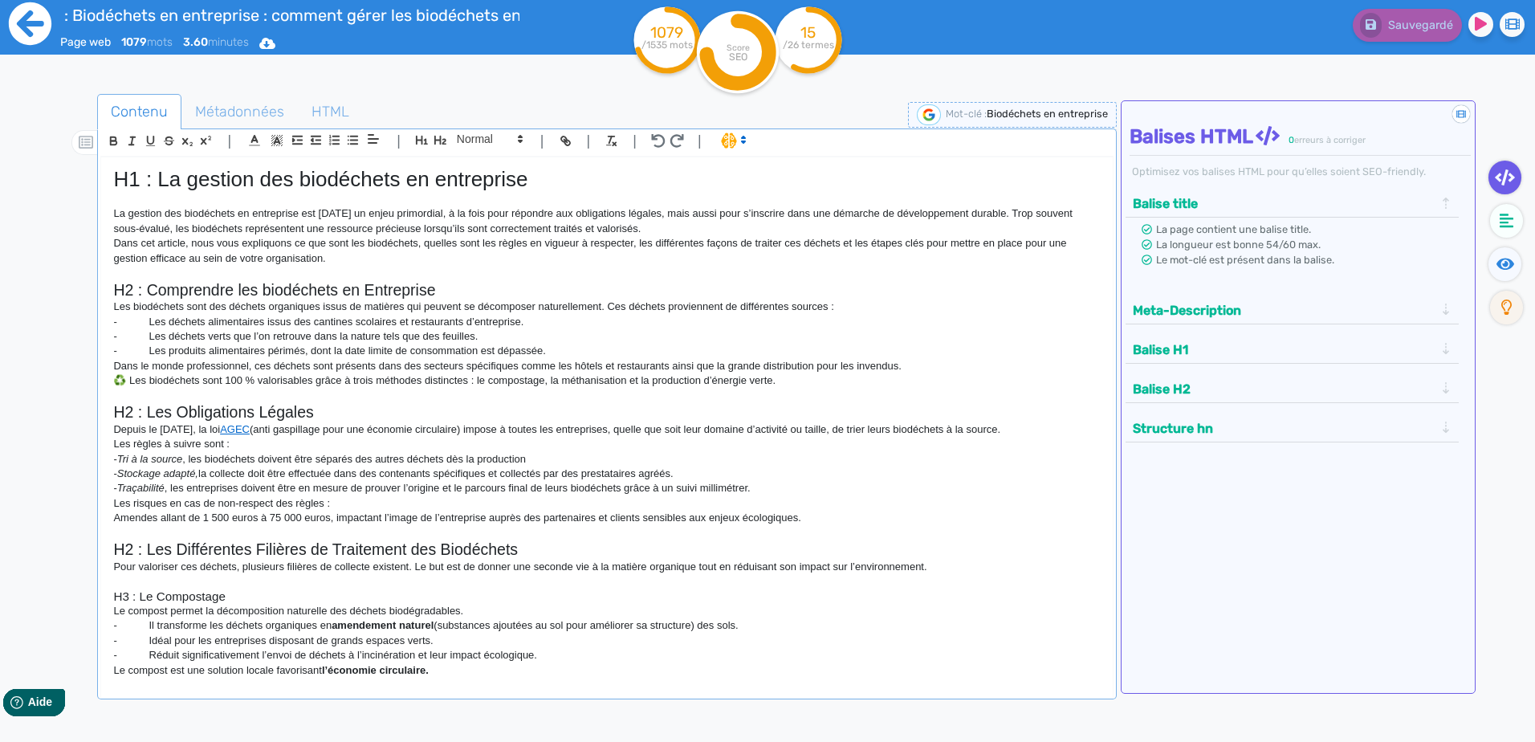
click at [27, 34] on icon at bounding box center [30, 24] width 44 height 44
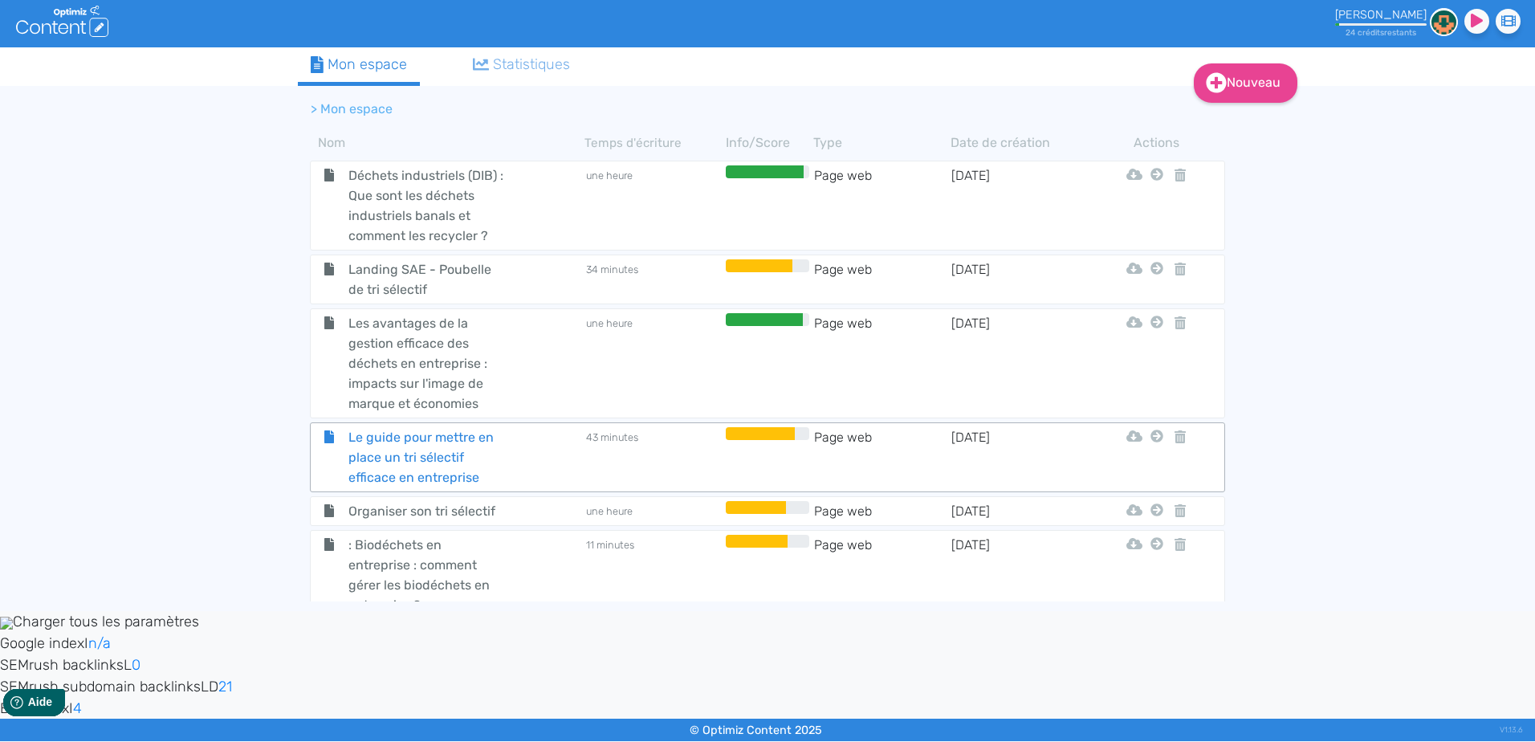
scroll to position [642, 0]
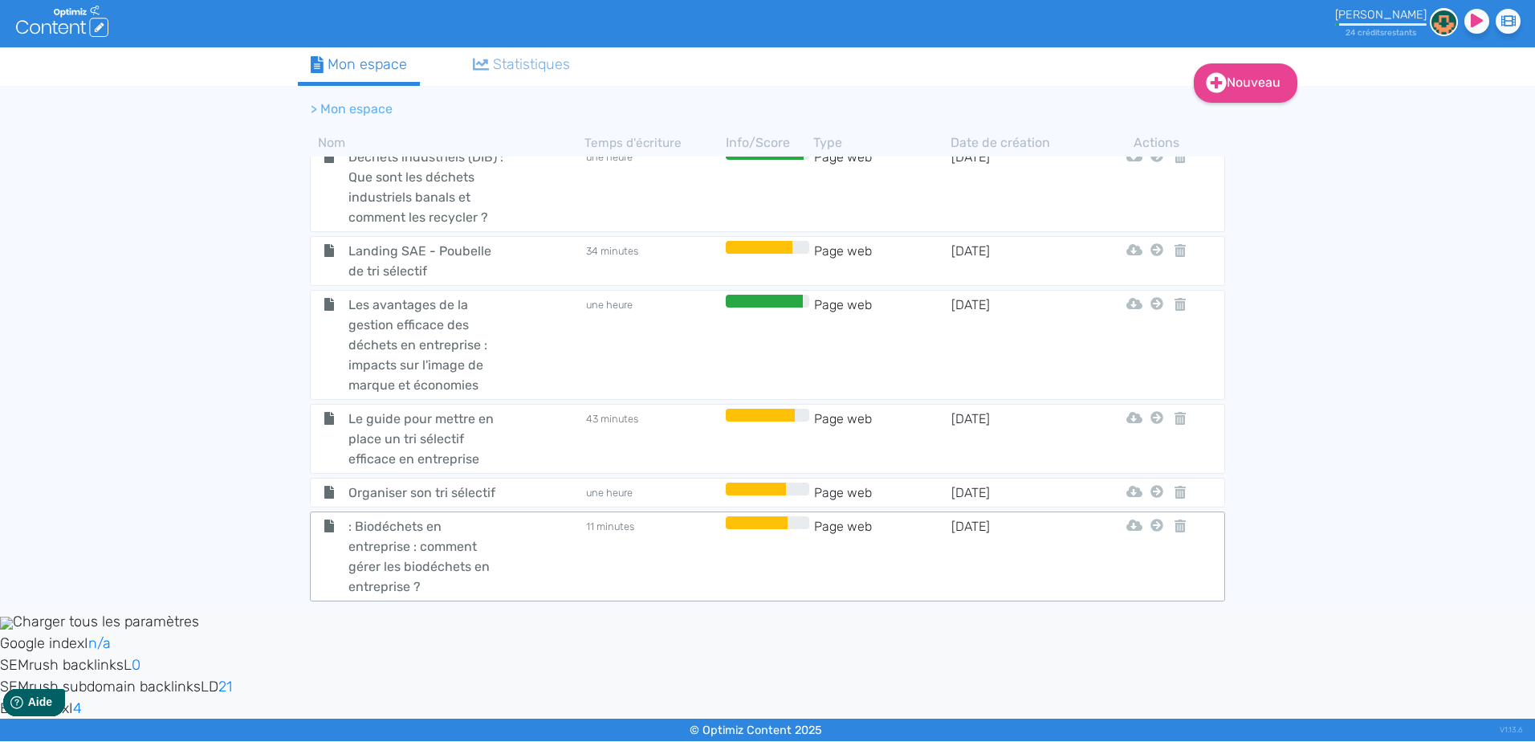
click at [649, 553] on td "11 minutes" at bounding box center [652, 556] width 137 height 80
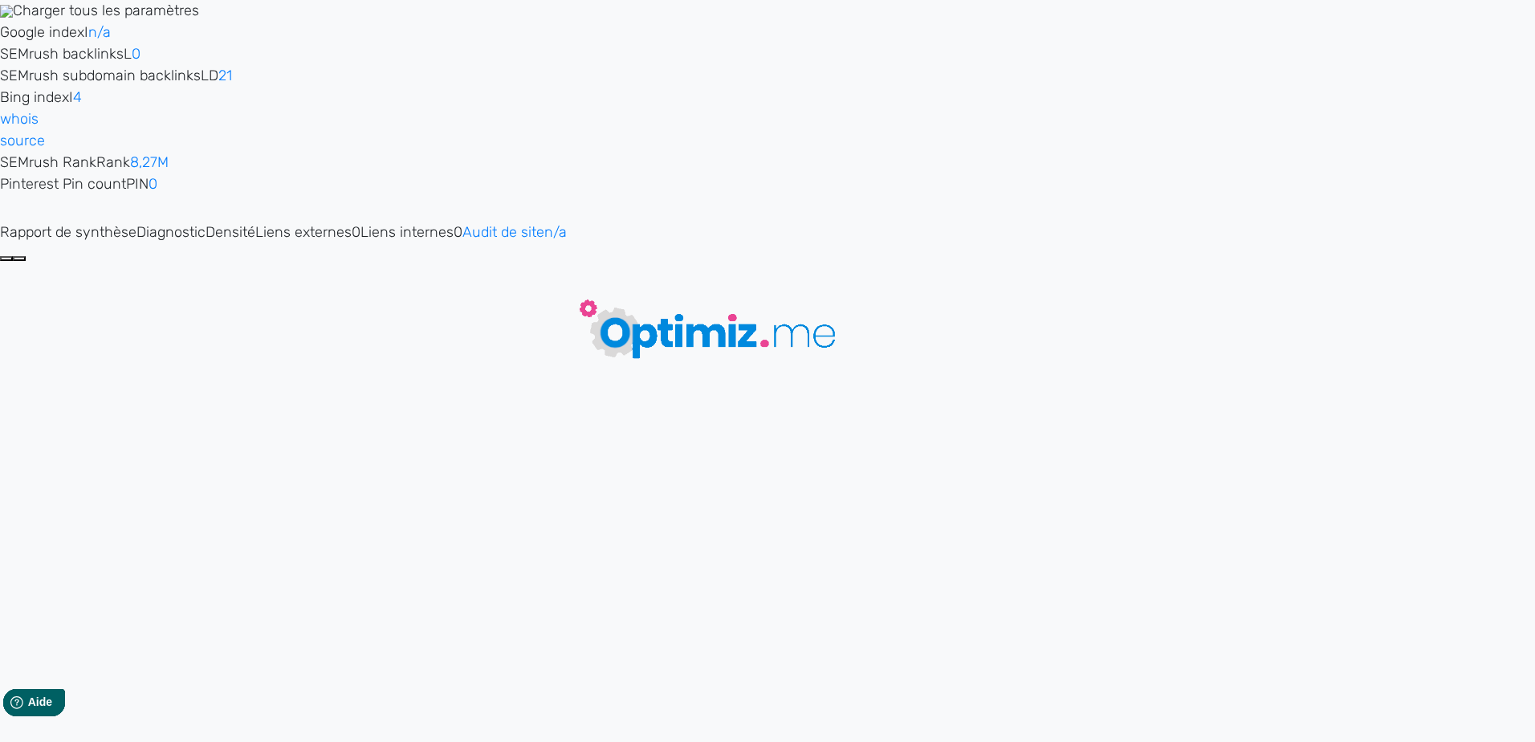
type input ": Biodéchets en entreprise : comment gérer les biodéchets en entreprise ?"
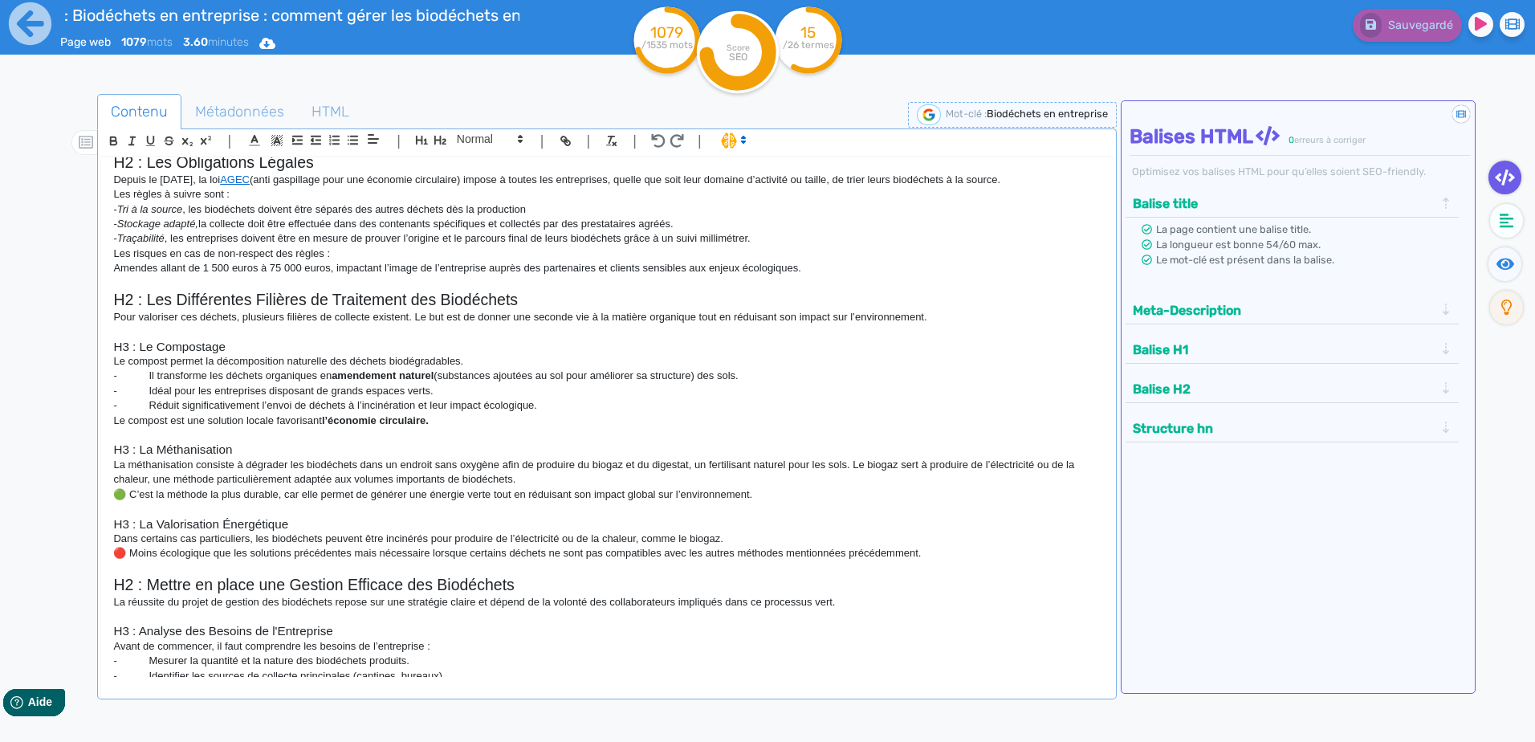
scroll to position [482, 0]
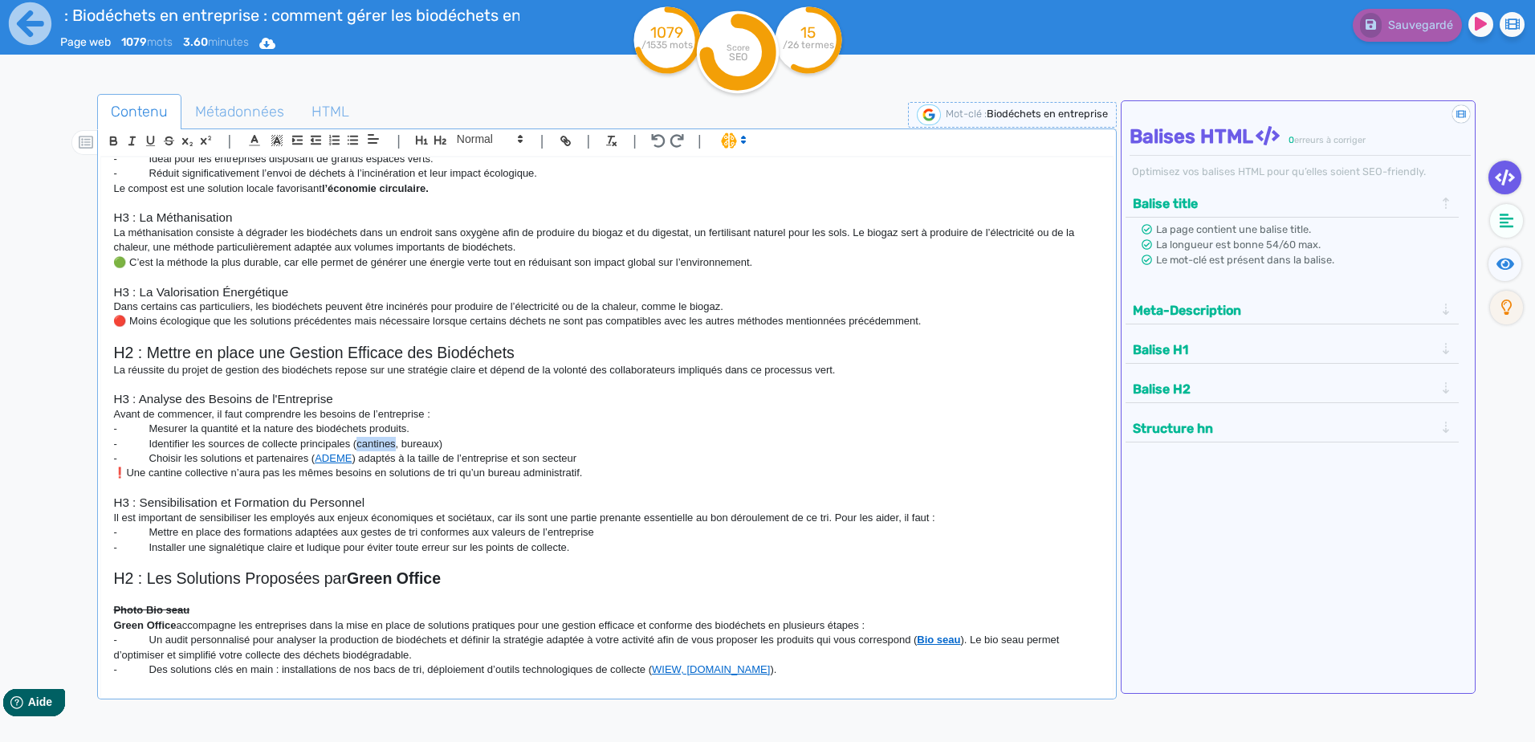
drag, startPoint x: 394, startPoint y: 439, endPoint x: 356, endPoint y: 437, distance: 37.8
click at [356, 437] on p "- Identifier les sources de collecte principales (cantines, bureaux)" at bounding box center [606, 444] width 986 height 14
drag, startPoint x: 364, startPoint y: 440, endPoint x: 371, endPoint y: 452, distance: 13.6
click at [371, 452] on p "- Choisir les solutions et partenaires ( ADEME ) adaptés à la taille de l’entre…" at bounding box center [606, 458] width 986 height 14
click at [390, 443] on p "- Identifier les sources de collecte principales (cantines, bureaux)" at bounding box center [606, 444] width 986 height 14
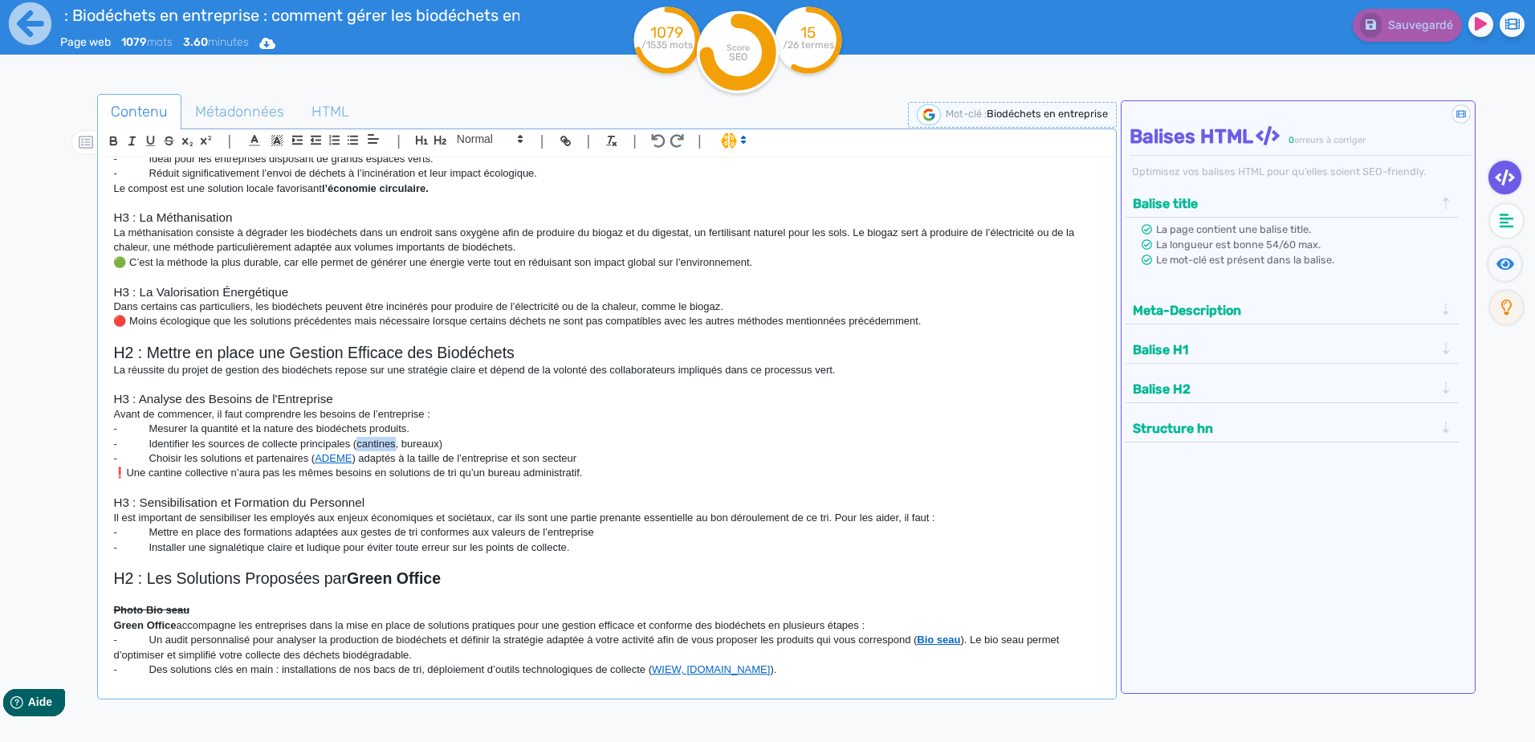
drag, startPoint x: 394, startPoint y: 441, endPoint x: 356, endPoint y: 441, distance: 37.7
click at [356, 441] on p "- Identifier les sources de collecte principales (cantines, bureaux)" at bounding box center [606, 444] width 986 height 14
click at [573, 461] on p "- Choisir les solutions et partenaires ( ADEME ) adaptés à la taille de l’entre…" at bounding box center [606, 458] width 986 height 14
click at [381, 446] on link "cantines" at bounding box center [375, 443] width 39 height 12
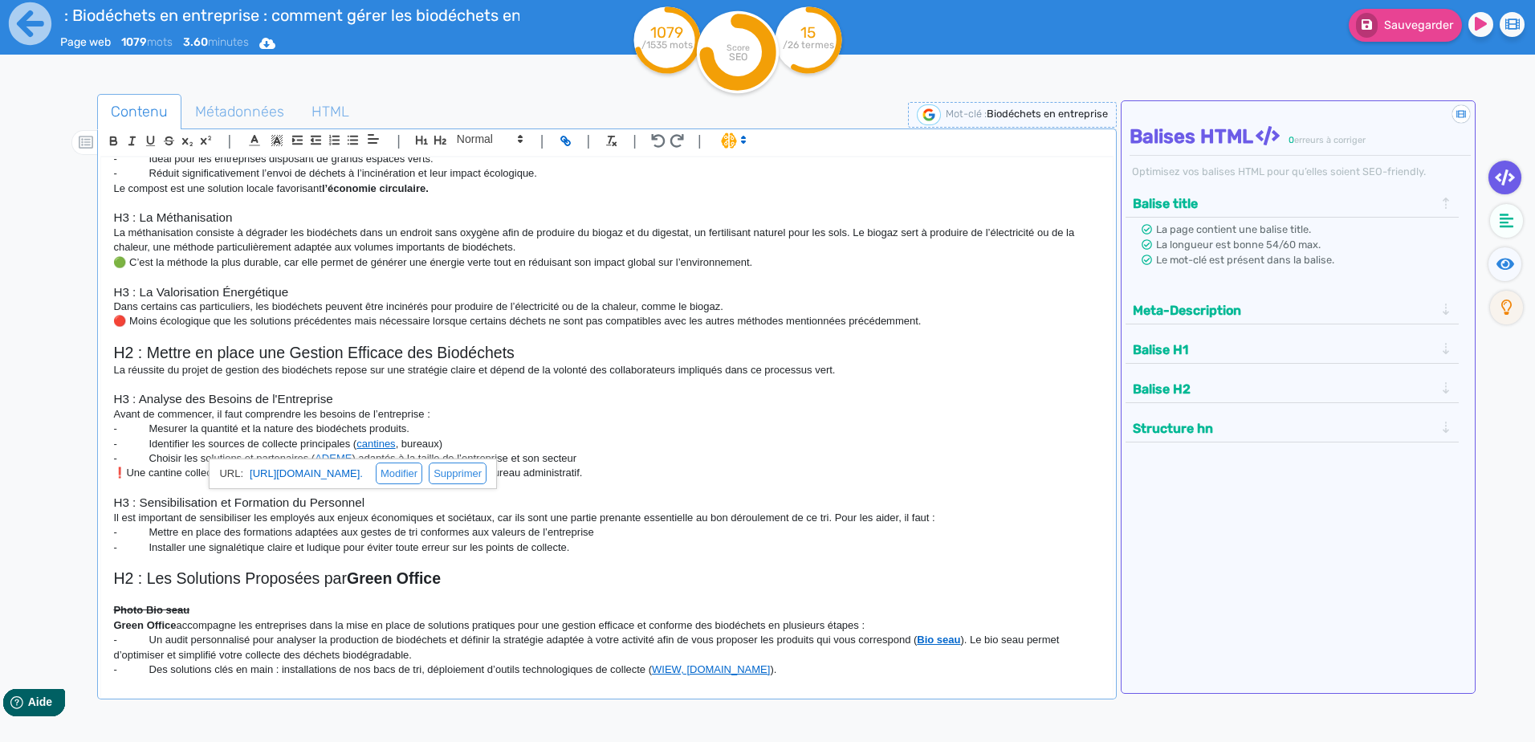
click at [710, 454] on p "- Choisir les solutions et partenaires ( ADEME ) adaptés à la taille de l’entre…" at bounding box center [606, 458] width 986 height 14
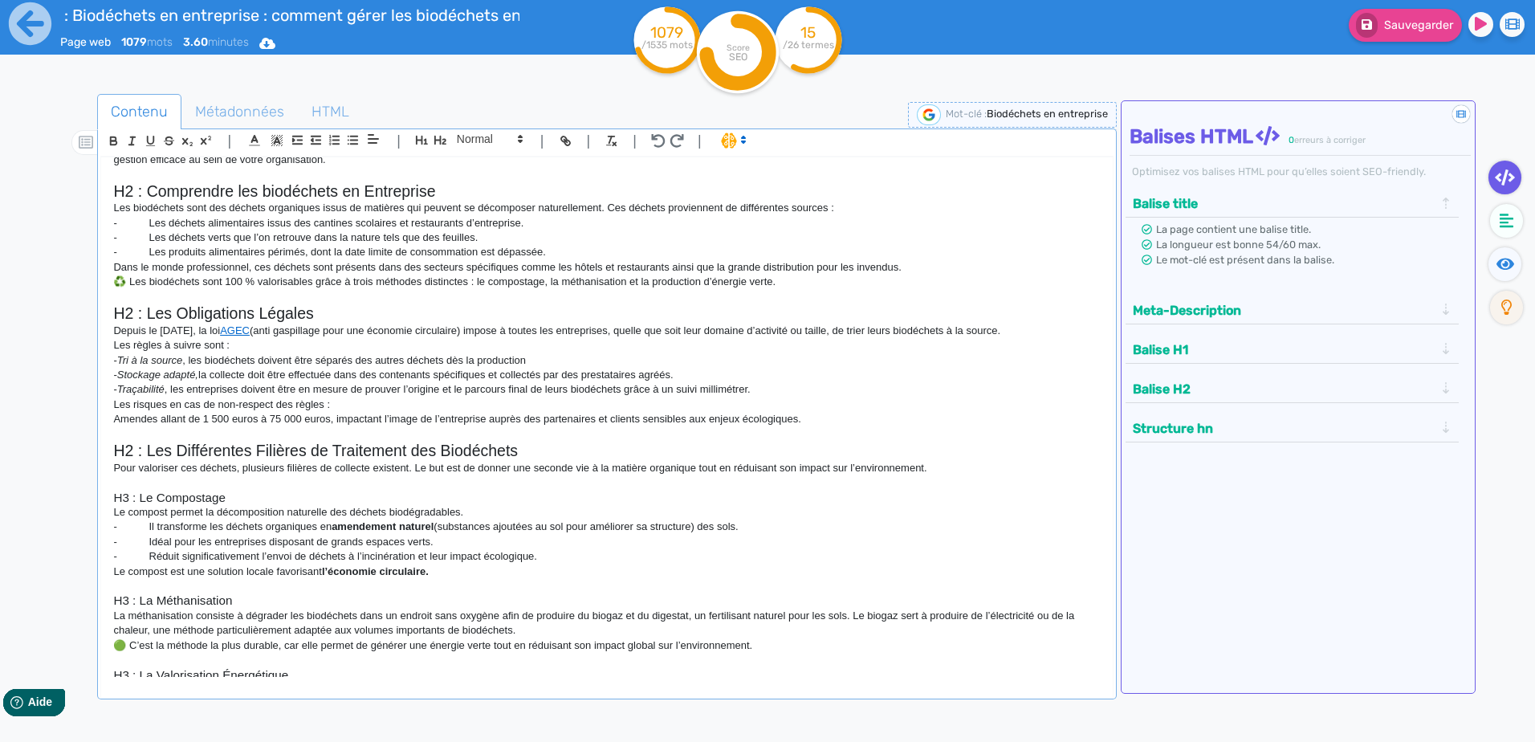
scroll to position [0, 0]
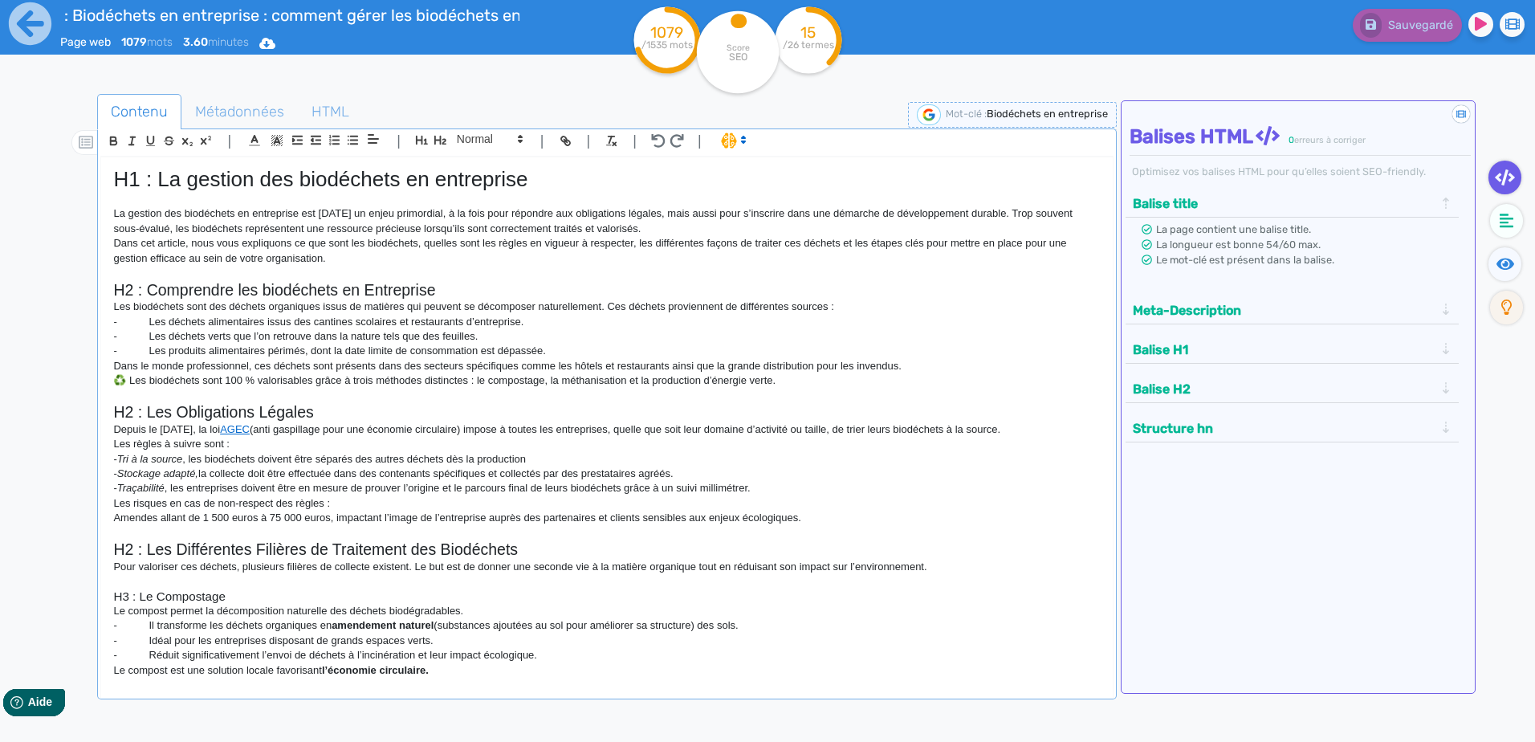
click at [814, 100] on ul "Contenu Métadonnées HTML" at bounding box center [606, 112] width 1019 height 36
click at [37, 45] on icon at bounding box center [30, 24] width 44 height 44
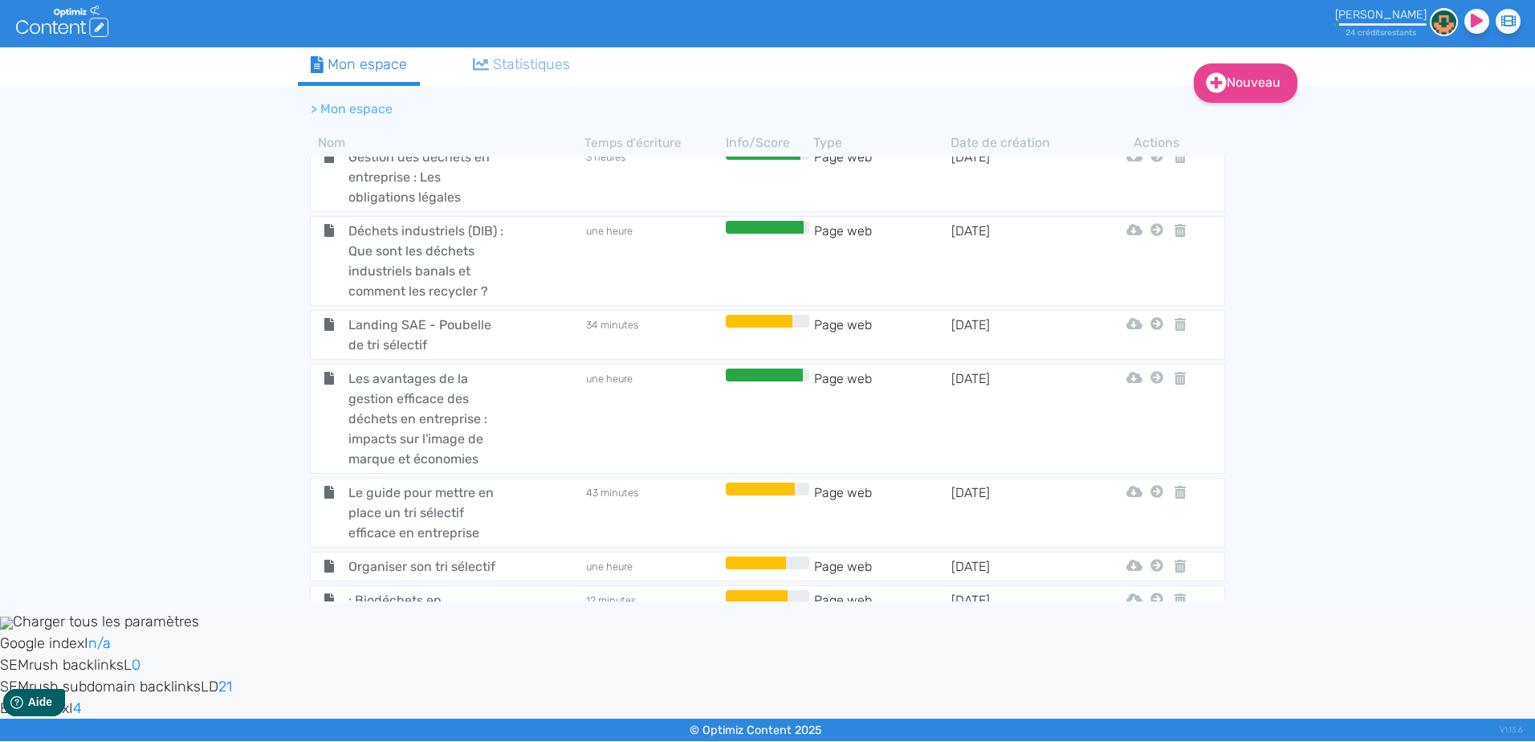
scroll to position [642, 0]
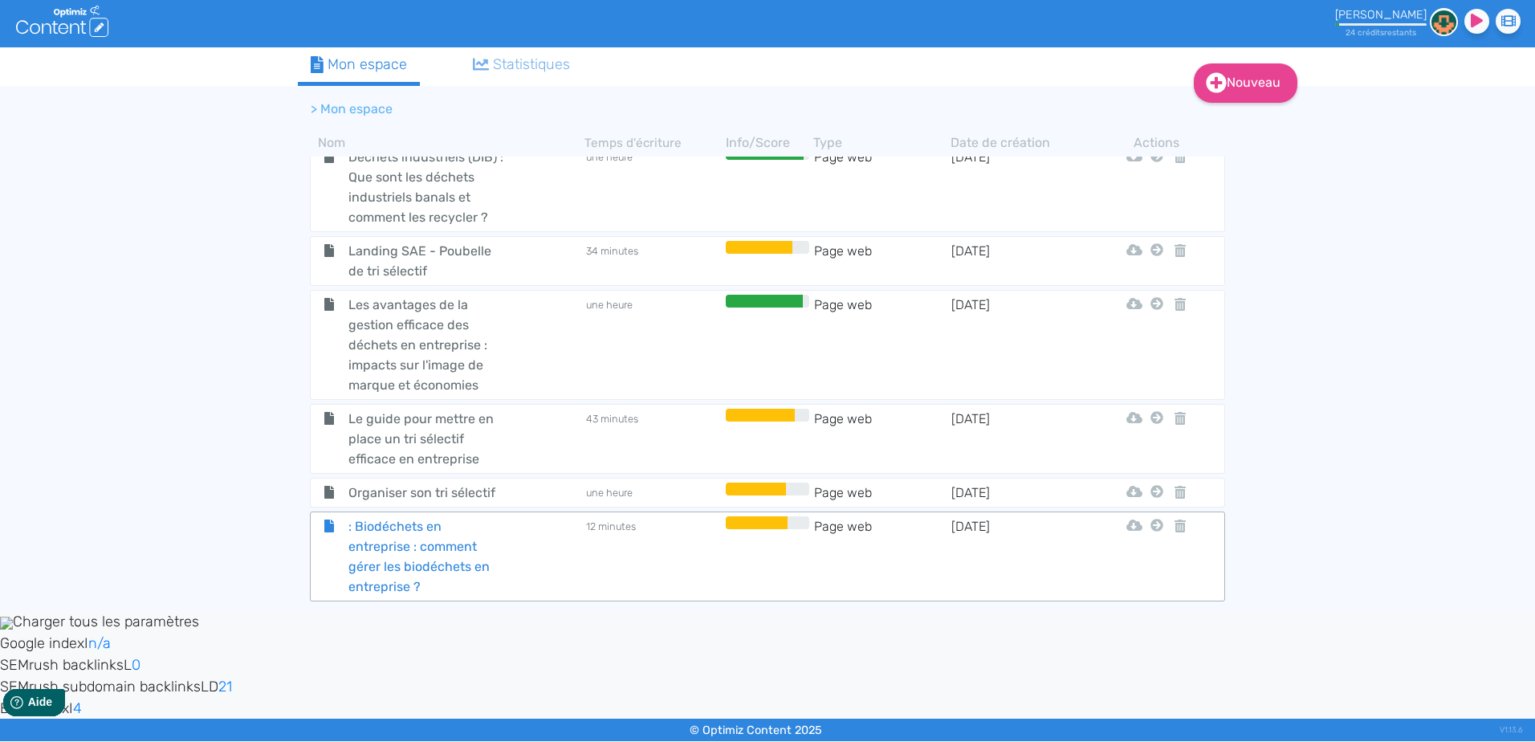
click at [551, 556] on div ": Biodéchets en entreprise : comment gérer les biodéchets en entreprise ?" at bounding box center [447, 556] width 271 height 80
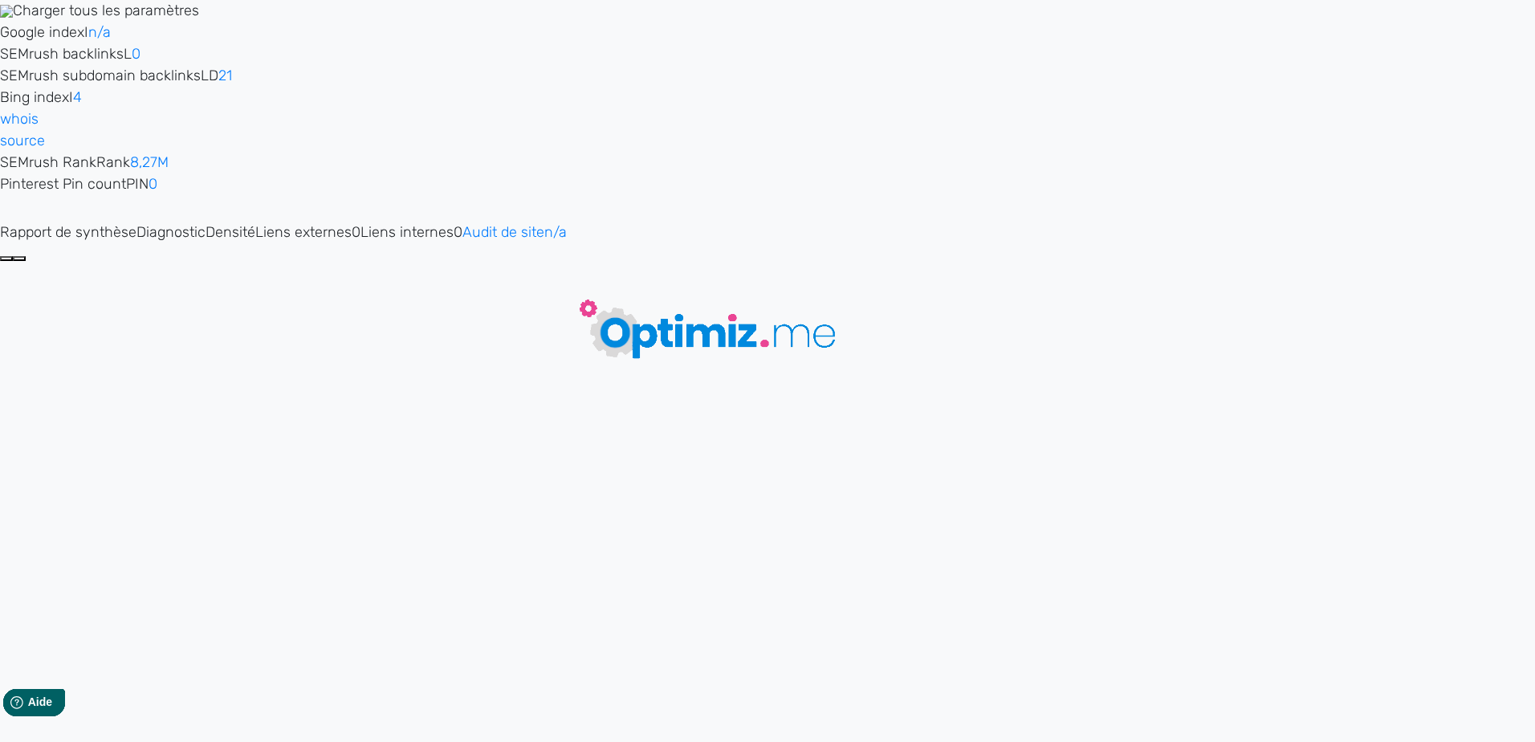
type input ": Biodéchets en entreprise : comment gérer les biodéchets en entreprise ?"
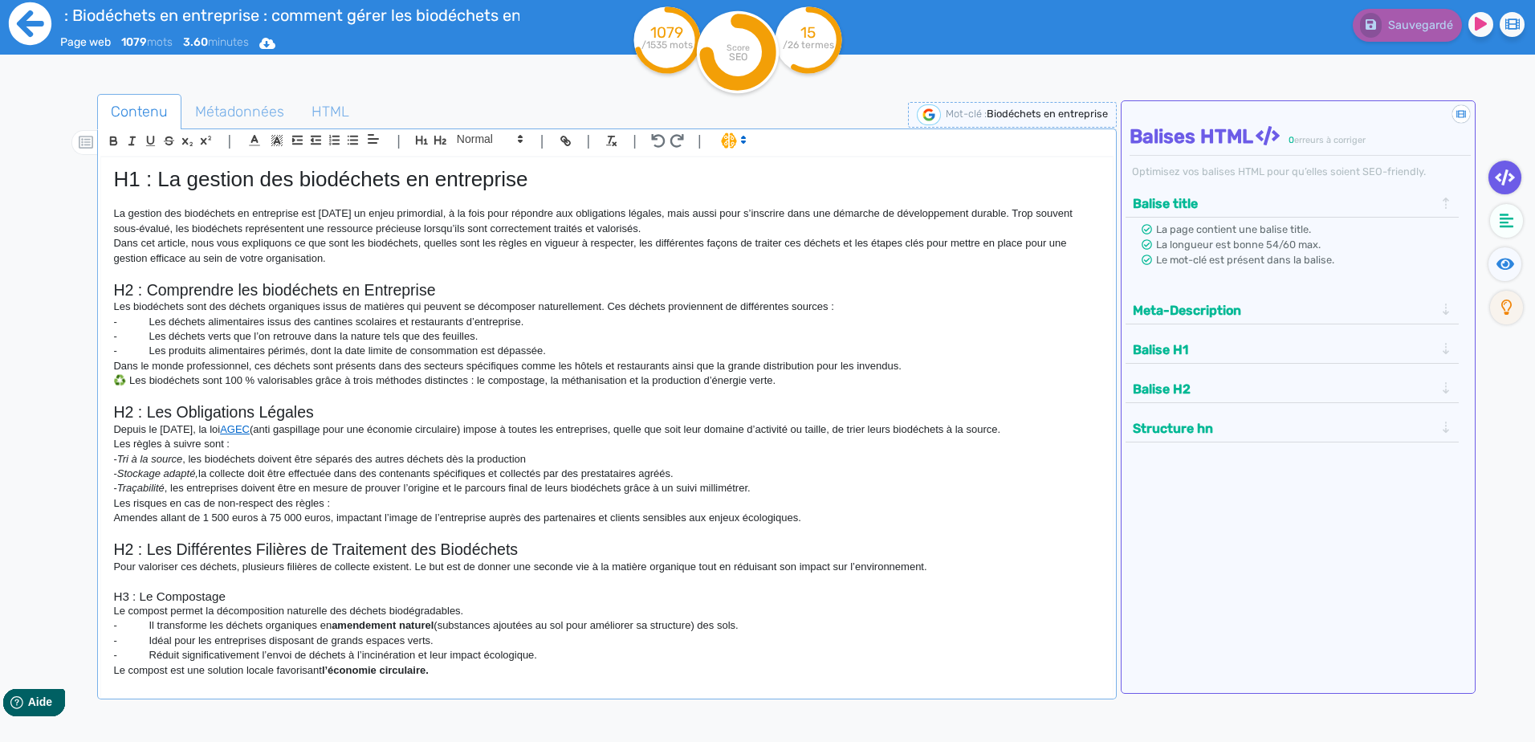
click at [32, 37] on icon at bounding box center [30, 23] width 43 height 43
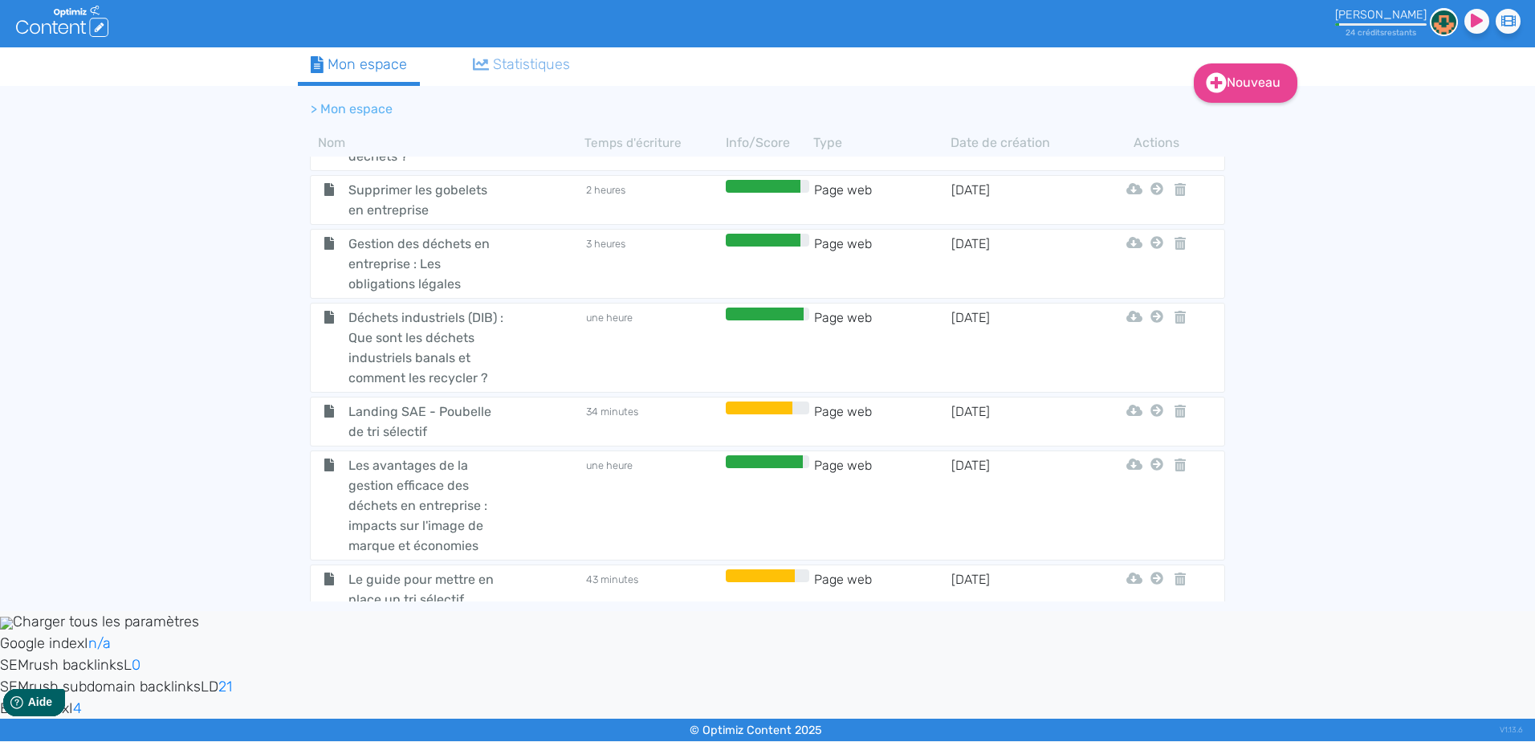
scroll to position [642, 0]
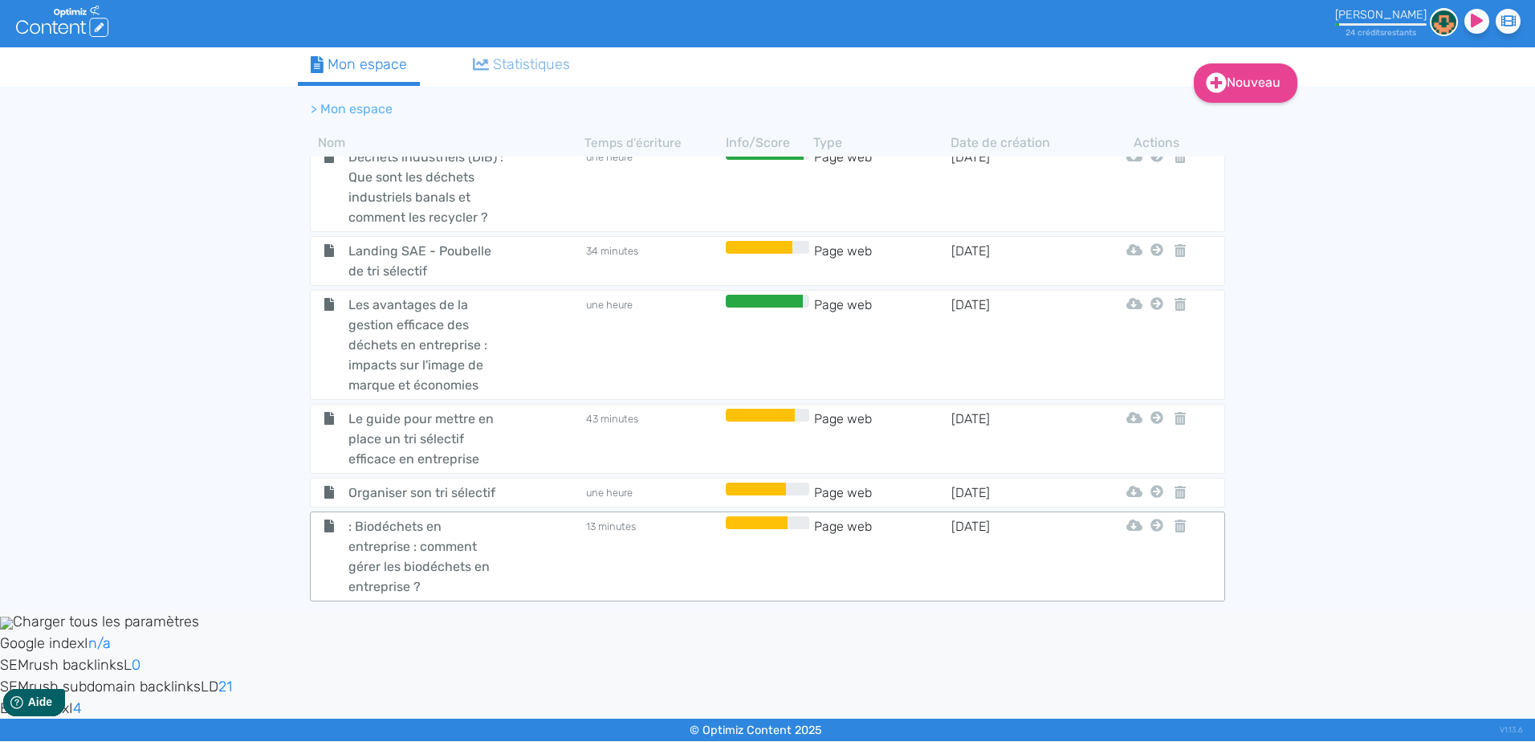
click at [637, 542] on td "13 minutes" at bounding box center [652, 556] width 137 height 80
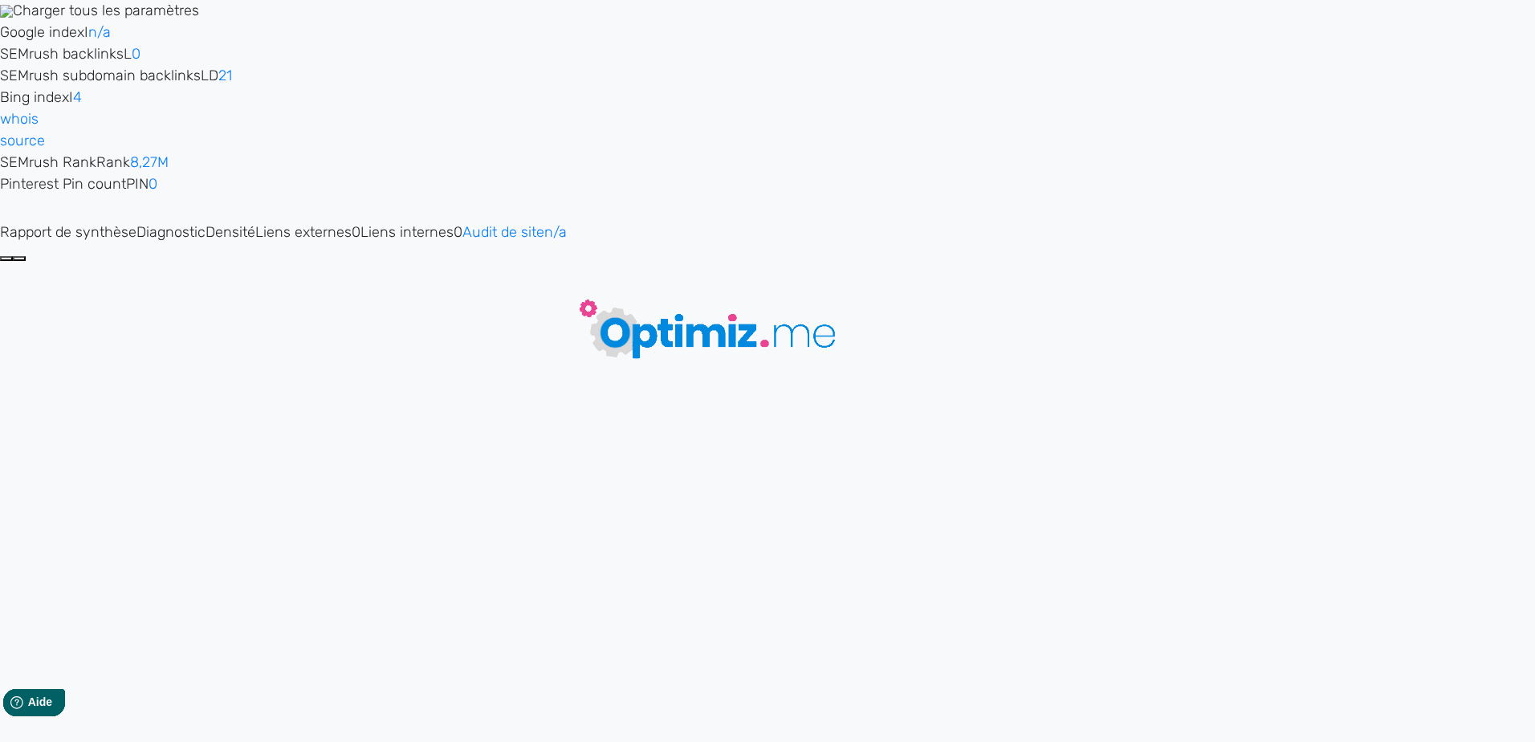
type input ": Biodéchets en entreprise : comment gérer les biodéchets en entreprise ?"
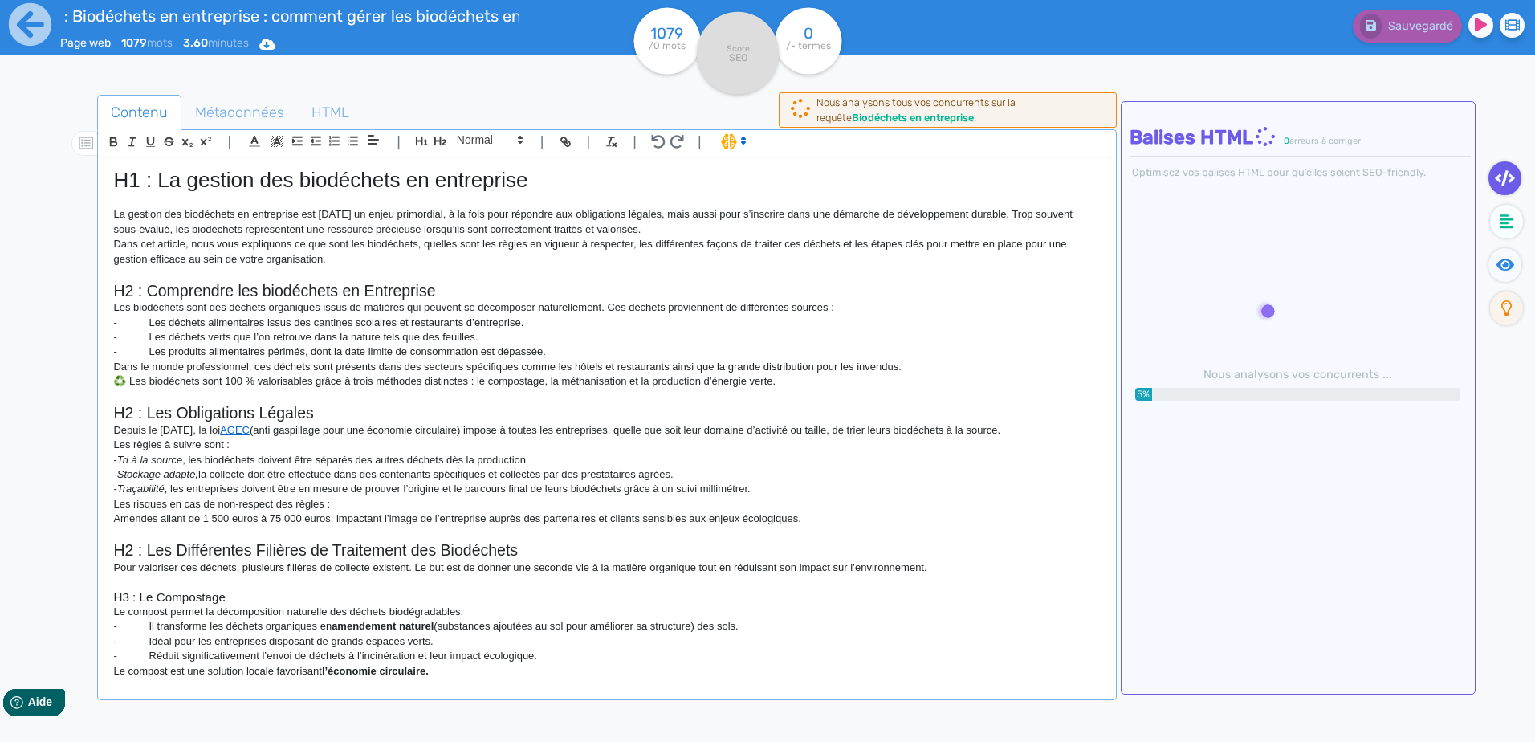
scroll to position [33, 0]
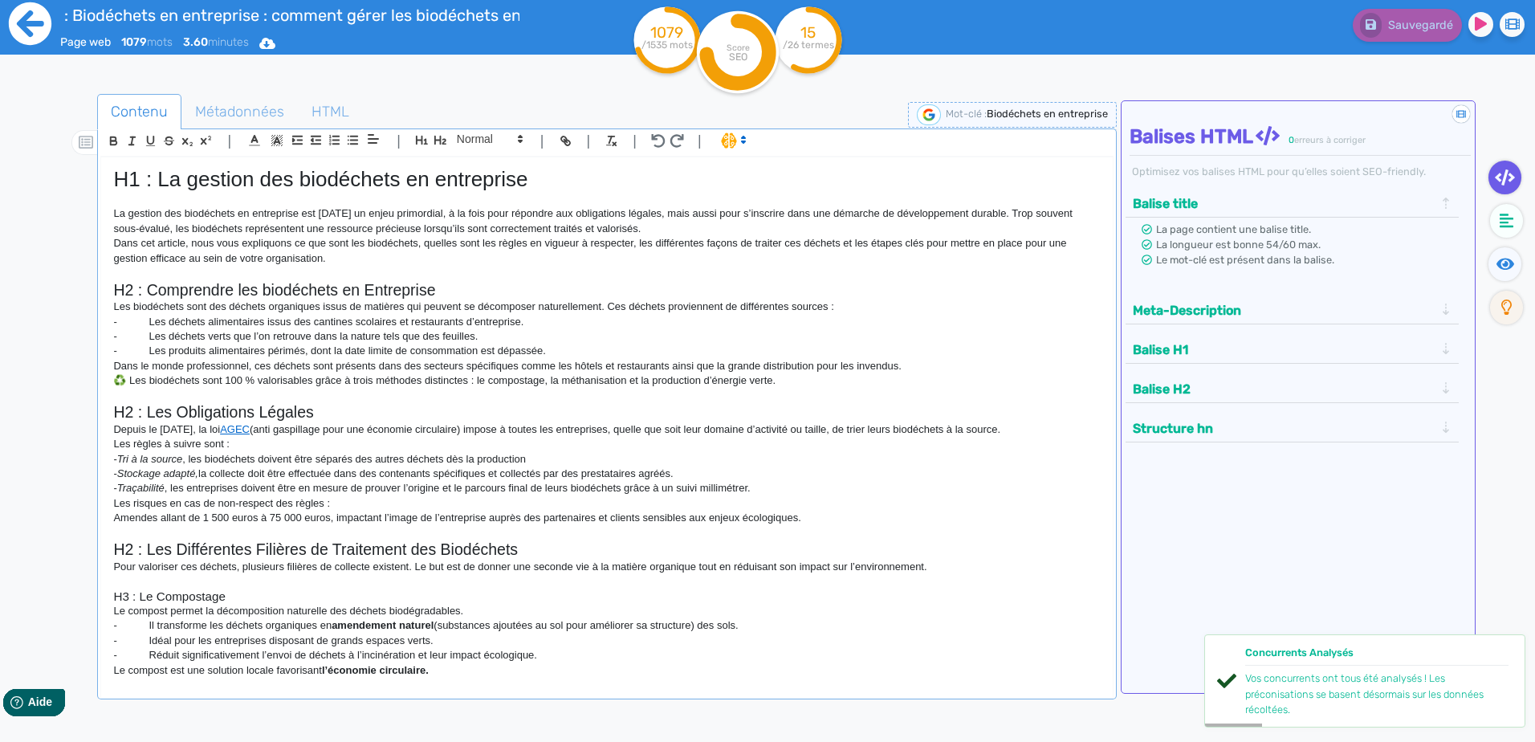
click at [43, 35] on icon at bounding box center [30, 23] width 43 height 43
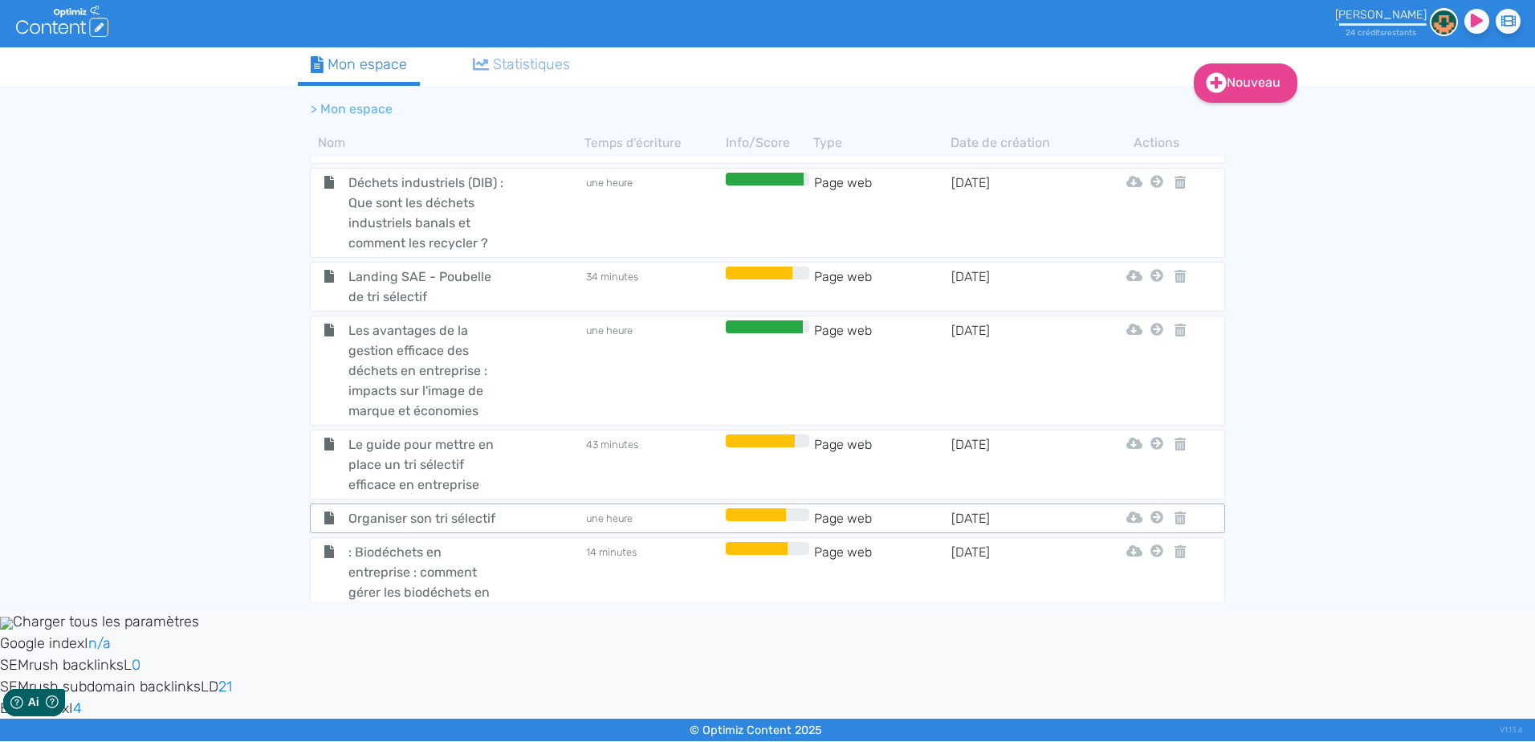
scroll to position [642, 0]
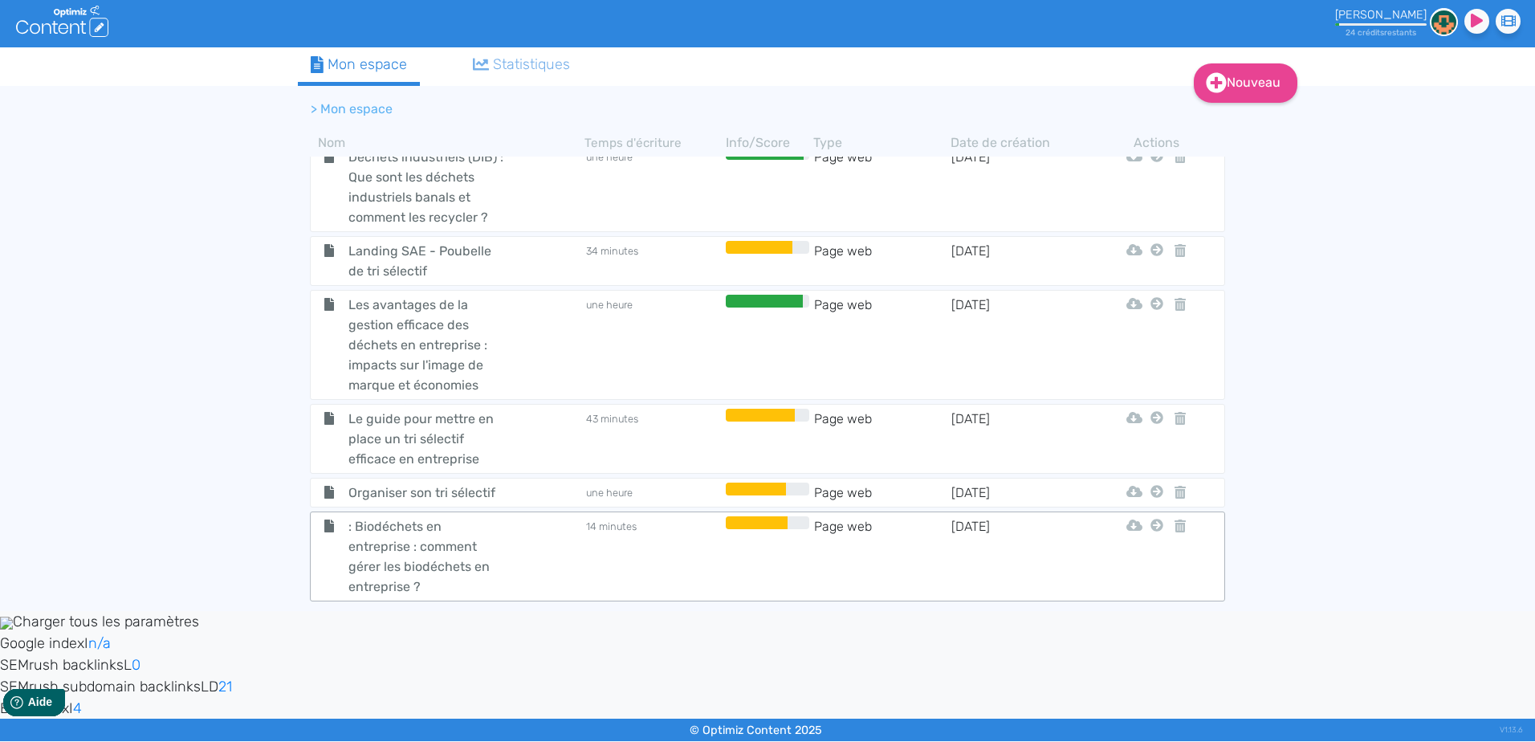
click at [669, 539] on td "14 minutes" at bounding box center [652, 556] width 137 height 80
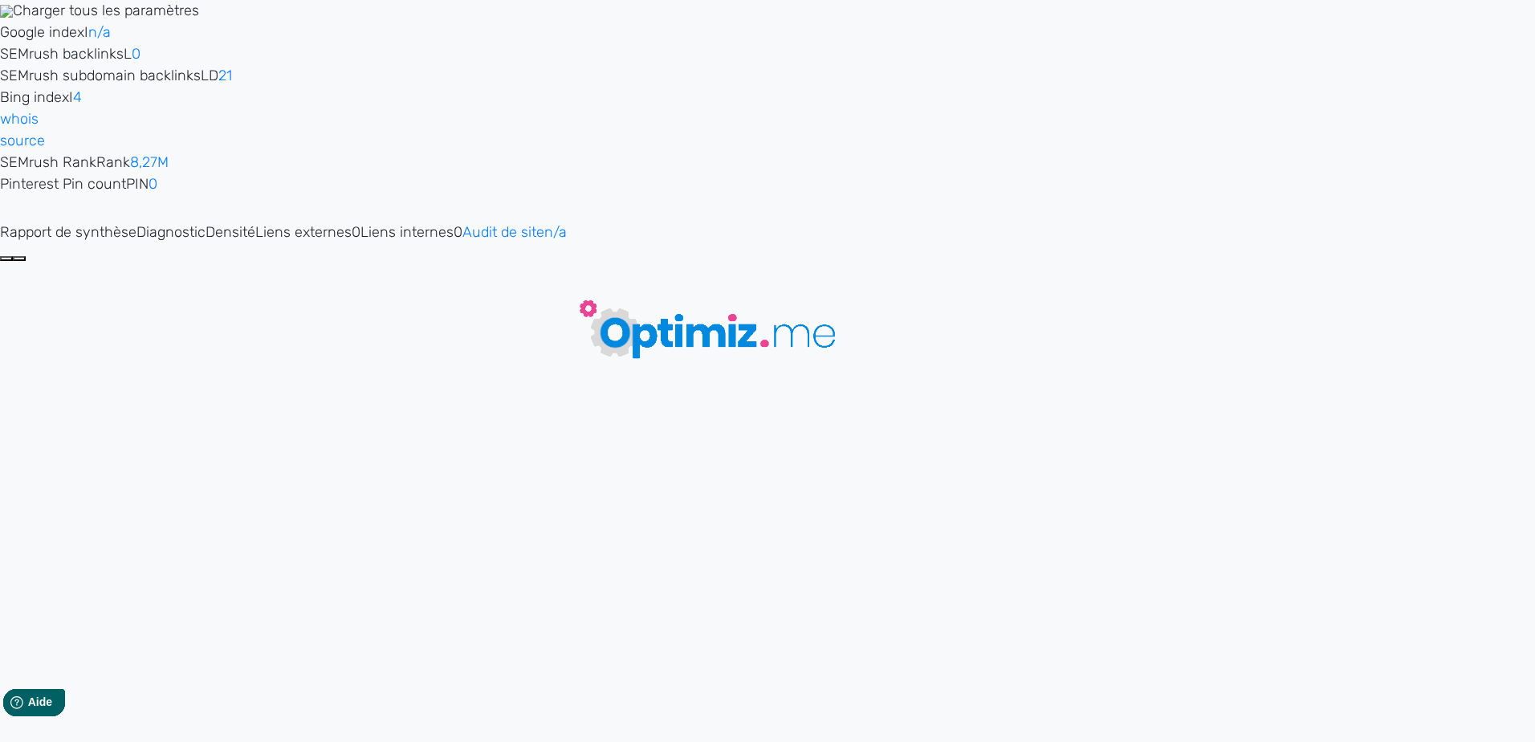
type input ": Biodéchets en entreprise : comment gérer les biodéchets en entreprise ?"
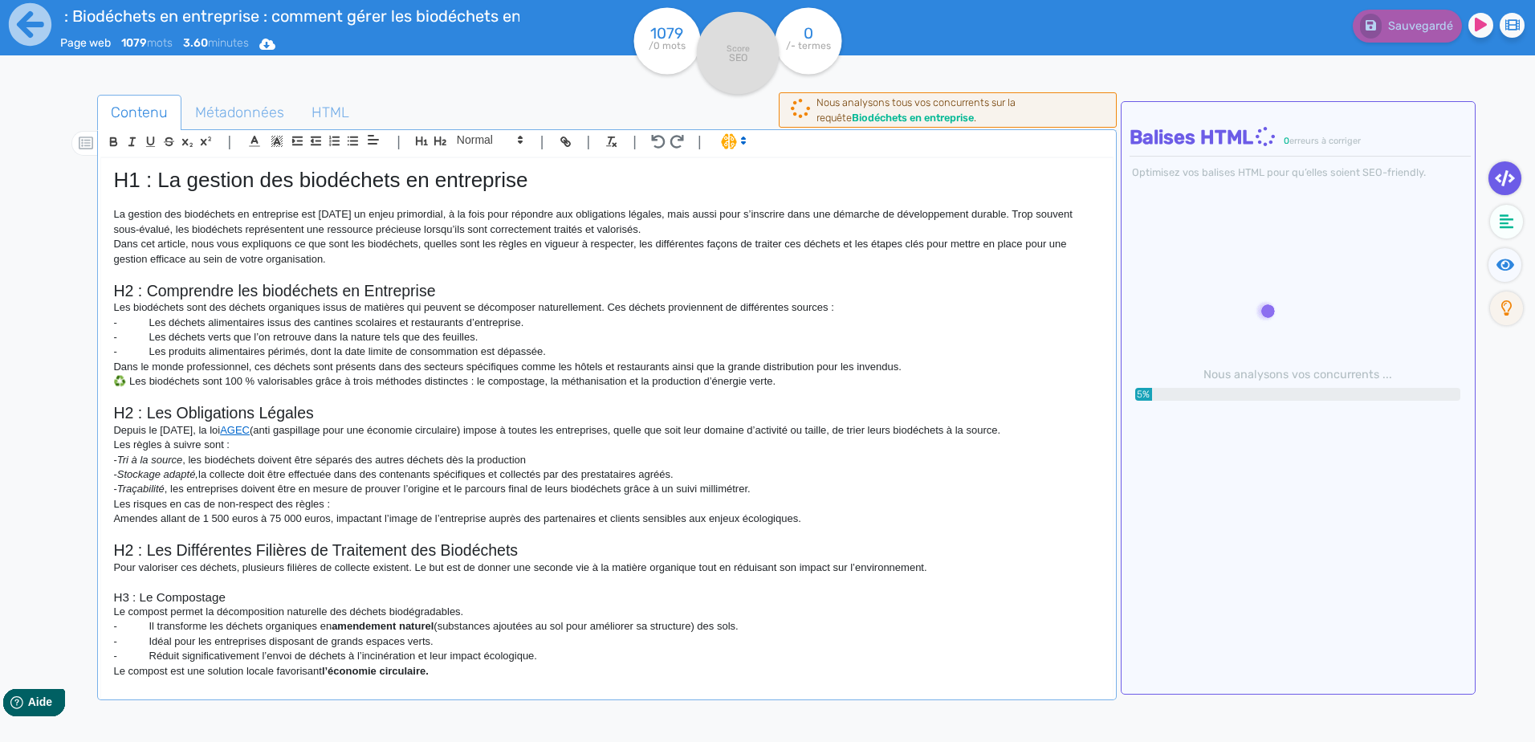
scroll to position [33, 0]
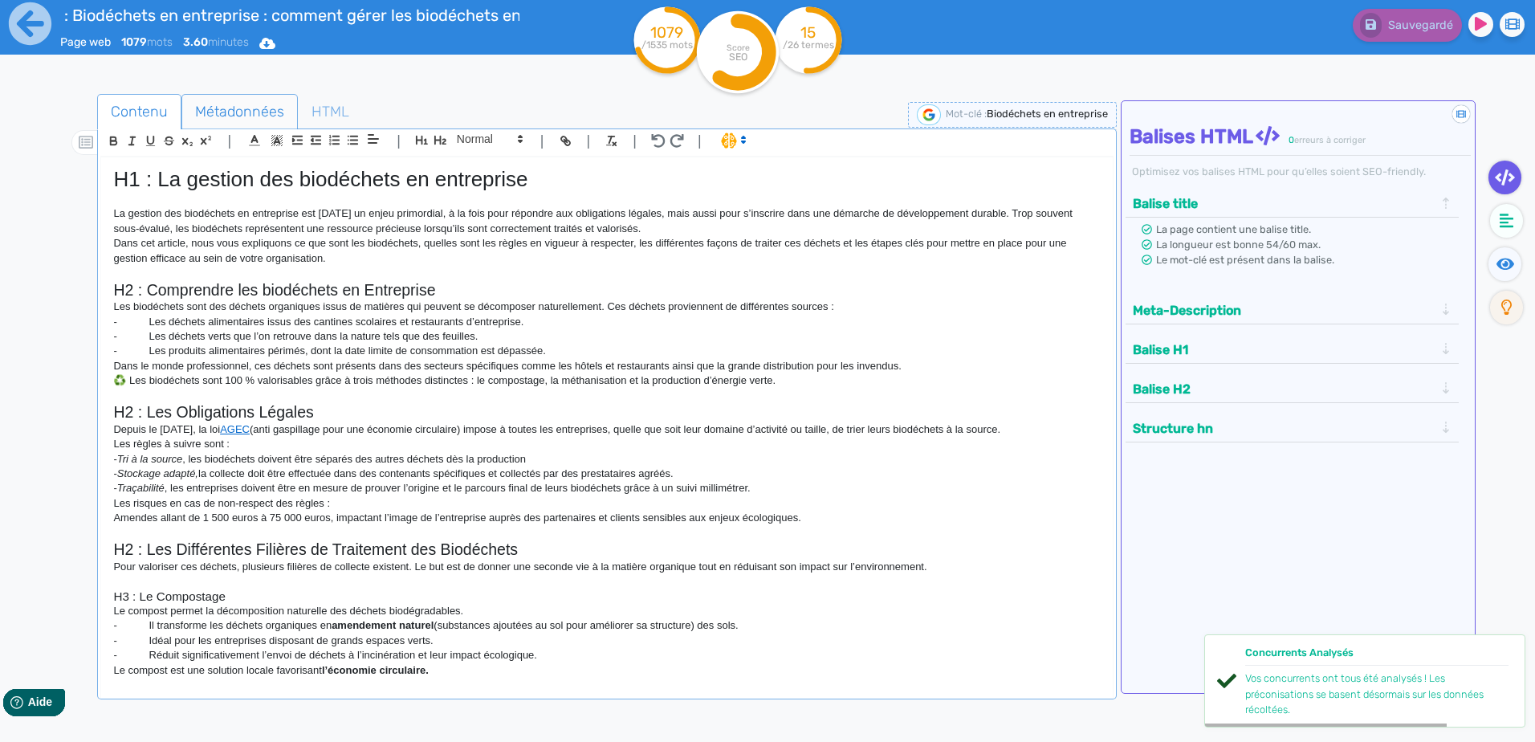
click at [233, 99] on span "Métadonnées" at bounding box center [239, 111] width 115 height 43
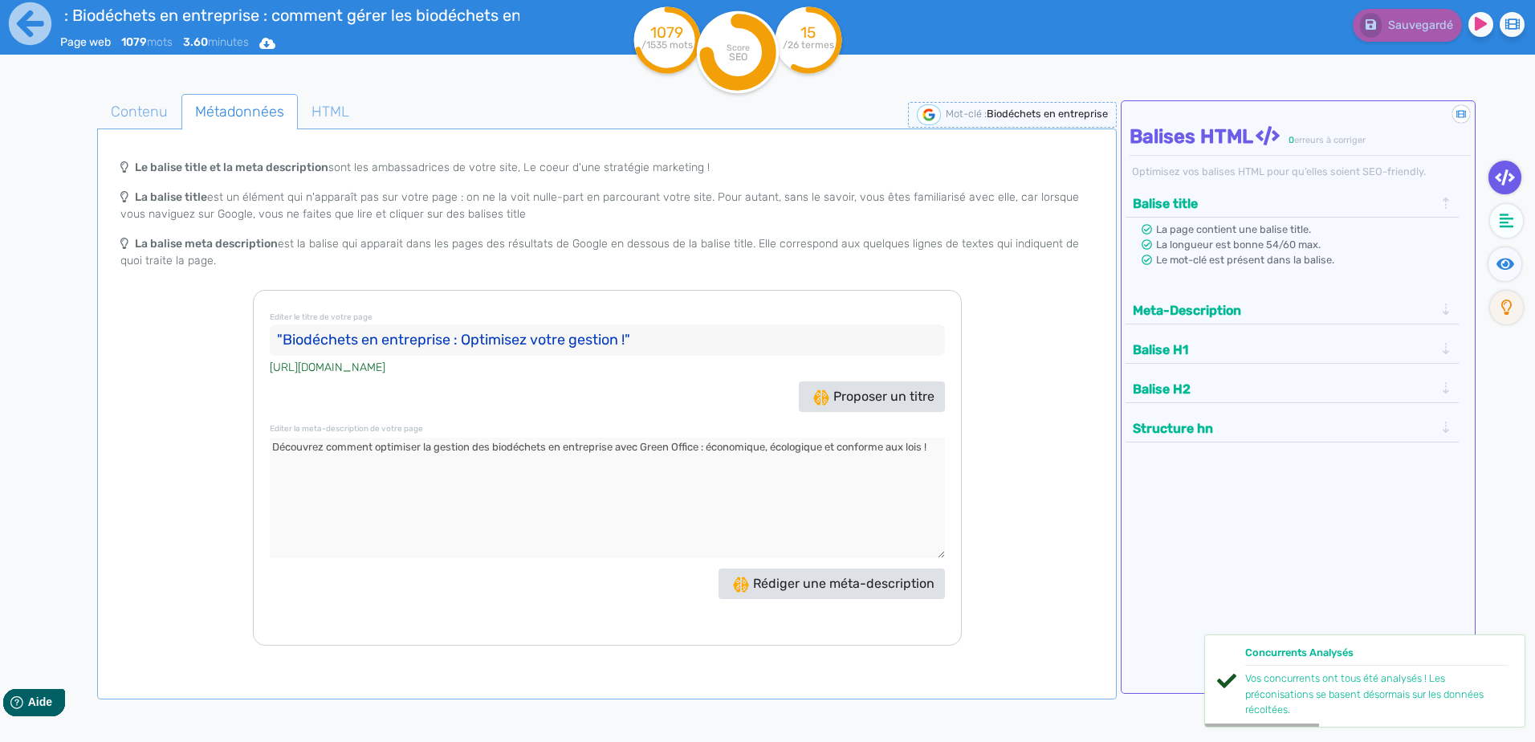
click at [666, 340] on input ""Biodéchets en entreprise : Optimisez votre gestion !"" at bounding box center [607, 340] width 675 height 32
click at [805, 476] on textarea at bounding box center [607, 497] width 675 height 120
drag, startPoint x: 937, startPoint y: 449, endPoint x: 249, endPoint y: 441, distance: 687.9
click at [249, 441] on div "Le balise title et la meta description sont les ambassadrices de votre site, Le…" at bounding box center [606, 398] width 1012 height 494
click at [719, 228] on div "Le balise title et la meta description sont les ambassadrices de votre site, Le…" at bounding box center [606, 220] width 1012 height 139
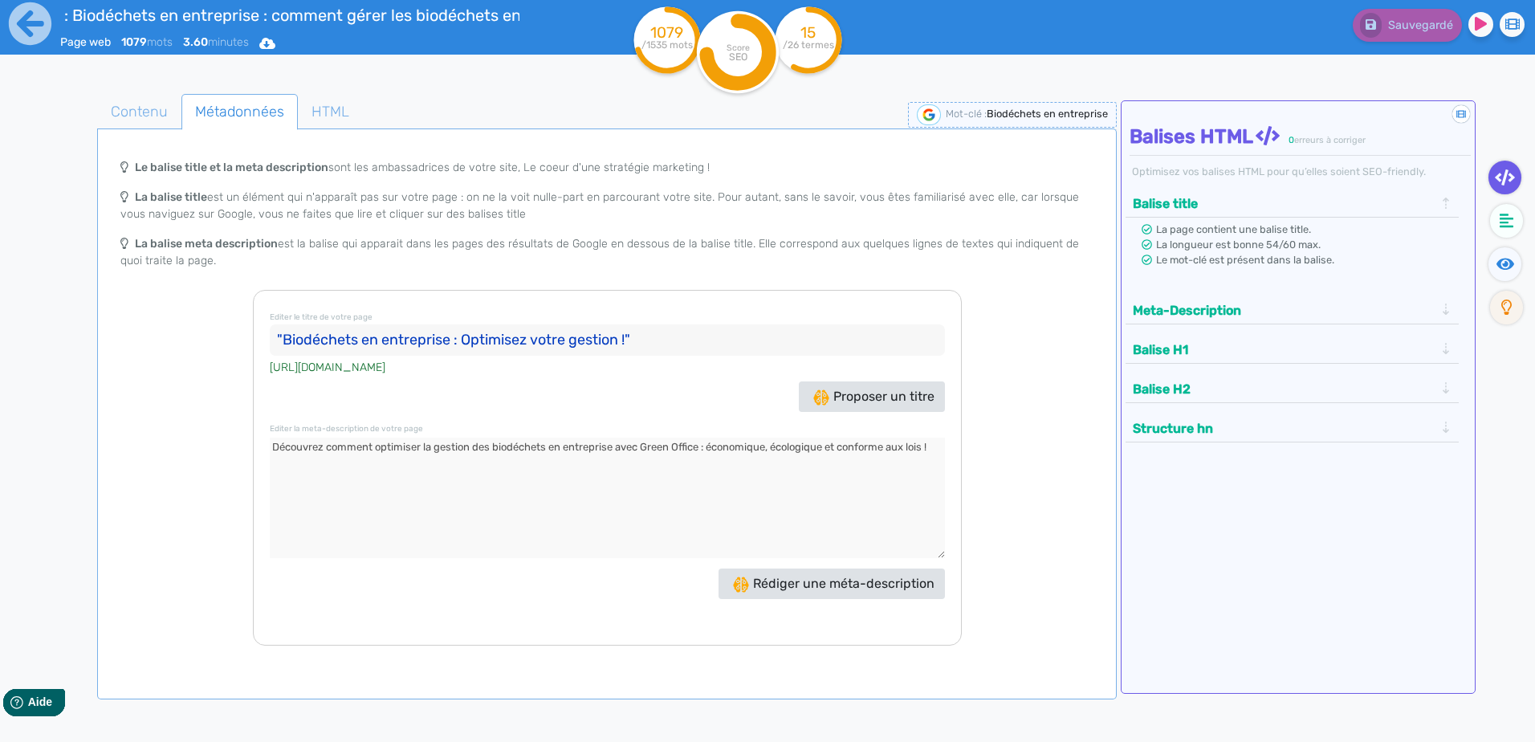
click at [30, 35] on icon at bounding box center [30, 24] width 44 height 44
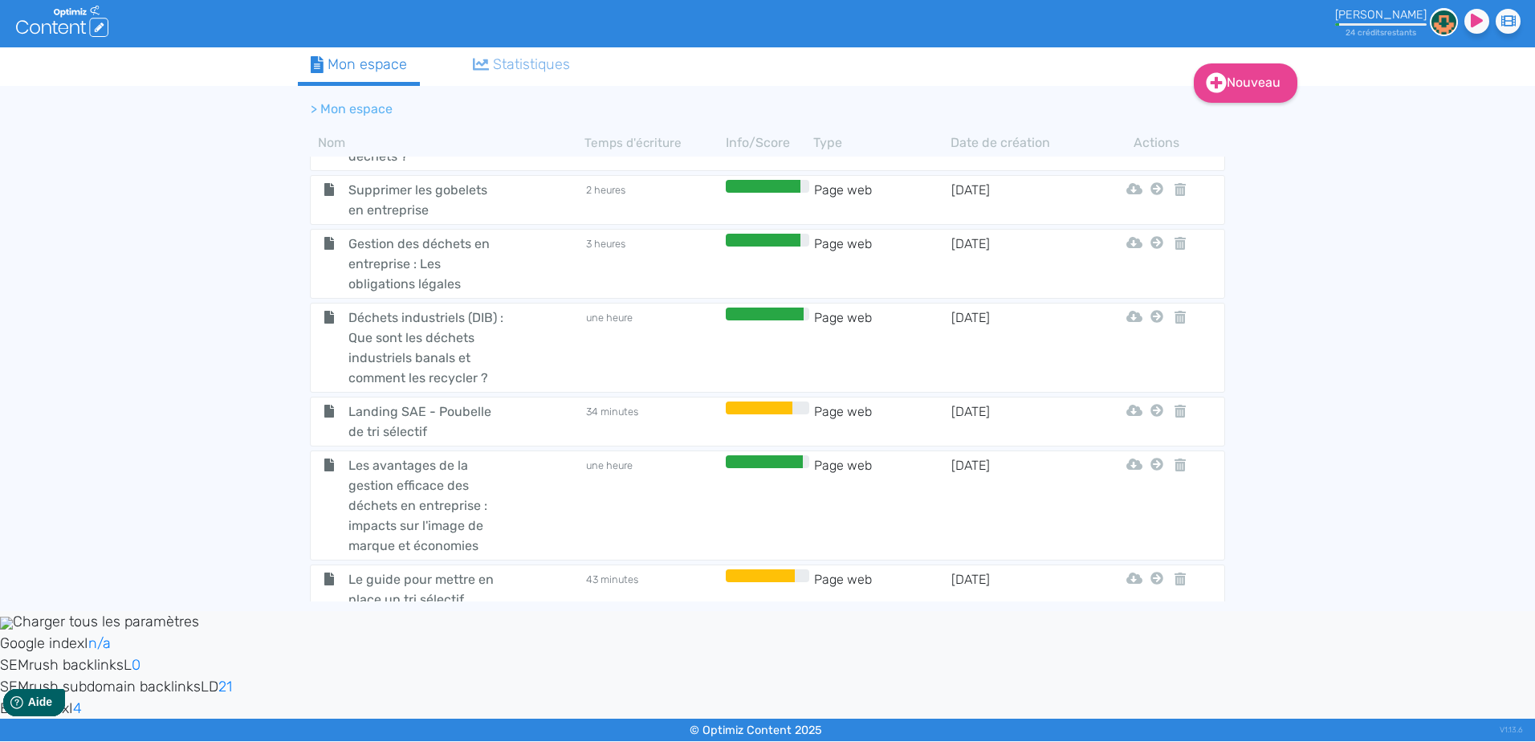
scroll to position [642, 0]
